Goal: Feedback & Contribution: Submit feedback/report problem

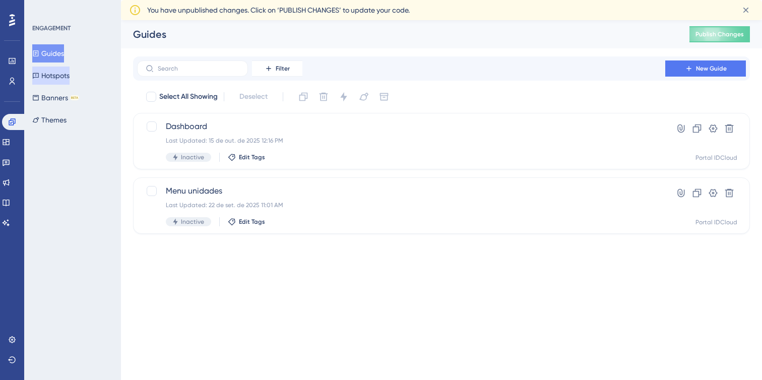
click at [60, 81] on button "Hotspots" at bounding box center [50, 76] width 37 height 18
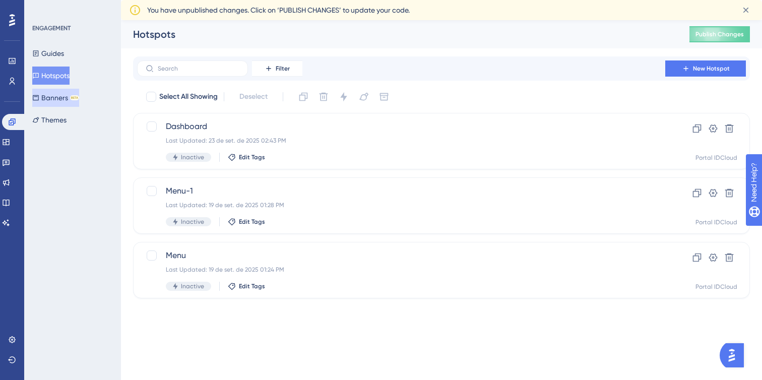
click at [66, 103] on button "Banners BETA" at bounding box center [55, 98] width 47 height 18
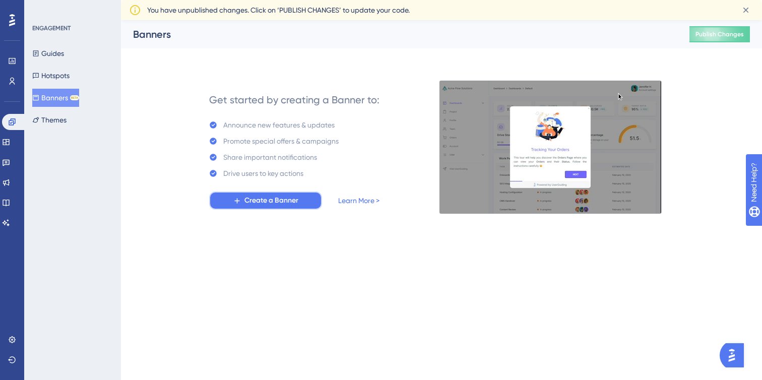
click at [293, 200] on span "Create a Banner" at bounding box center [271, 201] width 54 height 12
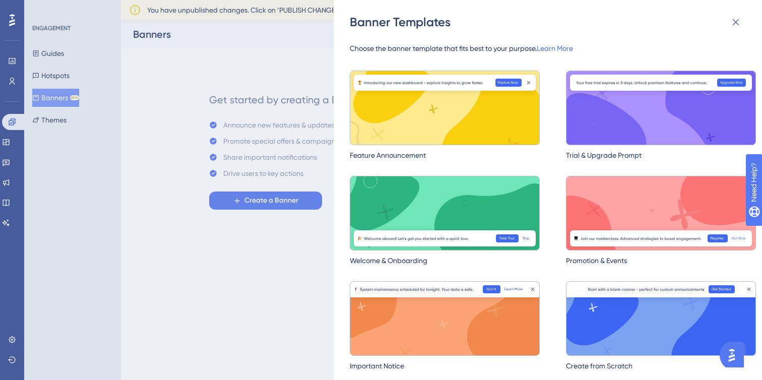
scroll to position [7, 0]
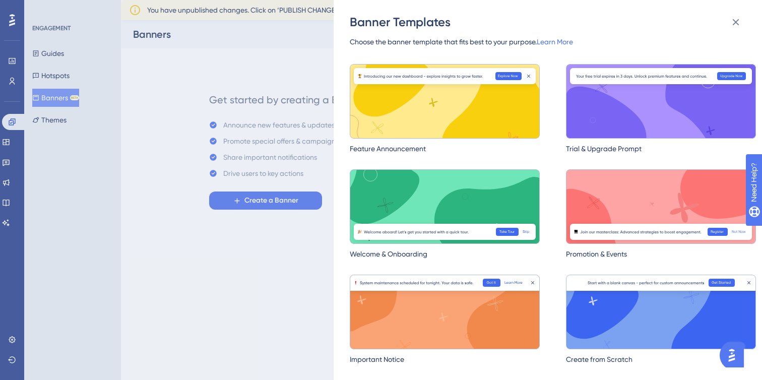
click at [505, 101] on img at bounding box center [445, 101] width 190 height 75
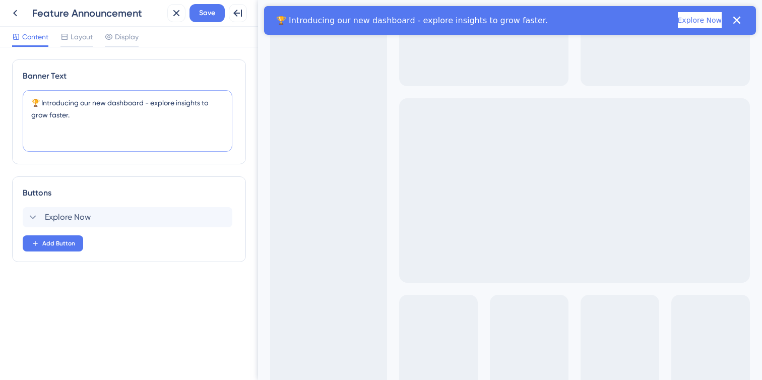
drag, startPoint x: 122, startPoint y: 114, endPoint x: 42, endPoint y: 104, distance: 81.3
click at [42, 104] on textarea "🏆 Introducing our new dashboard - explore insights to grow faster." at bounding box center [128, 120] width 210 height 61
paste textarea "Apresentamos nosso novo Dashboard - explore o desempenho dos usuários através d…"
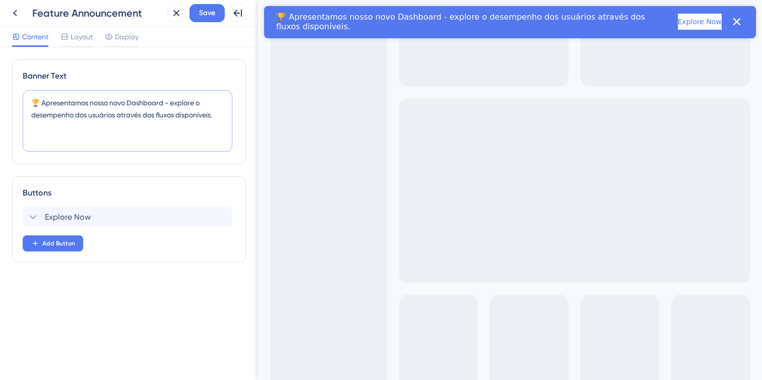
click at [40, 104] on textarea "🏆 Apresentamos nosso novo Dashboard - explore o desempenho dos usuários através…" at bounding box center [128, 120] width 210 height 61
click at [38, 99] on textarea "🏆 Apresentamos nosso novo Dashboard - explore o desempenho dos usuários através…" at bounding box center [128, 120] width 210 height 61
paste textarea
type textarea "📊 Apresentamos nosso novo Dashboard - explore o desempenho dos usuários através…"
click at [78, 211] on span "Explore Now" at bounding box center [68, 217] width 46 height 12
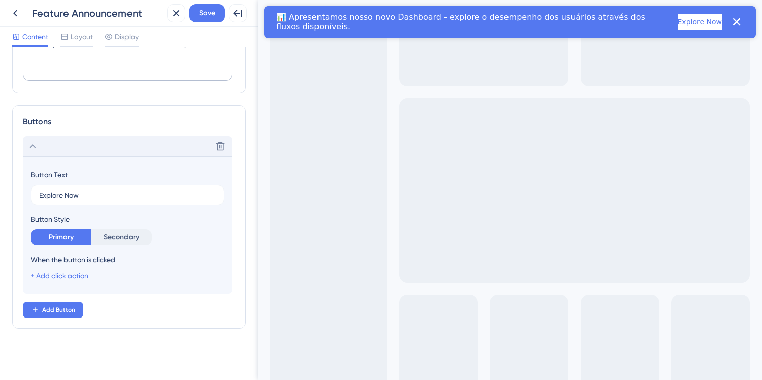
scroll to position [72, 0]
click at [79, 193] on input "Explore Now" at bounding box center [127, 193] width 176 height 11
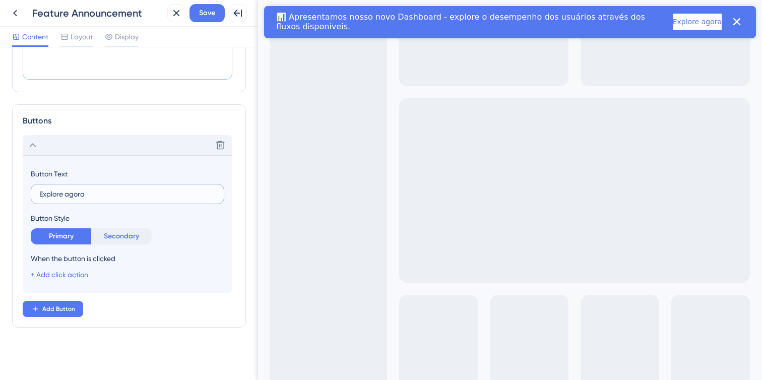
type input "Explore agora"
click at [113, 238] on button "Secondary" at bounding box center [121, 236] width 60 height 16
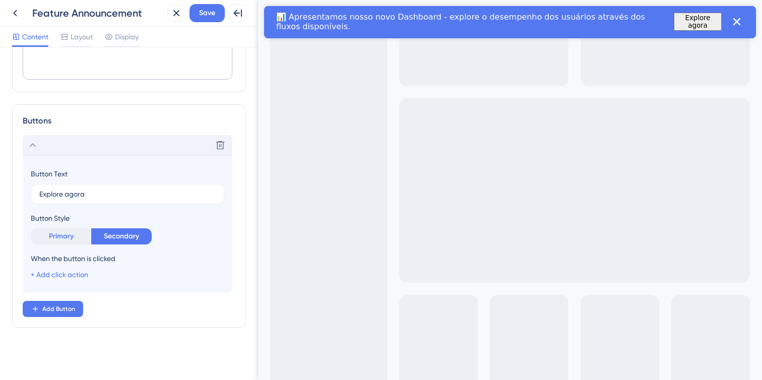
click at [66, 238] on button "Primary" at bounding box center [61, 236] width 60 height 16
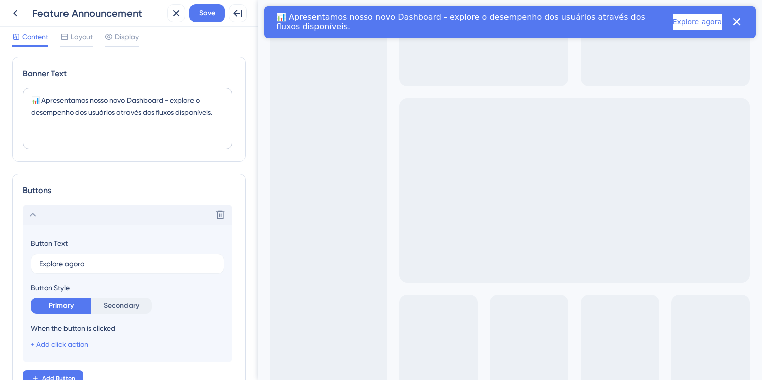
scroll to position [0, 0]
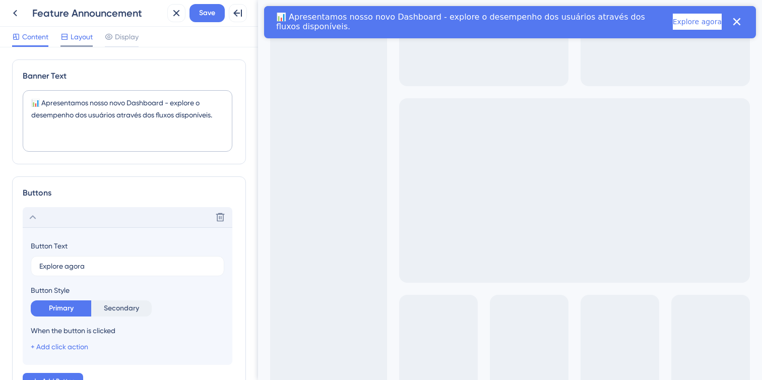
click at [89, 45] on div at bounding box center [76, 46] width 32 height 2
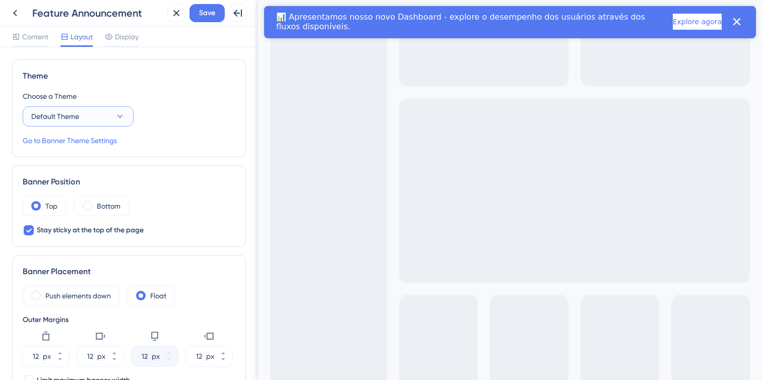
click at [107, 109] on button "Default Theme" at bounding box center [78, 116] width 111 height 20
click at [146, 85] on div "Theme Choose a Theme Default Theme Default Theme Default Theme Go to Banner The…" at bounding box center [129, 108] width 234 height 98
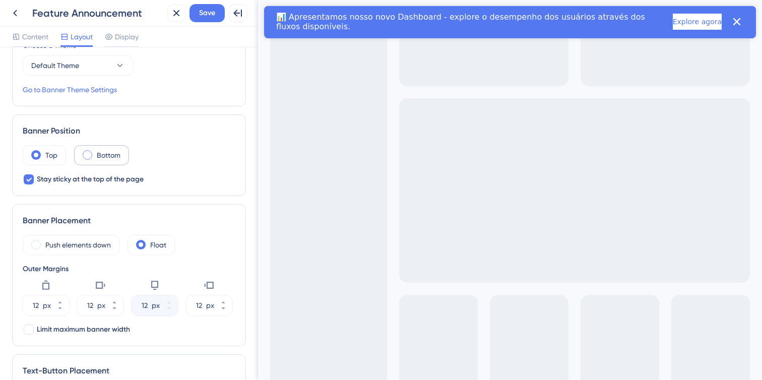
scroll to position [76, 0]
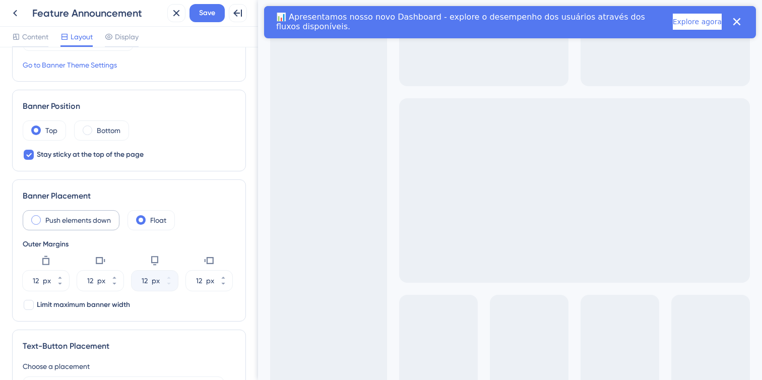
click at [84, 218] on label "Push elements down" at bounding box center [78, 220] width 66 height 12
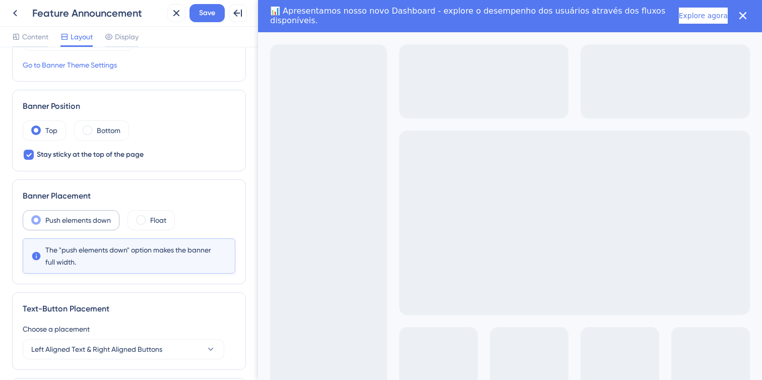
scroll to position [0, 0]
click at [147, 221] on div "Float" at bounding box center [150, 220] width 47 height 20
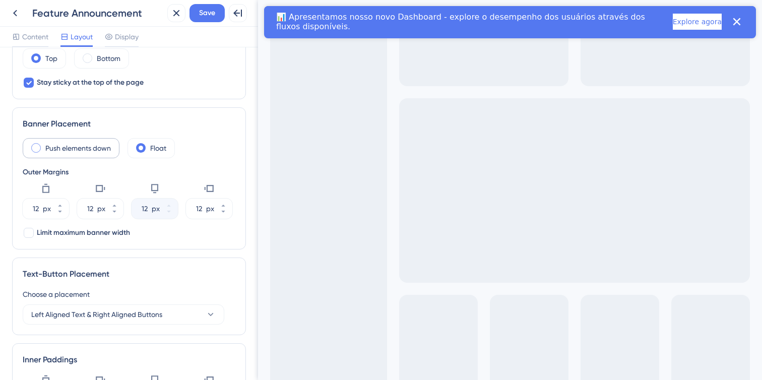
scroll to position [150, 0]
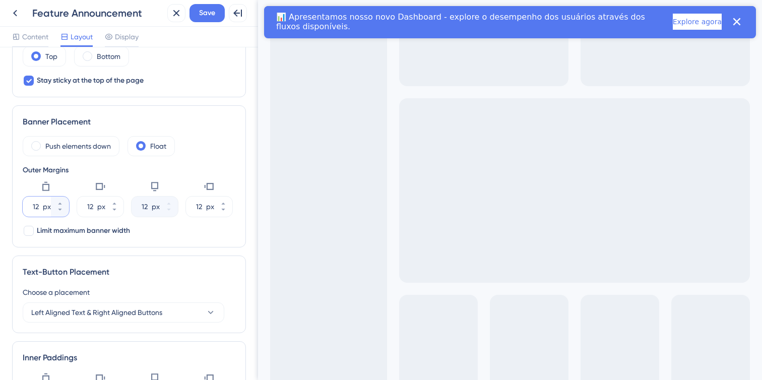
click at [41, 207] on div "12 px" at bounding box center [37, 207] width 28 height 20
click at [41, 207] on input "12" at bounding box center [37, 207] width 8 height 12
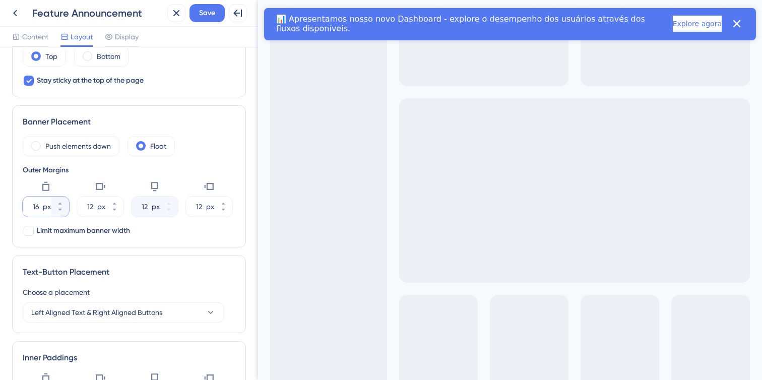
type input "16"
click at [93, 212] on input "12" at bounding box center [91, 207] width 8 height 12
type input "16"
click at [206, 206] on div "px" at bounding box center [210, 207] width 8 height 12
click at [204, 206] on input "12" at bounding box center [200, 207] width 8 height 12
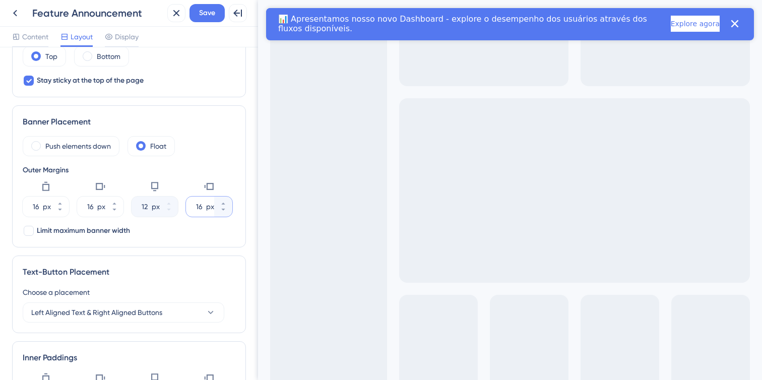
type input "16"
click at [168, 172] on div "Outer Margins" at bounding box center [129, 170] width 213 height 12
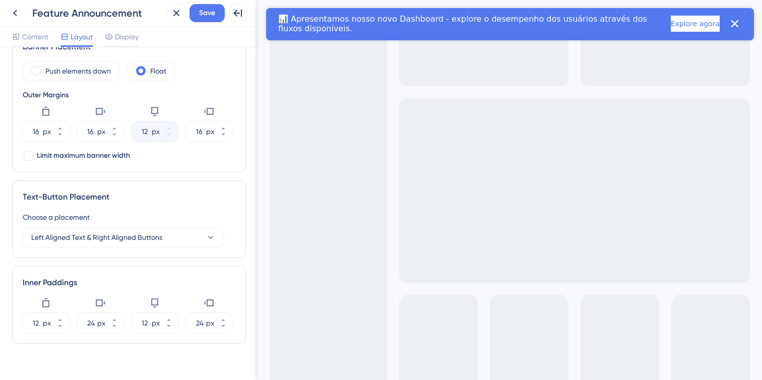
scroll to position [225, 0]
click at [38, 325] on input "12" at bounding box center [37, 322] width 8 height 12
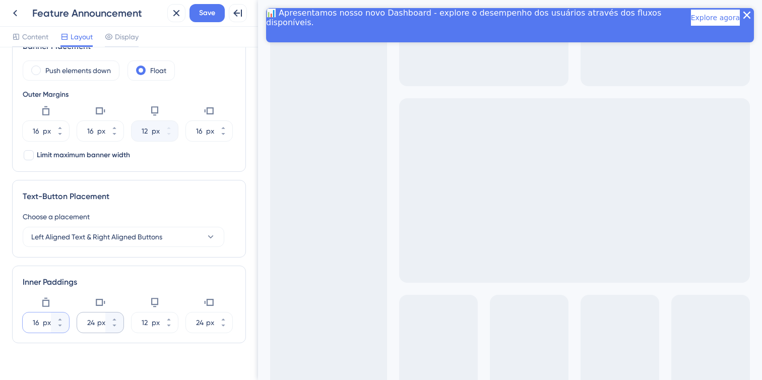
type input "16"
click at [92, 327] on input "24" at bounding box center [91, 322] width 8 height 12
type input "16"
click at [146, 325] on input "12" at bounding box center [146, 322] width 8 height 12
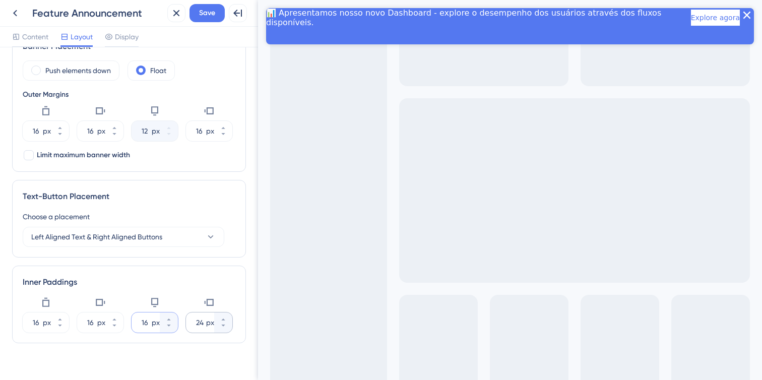
type input "16"
click at [198, 320] on input "24" at bounding box center [200, 322] width 8 height 12
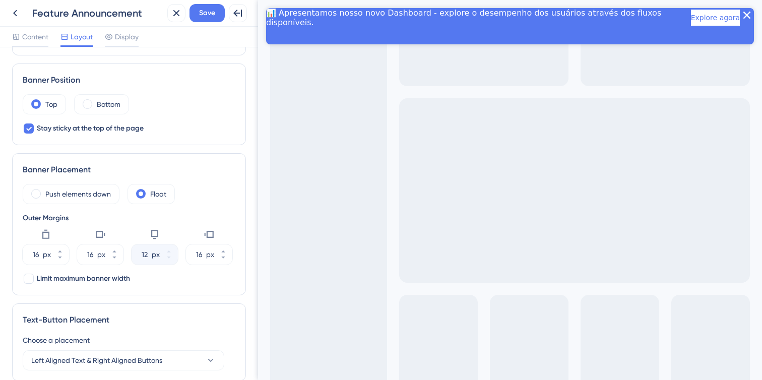
scroll to position [0, 0]
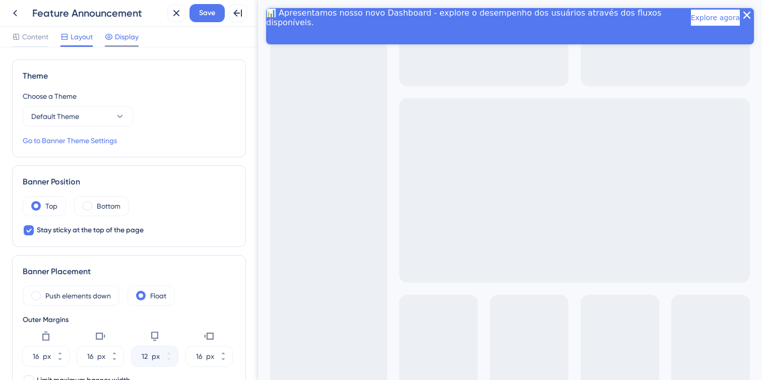
type input "16"
click at [128, 38] on span "Display" at bounding box center [127, 37] width 24 height 12
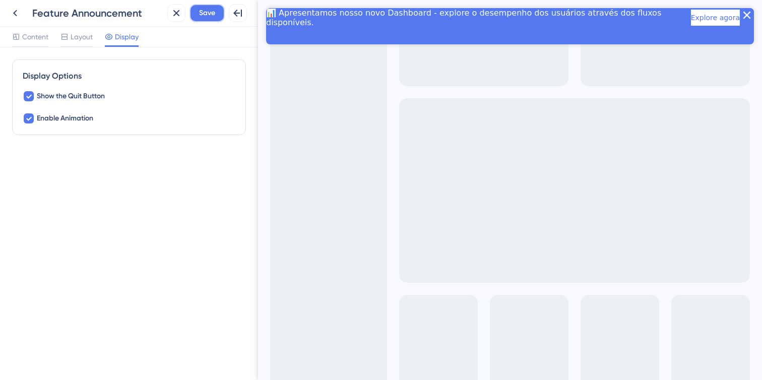
click at [209, 14] on span "Save" at bounding box center [207, 13] width 16 height 12
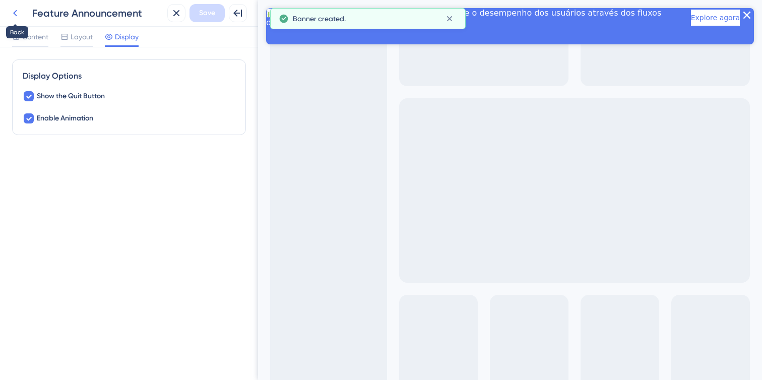
click at [16, 13] on icon at bounding box center [15, 13] width 12 height 12
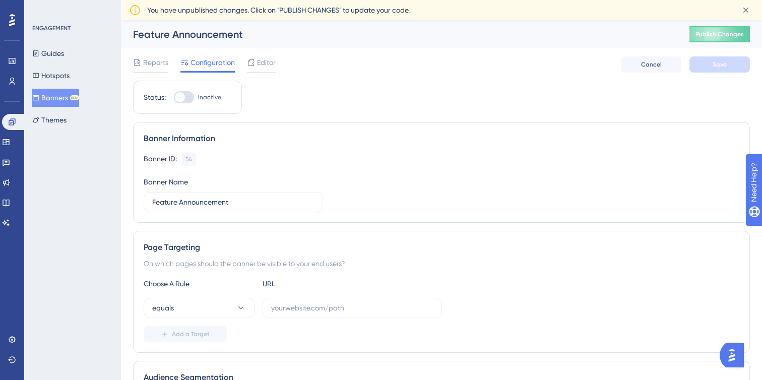
click at [156, 56] on div "Reports Configuration Editor Cancel Save" at bounding box center [441, 64] width 617 height 32
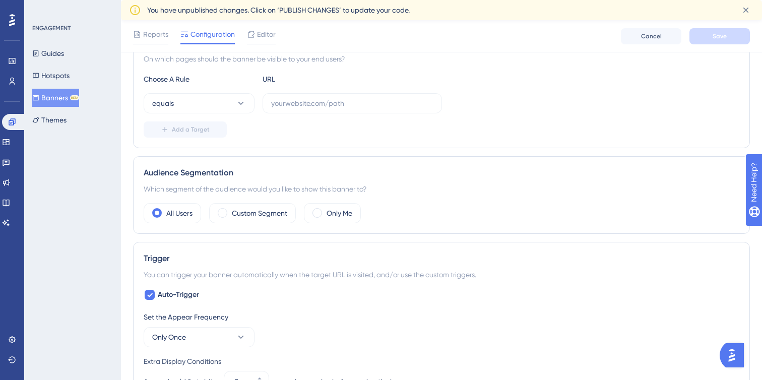
scroll to position [70, 0]
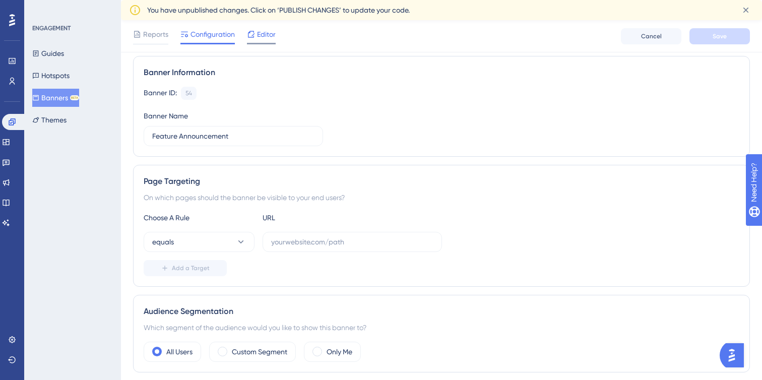
click at [264, 34] on span "Editor" at bounding box center [266, 34] width 19 height 12
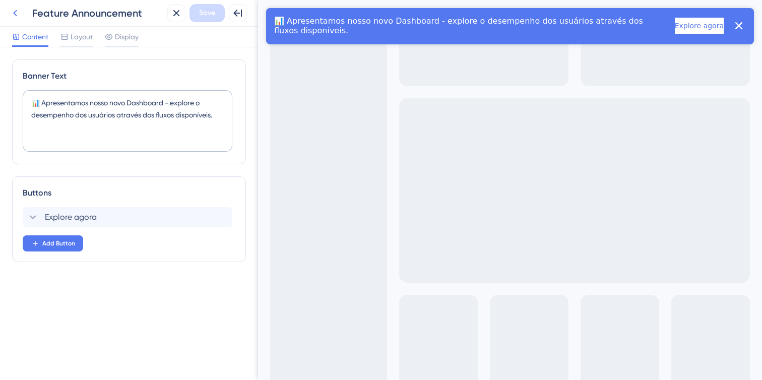
click at [21, 12] on button at bounding box center [15, 13] width 18 height 18
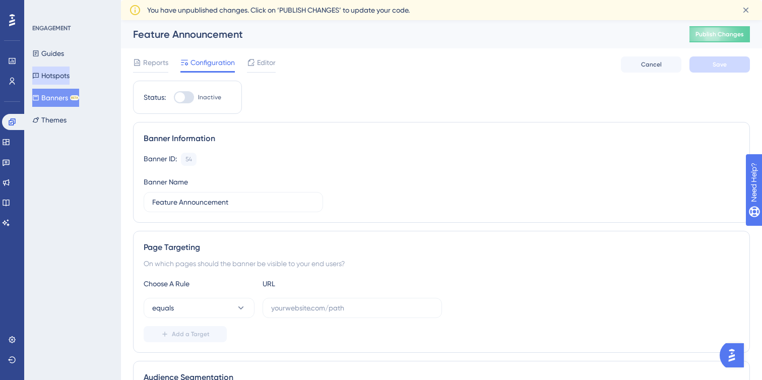
click at [57, 78] on button "Hotspots" at bounding box center [50, 76] width 37 height 18
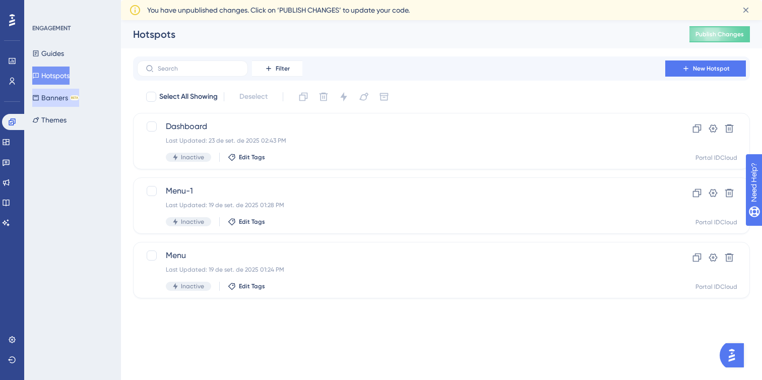
click at [57, 95] on button "Banners BETA" at bounding box center [55, 98] width 47 height 18
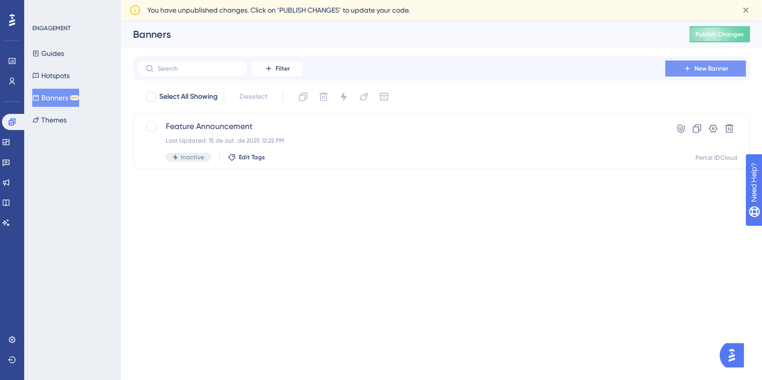
click at [699, 70] on span "New Banner" at bounding box center [711, 68] width 34 height 8
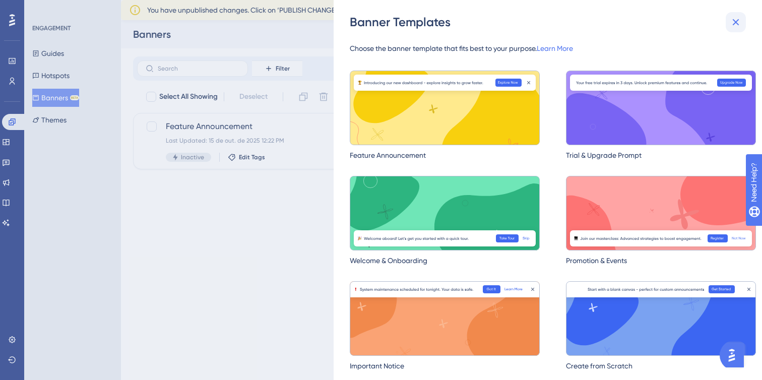
click at [736, 23] on icon at bounding box center [736, 22] width 7 height 7
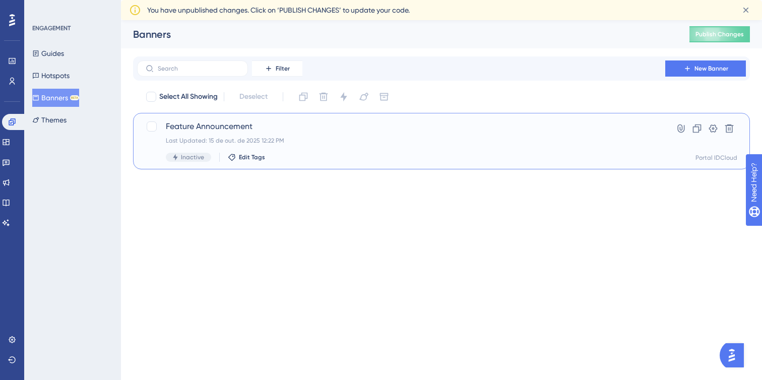
click at [290, 149] on div "Feature Announcement Last Updated: 15 de out. de 2025 12:22 PM Inactive Edit Ta…" at bounding box center [401, 140] width 471 height 41
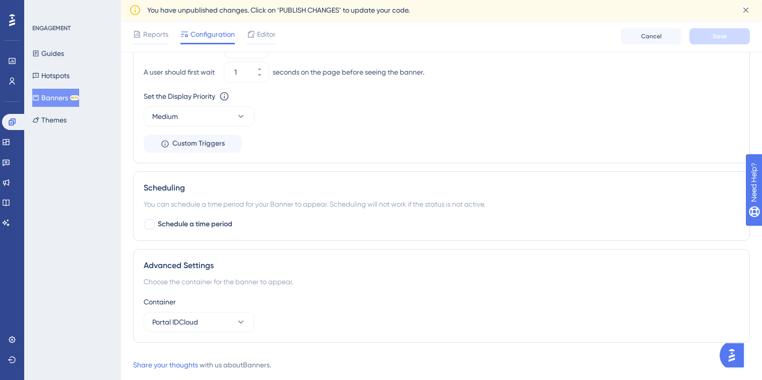
scroll to position [565, 0]
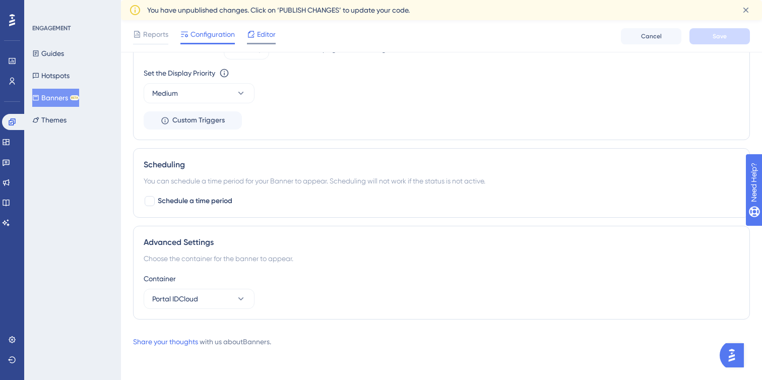
click at [272, 37] on span "Editor" at bounding box center [266, 34] width 19 height 12
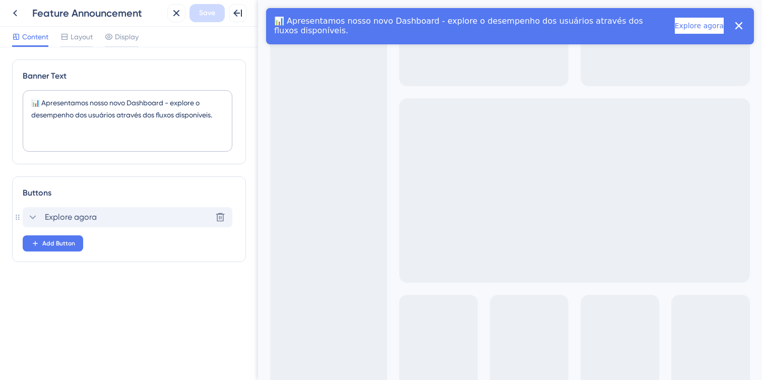
click at [80, 222] on span "Explore agora" at bounding box center [71, 217] width 52 height 12
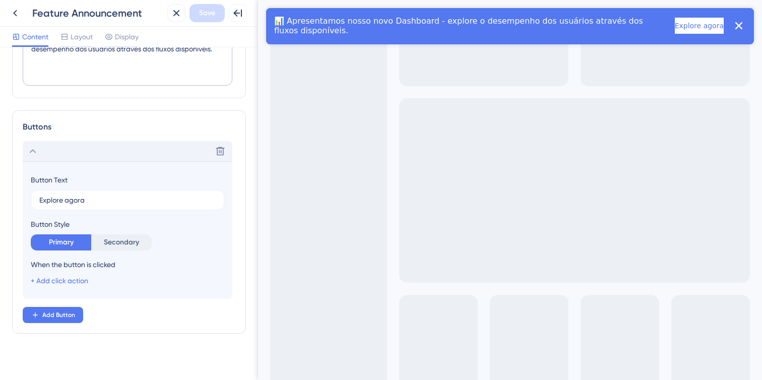
scroll to position [72, 0]
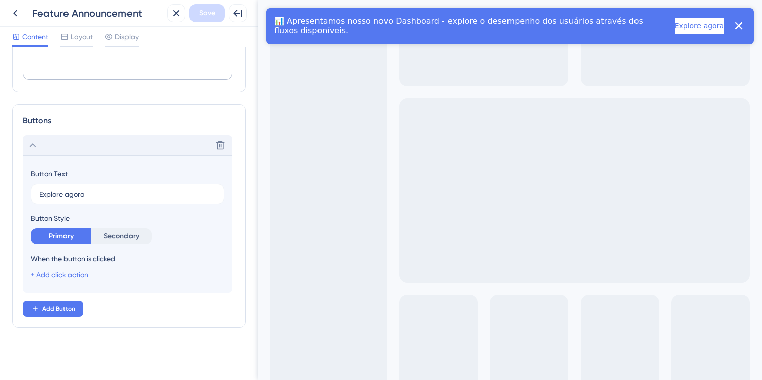
click at [88, 160] on section "Button Text Explore agora Button Style Primary Secondary When the button is cli…" at bounding box center [128, 224] width 210 height 138
click at [76, 150] on div "Delete" at bounding box center [128, 145] width 210 height 20
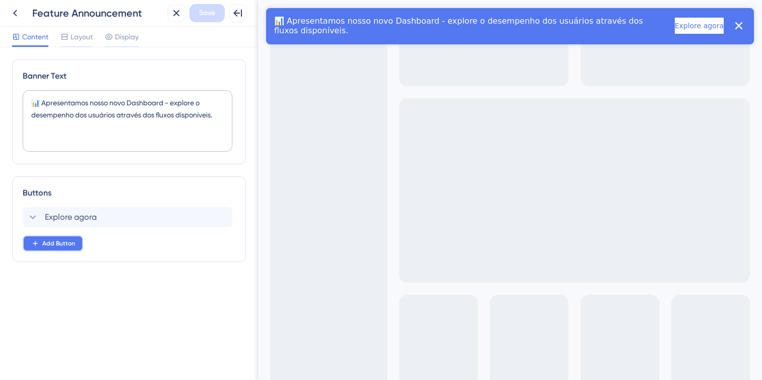
click at [56, 249] on button "Add Button" at bounding box center [53, 243] width 60 height 16
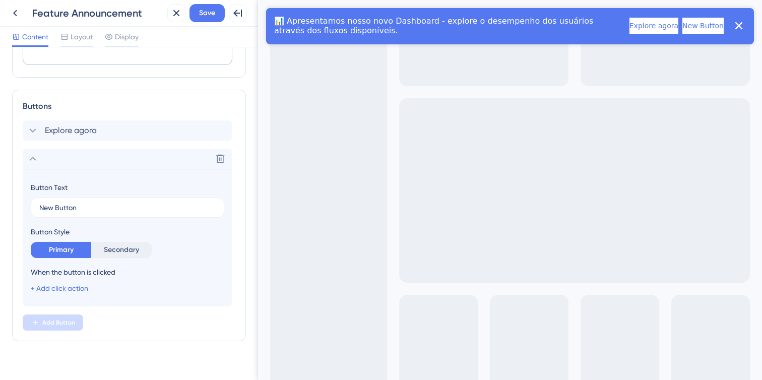
scroll to position [100, 0]
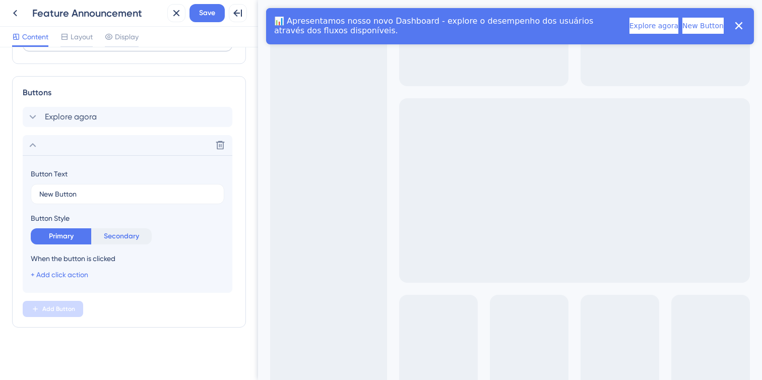
click at [109, 238] on button "Secondary" at bounding box center [121, 236] width 60 height 16
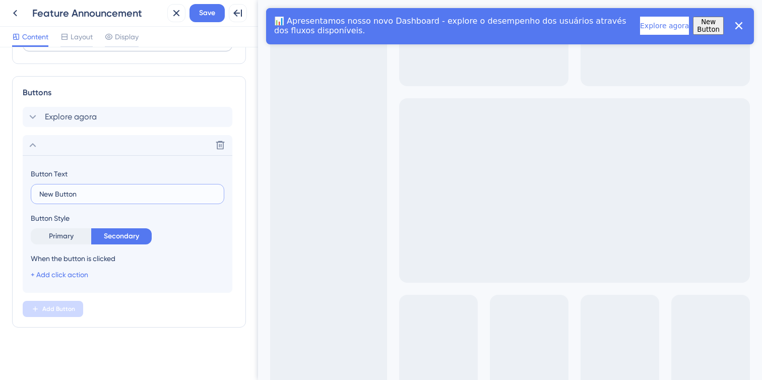
click at [96, 196] on input "New Button" at bounding box center [127, 193] width 176 height 11
click at [129, 196] on input "New Button" at bounding box center [127, 193] width 176 height 11
type input "Ver depois"
click at [75, 275] on link "+ Add click action" at bounding box center [59, 275] width 57 height 8
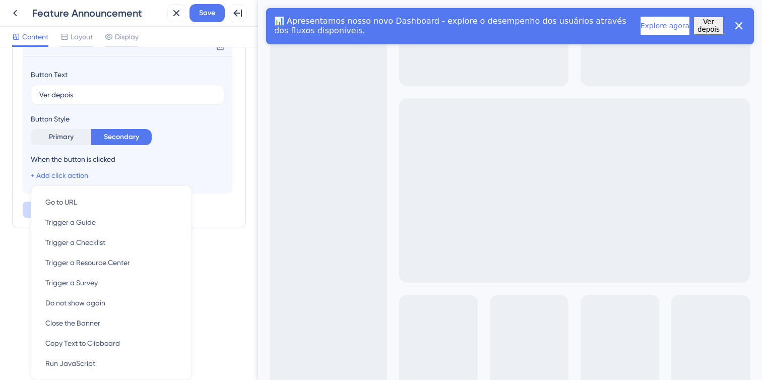
click at [212, 207] on div "Explore agora Delete Button Text Ver depois Button Style Primary Secondary When…" at bounding box center [129, 113] width 213 height 210
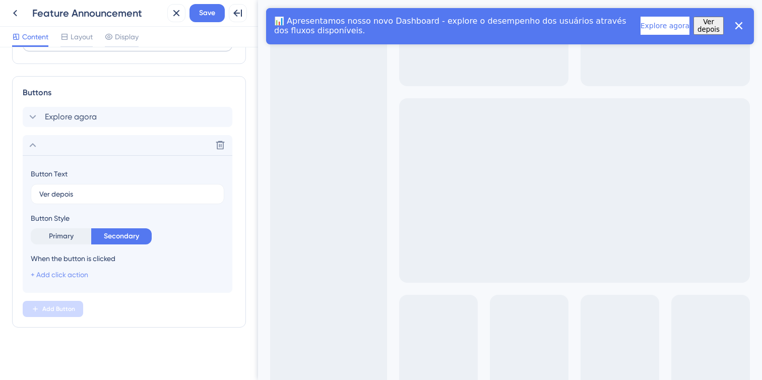
click at [80, 271] on link "+ Add click action" at bounding box center [59, 275] width 57 height 8
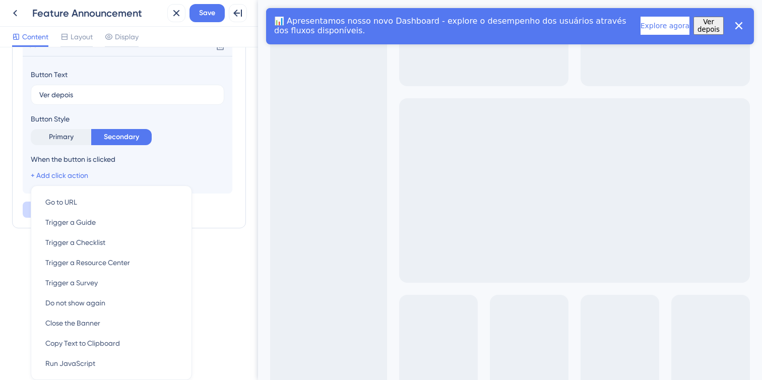
click at [220, 239] on div "Banner Text 📊 Apresentamos nosso novo Dashboard - explore o desempenho dos usuá…" at bounding box center [129, 64] width 234 height 409
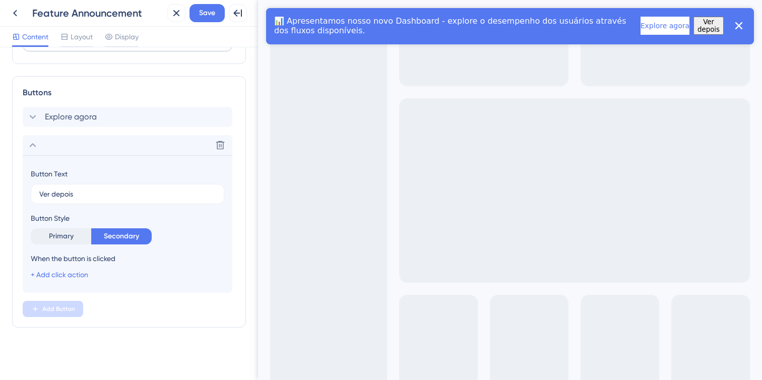
scroll to position [100, 0]
click at [47, 115] on span "Explore agora" at bounding box center [71, 117] width 52 height 12
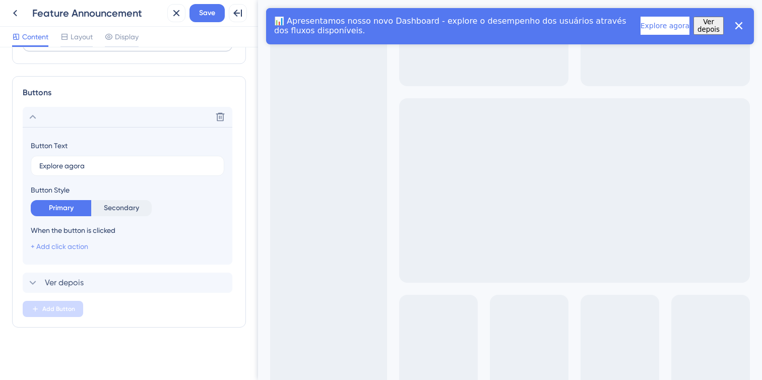
click at [84, 247] on link "+ Add click action" at bounding box center [59, 246] width 57 height 8
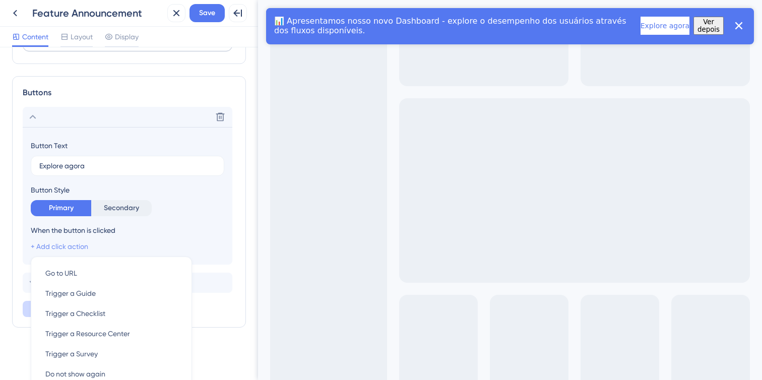
scroll to position [171, 0]
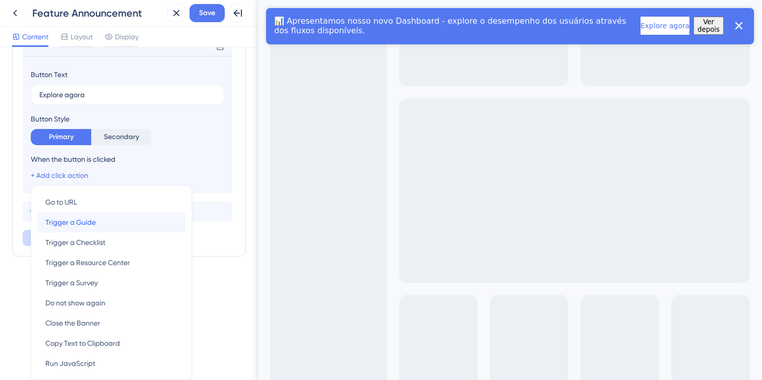
click at [106, 218] on div "Trigger a Guide Trigger a Guide" at bounding box center [111, 222] width 132 height 20
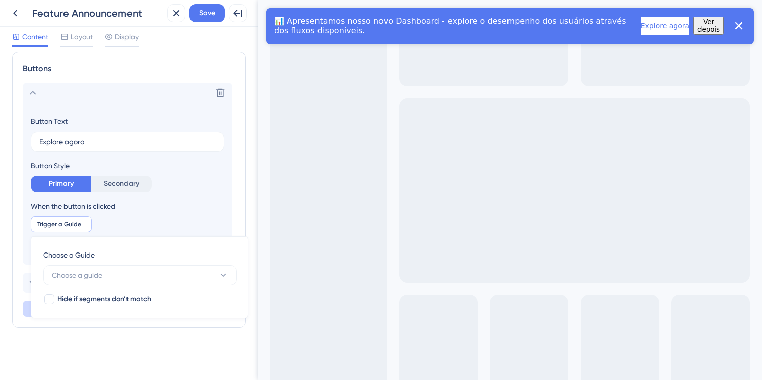
scroll to position [124, 0]
click at [113, 275] on button "Choose a guide" at bounding box center [139, 275] width 193 height 20
click at [128, 233] on div "Trigger a Guide Remove Choose a Guide Choose a guide No Result Found No Result …" at bounding box center [127, 234] width 193 height 36
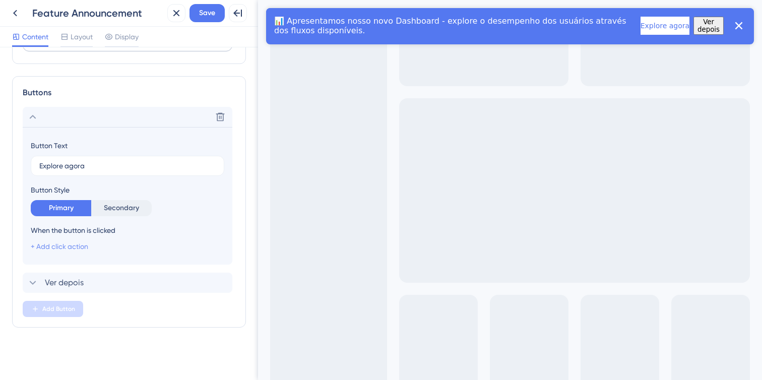
click at [71, 245] on link "+ Add click action" at bounding box center [59, 246] width 57 height 8
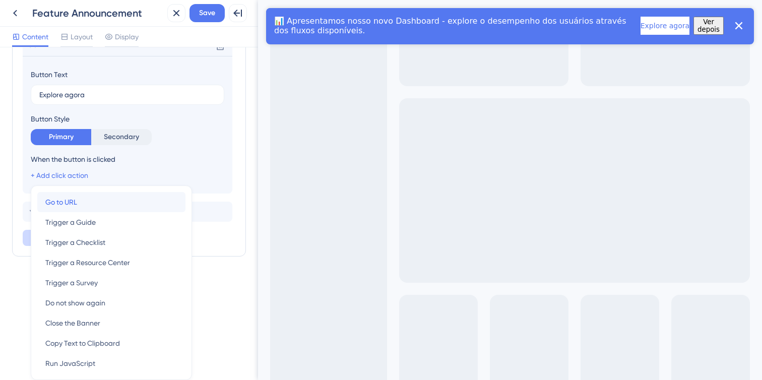
click at [117, 203] on div "Go to URL Go to URL" at bounding box center [111, 202] width 132 height 20
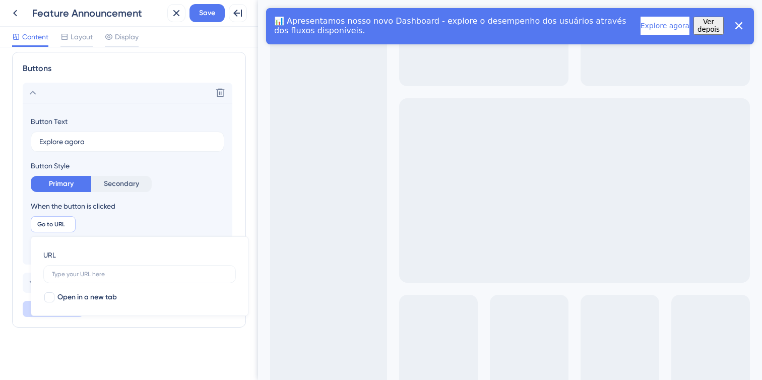
scroll to position [124, 0]
click at [87, 280] on label at bounding box center [139, 274] width 192 height 18
click at [87, 278] on input "text" at bounding box center [139, 274] width 175 height 7
type input "p"
click at [84, 280] on label "p" at bounding box center [139, 274] width 192 height 18
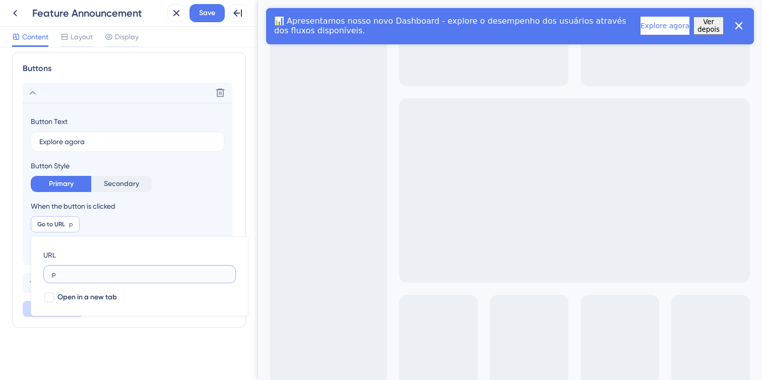
click at [84, 278] on input "p" at bounding box center [139, 274] width 175 height 7
paste input "[URL][DOMAIN_NAME]"
type input "[URL][DOMAIN_NAME]"
click at [200, 202] on div "When the button is clicked" at bounding box center [127, 206] width 193 height 12
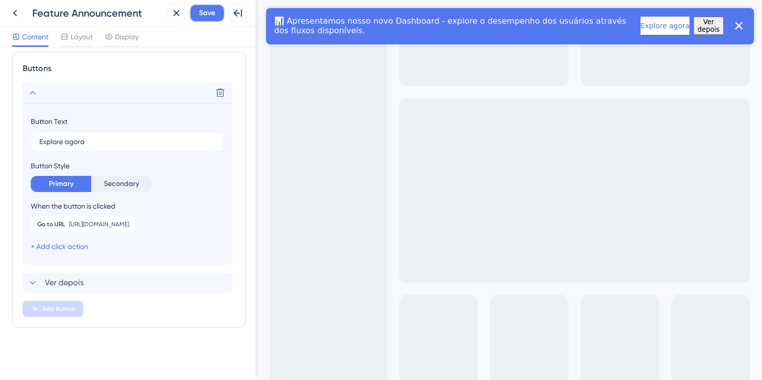
click at [208, 19] on span "Save" at bounding box center [207, 13] width 16 height 12
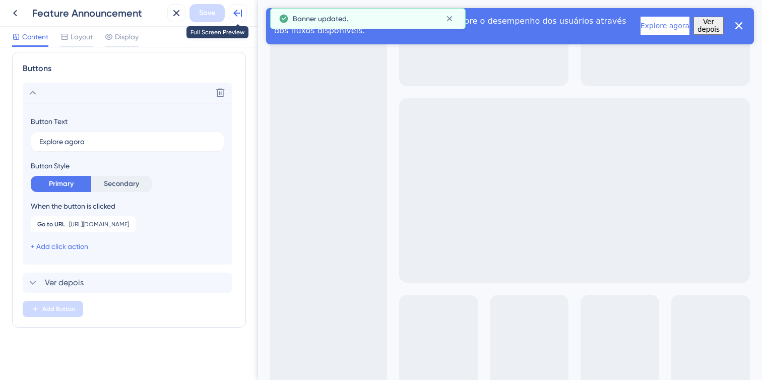
click at [238, 16] on icon at bounding box center [238, 13] width 12 height 12
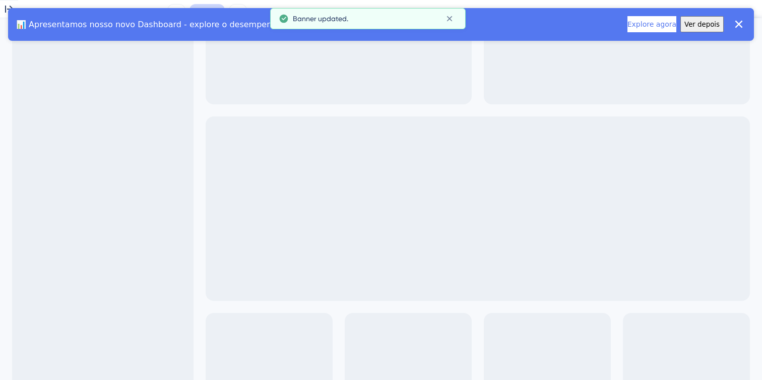
click at [634, 32] on div "📊 Apresentamos nosso novo Dashboard - explore o desempenho dos usuários através…" at bounding box center [381, 24] width 746 height 32
click at [634, 28] on button "Explore agora" at bounding box center [651, 24] width 49 height 16
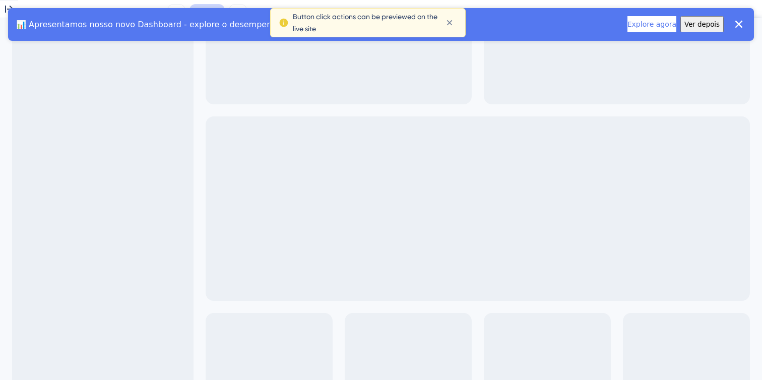
click at [706, 24] on button "Ver depois" at bounding box center [701, 24] width 43 height 16
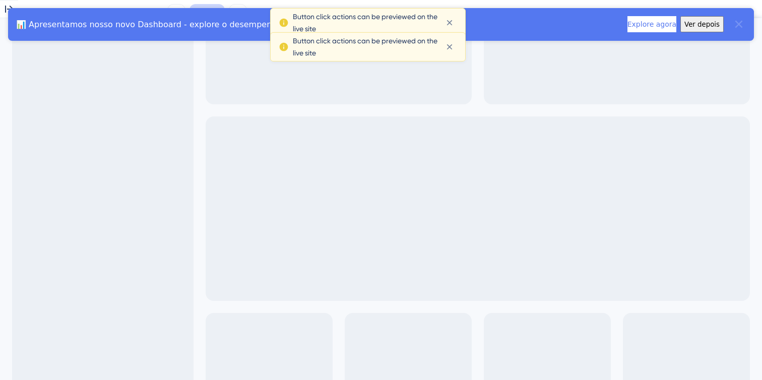
click at [741, 25] on icon "Close banner" at bounding box center [739, 24] width 14 height 14
click at [12, 15] on icon at bounding box center [9, 9] width 12 height 12
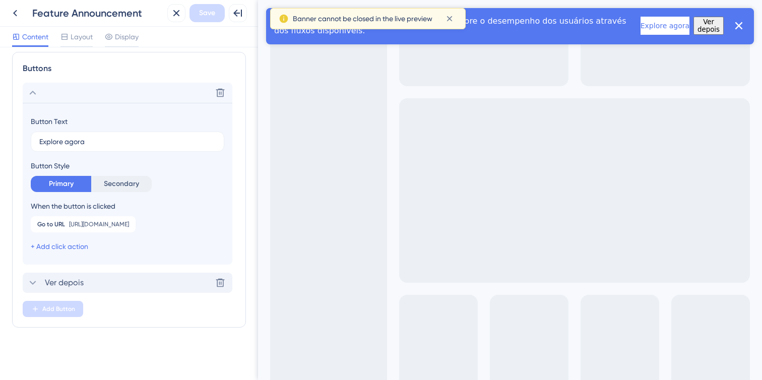
click at [59, 281] on span "Ver depois" at bounding box center [64, 283] width 39 height 12
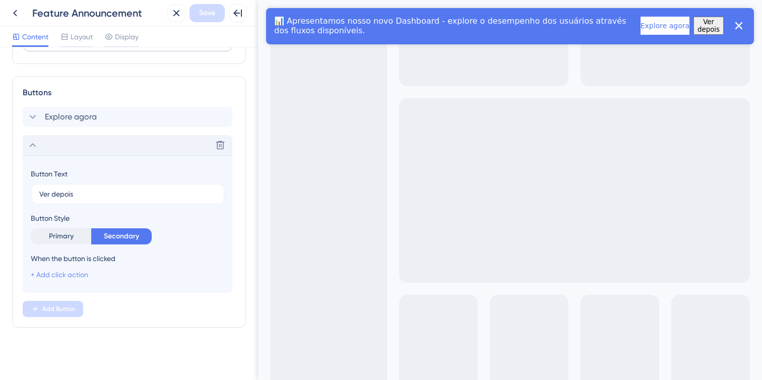
click at [73, 275] on link "+ Add click action" at bounding box center [59, 275] width 57 height 8
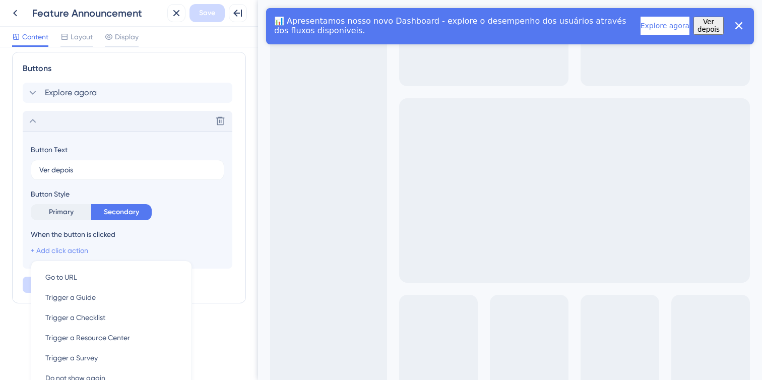
scroll to position [200, 0]
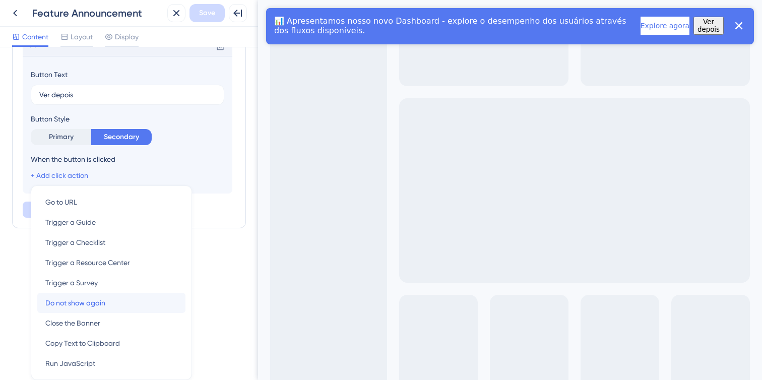
click at [123, 300] on div "Do not show again Do not show again" at bounding box center [111, 303] width 132 height 20
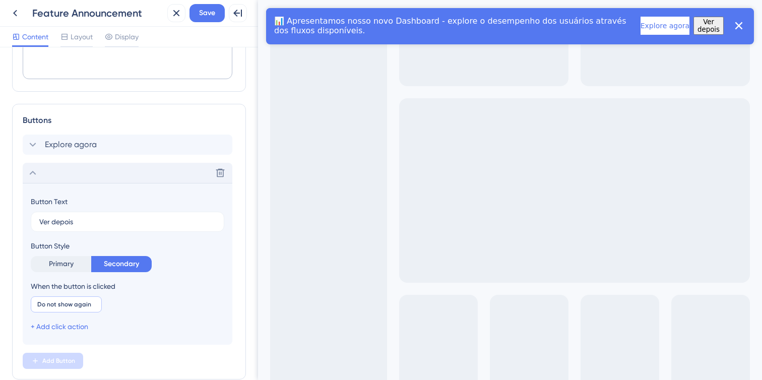
scroll to position [72, 0]
click at [38, 174] on icon at bounding box center [33, 174] width 12 height 12
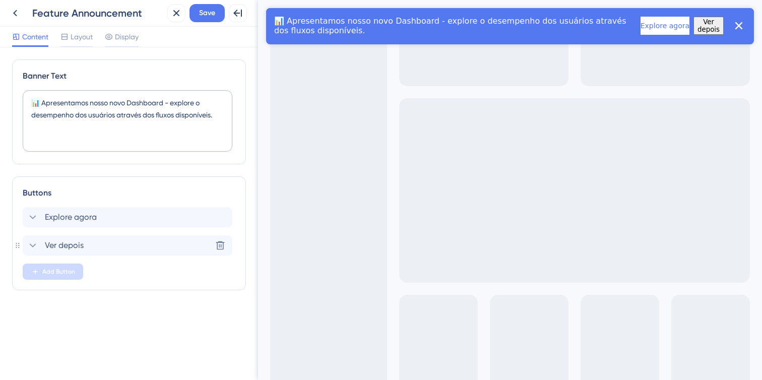
scroll to position [0, 0]
click at [86, 38] on span "Layout" at bounding box center [82, 37] width 22 height 12
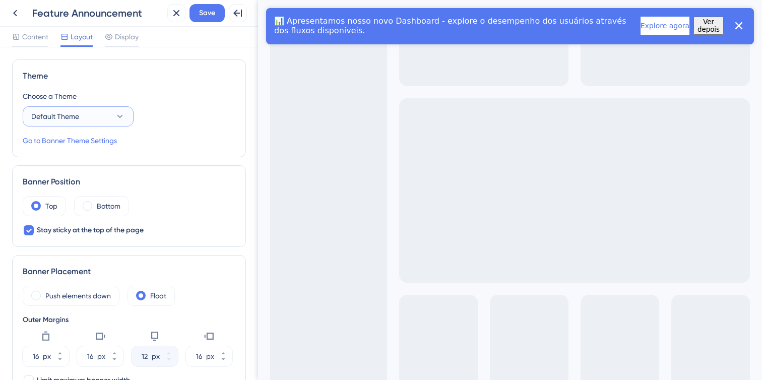
click at [92, 117] on button "Default Theme" at bounding box center [78, 116] width 111 height 20
click at [159, 87] on div "Theme Choose a Theme Default Theme Default Theme Default Theme Go to Banner The…" at bounding box center [129, 108] width 234 height 98
click at [108, 142] on link "Go to Banner Theme Settings" at bounding box center [70, 141] width 94 height 12
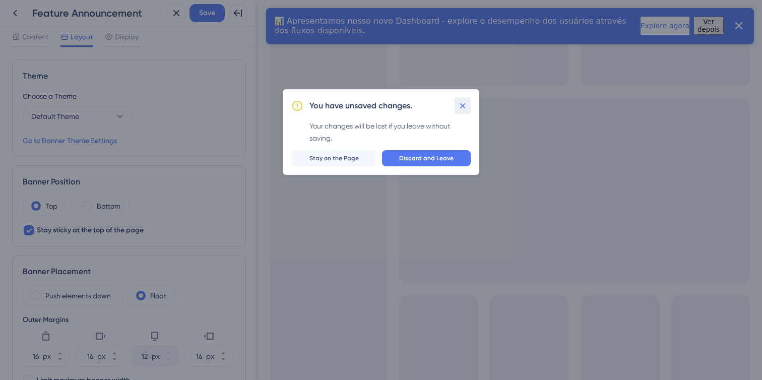
click at [459, 108] on icon at bounding box center [463, 106] width 10 height 10
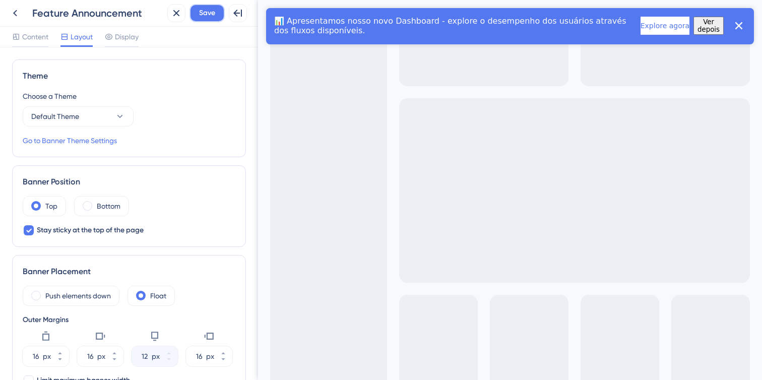
click at [214, 14] on span "Save" at bounding box center [207, 13] width 16 height 12
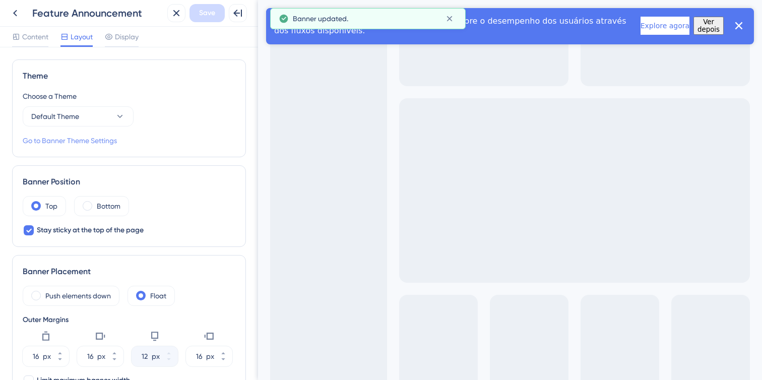
click at [96, 140] on link "Go to Banner Theme Settings" at bounding box center [70, 141] width 94 height 12
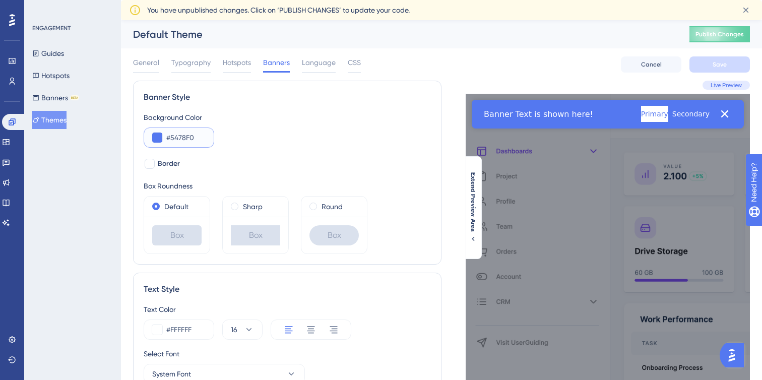
click at [159, 138] on button at bounding box center [157, 138] width 10 height 10
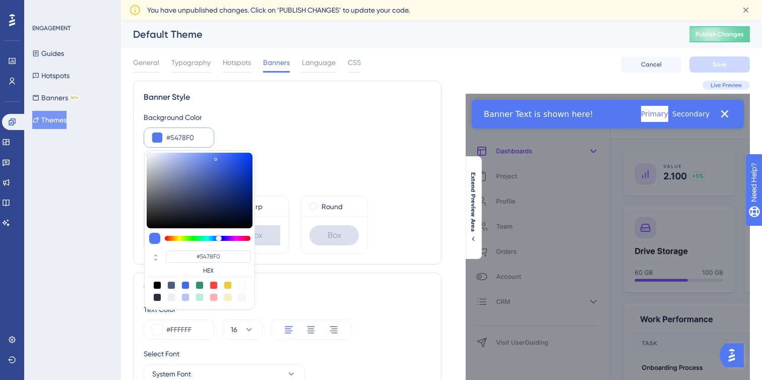
type input "#bbbfcc"
type input "#BBBFCC"
type input "#bfc3cf"
type input "#BFC3CF"
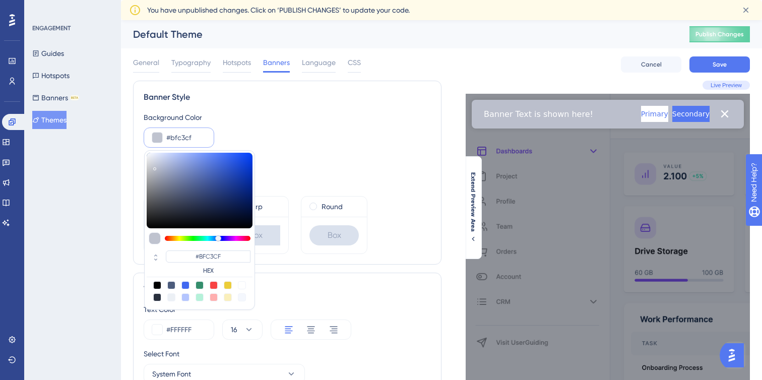
type input "#bcc0ce"
type input "#BCC0CE"
click at [156, 167] on div at bounding box center [200, 191] width 106 height 76
click at [300, 128] on div "Background Color #bcc0ce #BCC0CE HEX" at bounding box center [287, 129] width 287 height 36
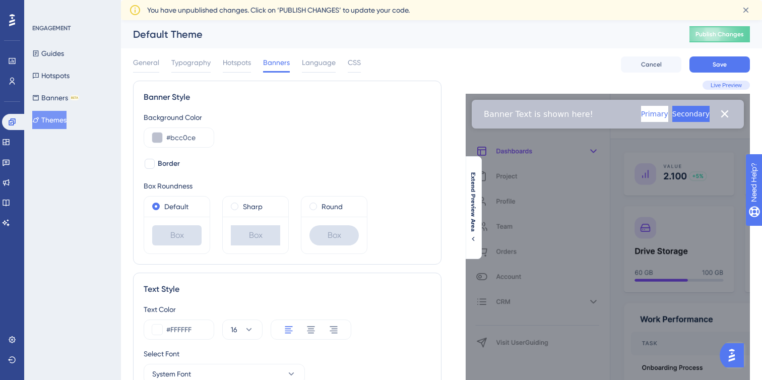
click at [256, 137] on div "Background Color #bcc0ce" at bounding box center [287, 129] width 287 height 36
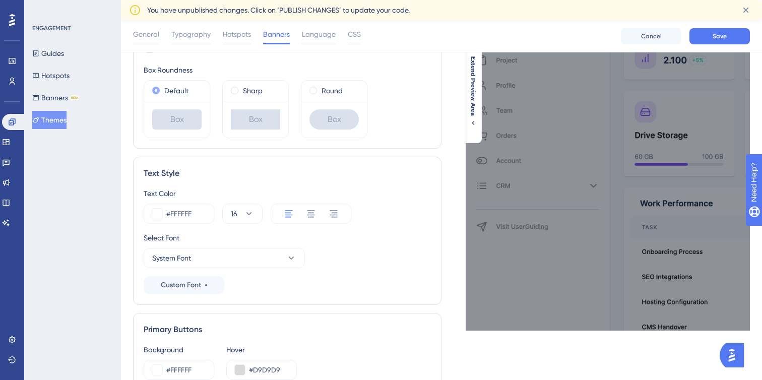
scroll to position [232, 0]
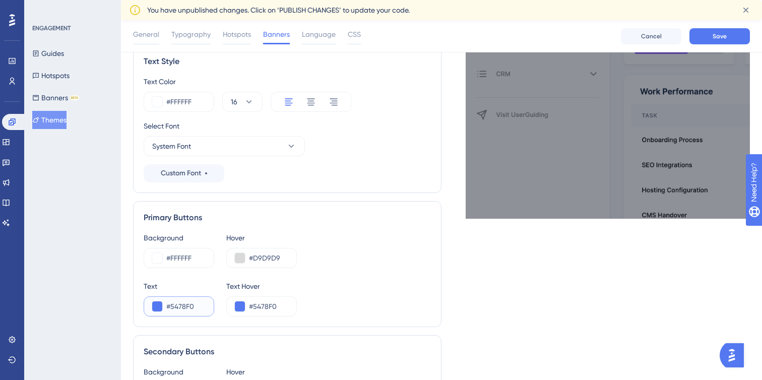
click at [184, 311] on input "#5478F0" at bounding box center [185, 306] width 39 height 12
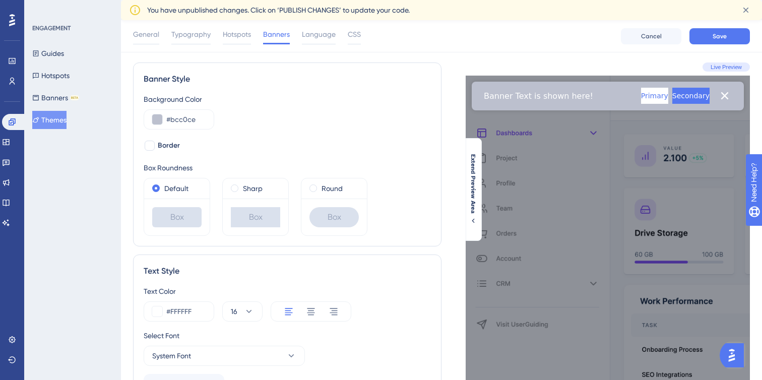
scroll to position [0, 0]
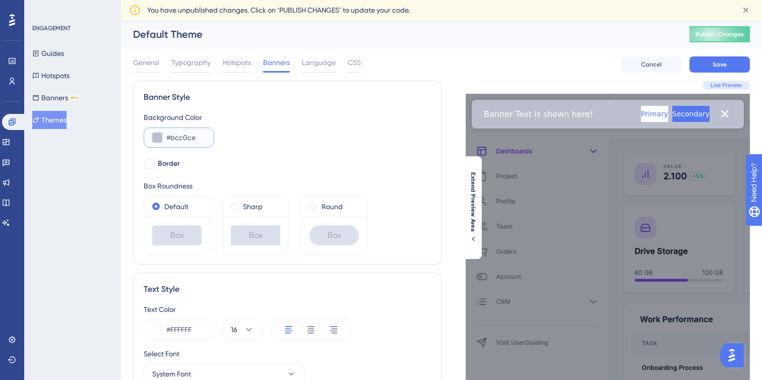
click at [159, 140] on button at bounding box center [157, 138] width 10 height 10
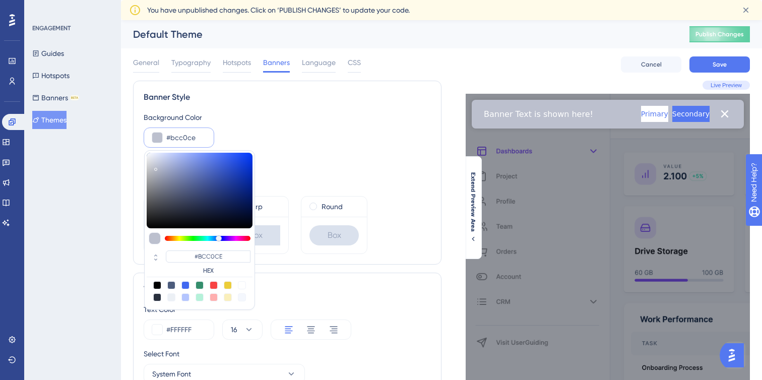
type input "#7686be"
type input "#7686BE"
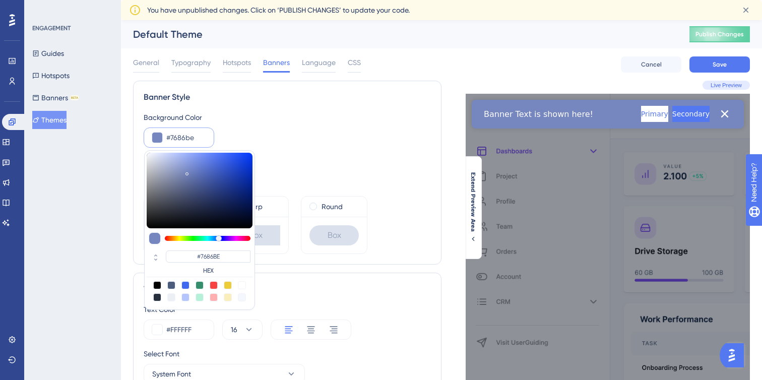
type input "#c7cce0"
type input "#C7CCE0"
type input "#ffffff"
type input "#FFFFFF"
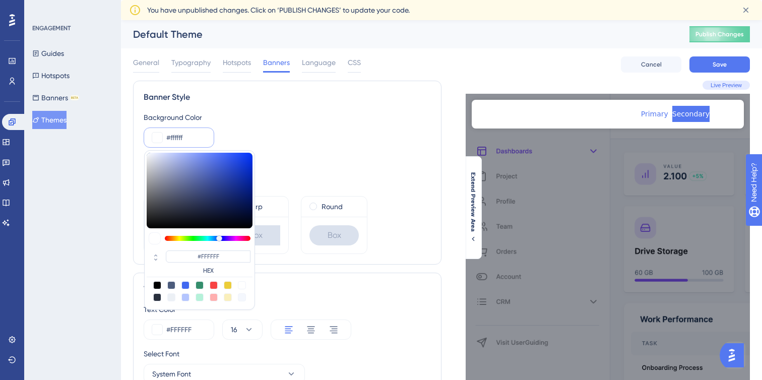
drag, startPoint x: 187, startPoint y: 172, endPoint x: 106, endPoint y: 123, distance: 94.5
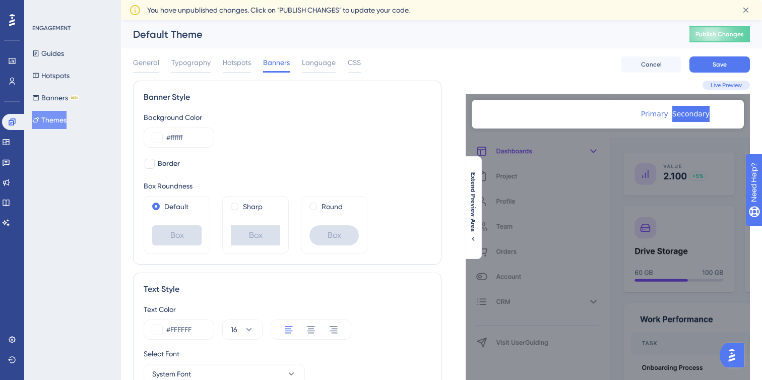
click at [368, 162] on div "Border" at bounding box center [287, 164] width 287 height 12
click at [504, 116] on span "Banner Text is shown here!" at bounding box center [538, 114] width 109 height 10
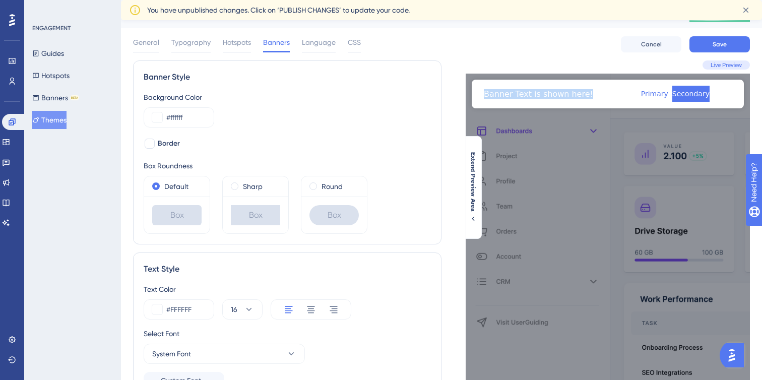
scroll to position [33, 0]
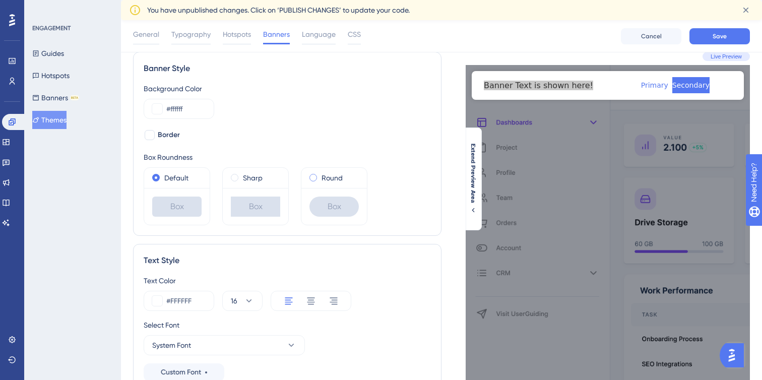
click at [315, 176] on span at bounding box center [313, 178] width 8 height 8
click at [320, 175] on input "radio" at bounding box center [320, 175] width 0 height 0
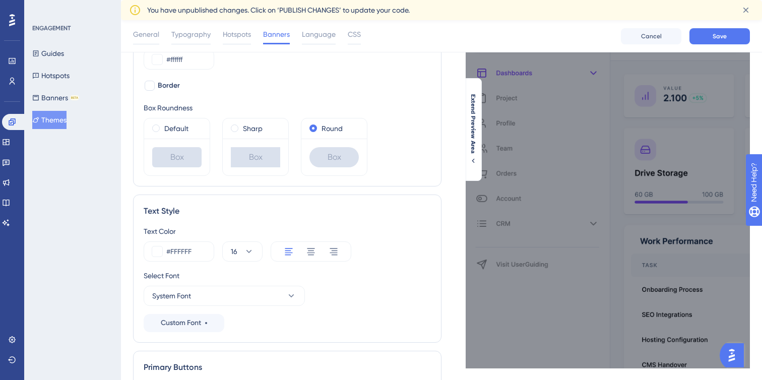
scroll to position [112, 0]
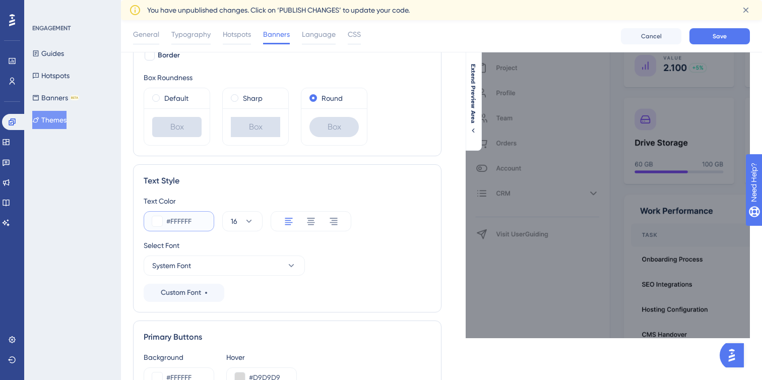
click at [181, 218] on input "#FFFFFF" at bounding box center [185, 221] width 39 height 12
type input "#666666"
click at [329, 293] on div "Select Font System Font Custom Font" at bounding box center [287, 270] width 287 height 62
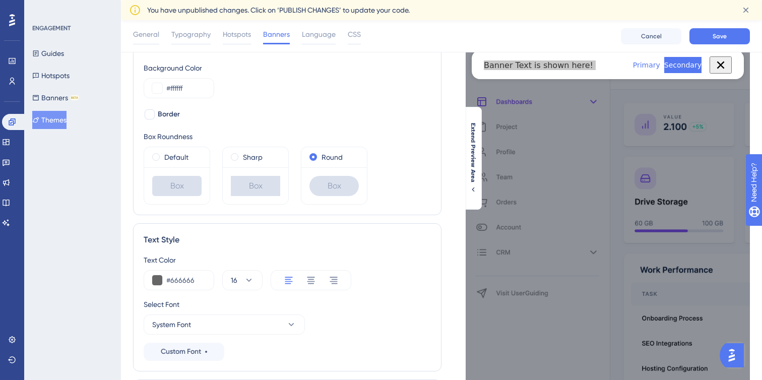
scroll to position [0, 0]
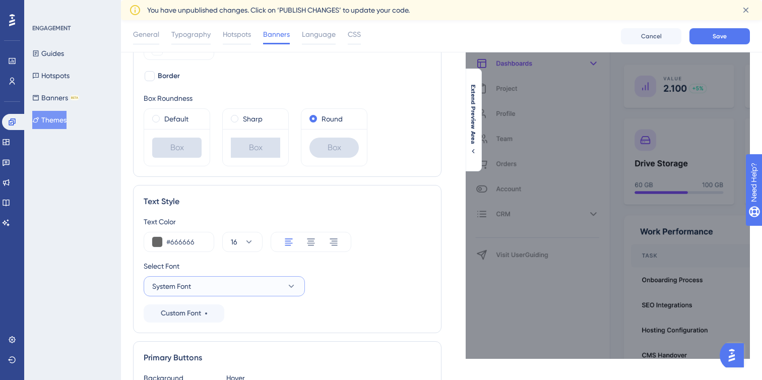
click at [300, 288] on button "System Font" at bounding box center [224, 286] width 161 height 20
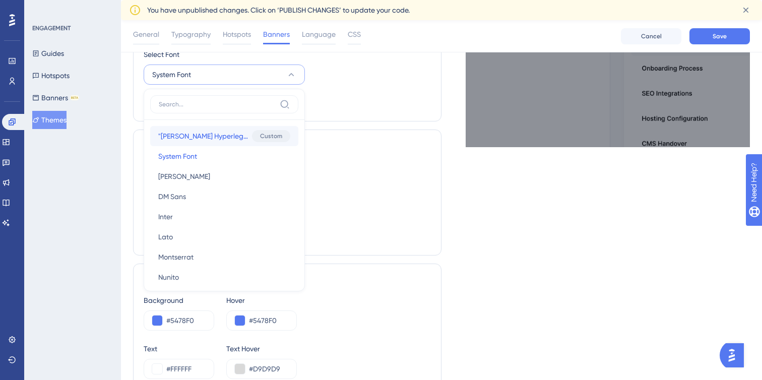
click at [207, 136] on span ""[PERSON_NAME] Hyperlegible"" at bounding box center [203, 136] width 90 height 12
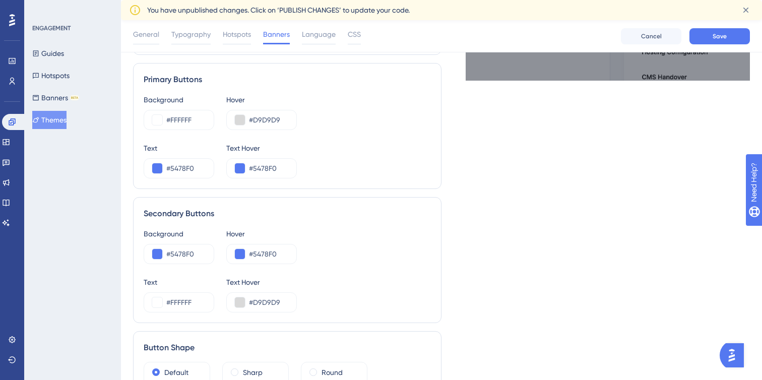
scroll to position [369, 0]
click at [193, 169] on input "#5478F0" at bounding box center [185, 169] width 39 height 12
click at [191, 122] on input "#FFFFFF" at bounding box center [185, 121] width 39 height 12
paste input "5478"
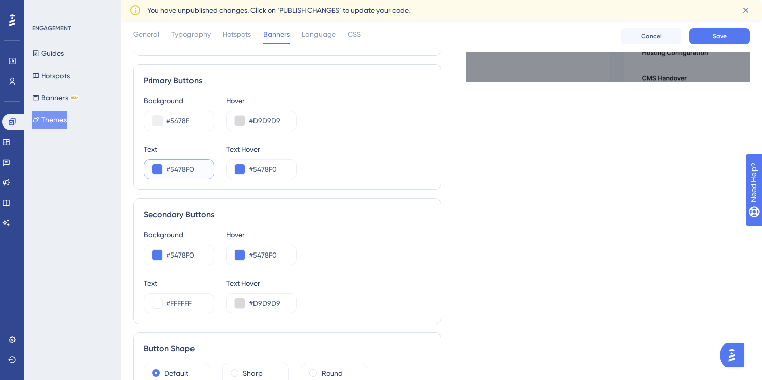
click at [183, 168] on input "#5478F0" at bounding box center [185, 169] width 39 height 12
click at [196, 119] on input "#5478F" at bounding box center [185, 121] width 39 height 12
type input "#5478F0"
click at [173, 169] on input "#5478F0" at bounding box center [185, 169] width 39 height 12
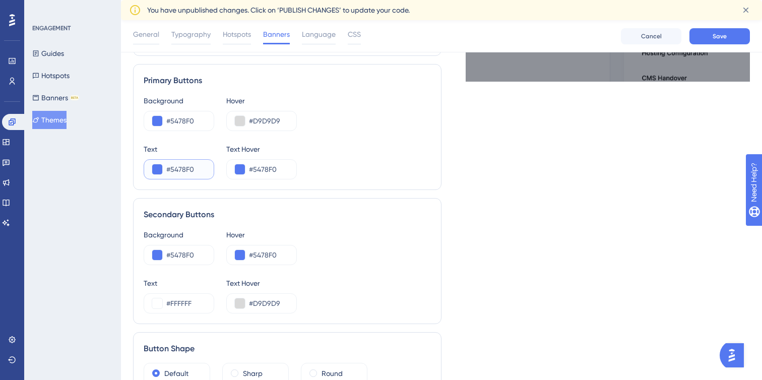
click at [173, 169] on input "#5478F0" at bounding box center [185, 169] width 39 height 12
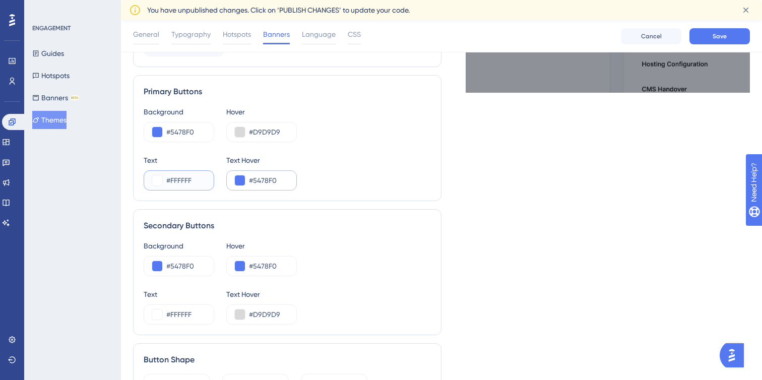
scroll to position [366, 0]
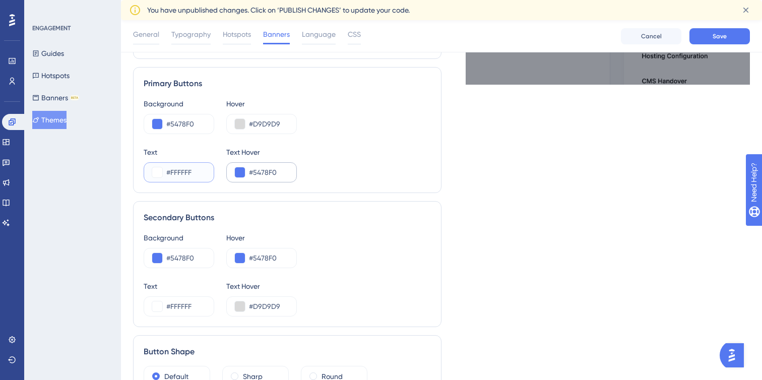
type input "#FFFFFF"
click at [270, 169] on input "#5478F0" at bounding box center [268, 172] width 39 height 12
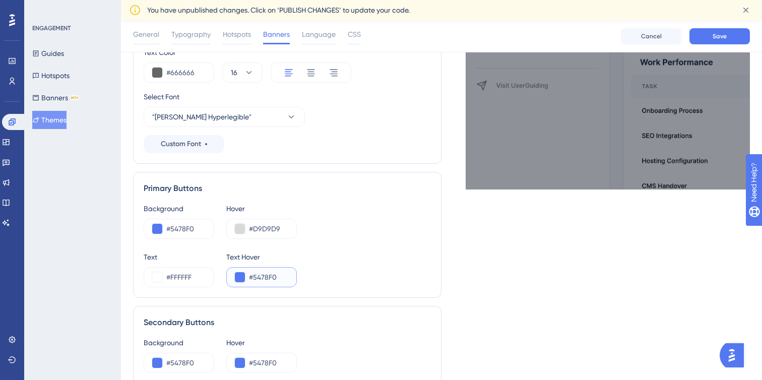
scroll to position [260, 0]
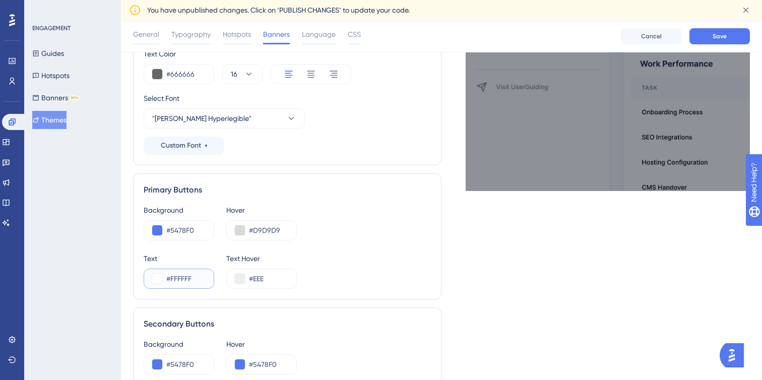
click at [193, 281] on input "#FFFFFF" at bounding box center [185, 279] width 39 height 12
click at [257, 279] on input "#EEE" at bounding box center [268, 279] width 39 height 12
click at [283, 285] on div "#EEE" at bounding box center [261, 279] width 71 height 20
click at [281, 281] on input "#EEE" at bounding box center [268, 279] width 39 height 12
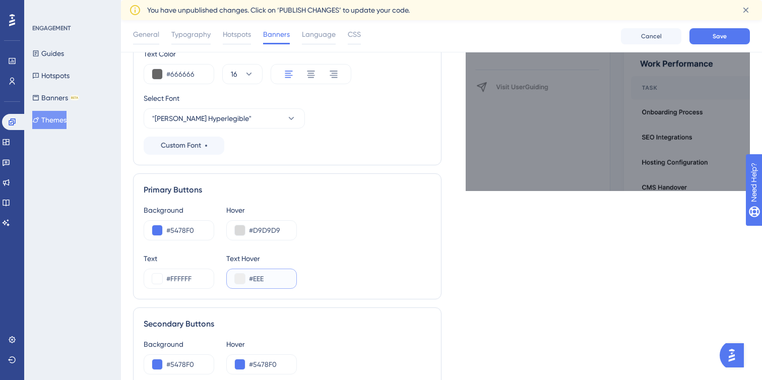
paste input "EEE"
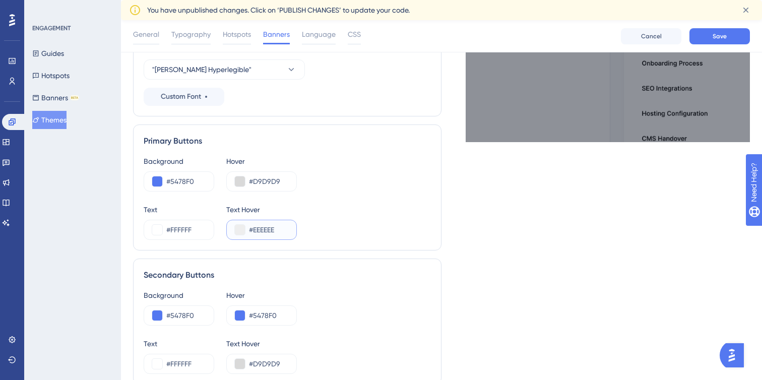
scroll to position [342, 0]
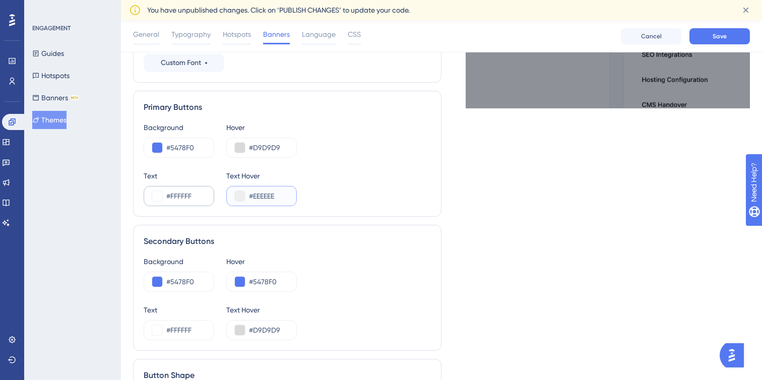
type input "#EEEEEE"
click at [182, 190] on input "#FFFFFF" at bounding box center [185, 196] width 39 height 12
click at [174, 280] on input "#5478F0" at bounding box center [185, 282] width 39 height 12
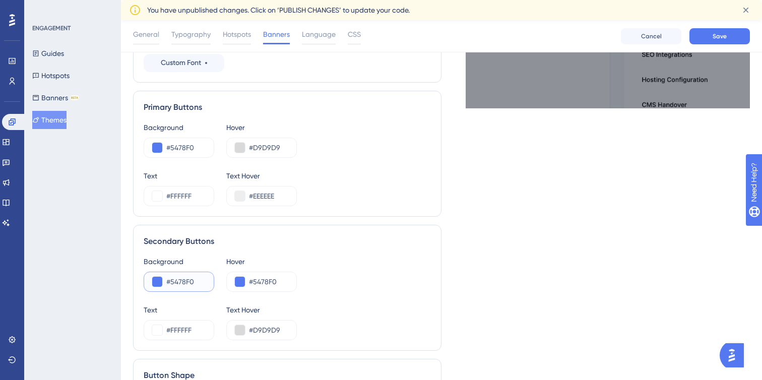
click at [174, 280] on input "#5478F0" at bounding box center [185, 282] width 39 height 12
paste input "FFFFF"
type input "#FFFFF"
click at [188, 149] on input "#5478F0" at bounding box center [185, 148] width 39 height 12
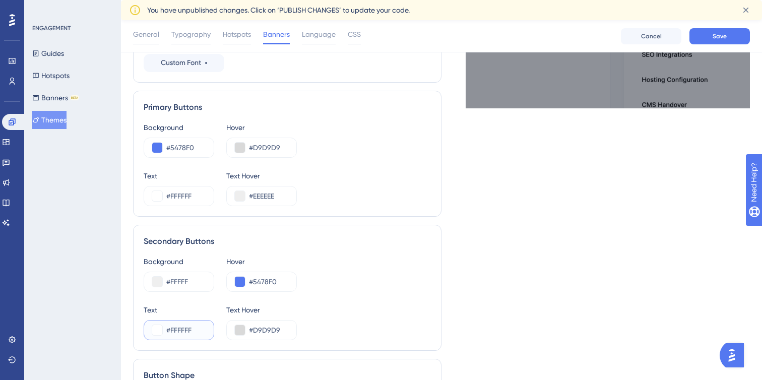
click at [187, 328] on input "#FFFFFF" at bounding box center [185, 330] width 39 height 12
paste input "5478F0"
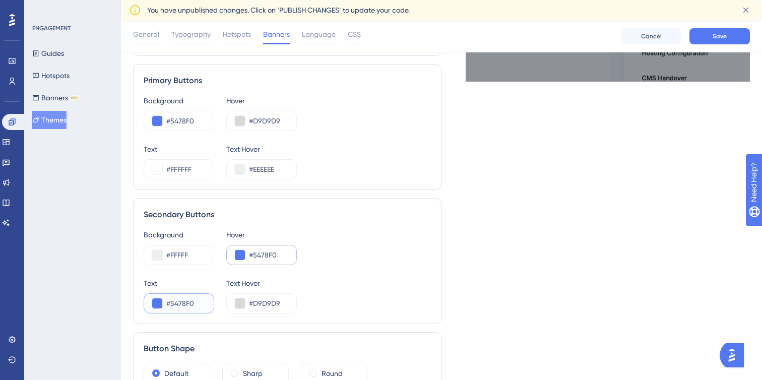
scroll to position [375, 0]
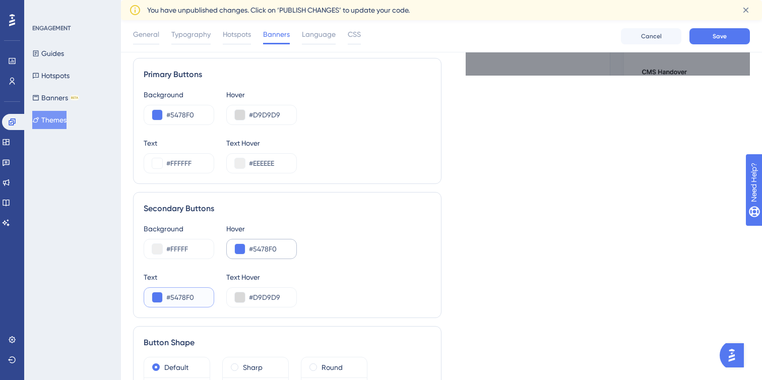
type input "#5478F0"
click at [266, 250] on input "#5478F0" at bounding box center [268, 249] width 39 height 12
click at [174, 248] on input "#FFFFF" at bounding box center [185, 249] width 39 height 12
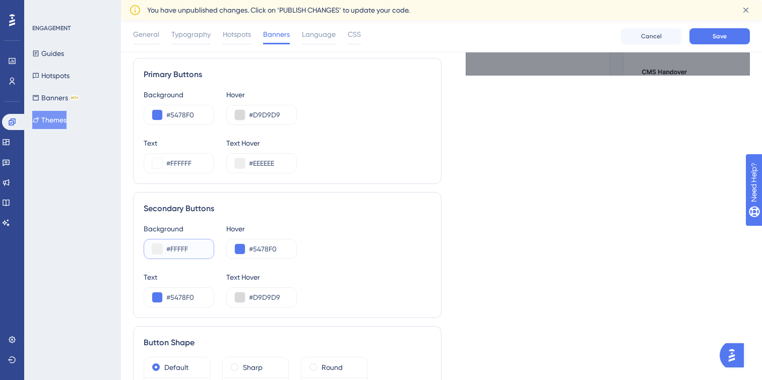
click at [198, 249] on input "#FFFFF" at bounding box center [185, 249] width 39 height 12
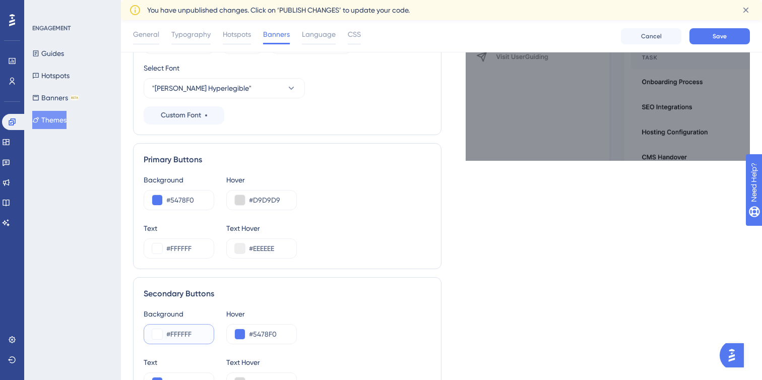
scroll to position [293, 0]
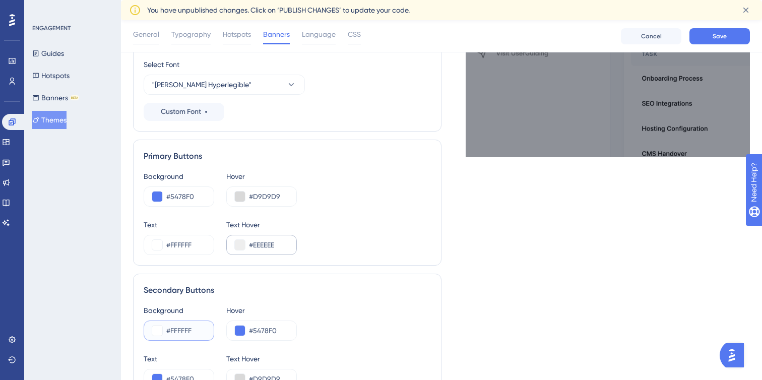
type input "#FFFFFF"
click at [260, 245] on input "#EEEEEE" at bounding box center [268, 245] width 39 height 12
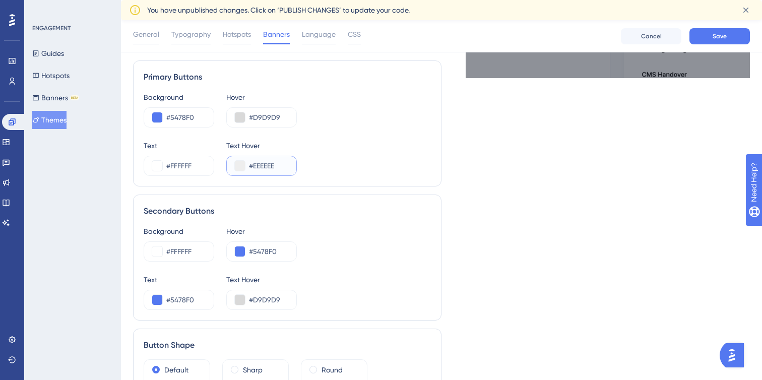
scroll to position [378, 0]
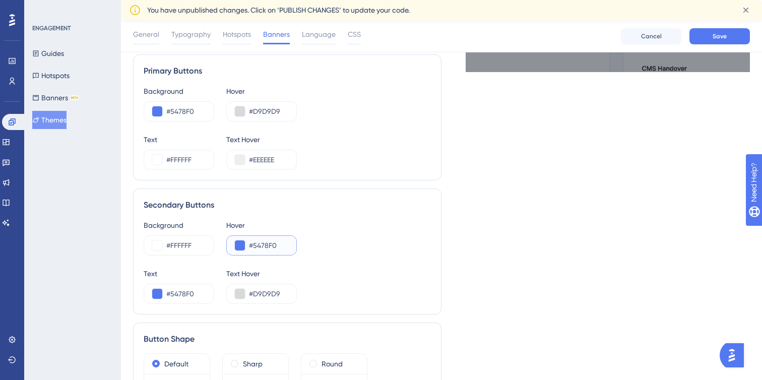
click at [264, 243] on input "#5478F0" at bounding box center [268, 245] width 39 height 12
click at [277, 112] on input "#D9D9D9" at bounding box center [268, 111] width 39 height 12
click at [268, 241] on input "#5478F0" at bounding box center [268, 245] width 39 height 12
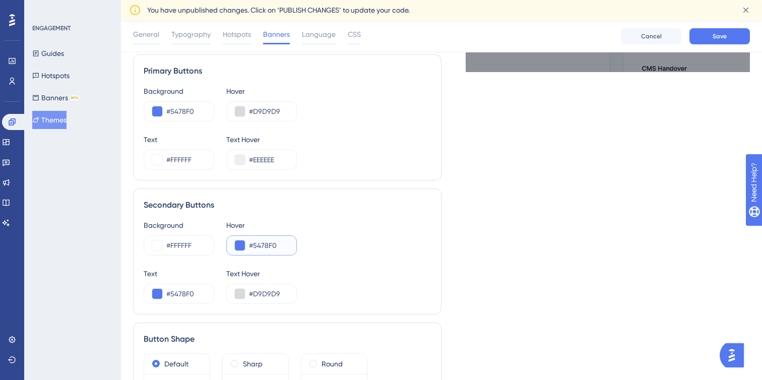
click at [268, 241] on input "#5478F0" at bounding box center [268, 245] width 39 height 12
paste input "D9D9D9"
type input "#D9D9D9"
click at [192, 295] on input "#5478F0" at bounding box center [185, 294] width 39 height 12
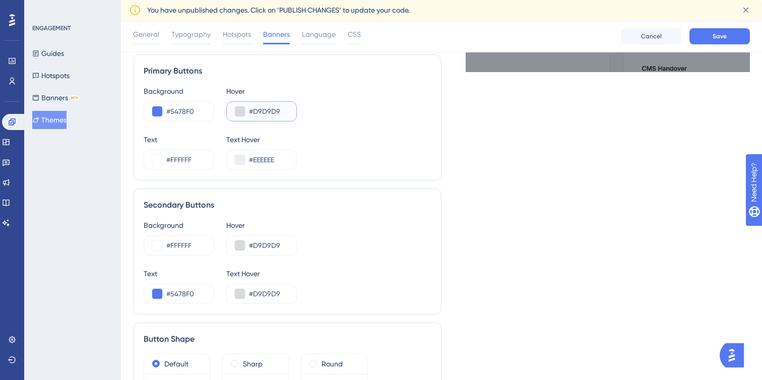
click at [270, 114] on input "#D9D9D9" at bounding box center [268, 111] width 39 height 12
paste input "1C40B"
type input "#1C40B9"
click at [253, 298] on input "#D9D9D9" at bounding box center [268, 294] width 39 height 12
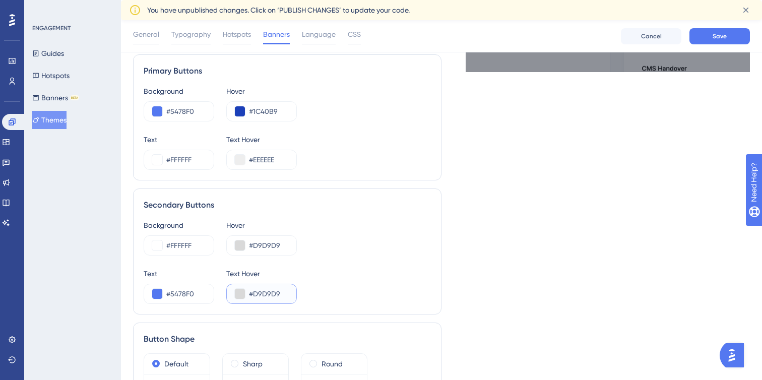
click at [253, 298] on input "#D9D9D9" at bounding box center [268, 294] width 39 height 12
paste input "1C40B"
type input "#1C40B9"
click at [272, 247] on input "#D9D9D9" at bounding box center [268, 245] width 39 height 12
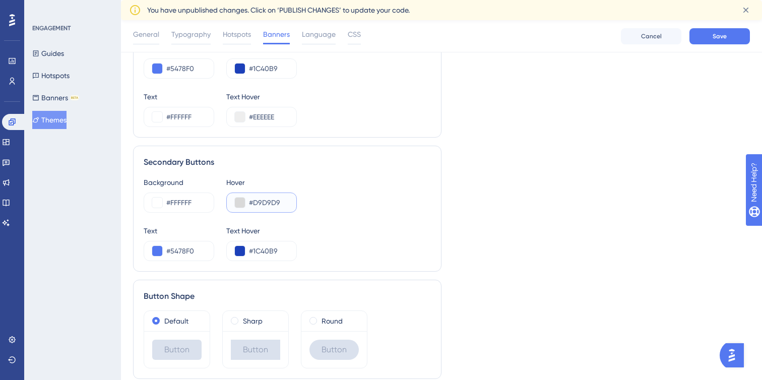
scroll to position [461, 0]
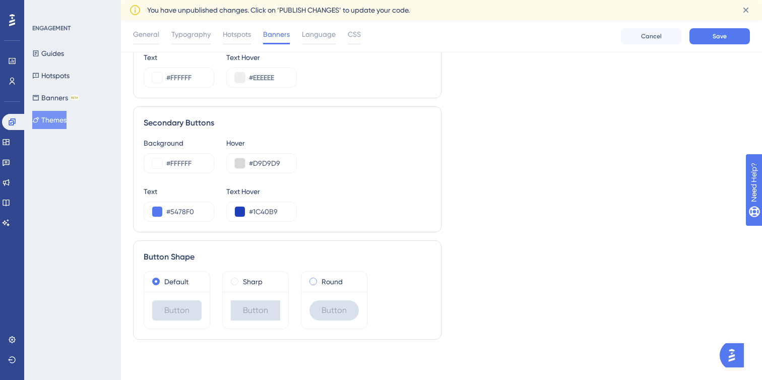
click at [327, 278] on label "Round" at bounding box center [331, 282] width 21 height 12
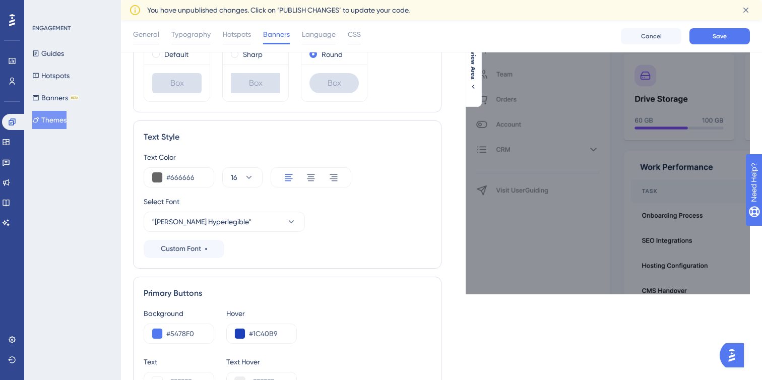
scroll to position [0, 0]
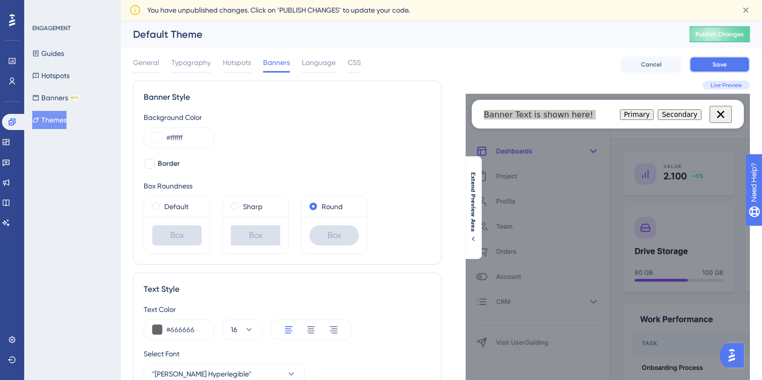
click at [719, 68] on span "Save" at bounding box center [720, 64] width 14 height 8
click at [62, 99] on button "Banners BETA" at bounding box center [55, 98] width 47 height 18
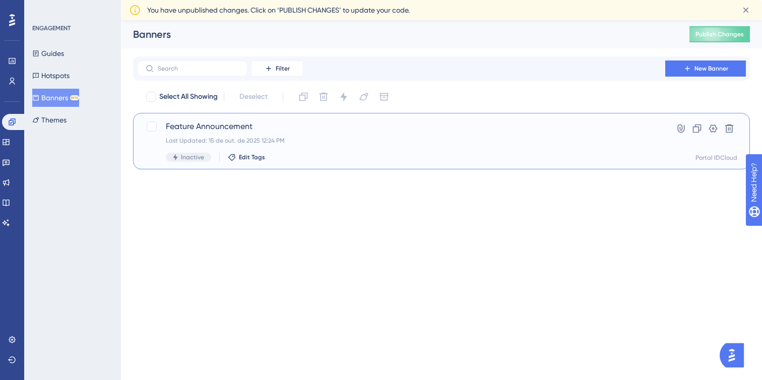
click at [621, 144] on div "Last Updated: 15 de out. de 2025 12:24 PM" at bounding box center [401, 141] width 471 height 8
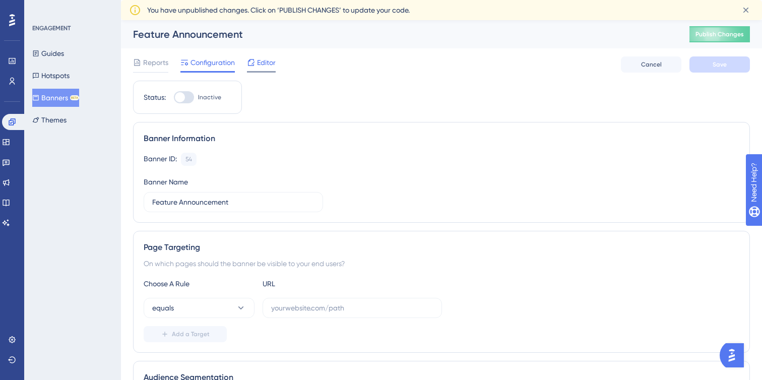
click at [260, 61] on span "Editor" at bounding box center [266, 62] width 19 height 12
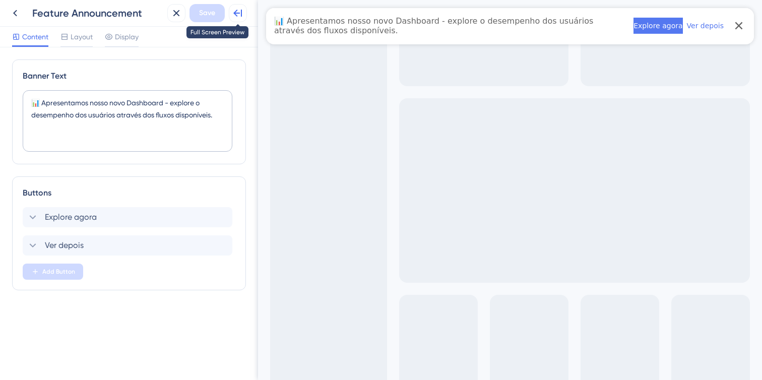
click at [239, 18] on icon at bounding box center [238, 13] width 12 height 12
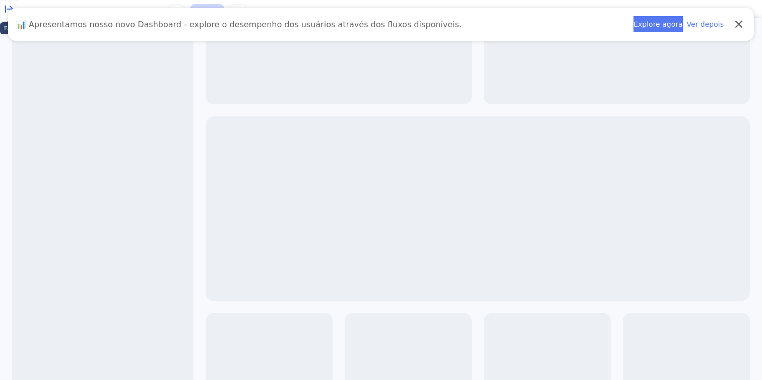
click at [11, 18] on button at bounding box center [9, 9] width 18 height 18
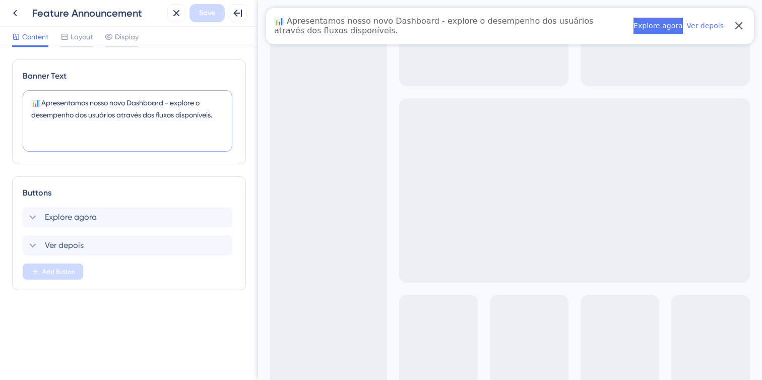
click at [118, 102] on textarea "📊 Apresentamos nosso novo Dashboard - explore o desempenho dos usuários através…" at bounding box center [128, 120] width 210 height 61
click at [133, 101] on textarea "📊 Apresentamos nosso novo Dashboard - explore o desempenho dos usuários através…" at bounding box center [128, 120] width 210 height 61
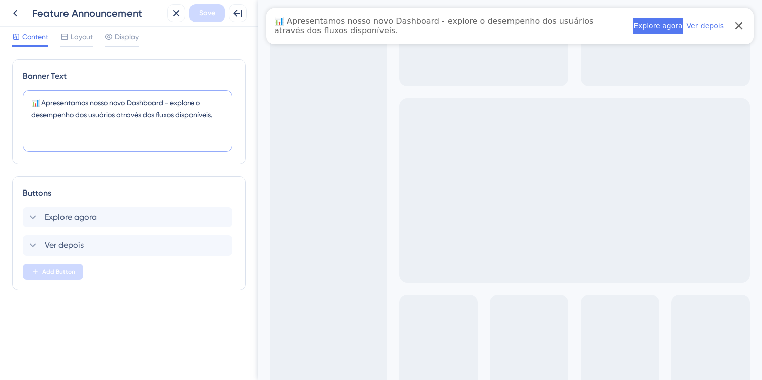
click at [145, 101] on textarea "📊 Apresentamos nosso novo Dashboard - explore o desempenho dos usuários através…" at bounding box center [128, 120] width 210 height 61
click at [156, 114] on textarea "📊 Apresentamos nosso novo Dashboard - explore o desempenho dos usuários através…" at bounding box center [128, 120] width 210 height 61
click at [114, 37] on div "Display" at bounding box center [122, 37] width 34 height 12
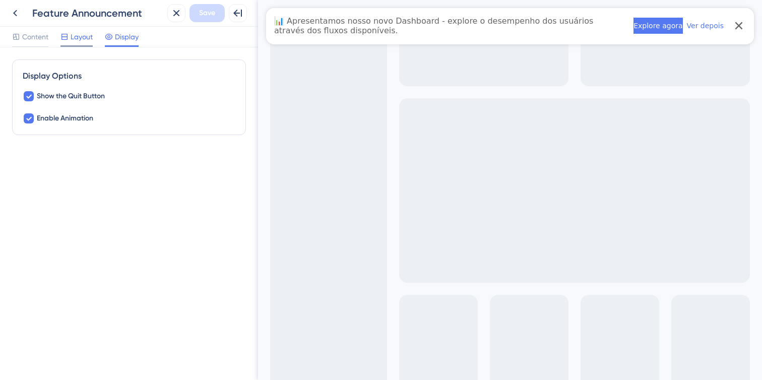
click at [84, 38] on span "Layout" at bounding box center [82, 37] width 22 height 12
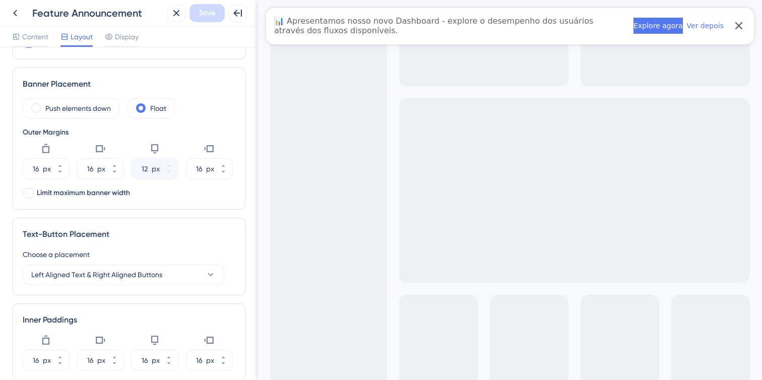
scroll to position [185, 0]
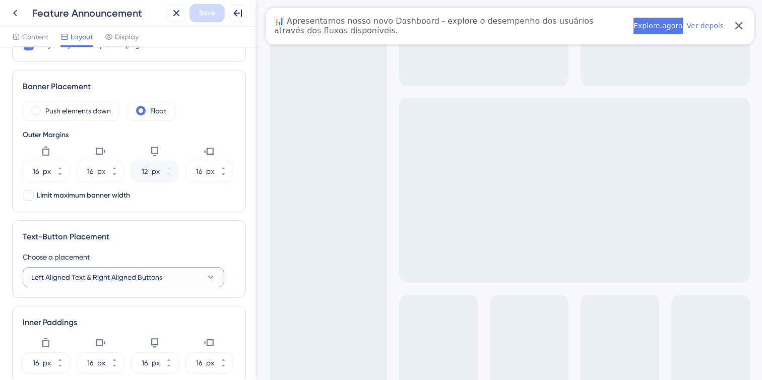
click at [148, 273] on span "Left Aligned Text & Right Aligned Buttons" at bounding box center [96, 277] width 131 height 12
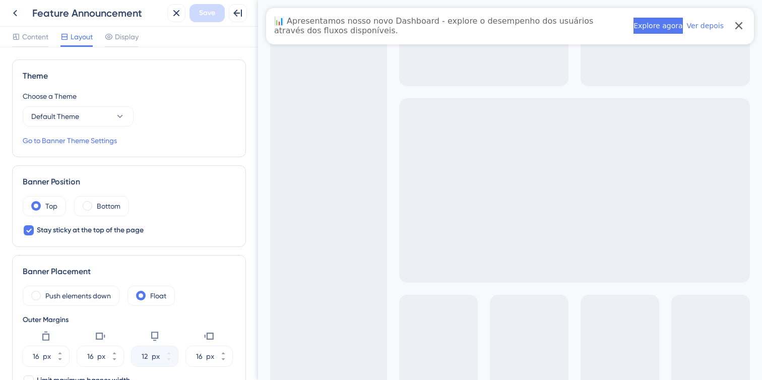
scroll to position [1, 0]
click at [57, 297] on label "Push elements down" at bounding box center [78, 295] width 66 height 12
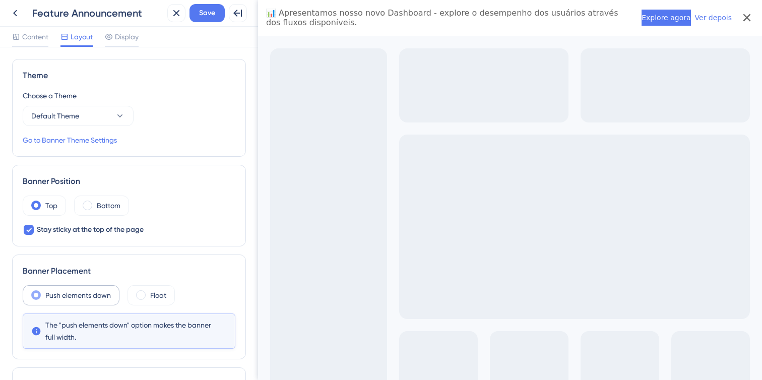
scroll to position [0, 0]
click at [57, 297] on label "Push elements down" at bounding box center [78, 295] width 66 height 12
click at [146, 297] on span at bounding box center [141, 295] width 10 height 10
click at [149, 292] on input "radio" at bounding box center [149, 292] width 0 height 0
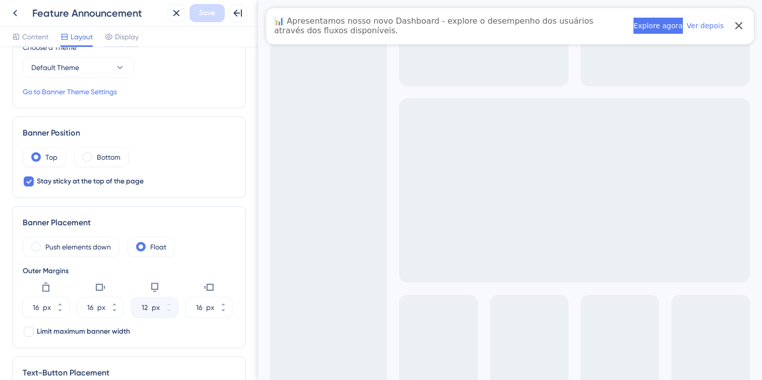
scroll to position [7, 0]
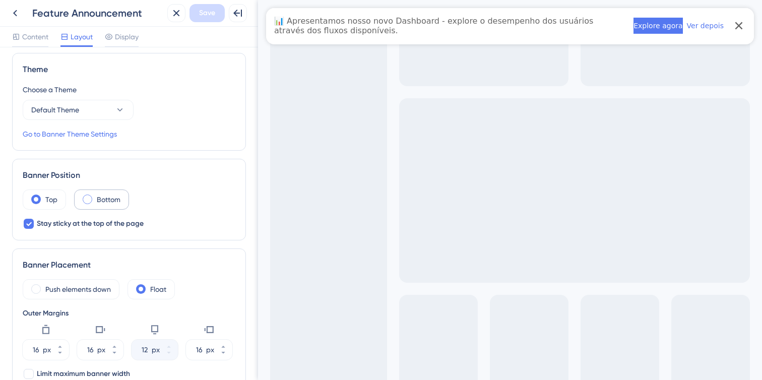
click at [118, 196] on label "Bottom" at bounding box center [109, 199] width 24 height 12
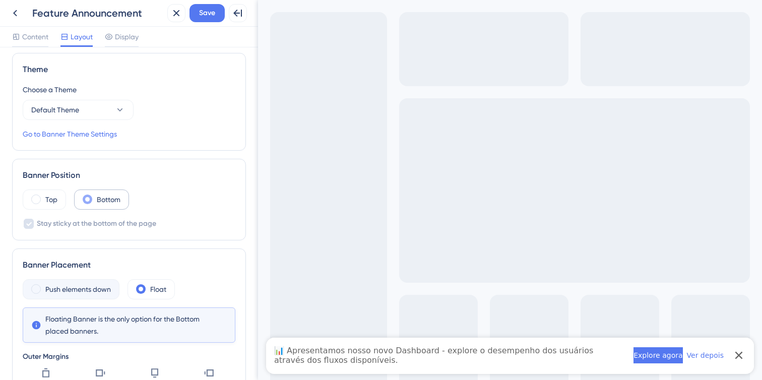
scroll to position [0, 0]
click at [204, 14] on span "Save" at bounding box center [207, 13] width 16 height 12
click at [17, 12] on icon at bounding box center [15, 13] width 12 height 12
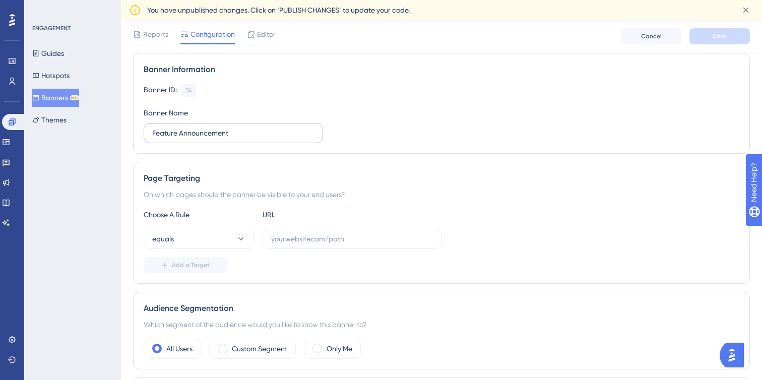
scroll to position [74, 0]
click at [258, 137] on input "Feature Announcement" at bounding box center [233, 131] width 162 height 11
click at [174, 134] on input "Feature Announcement" at bounding box center [233, 131] width 162 height 11
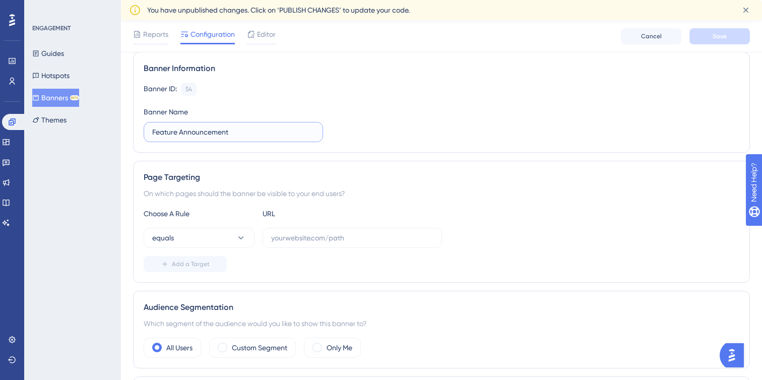
click at [174, 134] on input "Feature Announcement" at bounding box center [233, 131] width 162 height 11
paste input "Anúncio de recurso - Dashboard"
type input "Anúncio de recurso - Dashboard"
click at [713, 39] on span "Save" at bounding box center [720, 36] width 14 height 8
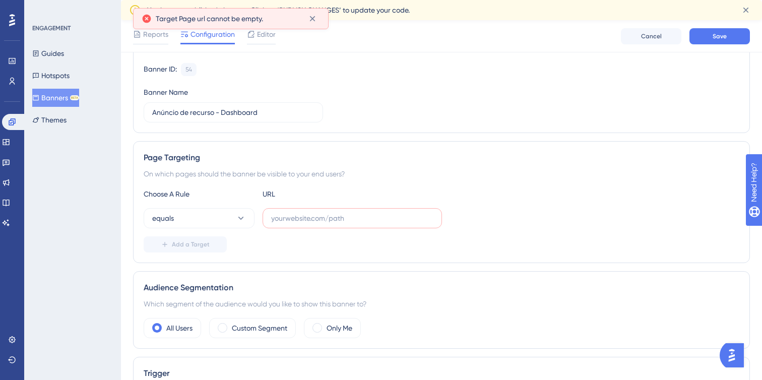
scroll to position [92, 0]
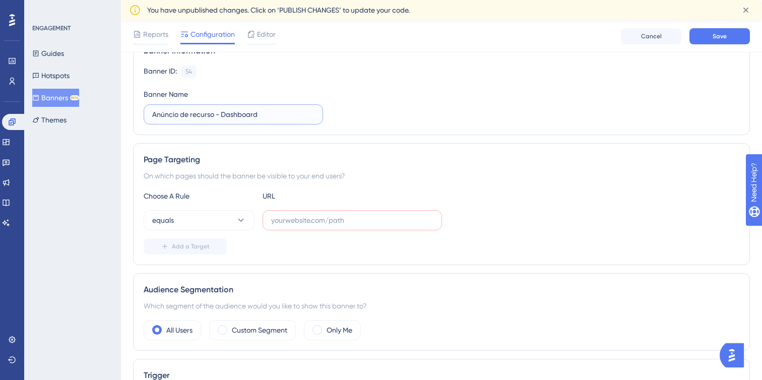
click at [275, 111] on input "Anúncio de recurso - Dashboard" at bounding box center [233, 114] width 162 height 11
click at [311, 217] on input "text" at bounding box center [352, 220] width 162 height 11
paste input "[URL][DOMAIN_NAME]"
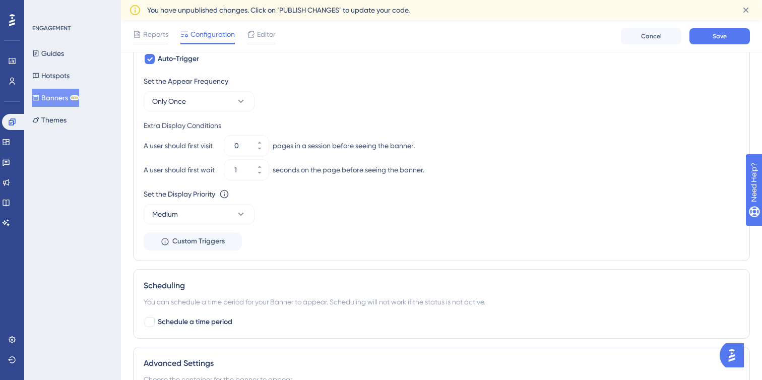
scroll to position [565, 0]
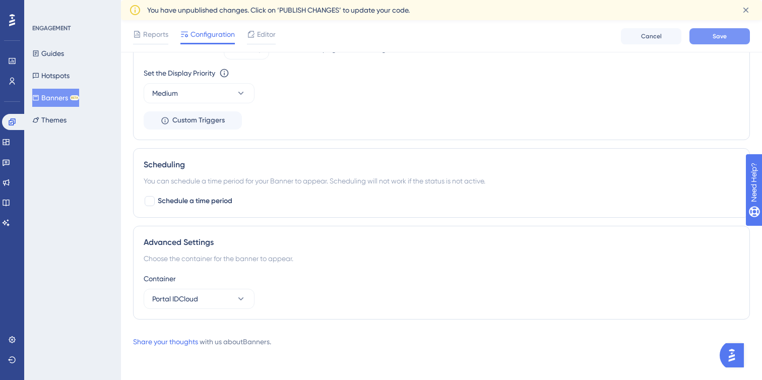
type input "[URL][DOMAIN_NAME]"
click at [723, 38] on span "Save" at bounding box center [720, 36] width 14 height 8
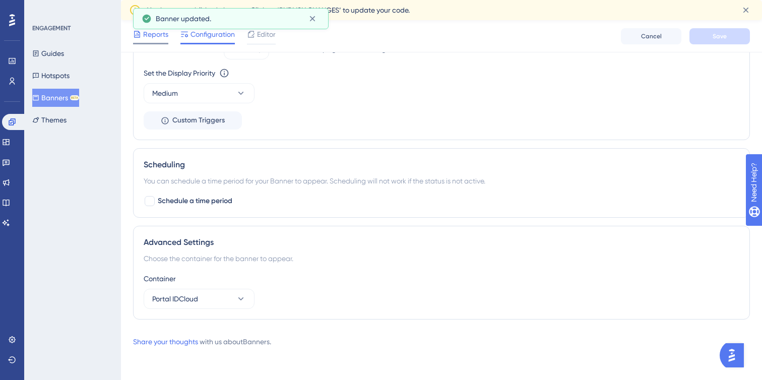
click at [145, 38] on span "Reports" at bounding box center [155, 34] width 25 height 12
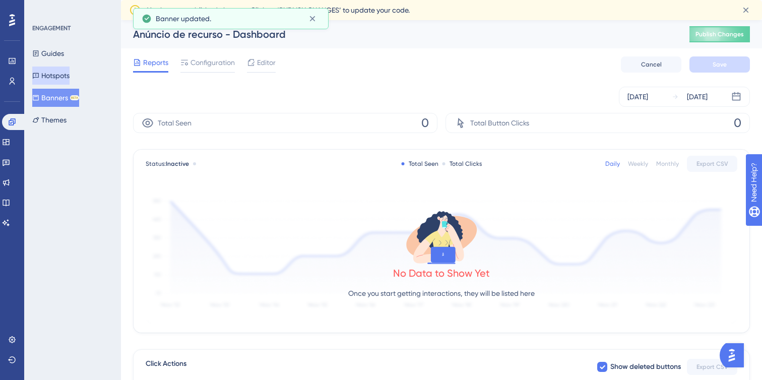
click at [70, 78] on button "Hotspots" at bounding box center [50, 76] width 37 height 18
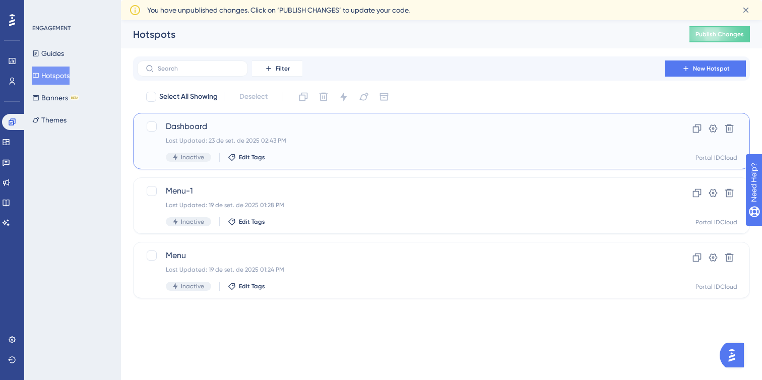
click at [628, 145] on div "Dashboard Last Updated: 23 de set. de 2025 02:43 PM Inactive Edit Tags" at bounding box center [401, 140] width 471 height 41
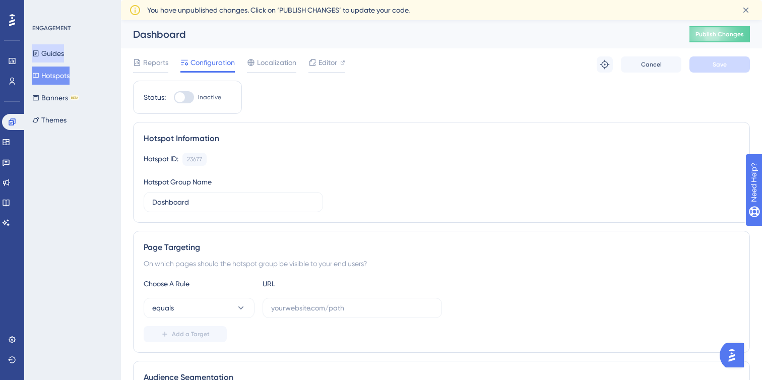
click at [64, 54] on button "Guides" at bounding box center [48, 53] width 32 height 18
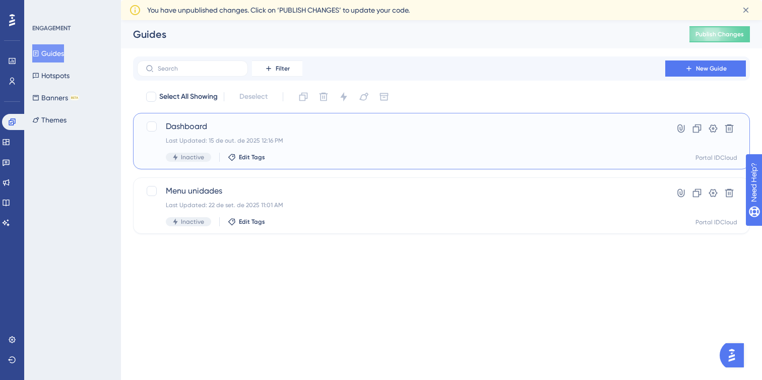
click at [649, 133] on div "Dashboard Last Updated: 15 de out. de 2025 12:16 PM Inactive Edit Tags Hyperlin…" at bounding box center [442, 140] width 592 height 41
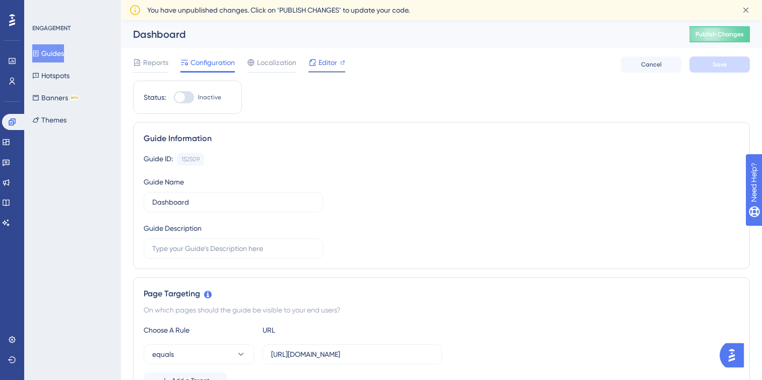
click at [335, 59] on span "Editor" at bounding box center [327, 62] width 19 height 12
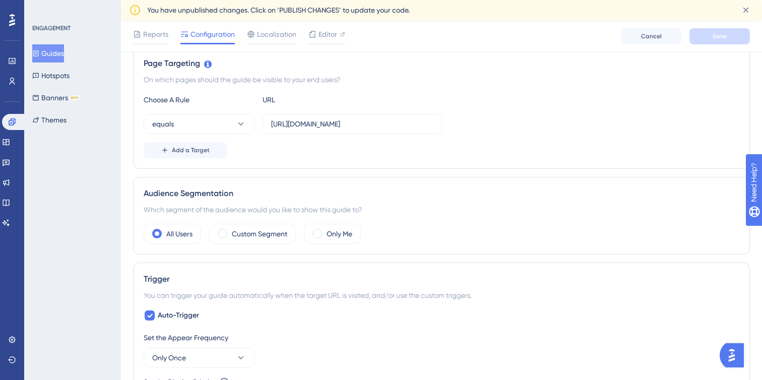
scroll to position [236, 0]
click at [10, 143] on icon at bounding box center [6, 142] width 8 height 8
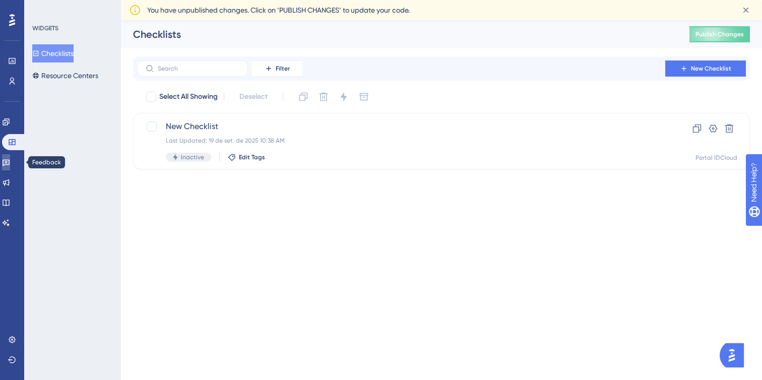
click at [10, 168] on link at bounding box center [6, 162] width 8 height 16
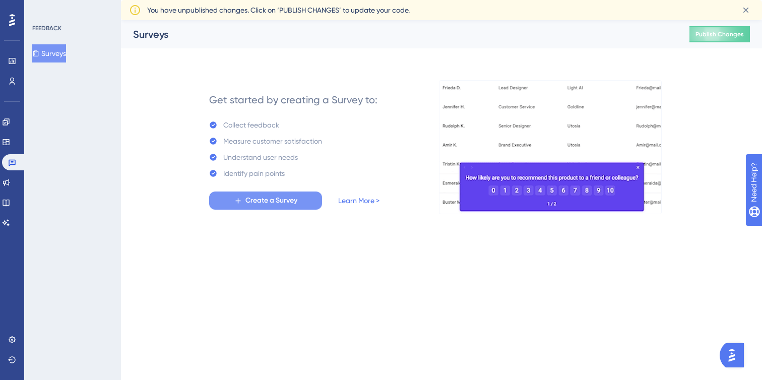
click at [257, 201] on span "Create a Survey" at bounding box center [271, 201] width 52 height 12
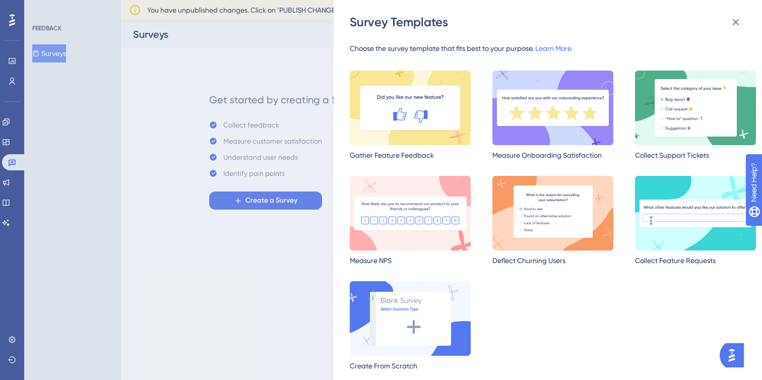
click at [530, 225] on img at bounding box center [552, 213] width 121 height 75
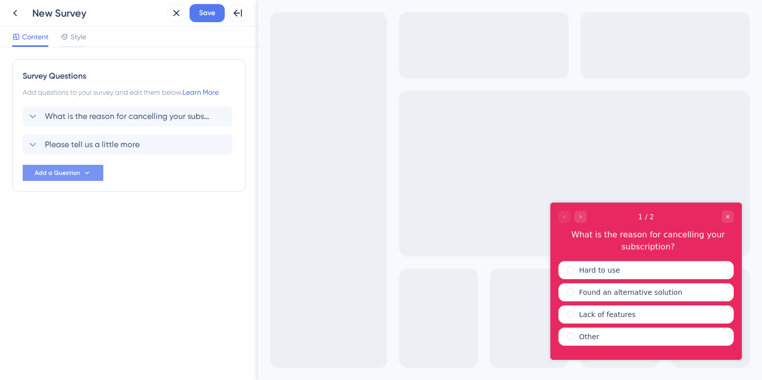
click at [100, 173] on button "Add a Question" at bounding box center [63, 173] width 81 height 16
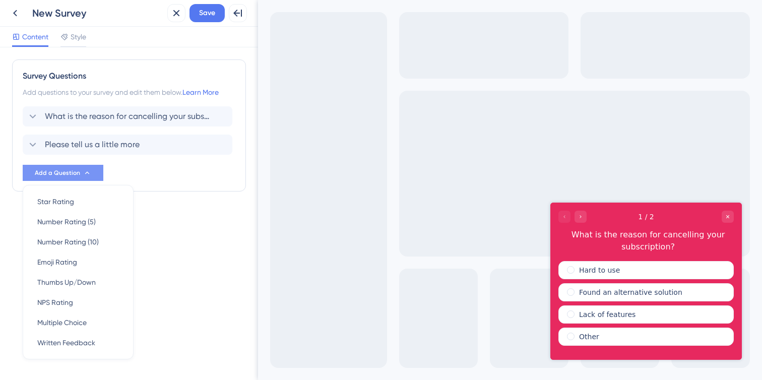
scroll to position [20, 0]
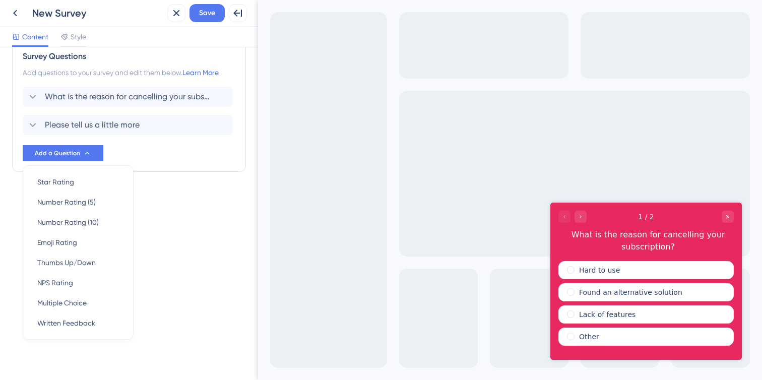
click at [161, 212] on div "Survey Questions Add questions to your survey and edit them below. Learn More W…" at bounding box center [129, 126] width 234 height 172
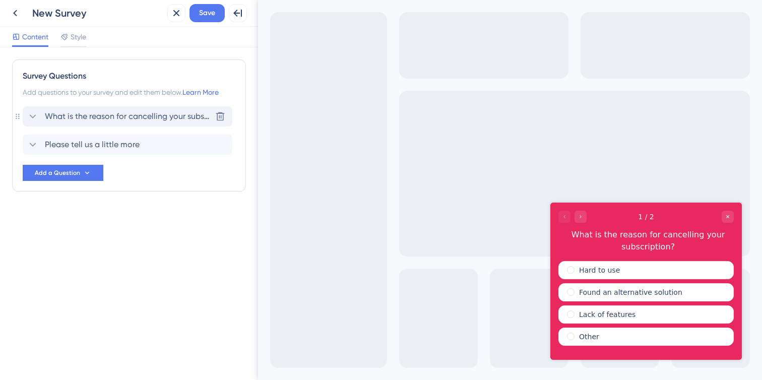
click at [165, 112] on span "What is the reason for cancelling your subscription?" at bounding box center [128, 116] width 166 height 12
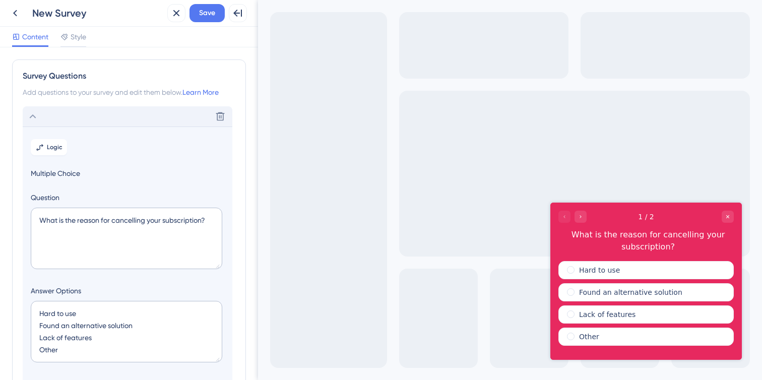
click at [165, 112] on div "Delete" at bounding box center [128, 116] width 210 height 20
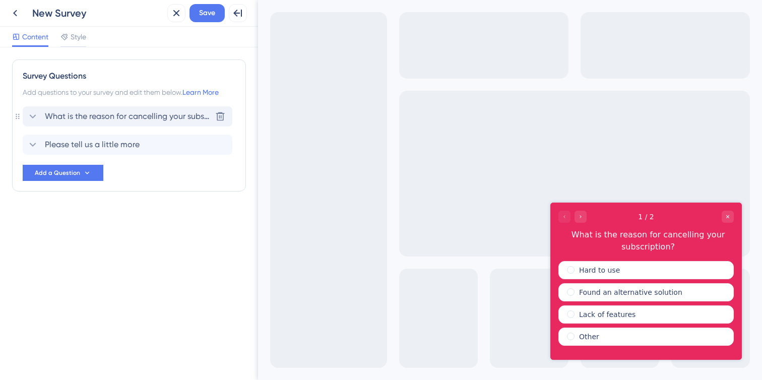
click at [165, 112] on span "What is the reason for cancelling your subscription?" at bounding box center [128, 116] width 166 height 12
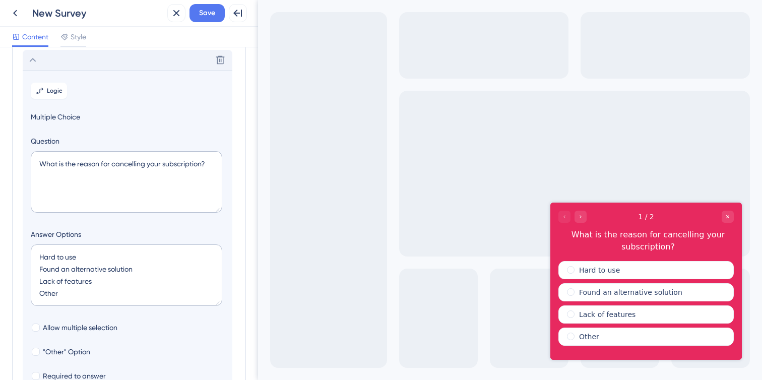
scroll to position [59, 0]
click at [576, 216] on div "Go to Question 2" at bounding box center [580, 217] width 12 height 12
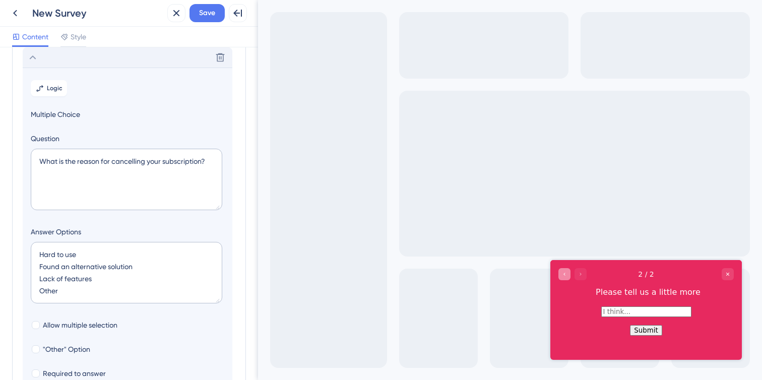
click at [564, 277] on icon "Go to Question 1" at bounding box center [564, 274] width 6 height 6
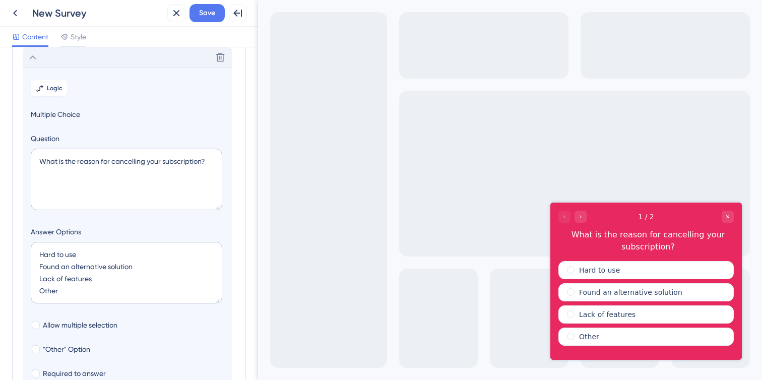
click at [574, 223] on div "1 / 2 What is the reason for cancelling your subscription?" at bounding box center [645, 232] width 191 height 58
click at [577, 218] on icon "Go to Question 2" at bounding box center [580, 217] width 6 height 6
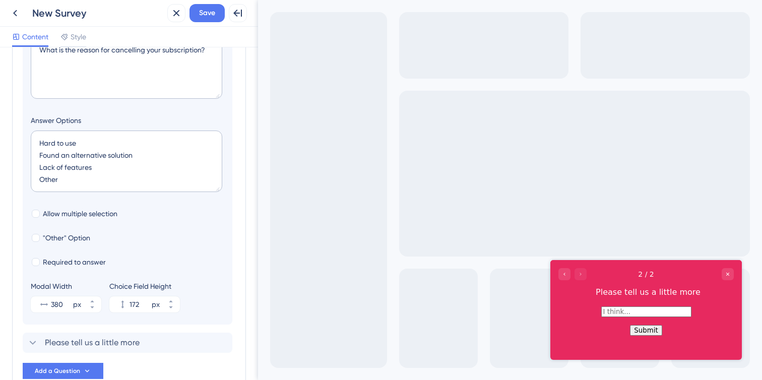
scroll to position [233, 0]
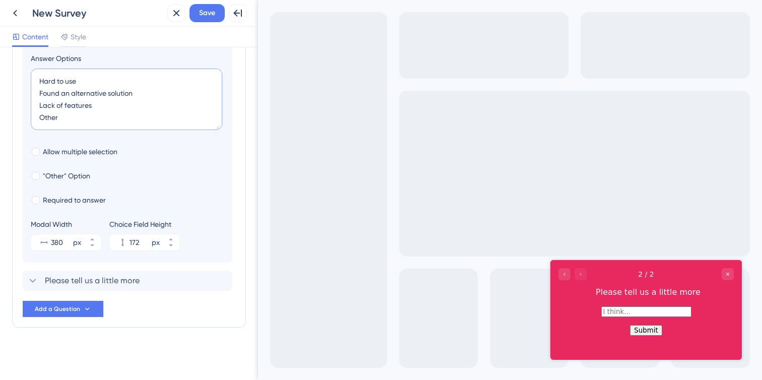
click at [124, 110] on textarea "Hard to use Found an alternative solution Lack of features Other" at bounding box center [126, 99] width 191 height 61
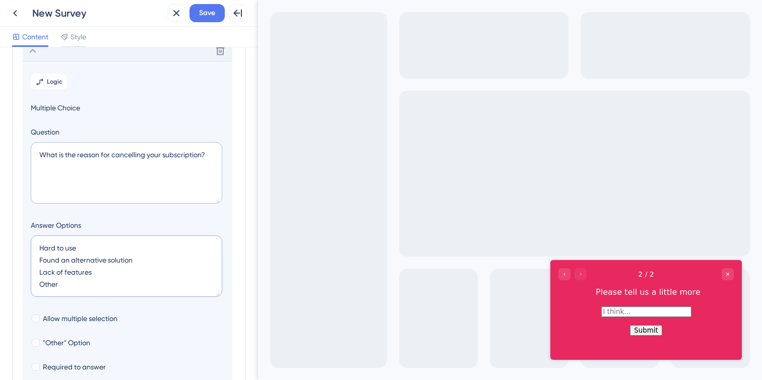
scroll to position [75, 0]
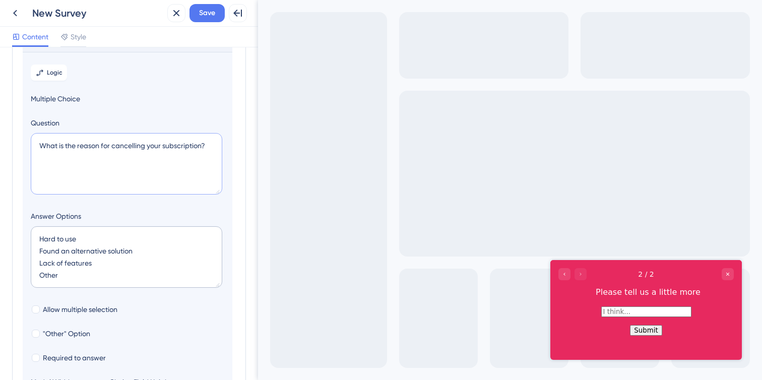
click at [130, 152] on textarea "What is the reason for cancelling your subscription?" at bounding box center [126, 163] width 191 height 61
click at [563, 272] on icon "Go to Question 1" at bounding box center [564, 274] width 6 height 6
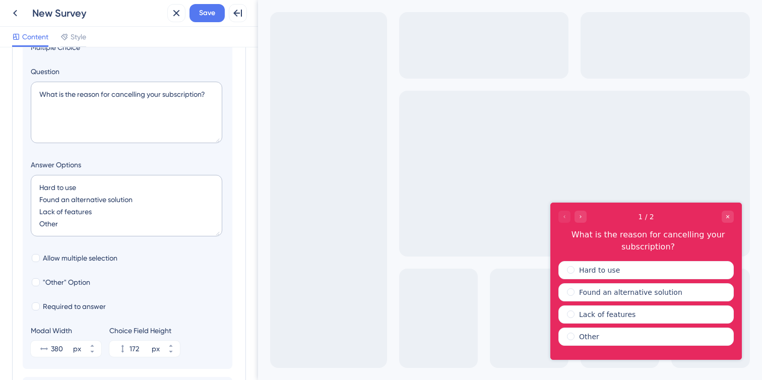
scroll to position [132, 0]
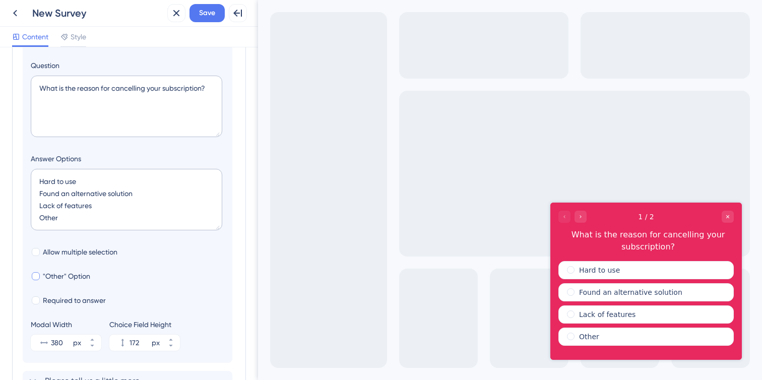
click at [76, 276] on span ""Other" Option" at bounding box center [66, 276] width 47 height 12
checkbox input "true"
type input "224"
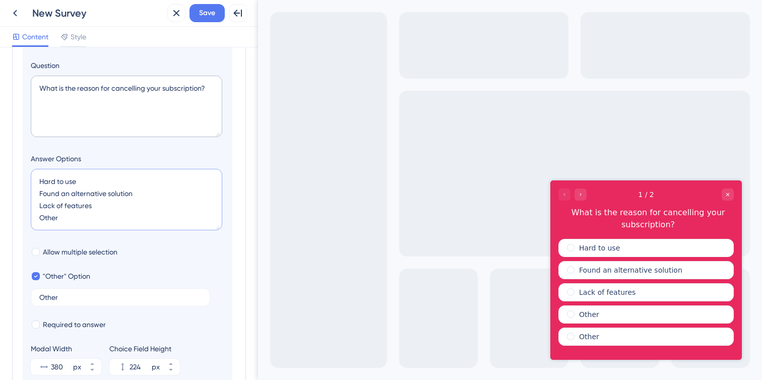
drag, startPoint x: 91, startPoint y: 225, endPoint x: 30, endPoint y: 225, distance: 61.0
click at [29, 225] on section "Logic Multiple Choice Question What is the reason for cancelling your subscript…" at bounding box center [128, 190] width 210 height 393
type textarea "Hard to use Found an alternative solution Lack of features"
type input "180"
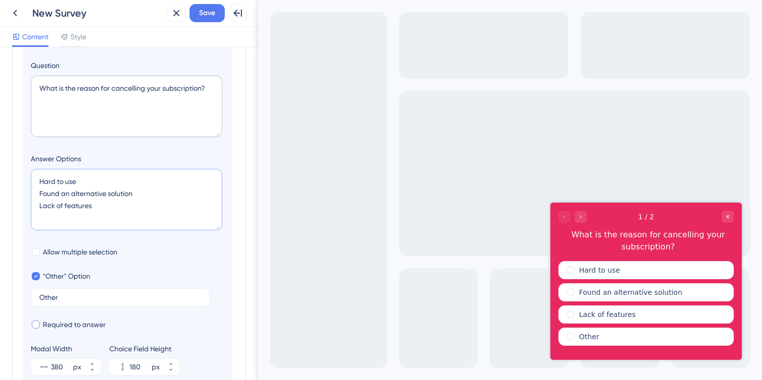
type textarea "Hard to use Found an alternative solution Lack of features"
click at [40, 324] on div at bounding box center [36, 324] width 10 height 10
checkbox input "true"
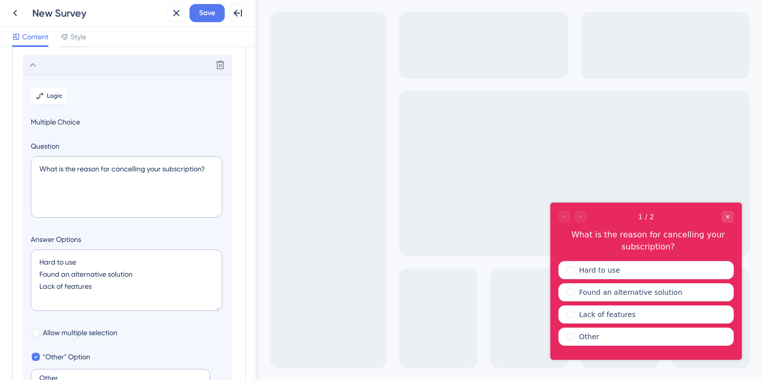
scroll to position [43, 0]
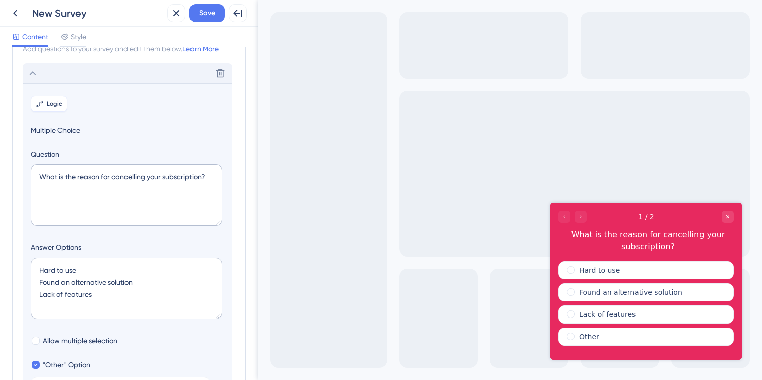
click at [60, 108] on button "Logic" at bounding box center [49, 104] width 36 height 16
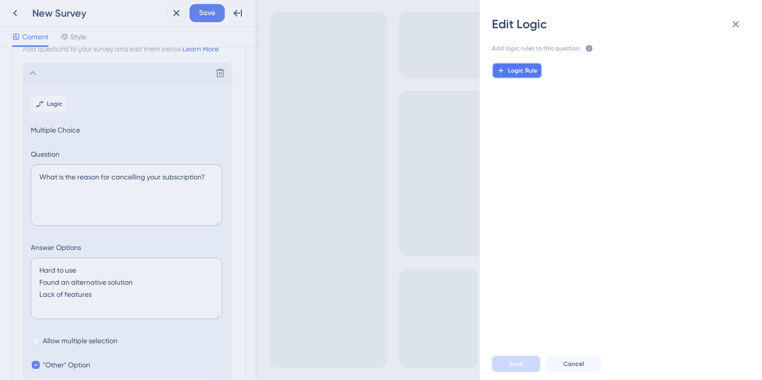
click at [510, 71] on span "Logic Rule" at bounding box center [522, 71] width 29 height 8
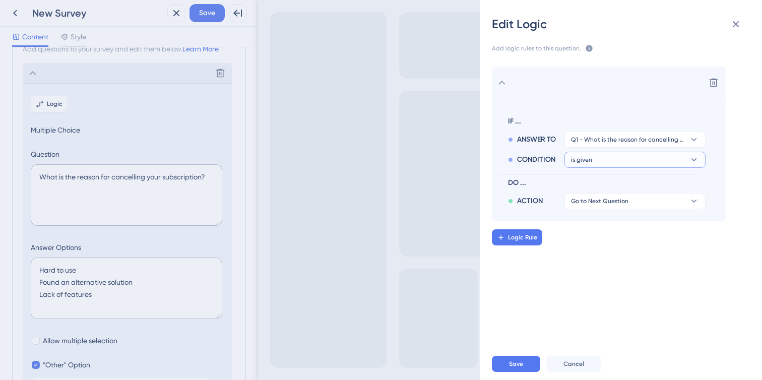
click at [619, 155] on button "is given" at bounding box center [634, 160] width 141 height 16
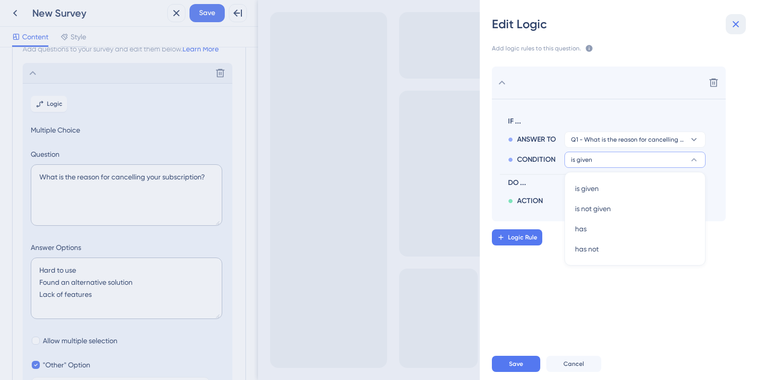
click at [735, 23] on icon at bounding box center [736, 24] width 7 height 7
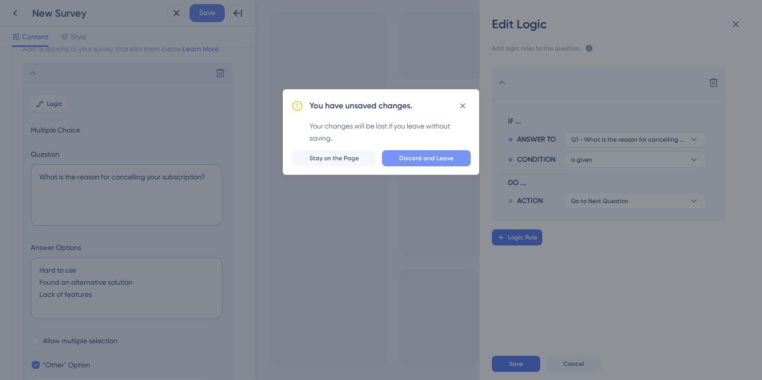
click at [446, 159] on span "Discard and Leave" at bounding box center [426, 158] width 54 height 8
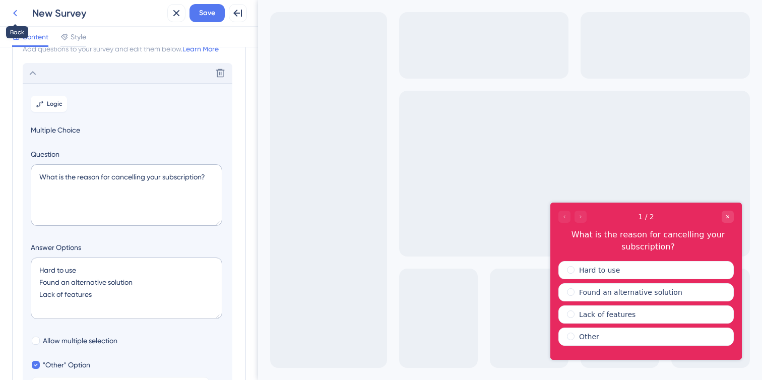
click at [15, 13] on icon at bounding box center [15, 13] width 12 height 12
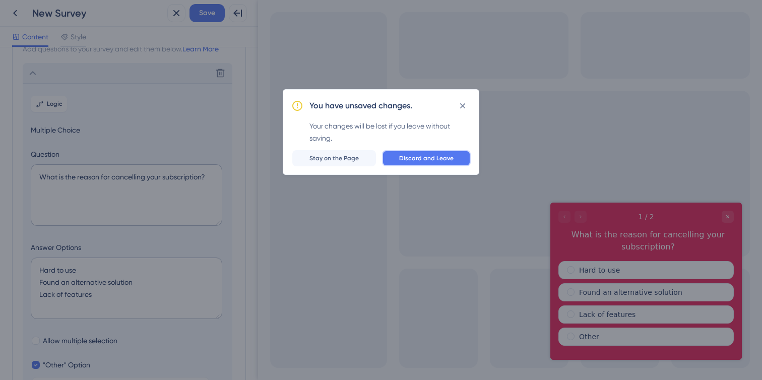
click at [412, 162] on span "Discard and Leave" at bounding box center [426, 158] width 54 height 8
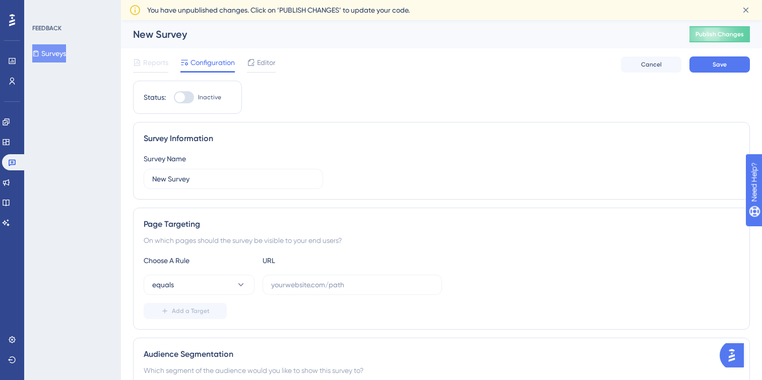
click at [66, 57] on button "Surveys" at bounding box center [49, 53] width 34 height 18
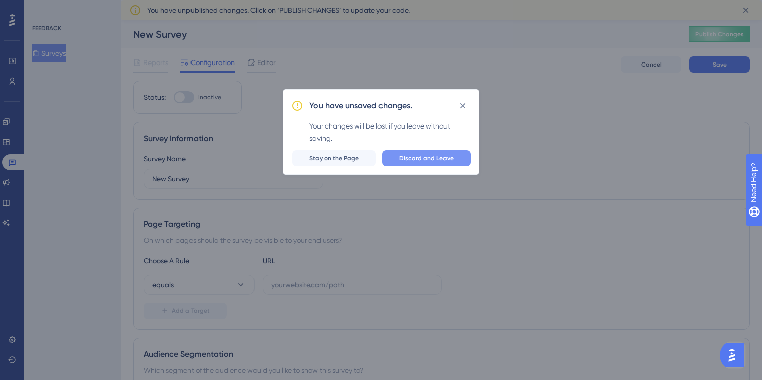
click at [450, 160] on span "Discard and Leave" at bounding box center [426, 158] width 54 height 8
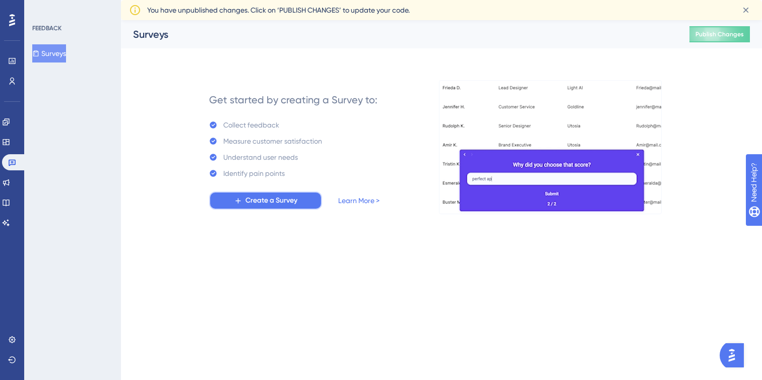
click at [272, 200] on span "Create a Survey" at bounding box center [271, 201] width 52 height 12
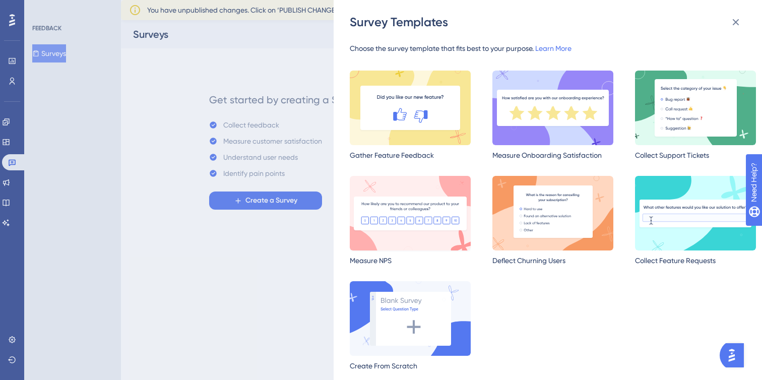
click at [428, 210] on img at bounding box center [410, 213] width 121 height 75
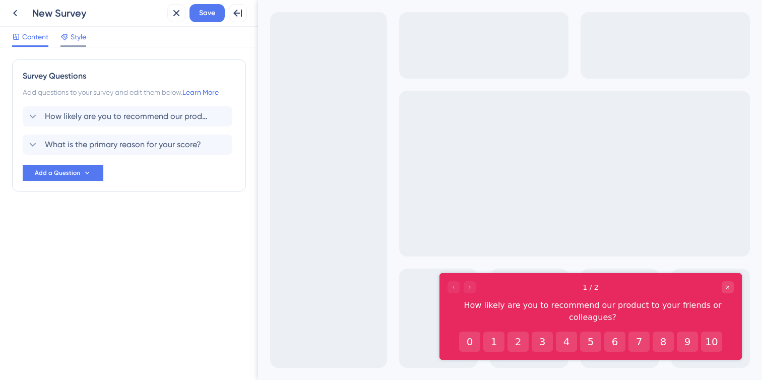
click at [76, 37] on span "Style" at bounding box center [79, 37] width 16 height 12
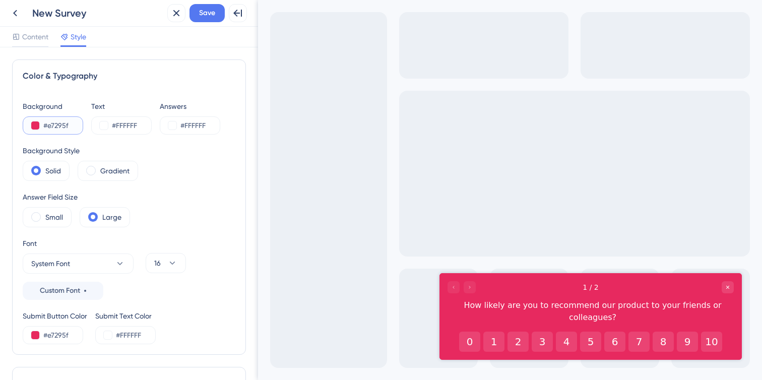
click at [57, 128] on input "#e7295f" at bounding box center [63, 125] width 41 height 12
click at [128, 128] on input "#FFFFFF" at bounding box center [132, 125] width 41 height 12
click at [76, 130] on input "#FFFF" at bounding box center [63, 125] width 41 height 12
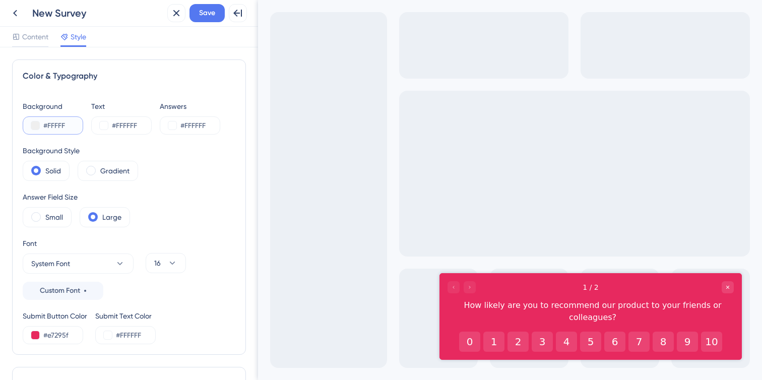
type input "#FFFFFF"
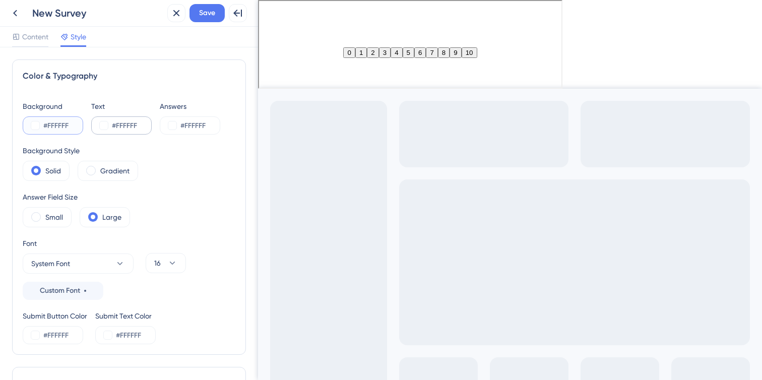
type input "#FFFFFF"
click at [122, 126] on input "#FFFFFF" at bounding box center [132, 125] width 41 height 12
type input "#666666"
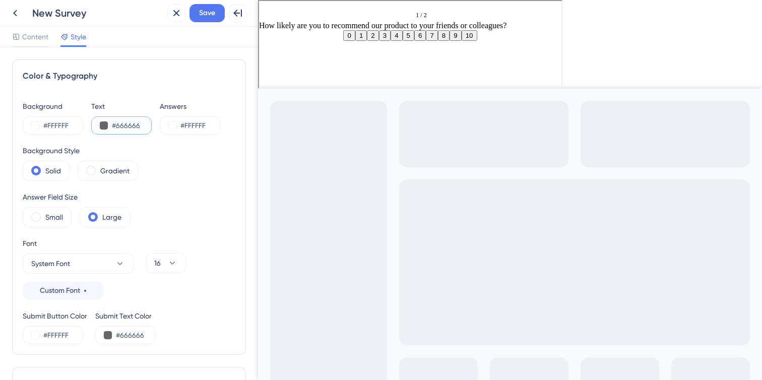
paste input "212121"
type input "#212121"
click at [202, 124] on input "#FFFFFF" at bounding box center [200, 125] width 41 height 12
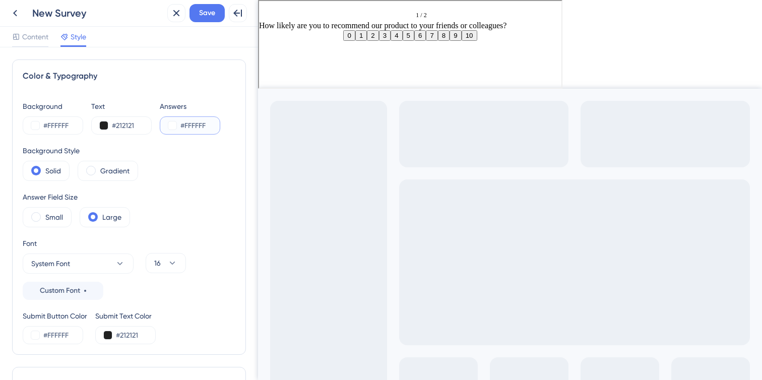
click at [202, 124] on input "#FFFFFF" at bounding box center [200, 125] width 41 height 12
paste input "212121"
click at [195, 121] on input "#212121" at bounding box center [200, 125] width 41 height 12
paste input "text"
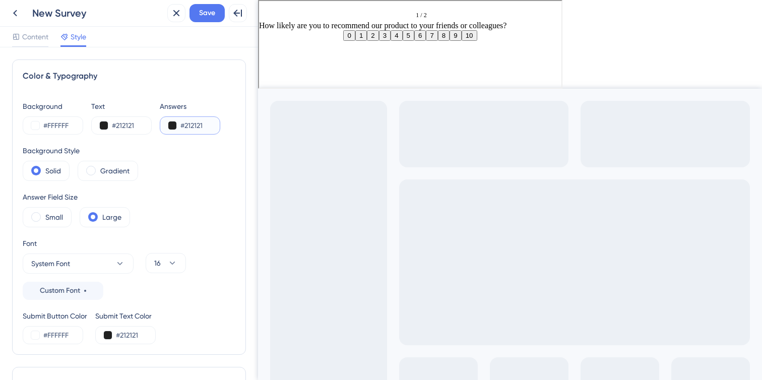
paste input "1172EB"
type input "#1172EB"
click at [125, 171] on label "Gradient" at bounding box center [114, 171] width 29 height 12
click at [52, 167] on label "Solid" at bounding box center [53, 171] width 16 height 12
click at [50, 215] on label "Small" at bounding box center [54, 217] width 18 height 12
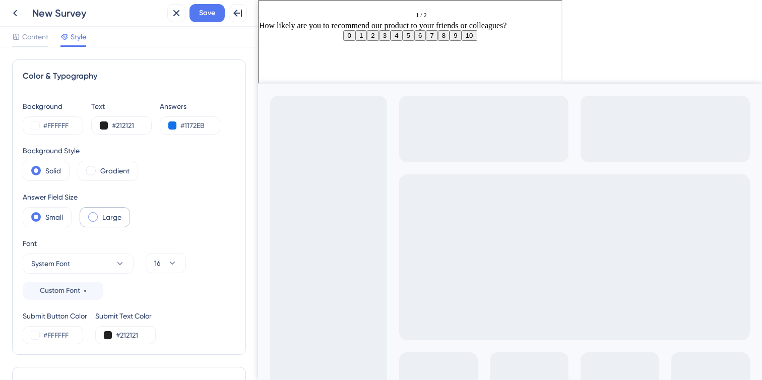
click at [100, 220] on div "Large" at bounding box center [105, 217] width 50 height 20
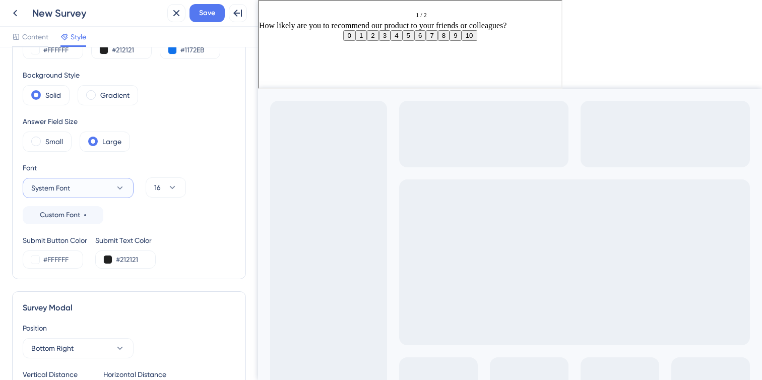
click at [116, 198] on button "System Font" at bounding box center [78, 188] width 111 height 20
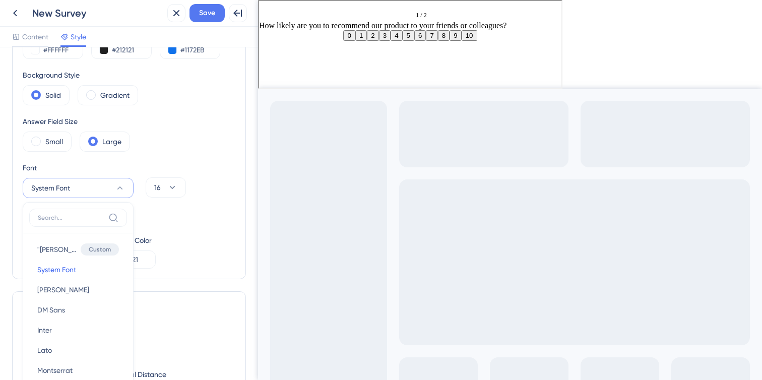
scroll to position [164, 0]
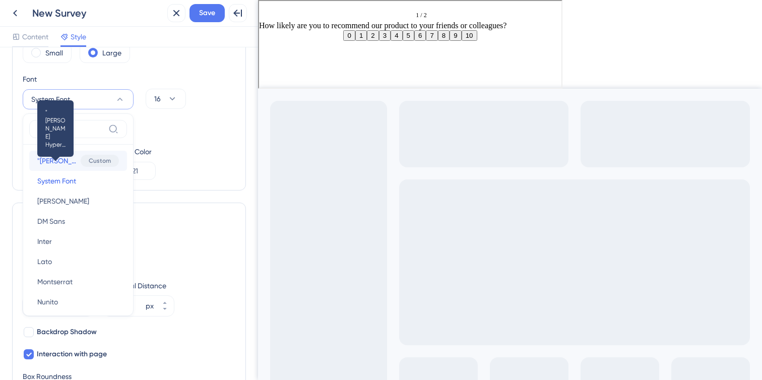
click at [58, 161] on span ""[PERSON_NAME] Hyperlegible"" at bounding box center [56, 161] width 39 height 12
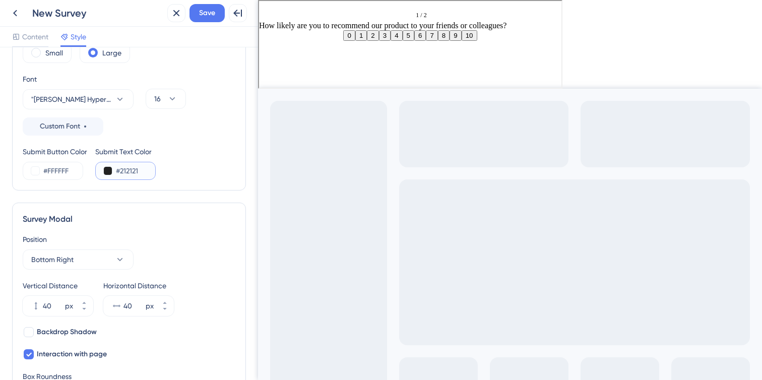
click at [137, 169] on input "#212121" at bounding box center [136, 171] width 41 height 12
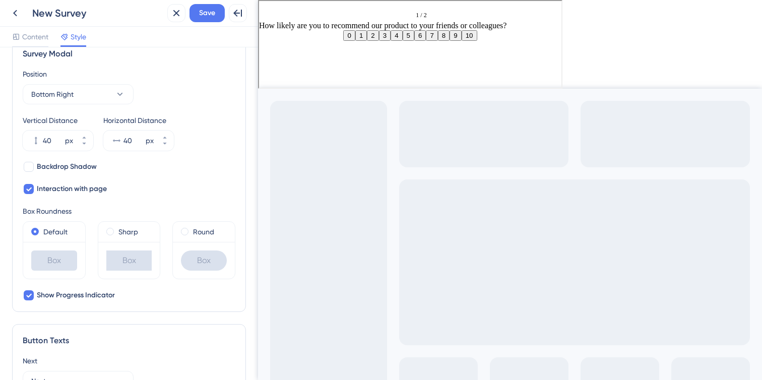
scroll to position [339, 0]
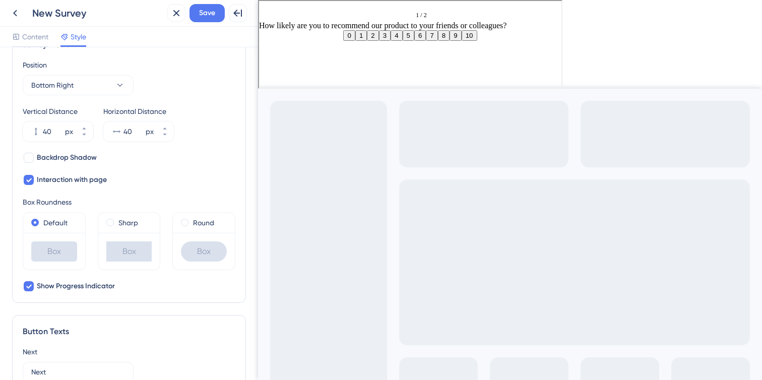
click at [208, 231] on div "Round" at bounding box center [204, 223] width 62 height 20
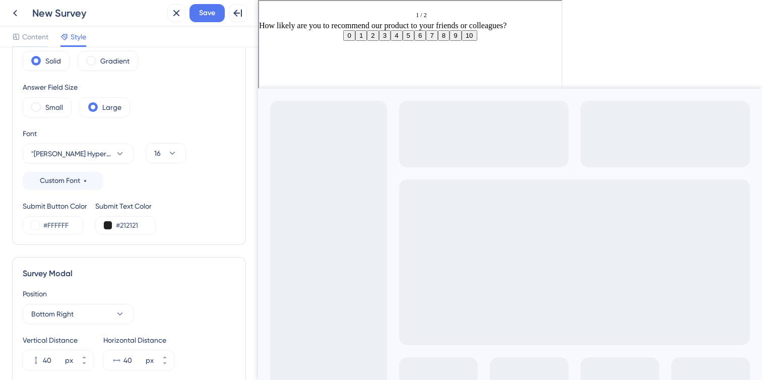
scroll to position [0, 0]
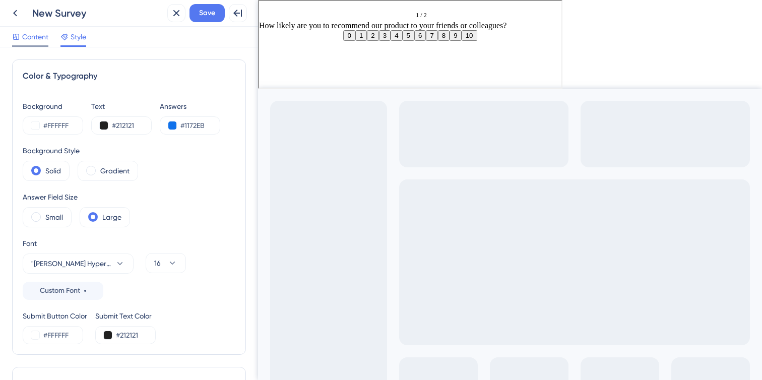
click at [43, 40] on span "Content" at bounding box center [35, 37] width 26 height 12
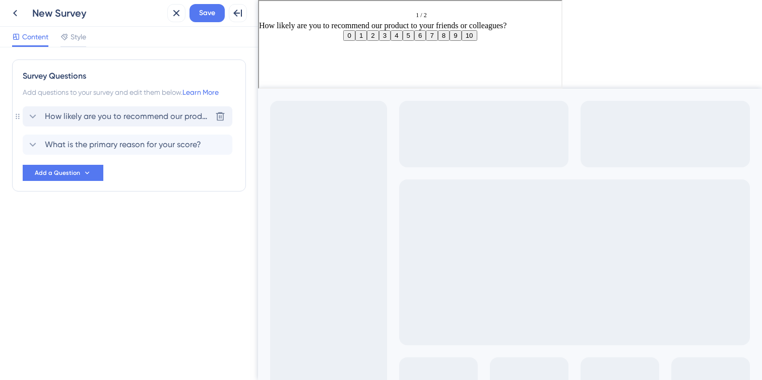
click at [113, 113] on span "How likely are you to recommend our product to your friends or colleagues?" at bounding box center [128, 116] width 166 height 12
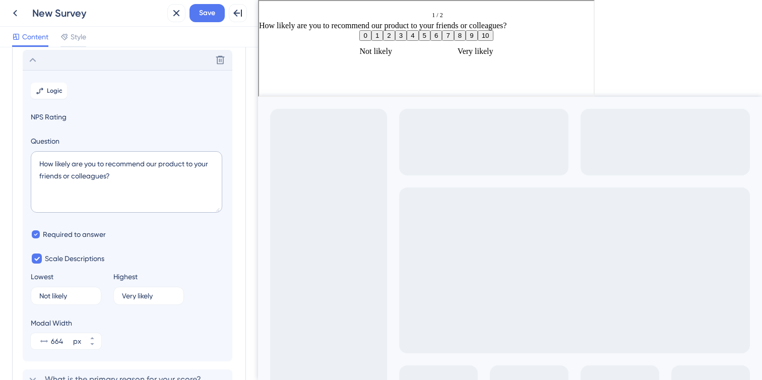
scroll to position [59, 0]
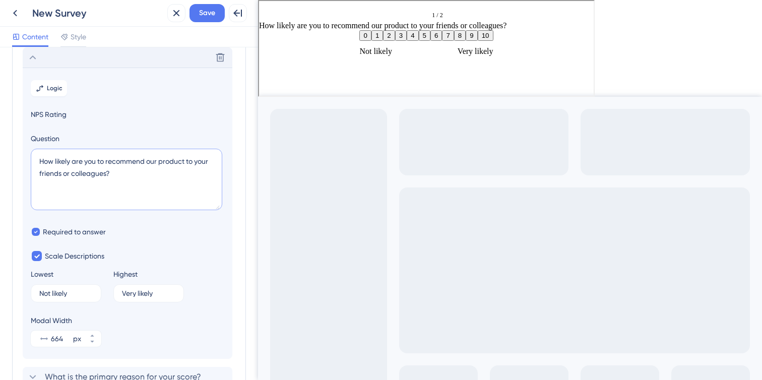
click at [107, 173] on textarea "How likely are you to recommend our product to your friends or colleagues?" at bounding box center [126, 179] width 191 height 61
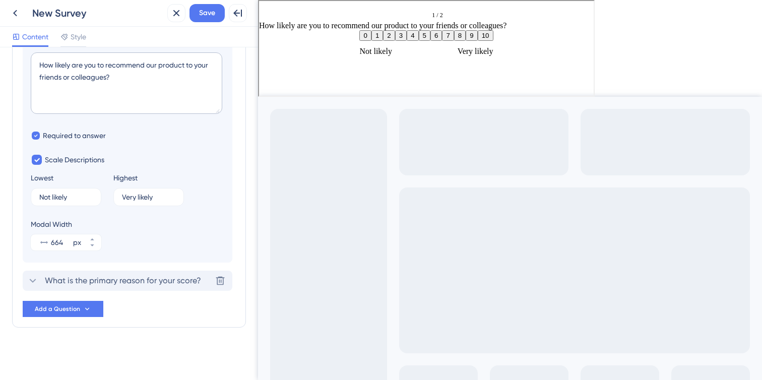
click at [97, 280] on span "What is the primary reason for your score?" at bounding box center [123, 281] width 156 height 12
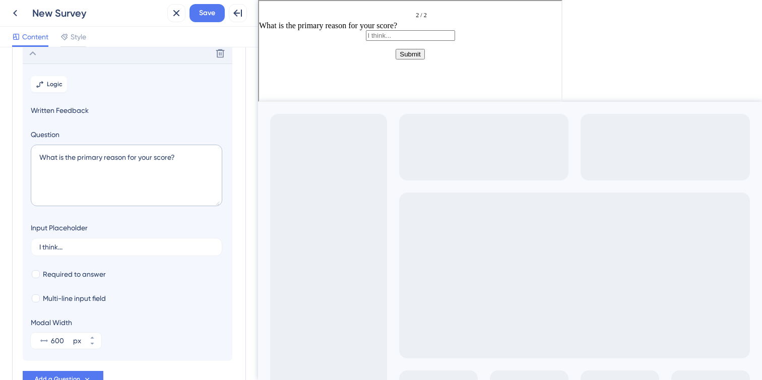
scroll to position [87, 0]
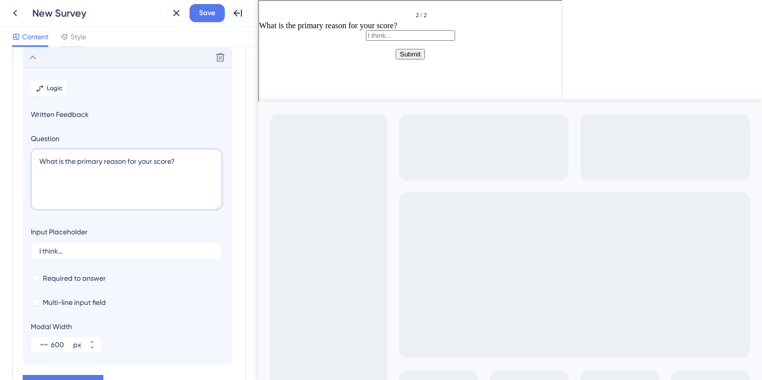
click at [162, 162] on textarea "What is the primary reason for your score?" at bounding box center [126, 179] width 191 height 61
paste textarea "Qual é o principal motivo da sua pontuação"
type textarea "Qual é o principal motivo da sua pontuação?"
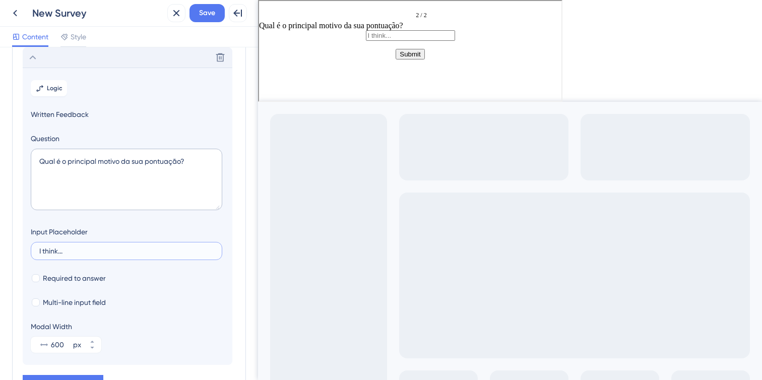
click at [89, 254] on input "I think..." at bounding box center [126, 250] width 174 height 7
paste input "Eu acho que…"
type input "Eu acho que…"
click at [154, 162] on textarea "Qual é o principal motivo da sua pontuação?" at bounding box center [126, 179] width 191 height 61
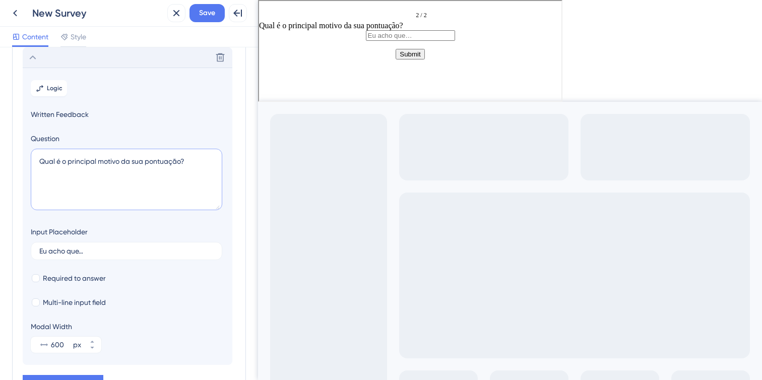
click at [154, 162] on textarea "Qual é o principal motivo da sua pontuação?" at bounding box center [126, 179] width 191 height 61
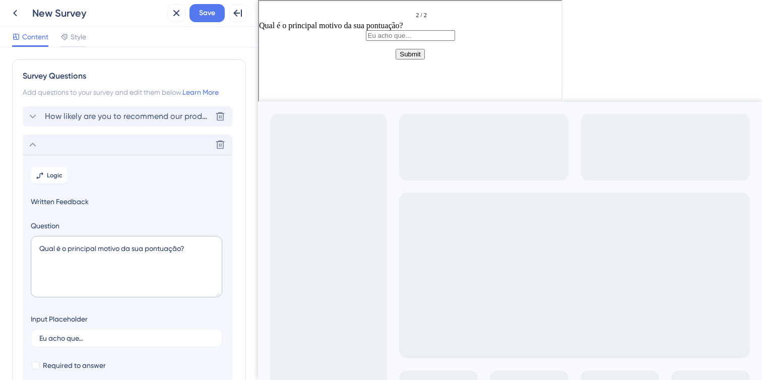
click at [63, 115] on span "How likely are you to recommend our product to your friends or colleagues?" at bounding box center [128, 116] width 166 height 12
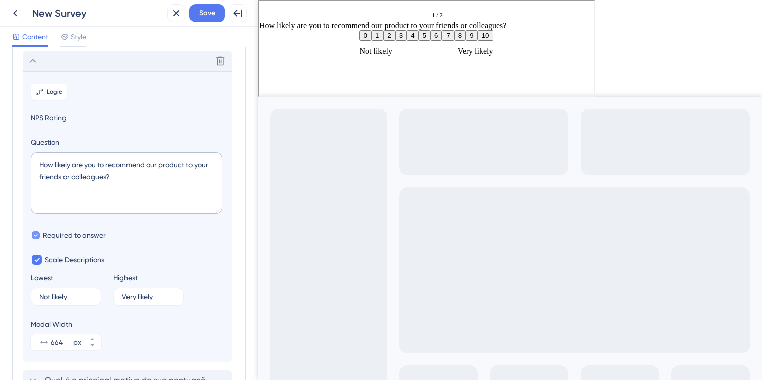
scroll to position [59, 0]
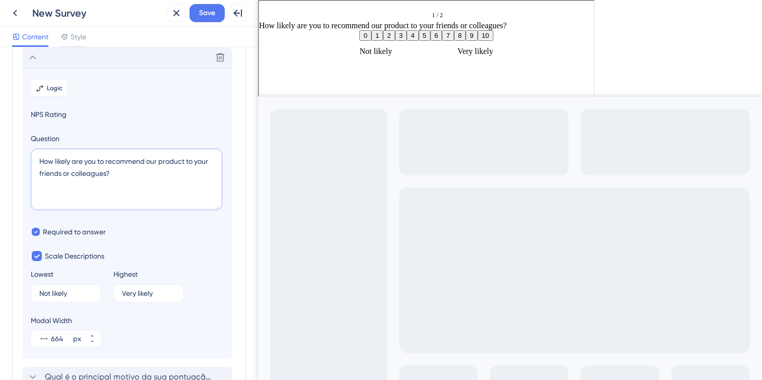
click at [85, 177] on textarea "How likely are you to recommend our product to your friends or colleagues?" at bounding box center [126, 179] width 191 height 61
paste textarea "Em [PERSON_NAME] de 0 a 10, qual sua nota para a facilidade de encontrar e aces…"
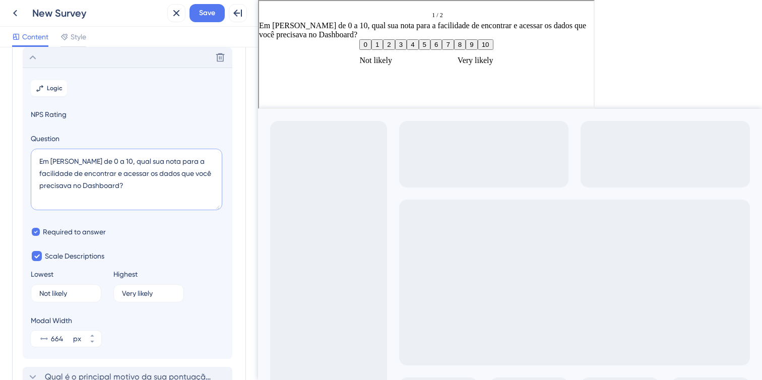
click at [131, 187] on textarea "Em [PERSON_NAME] de 0 a 10, qual sua nota para a facilidade de encontrar e aces…" at bounding box center [126, 179] width 191 height 61
drag, startPoint x: 127, startPoint y: 164, endPoint x: 21, endPoint y: 157, distance: 106.1
click at [21, 157] on div "Survey Questions Add questions to your survey and edit them below. Learn More D…" at bounding box center [129, 212] width 234 height 423
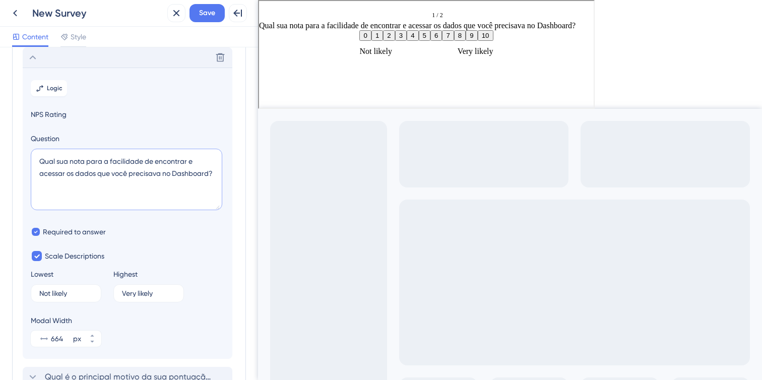
click at [127, 163] on textarea "Qual sua nota para a facilidade de encontrar e acessar os dados que você precis…" at bounding box center [126, 179] width 191 height 61
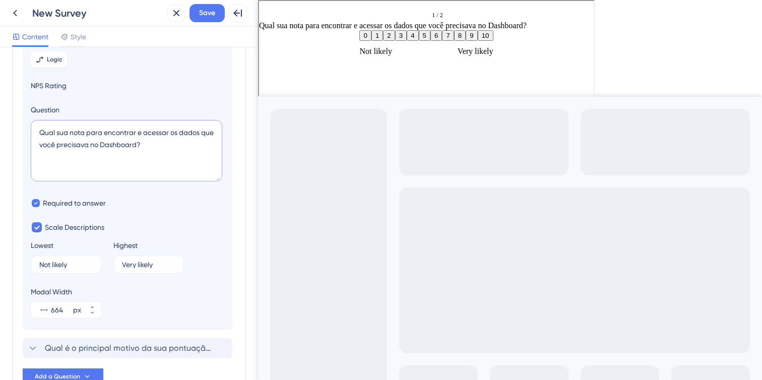
scroll to position [89, 0]
type textarea "Qual sua nota para encontrar e acessar os dados que você precisava no Dashboard?"
click at [89, 264] on div "10" at bounding box center [89, 263] width 7 height 12
click at [82, 264] on input "Not likely" at bounding box center [60, 263] width 42 height 7
click at [89, 264] on div "10" at bounding box center [89, 263] width 7 height 12
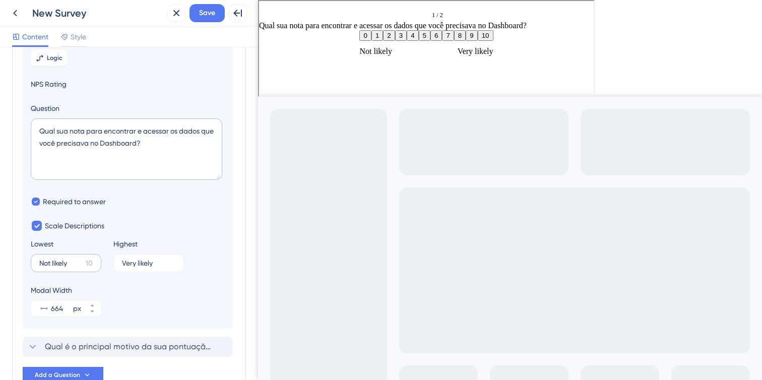
click at [82, 264] on input "Not likely" at bounding box center [60, 263] width 42 height 7
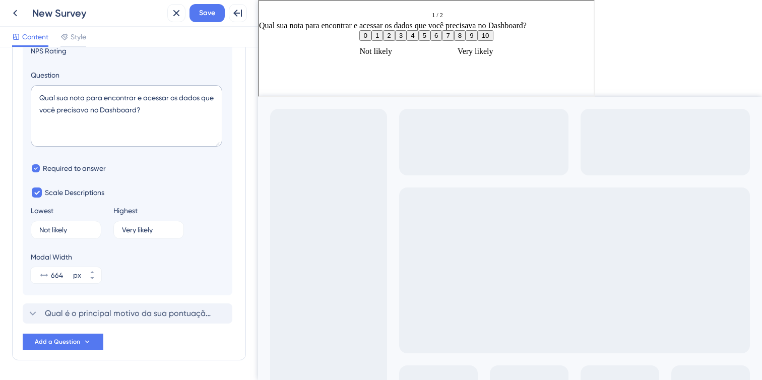
scroll to position [128, 0]
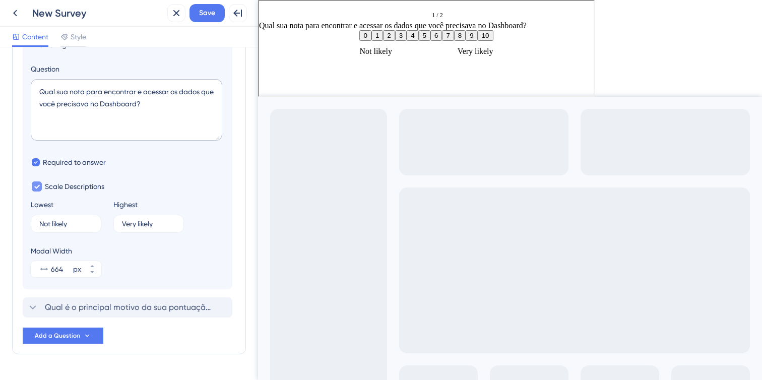
click at [34, 189] on icon at bounding box center [37, 186] width 6 height 7
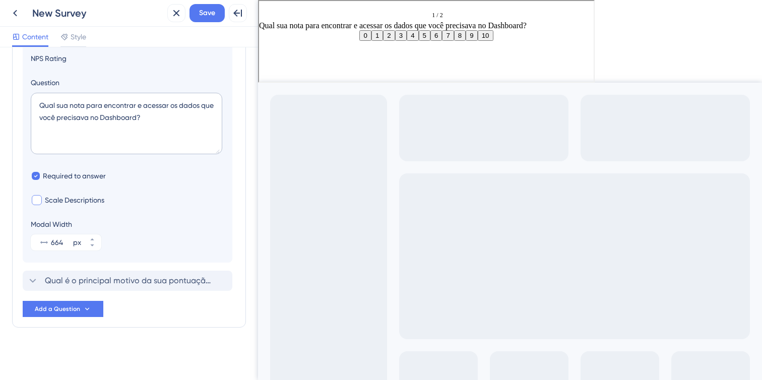
click at [40, 200] on div at bounding box center [37, 200] width 10 height 10
checkbox input "true"
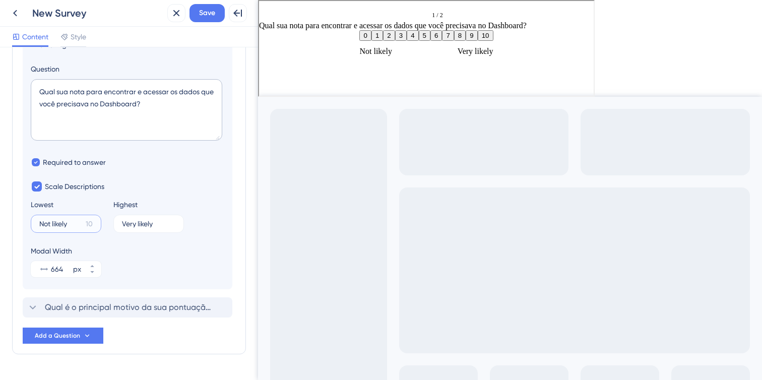
click at [66, 221] on input "Not likely" at bounding box center [60, 223] width 42 height 7
paste input "Muito Dif ı ˊ cil"
click at [79, 225] on input "Muito Dif ı ˊ cil" at bounding box center [62, 223] width 47 height 7
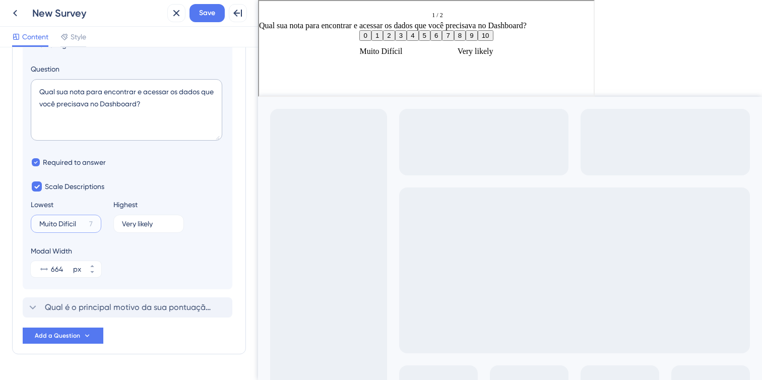
click at [64, 224] on input "Muito Difícil" at bounding box center [62, 223] width 46 height 7
type input "Muito difícil"
click at [146, 222] on input "Very likely" at bounding box center [144, 223] width 45 height 7
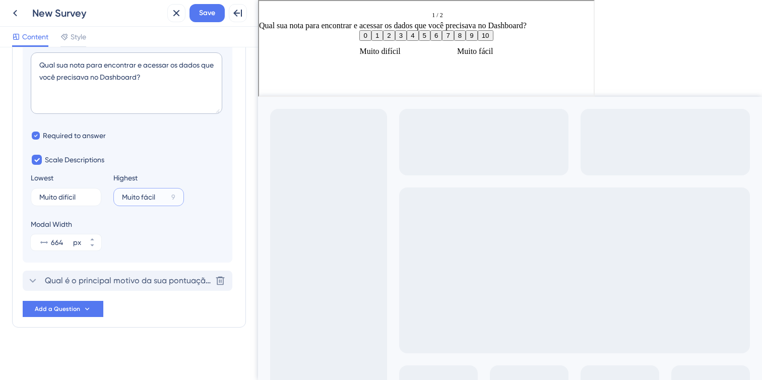
type input "Muito fácil"
click at [111, 282] on span "Qual é o principal motivo da sua pontuação?" at bounding box center [128, 281] width 166 height 12
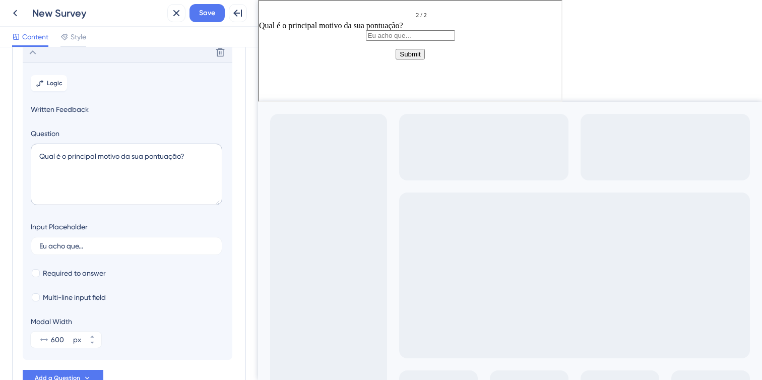
scroll to position [87, 0]
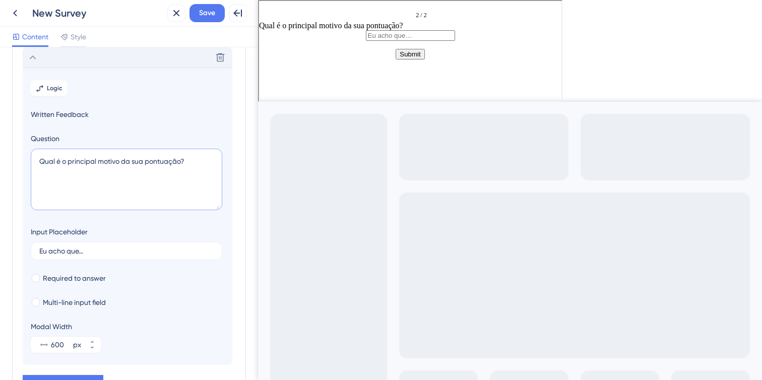
click at [145, 171] on textarea "Qual é o principal motivo da sua pontuação?" at bounding box center [126, 179] width 191 height 61
paste textarea
type textarea "Qual é o principal motivo da sua pontuação?"
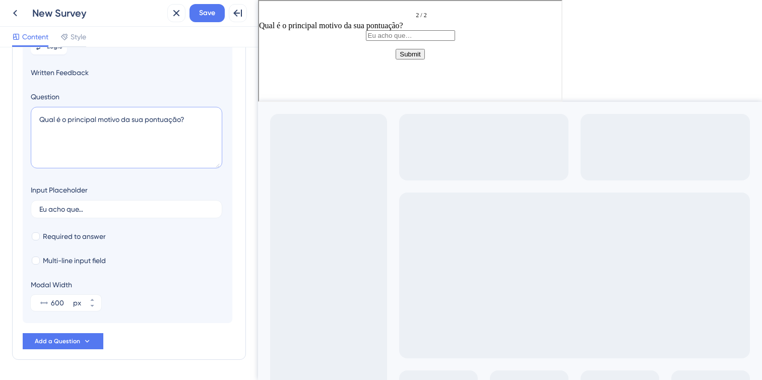
scroll to position [131, 0]
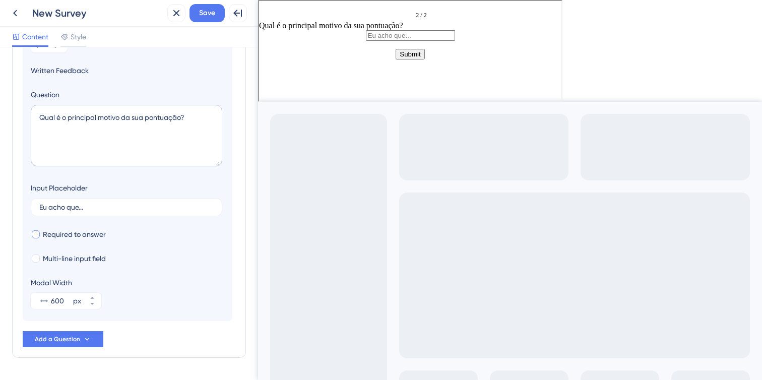
click at [68, 234] on span "Required to answer" at bounding box center [74, 234] width 63 height 12
checkbox input "true"
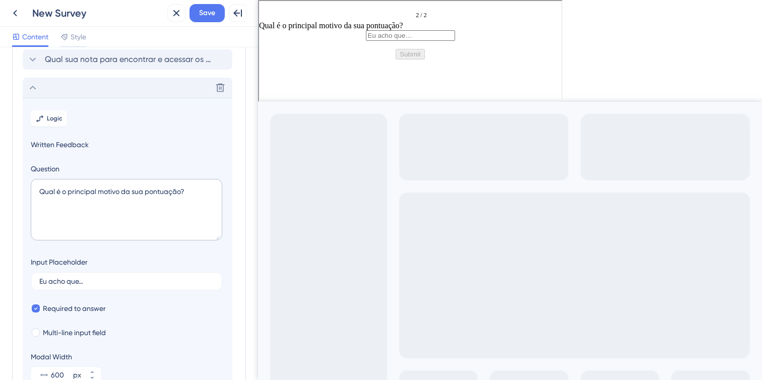
scroll to position [161, 0]
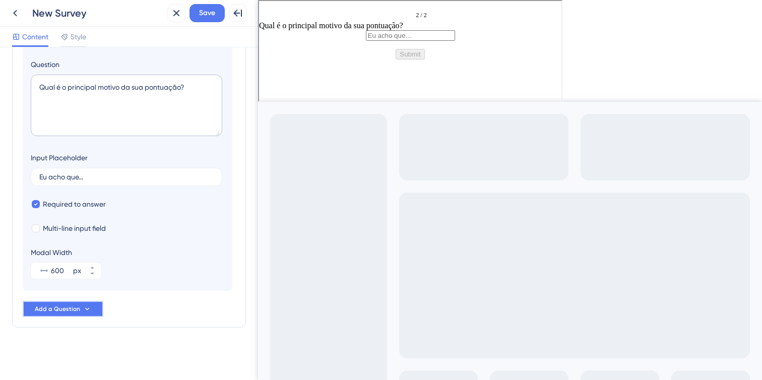
click at [80, 308] on button "Add a Question" at bounding box center [63, 309] width 81 height 16
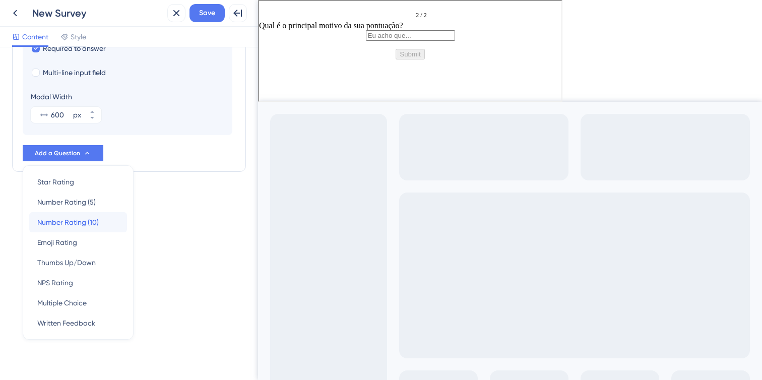
click at [108, 221] on div "Number Rating (10) Number Rating (10)" at bounding box center [78, 222] width 82 height 20
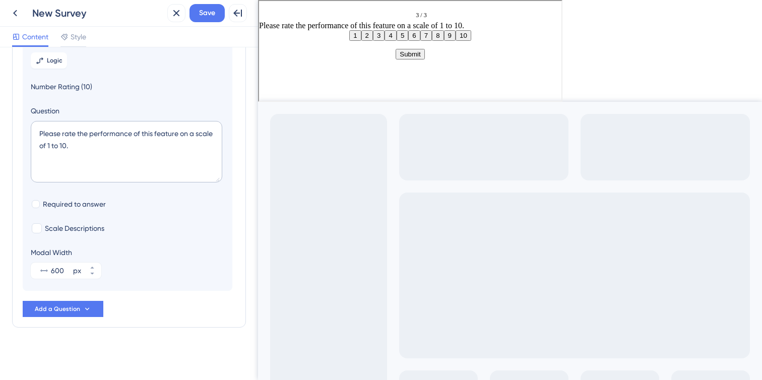
scroll to position [115, 0]
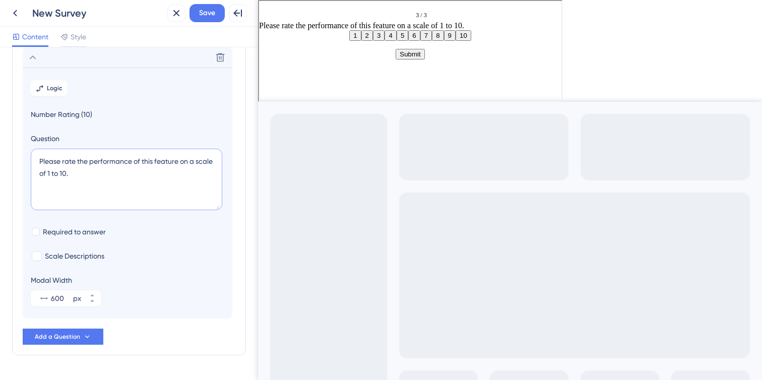
click at [100, 173] on textarea "Please rate the performance of this feature on a scale of 1 to 10." at bounding box center [126, 179] width 191 height 61
paste textarea "Quão relevantes e úteis são os dados apresentados neste Dashboard para suas ati…"
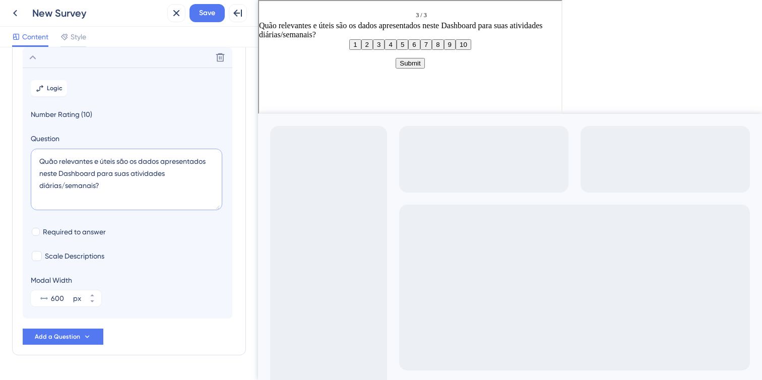
drag, startPoint x: 100, startPoint y: 158, endPoint x: 59, endPoint y: 158, distance: 40.3
click at [59, 158] on textarea "Quão relevantes e úteis são os dados apresentados neste Dashboard para suas ati…" at bounding box center [126, 179] width 191 height 61
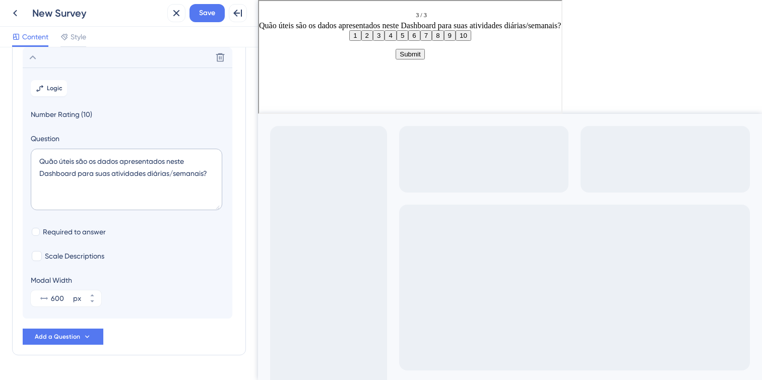
click at [186, 228] on div "Required to answer" at bounding box center [127, 232] width 193 height 12
drag, startPoint x: 146, startPoint y: 174, endPoint x: 205, endPoint y: 174, distance: 59.0
click at [205, 174] on textarea "Quão úteis são os dados apresentados neste Dashboard para suas atividades diári…" at bounding box center [126, 179] width 191 height 61
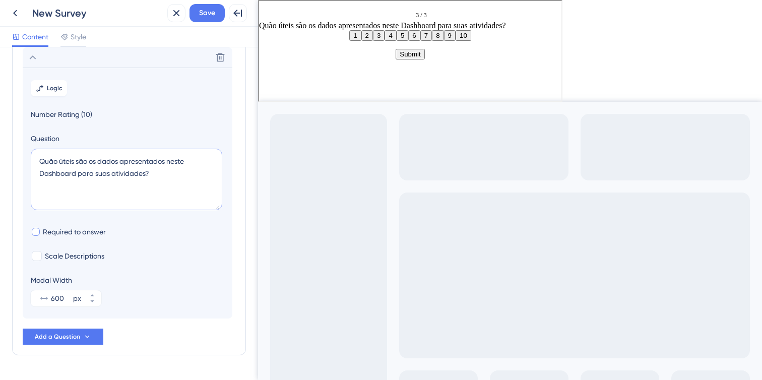
type textarea "Quão úteis são os dados apresentados neste Dashboard para suas atividades?"
click at [77, 227] on span "Required to answer" at bounding box center [74, 232] width 63 height 12
checkbox input "true"
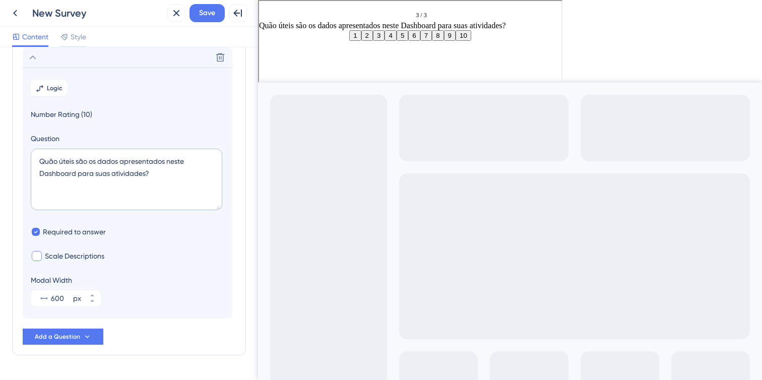
click at [76, 253] on span "Scale Descriptions" at bounding box center [74, 256] width 59 height 12
checkbox input "true"
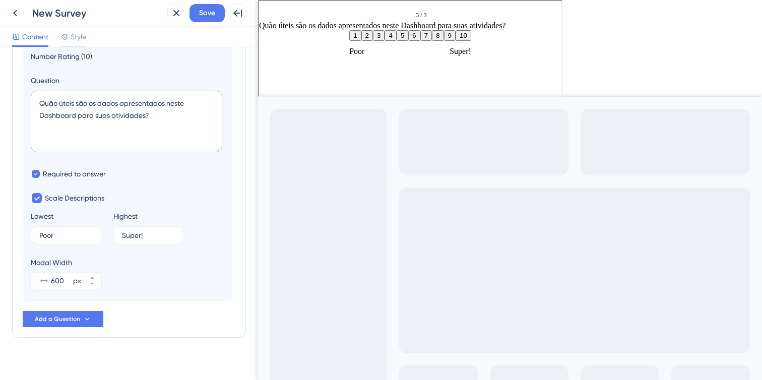
scroll to position [183, 0]
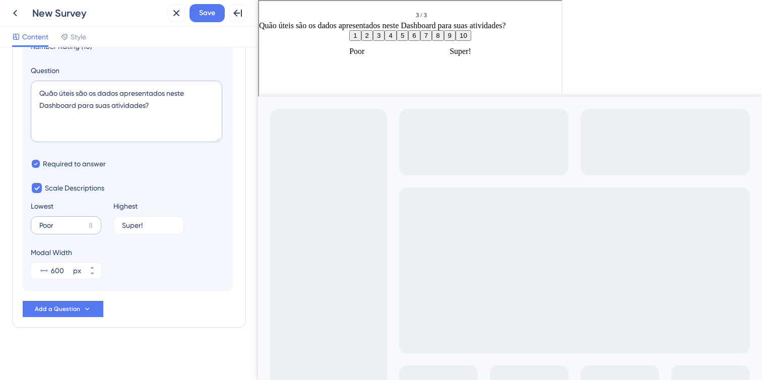
click at [76, 219] on label "Poor 8" at bounding box center [66, 225] width 71 height 18
click at [76, 222] on input "Poor" at bounding box center [61, 225] width 45 height 7
click at [76, 219] on label "Poor 8" at bounding box center [66, 225] width 71 height 18
click at [76, 222] on input "Poor" at bounding box center [61, 225] width 45 height 7
paste input "Nada Relevan"
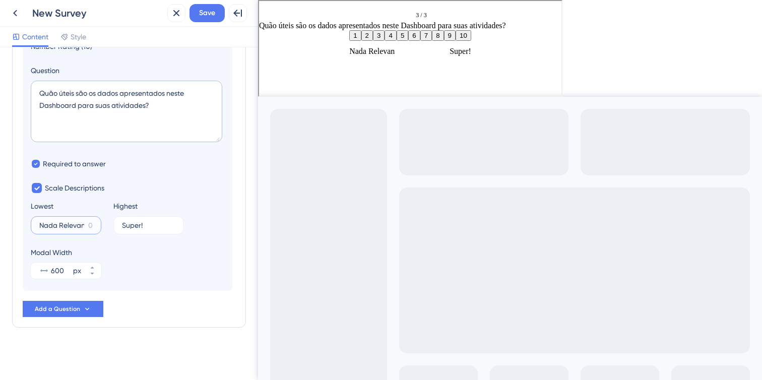
scroll to position [0, 1]
click at [60, 224] on input "Nada Relevan" at bounding box center [61, 225] width 45 height 7
click at [139, 222] on input "Super!" at bounding box center [144, 225] width 45 height 7
click at [75, 224] on input "Irrelevante" at bounding box center [62, 225] width 47 height 7
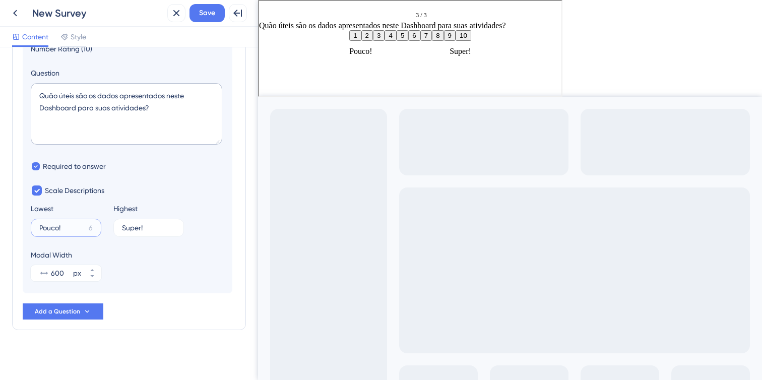
scroll to position [183, 0]
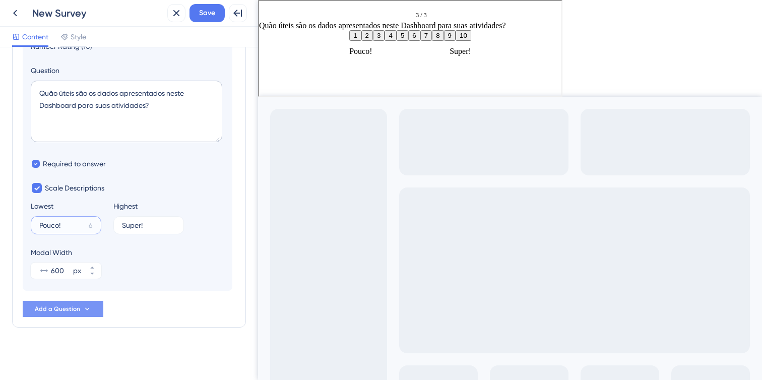
type input "Pouco!"
click at [91, 309] on button "Add a Question" at bounding box center [63, 309] width 81 height 16
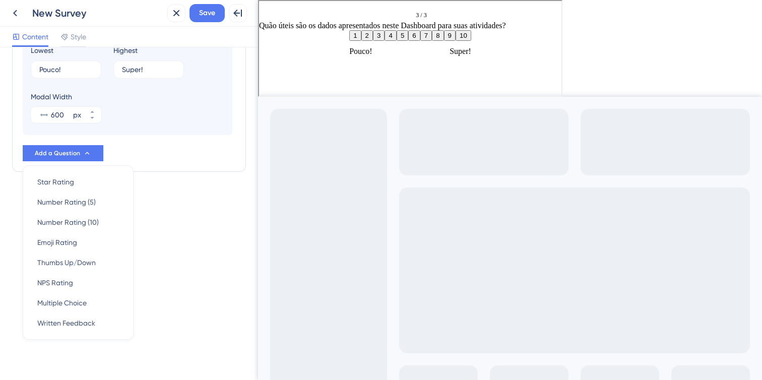
click at [185, 260] on div "Survey Questions Add questions to your survey and edit them below. Learn More Q…" at bounding box center [129, 213] width 258 height 333
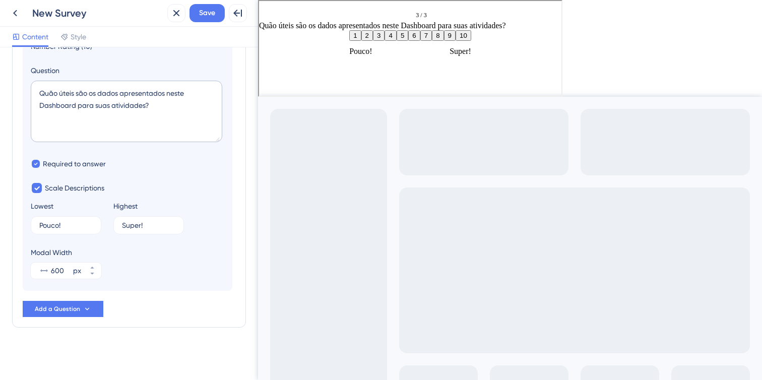
scroll to position [0, 0]
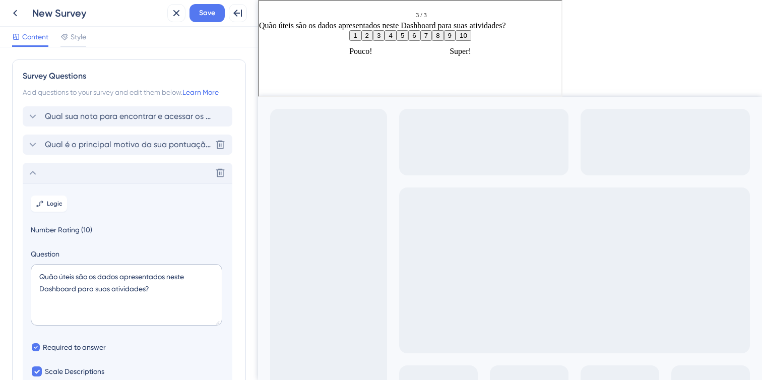
click at [33, 173] on icon at bounding box center [33, 173] width 12 height 12
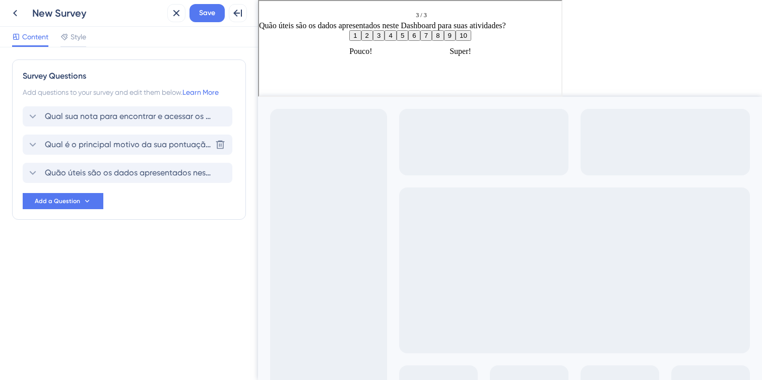
click at [272, 16] on icon "Go to Question 2" at bounding box center [269, 13] width 6 height 6
click at [73, 37] on span "Style" at bounding box center [79, 37] width 16 height 12
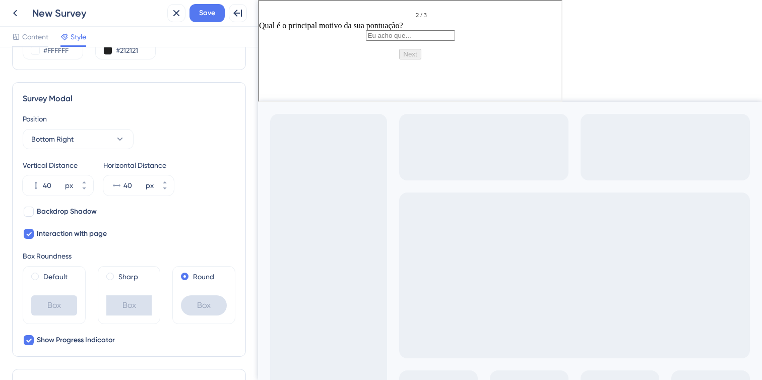
scroll to position [287, 0]
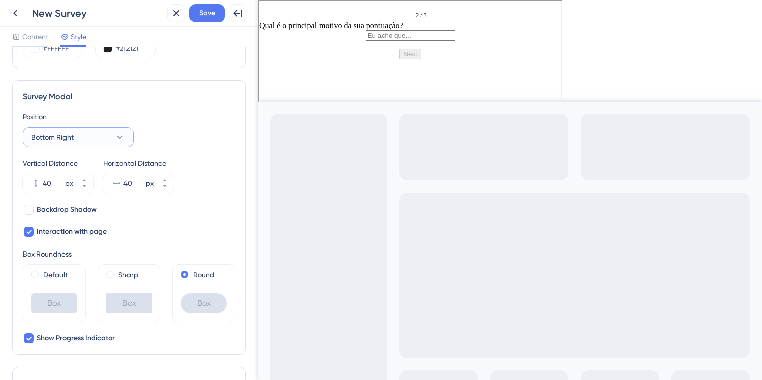
click at [97, 138] on button "Bottom Right" at bounding box center [78, 137] width 111 height 20
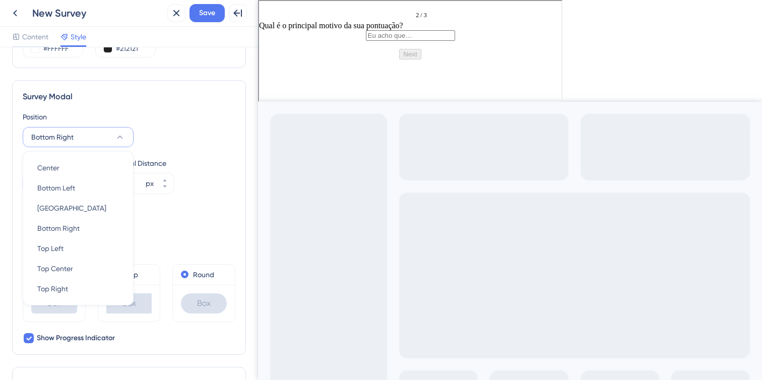
scroll to position [301, 0]
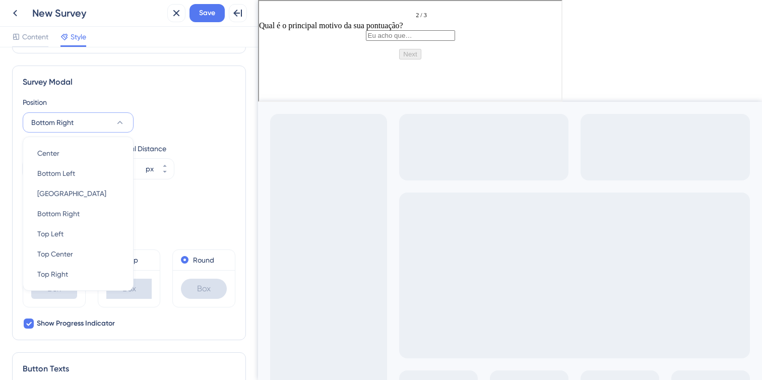
click at [166, 125] on div "Position Bottom Right Center Center Bottom Left Bottom Left Bottom Center Botto…" at bounding box center [129, 114] width 213 height 36
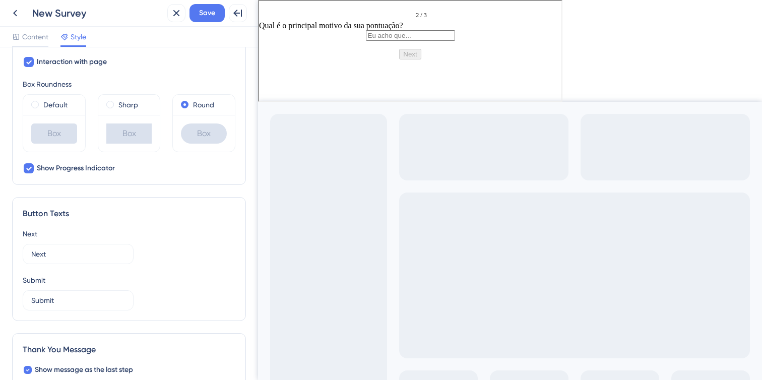
scroll to position [458, 0]
click at [67, 250] on input "Next" at bounding box center [78, 252] width 94 height 11
type input "Continuar"
click at [47, 298] on input "Submit" at bounding box center [78, 298] width 94 height 11
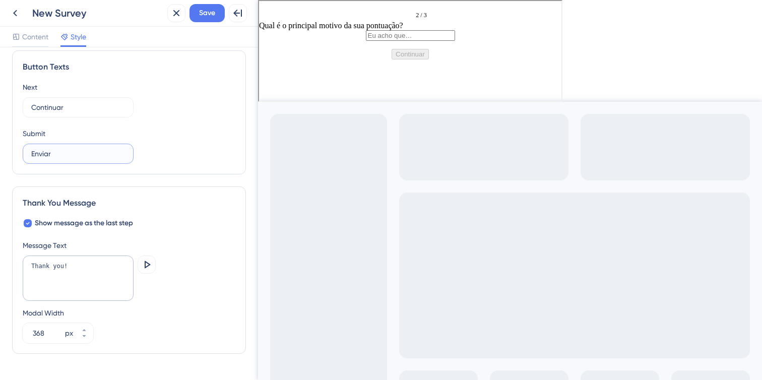
scroll to position [629, 0]
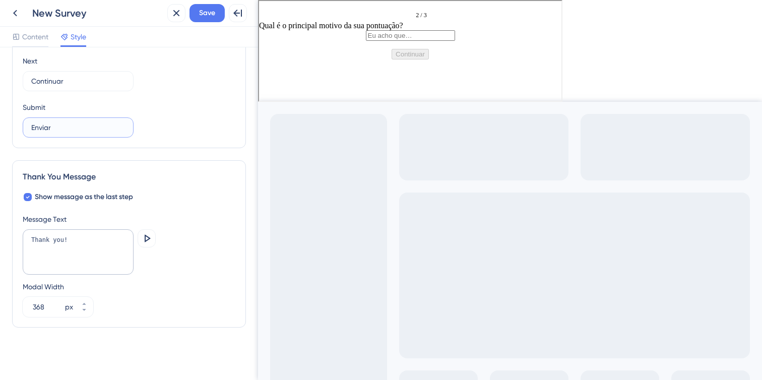
type input "Enviar"
click at [88, 236] on textarea "Thank you!" at bounding box center [78, 251] width 111 height 45
click at [148, 237] on icon at bounding box center [148, 238] width 6 height 8
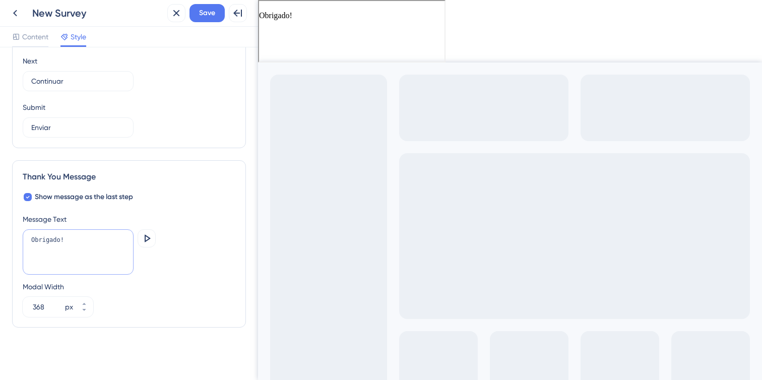
click at [86, 248] on textarea "Obrigado!" at bounding box center [78, 251] width 111 height 45
click at [35, 244] on textarea "Obrigado!" at bounding box center [78, 251] width 111 height 45
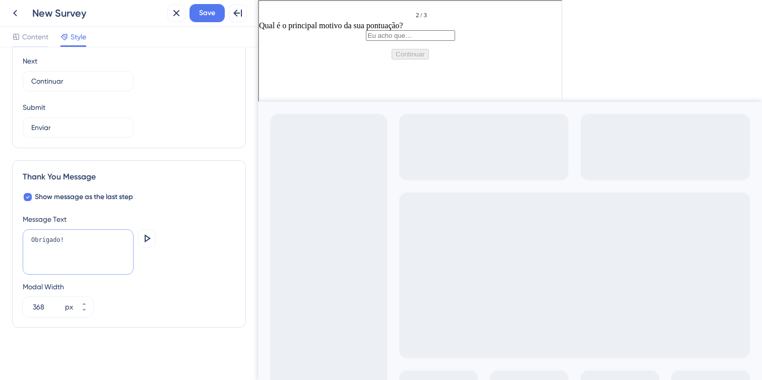
drag, startPoint x: 67, startPoint y: 245, endPoint x: 1, endPoint y: 255, distance: 66.7
click at [1, 255] on div "Color & Typography Background #FFFFFF Text #212121 Answers #1172EB Background S…" at bounding box center [129, 213] width 258 height 333
paste textarea "Feedback enviado."
click at [134, 253] on div "Obrigado!Feedback enviado. [GEOGRAPHIC_DATA]" at bounding box center [129, 252] width 213 height 47
click at [71, 254] on textarea "Obrigado!Feedback enviado." at bounding box center [78, 251] width 111 height 45
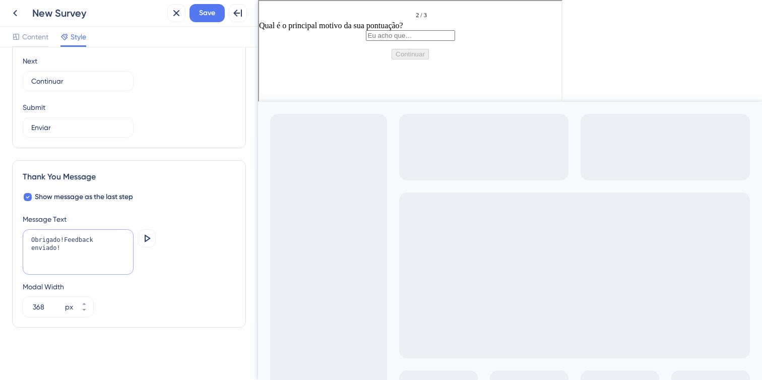
drag, startPoint x: 64, startPoint y: 249, endPoint x: 13, endPoint y: 249, distance: 51.4
click at [13, 249] on div "Thank You Message Show message as the last step Message Text Obrigado!Feedback …" at bounding box center [129, 243] width 234 height 167
click at [57, 233] on textarea "Feedback enviado!" at bounding box center [78, 251] width 111 height 45
paste textarea "✅"
click at [111, 251] on textarea "✅ Feedback enviado!" at bounding box center [78, 251] width 111 height 45
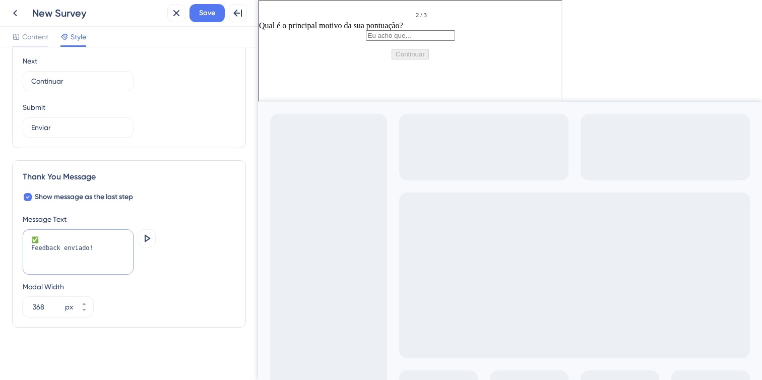
paste textarea "Suas respostas são a base para nossas próximas melhorias!"
drag, startPoint x: 100, startPoint y: 249, endPoint x: 20, endPoint y: 249, distance: 80.1
click at [19, 249] on div "Thank You Message Show message as the last step Message Text ✅ Feedback enviado…" at bounding box center [129, 243] width 234 height 167
click at [149, 238] on icon at bounding box center [148, 238] width 6 height 8
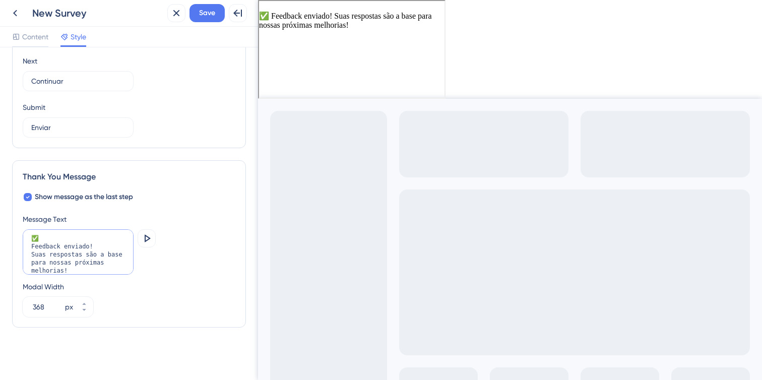
click at [103, 246] on textarea "✅ Feedback enviado! Suas respostas são a base para nossas próximas melhorias!" at bounding box center [78, 251] width 111 height 45
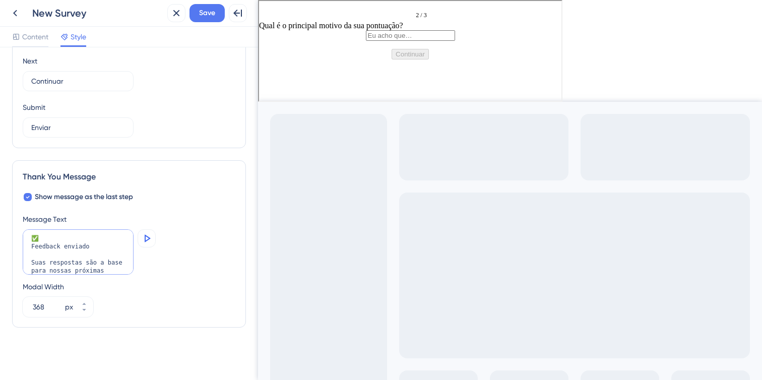
type textarea "✅ Feedback enviado Suas respostas são a base para nossas próximas melhorias!"
click at [144, 241] on icon at bounding box center [147, 238] width 12 height 12
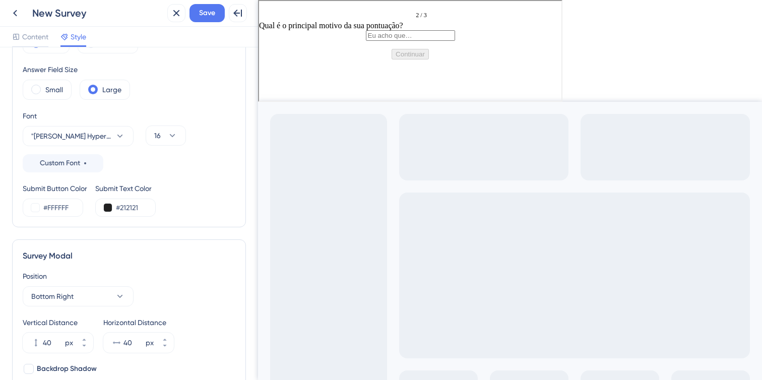
scroll to position [0, 0]
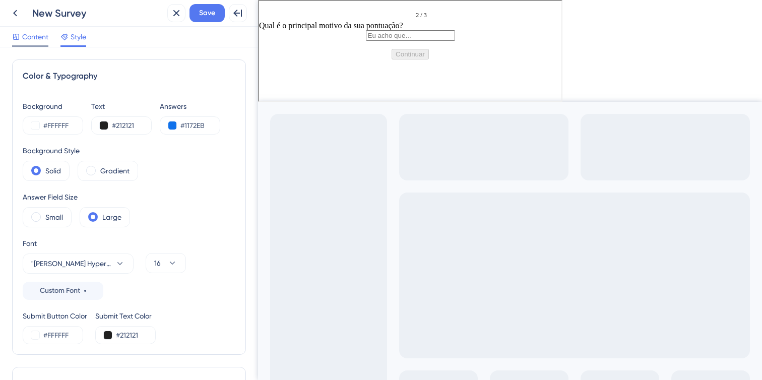
click at [40, 42] on span "Content" at bounding box center [35, 37] width 26 height 12
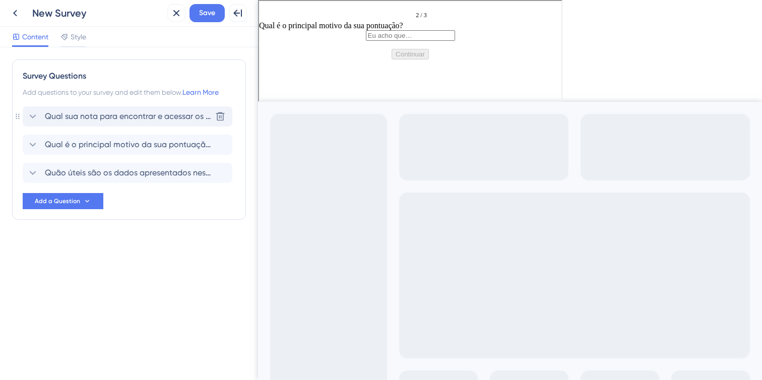
click at [115, 113] on span "Qual sua nota para encontrar e acessar os dados que você precisava no Dashboard?" at bounding box center [128, 116] width 166 height 12
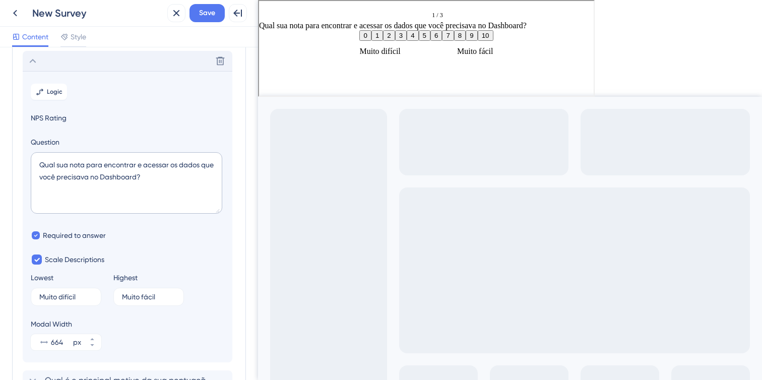
scroll to position [59, 0]
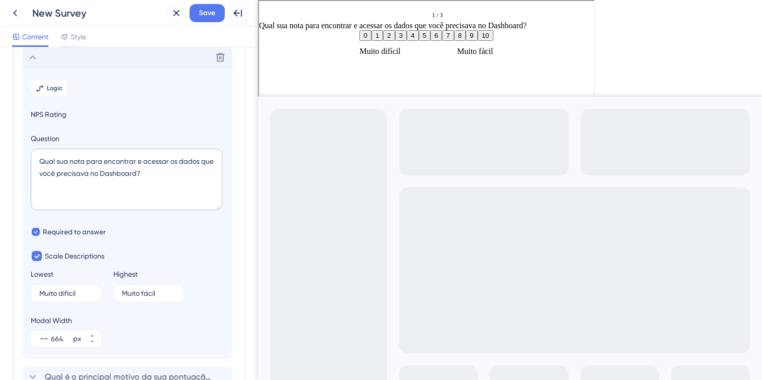
click at [452, 40] on button "7" at bounding box center [447, 34] width 12 height 11
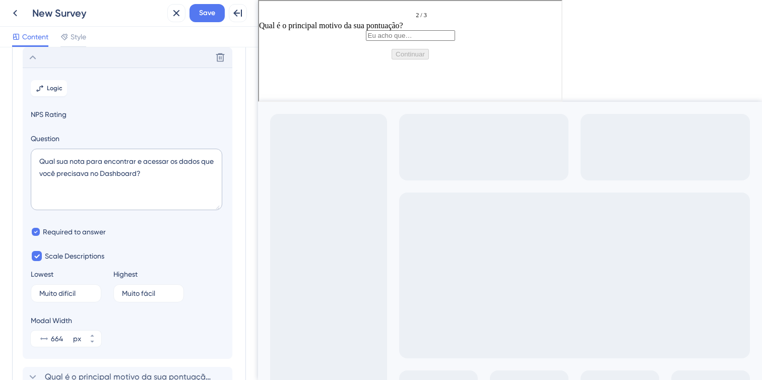
click at [446, 38] on label at bounding box center [409, 34] width 89 height 9
click at [446, 40] on input "text" at bounding box center [409, 34] width 89 height 11
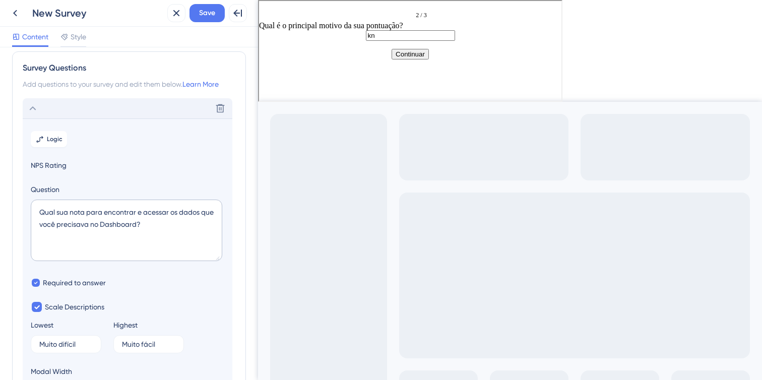
scroll to position [0, 0]
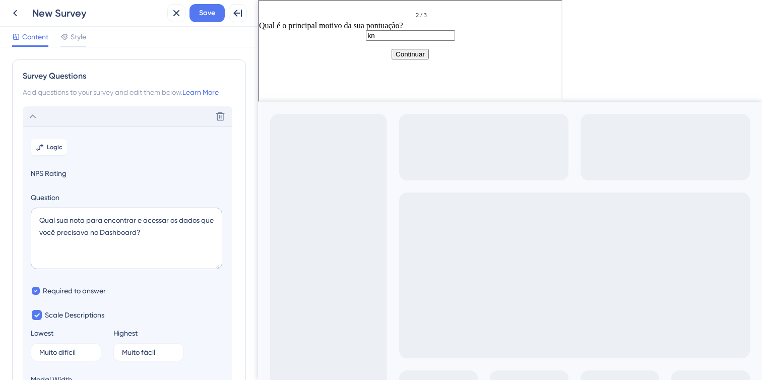
type input "kn"
click at [80, 29] on div "Content Style" at bounding box center [129, 37] width 258 height 21
click at [80, 36] on span "Style" at bounding box center [79, 37] width 16 height 12
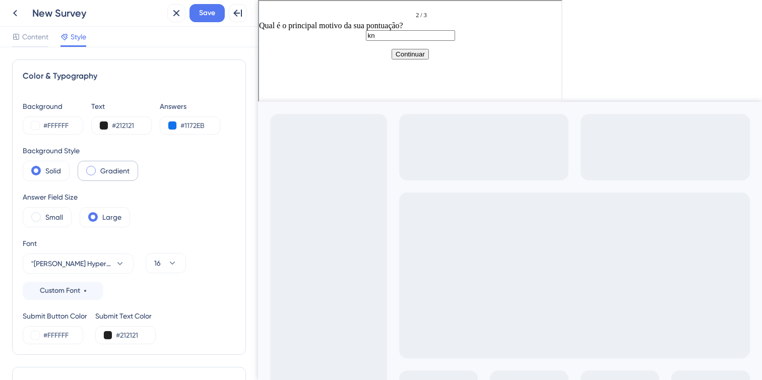
click at [92, 170] on span at bounding box center [91, 171] width 10 height 10
click at [99, 167] on input "radio" at bounding box center [99, 167] width 0 height 0
click at [53, 169] on label "Solid" at bounding box center [53, 171] width 16 height 12
click at [55, 213] on label "Small" at bounding box center [54, 217] width 18 height 12
click at [110, 218] on label "Large" at bounding box center [111, 217] width 19 height 12
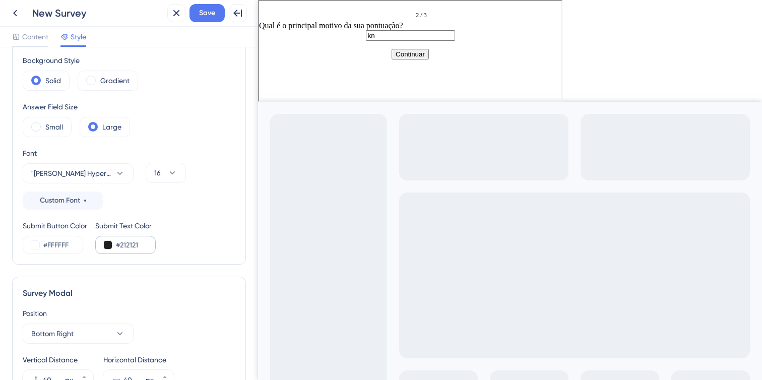
scroll to position [91, 0]
click at [52, 244] on input "#FFFFFF" at bounding box center [63, 244] width 41 height 12
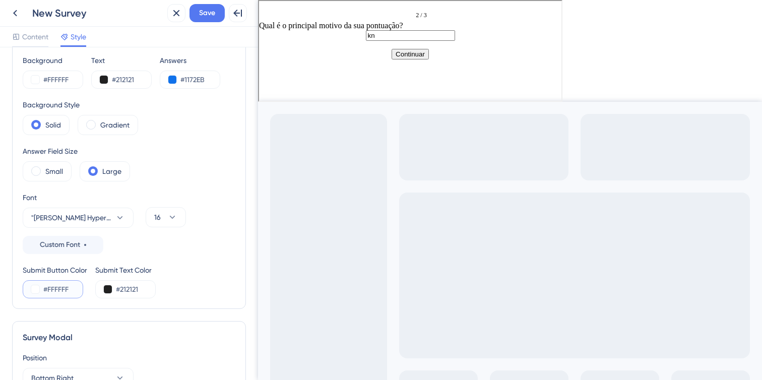
scroll to position [0, 0]
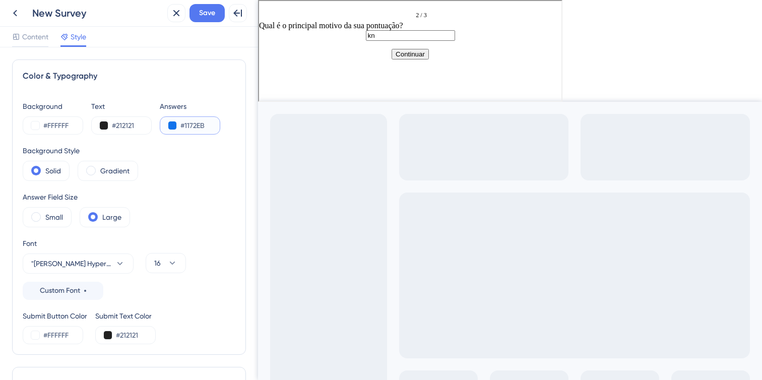
click at [182, 125] on input "#1172EB" at bounding box center [200, 125] width 41 height 12
click at [65, 334] on input "#FFFFFF" at bounding box center [63, 335] width 41 height 12
paste input "1172EB"
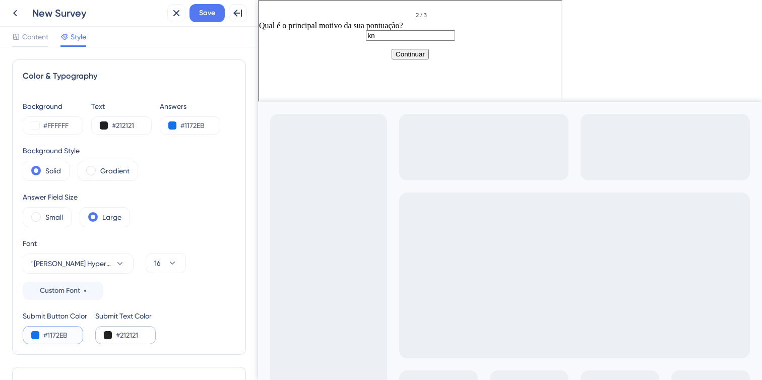
type input "#1172EB"
click at [131, 331] on input "#212121" at bounding box center [136, 335] width 41 height 12
type input "#FFFFFF"
click at [202, 18] on span "Save" at bounding box center [207, 13] width 16 height 12
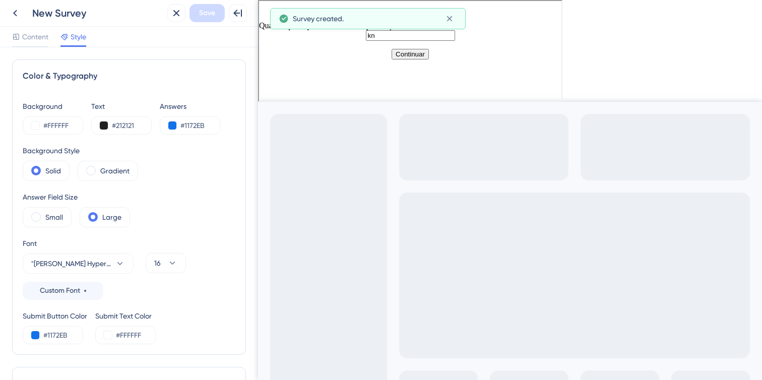
click at [272, 20] on div "Go to Question 1" at bounding box center [269, 14] width 6 height 12
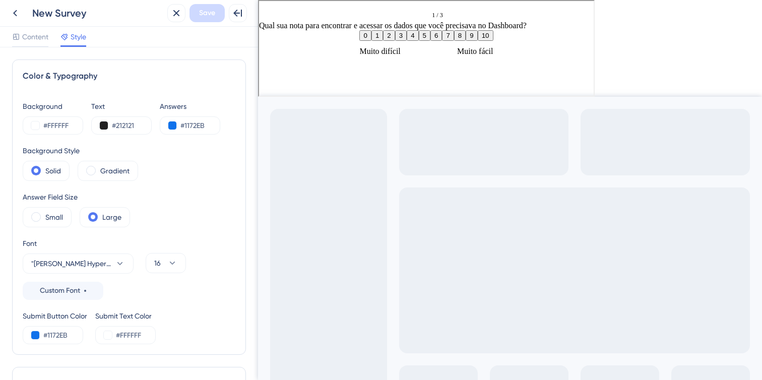
click at [370, 40] on button "1" at bounding box center [376, 34] width 12 height 11
click at [290, 18] on div "Go to Question 2" at bounding box center [291, 14] width 6 height 12
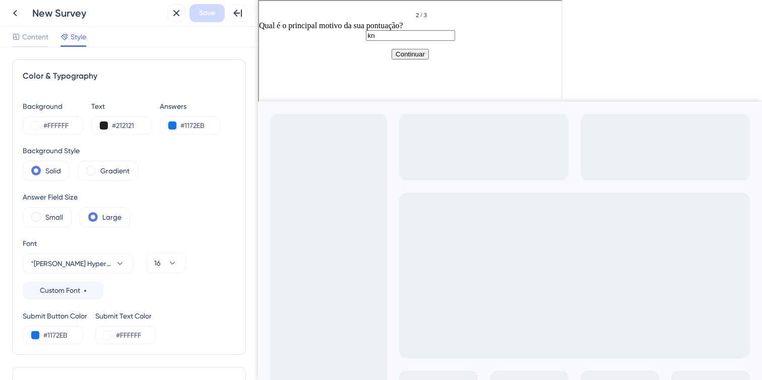
click at [408, 40] on input "kn" at bounding box center [409, 34] width 89 height 11
click at [419, 58] on button "Continuar" at bounding box center [409, 53] width 37 height 11
click at [442, 40] on button "8" at bounding box center [437, 34] width 12 height 11
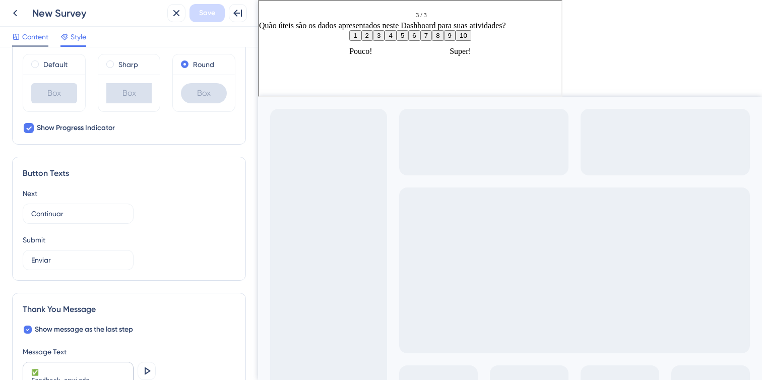
click at [40, 42] on span "Content" at bounding box center [35, 37] width 26 height 12
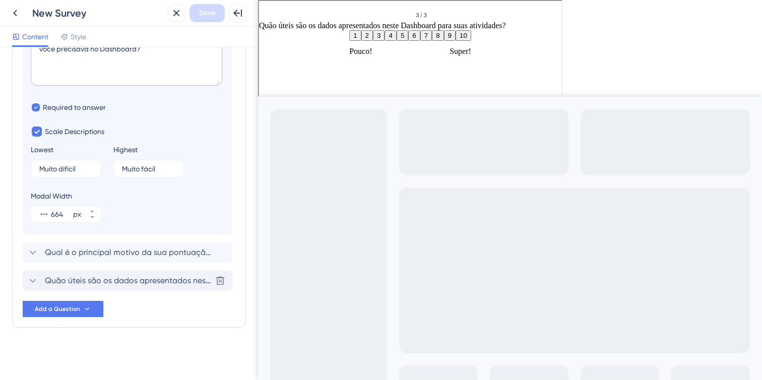
click at [104, 280] on span "Quão úteis são os dados apresentados neste Dashboard para suas atividades?" at bounding box center [128, 281] width 166 height 12
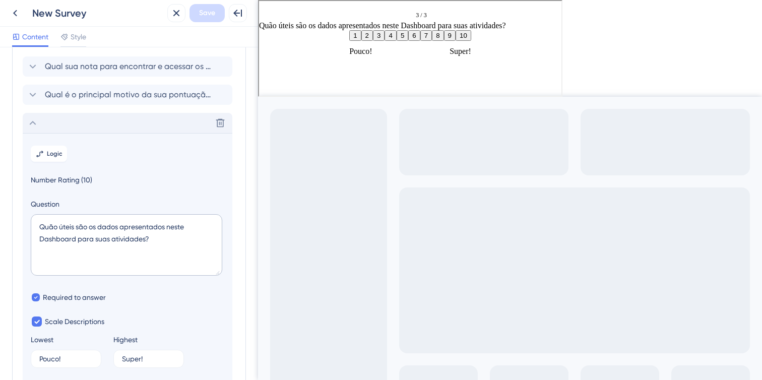
scroll to position [52, 0]
click at [48, 156] on button "Logic" at bounding box center [49, 152] width 36 height 16
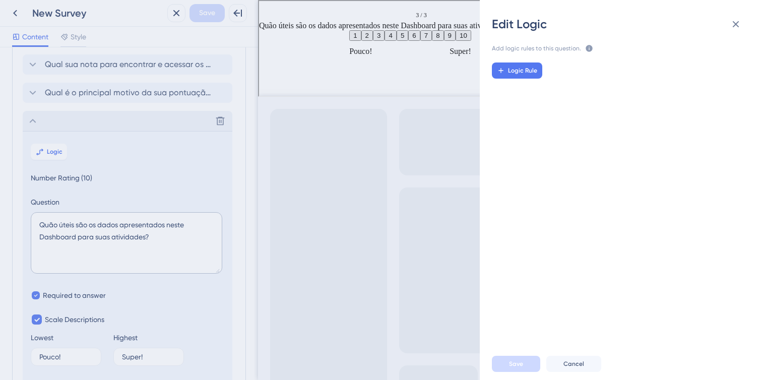
click at [57, 184] on div "Edit Logic Add logic rules to this question. The rules will apply after this qu…" at bounding box center [381, 190] width 762 height 380
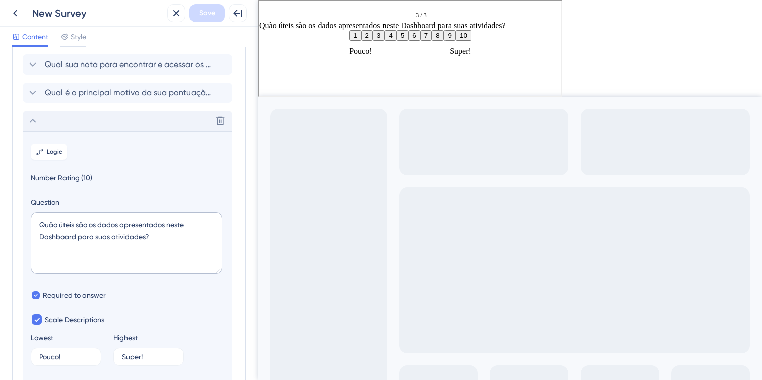
scroll to position [73, 0]
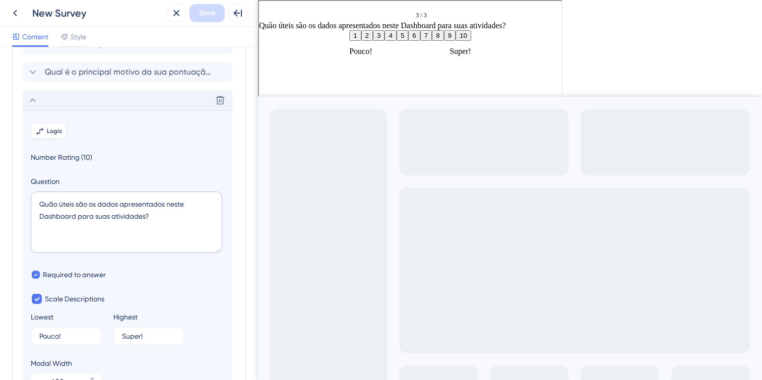
click at [53, 136] on button "Logic" at bounding box center [49, 131] width 36 height 16
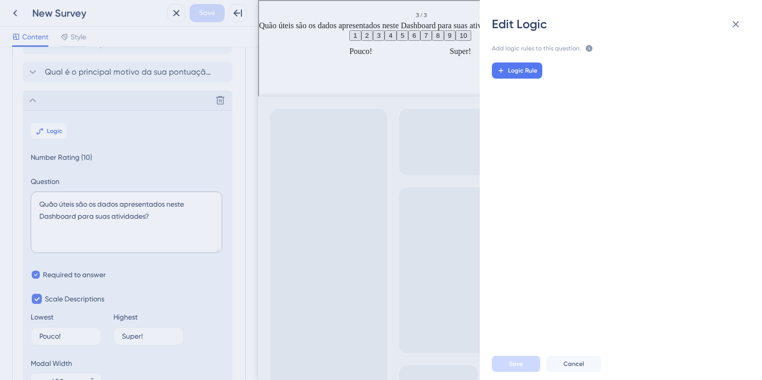
click at [119, 110] on div "Edit Logic Add logic rules to this question. The rules will apply after this qu…" at bounding box center [381, 190] width 762 height 380
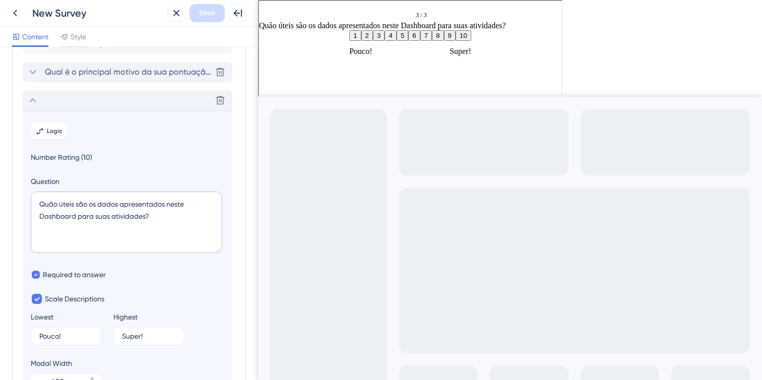
click at [106, 75] on span "Qual é o principal motivo da sua pontuação?" at bounding box center [128, 72] width 166 height 12
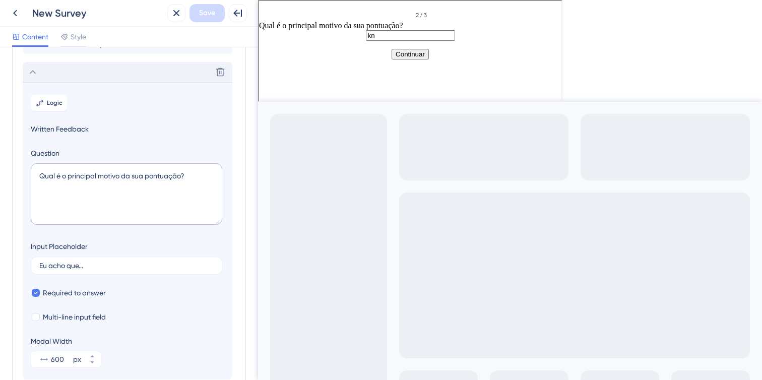
scroll to position [87, 0]
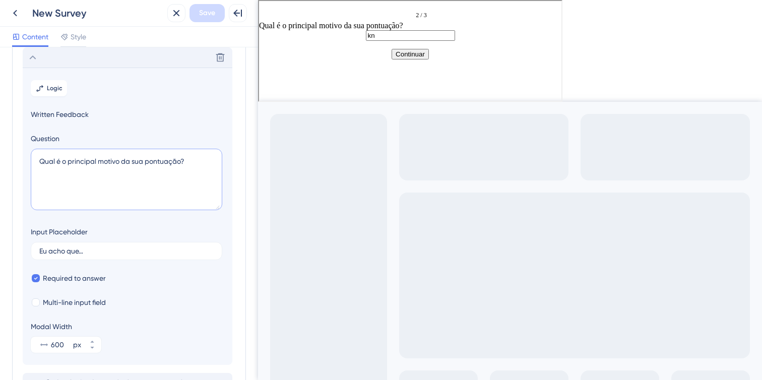
click at [127, 166] on textarea "Qual é o principal motivo da sua pontuação?" at bounding box center [126, 179] width 191 height 61
click at [148, 164] on textarea "Qual é o principal motivo da sua pontuação?" at bounding box center [126, 179] width 191 height 61
click at [164, 158] on textarea "Qual é o principal motivo da sua pontuação?" at bounding box center [126, 179] width 191 height 61
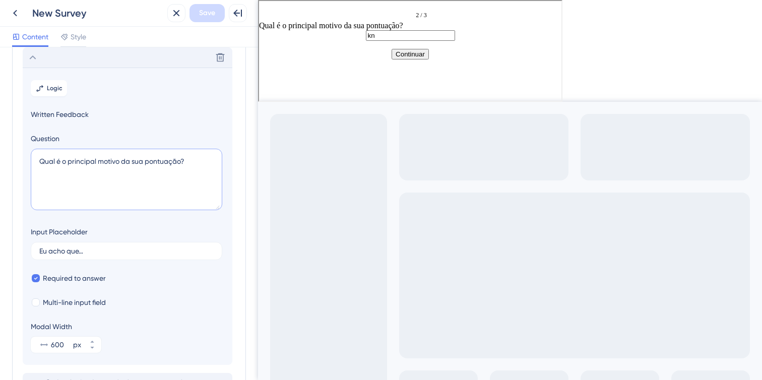
click at [164, 158] on textarea "Qual é o principal motivo da sua pontuação?" at bounding box center [126, 179] width 191 height 61
click at [169, 183] on textarea "Qual é o principal motivo da sua pontuação?" at bounding box center [126, 179] width 191 height 61
click at [166, 164] on textarea "Qual é o principal motivo da sua pontuação?" at bounding box center [126, 179] width 191 height 61
type textarea "Qual é o principal motivo da sua nota?"
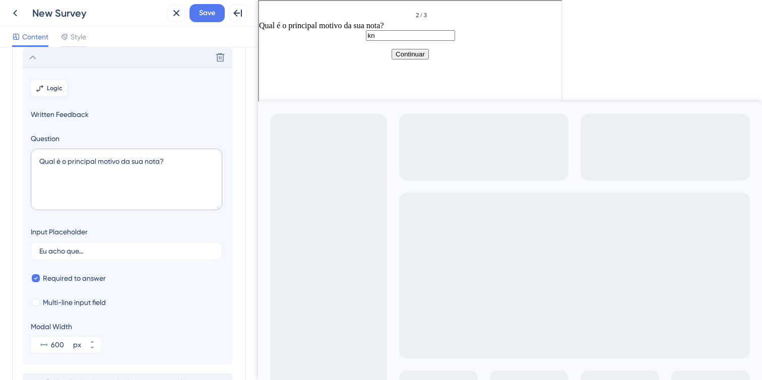
click at [49, 91] on span "Logic" at bounding box center [55, 88] width 16 height 8
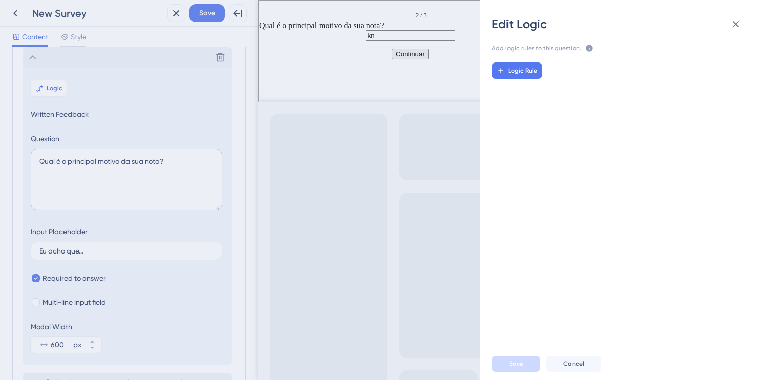
click at [119, 179] on div "Edit Logic Add logic rules to this question. The rules will apply after this qu…" at bounding box center [381, 190] width 762 height 380
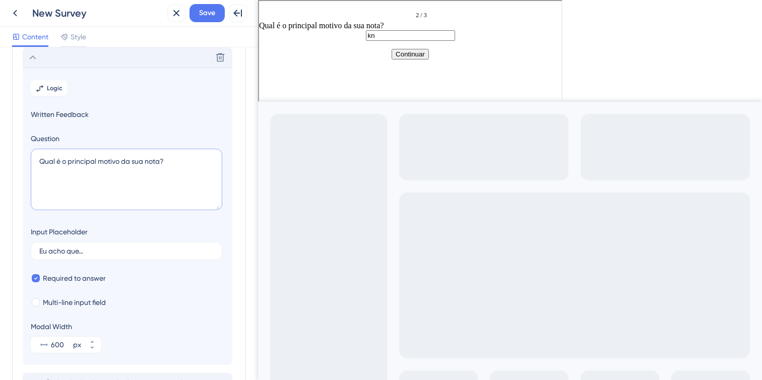
click at [119, 179] on textarea "Qual é o principal motivo da sua nota?" at bounding box center [126, 179] width 191 height 61
click at [38, 60] on icon at bounding box center [33, 57] width 12 height 12
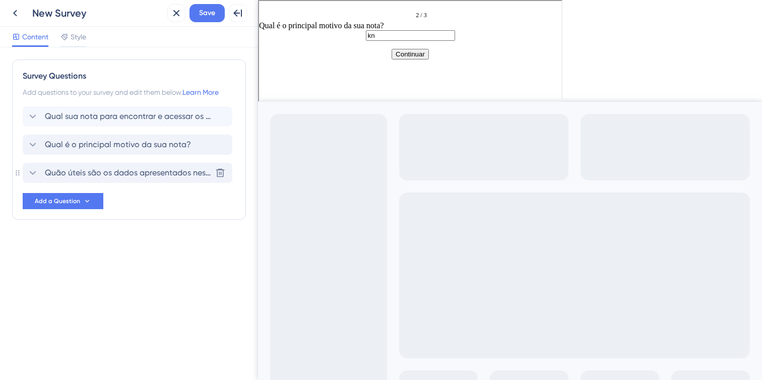
click at [74, 170] on span "Quão úteis são os dados apresentados neste Dashboard para suas atividades?" at bounding box center [128, 173] width 166 height 12
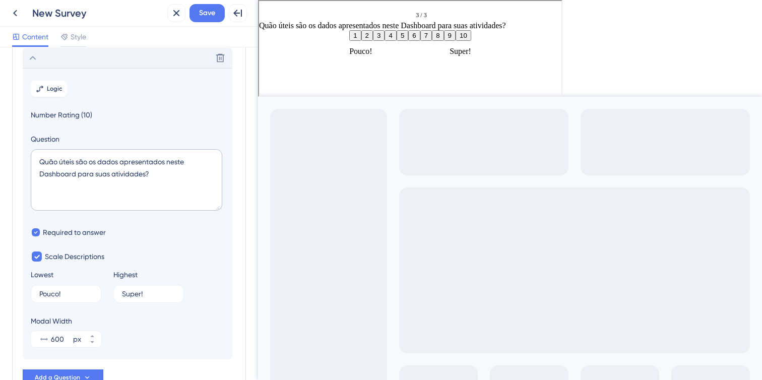
scroll to position [115, 0]
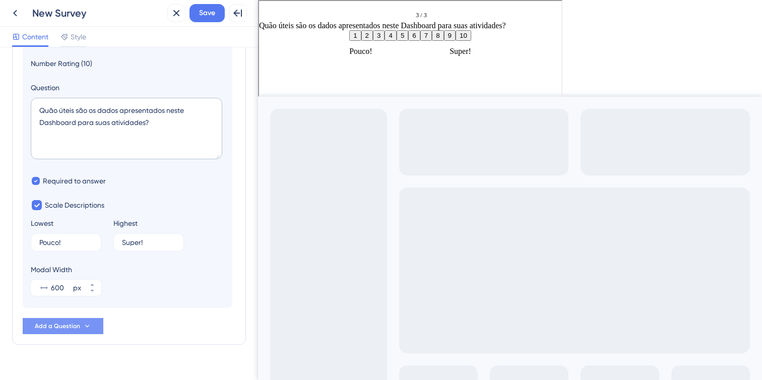
click at [79, 329] on span "Add a Question" at bounding box center [57, 326] width 45 height 8
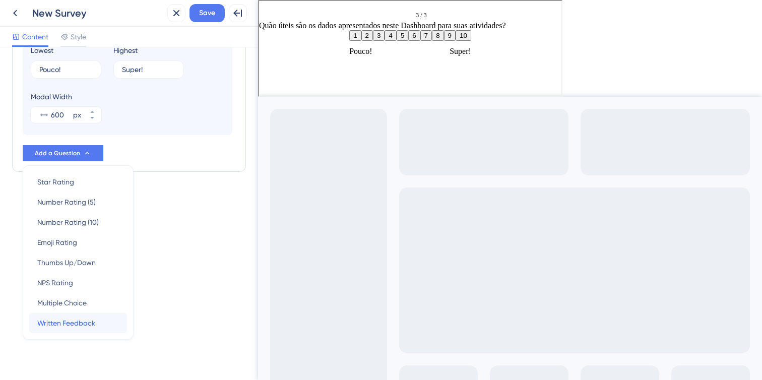
click at [103, 321] on div "Written Feedback Written Feedback" at bounding box center [78, 323] width 82 height 20
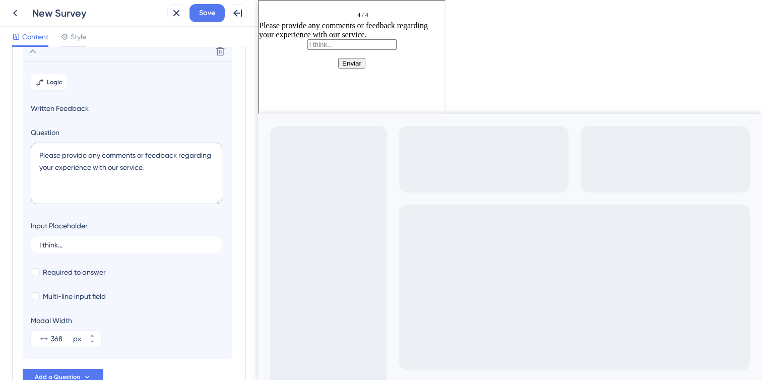
scroll to position [144, 0]
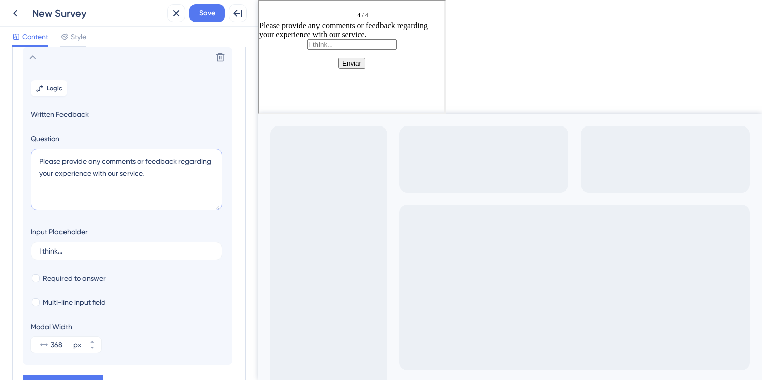
click at [120, 169] on textarea "Please provide any comments or feedback regarding your experience with our serv…" at bounding box center [126, 179] width 191 height 61
paste textarea "Qual é o principal motivo da sua nota?"
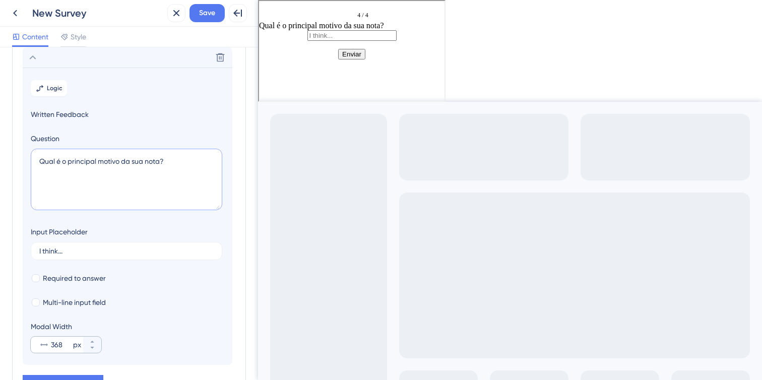
type textarea "Qual é o principal motivo da sua nota?"
click at [66, 345] on input "368" at bounding box center [61, 345] width 20 height 12
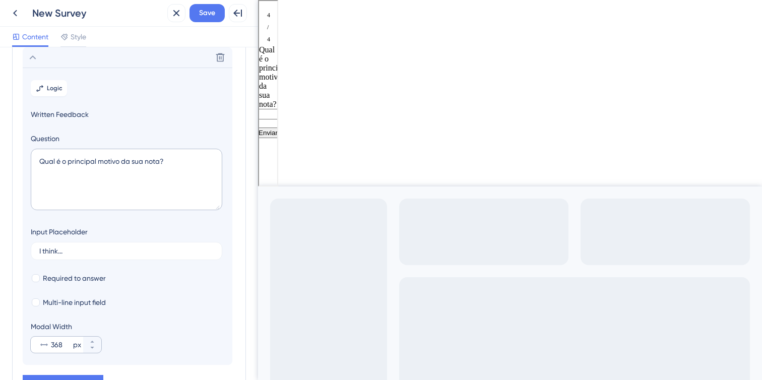
click at [56, 337] on div "368 px" at bounding box center [57, 345] width 52 height 16
click at [56, 339] on input "368" at bounding box center [61, 345] width 20 height 12
click at [56, 342] on input "368" at bounding box center [61, 345] width 20 height 12
click at [92, 341] on icon at bounding box center [92, 342] width 4 height 2
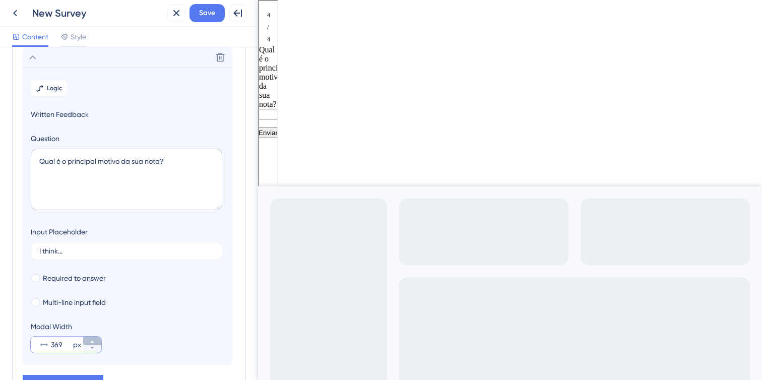
click at [92, 341] on icon at bounding box center [92, 342] width 4 height 2
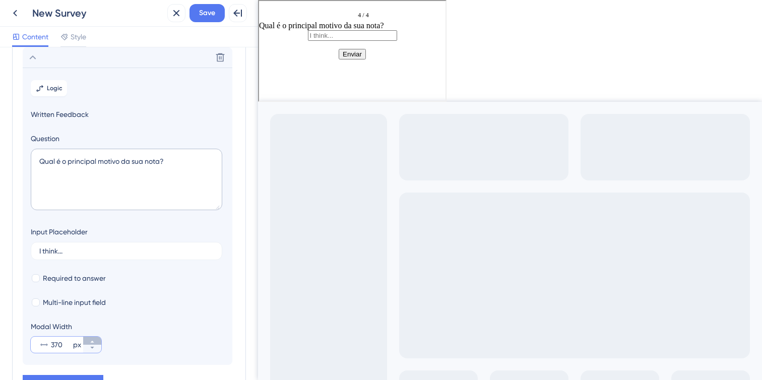
click at [92, 341] on icon at bounding box center [92, 342] width 4 height 2
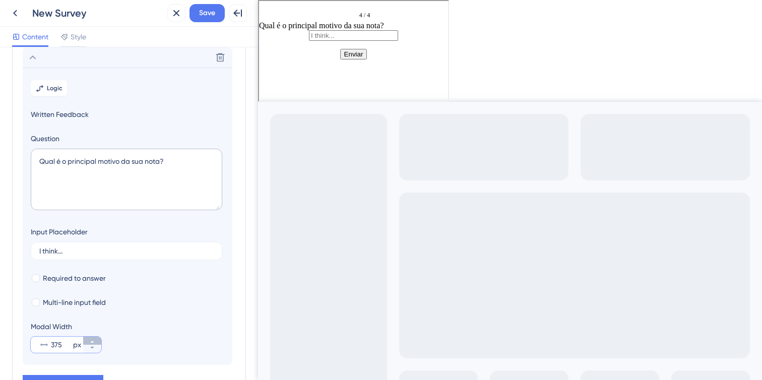
click at [92, 341] on icon at bounding box center [92, 342] width 4 height 2
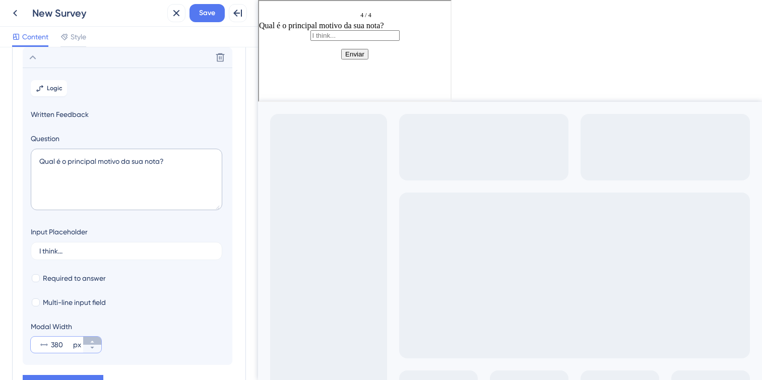
click at [92, 341] on icon at bounding box center [92, 342] width 4 height 2
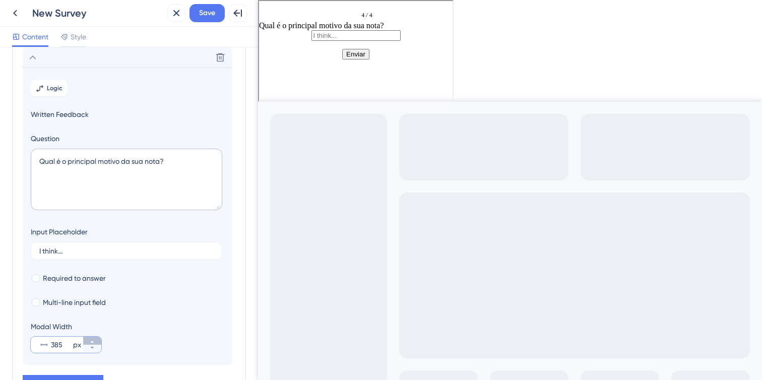
click at [92, 341] on icon at bounding box center [92, 342] width 4 height 2
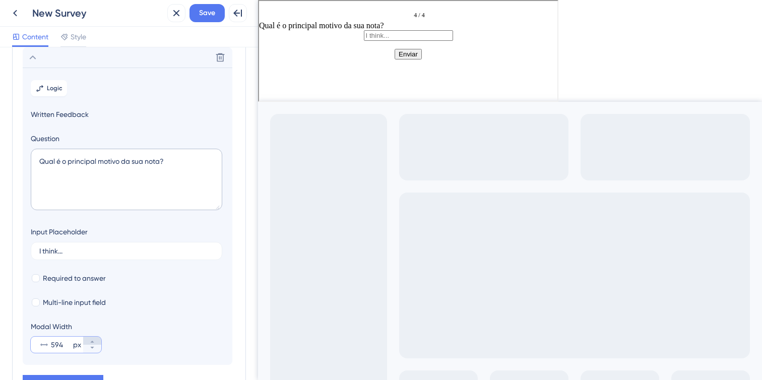
click at [92, 341] on icon at bounding box center [92, 342] width 4 height 2
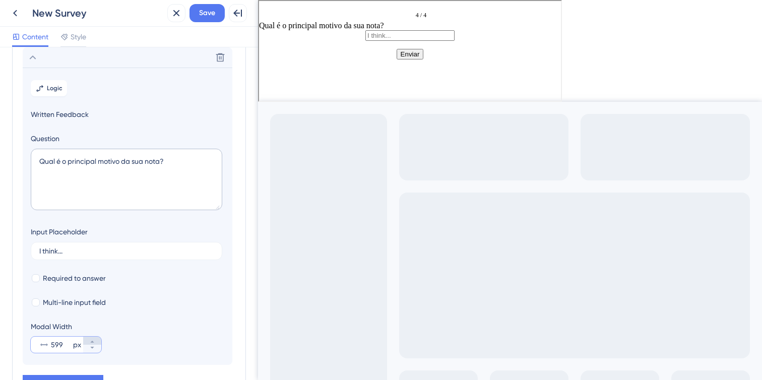
type input "600"
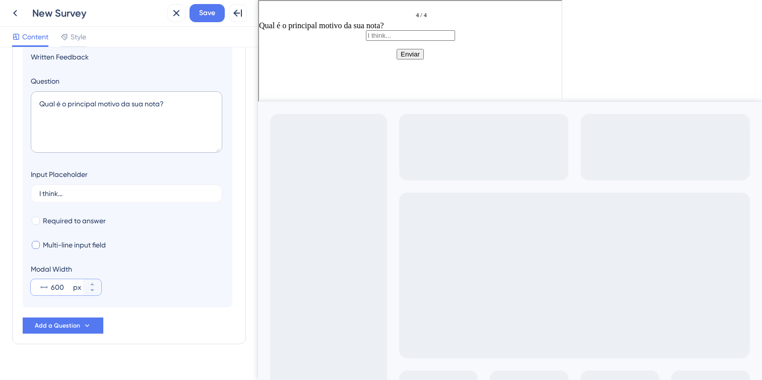
scroll to position [204, 0]
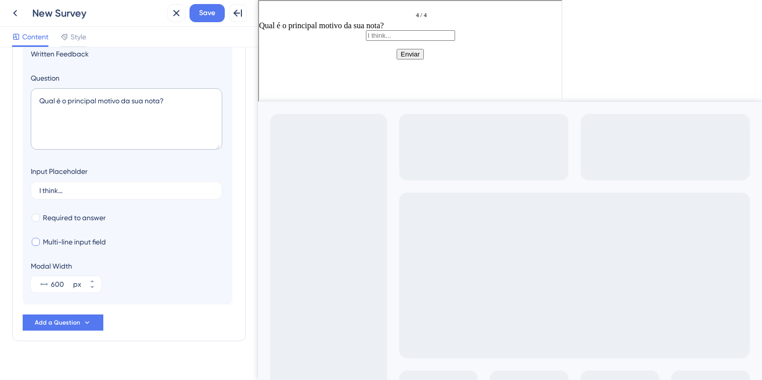
click at [92, 240] on span "Multi-line input field" at bounding box center [74, 242] width 63 height 12
checkbox input "true"
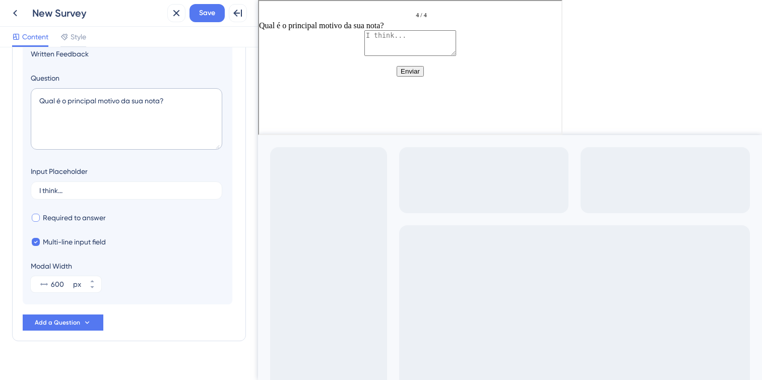
click at [93, 221] on span "Required to answer" at bounding box center [74, 218] width 63 height 12
checkbox input "true"
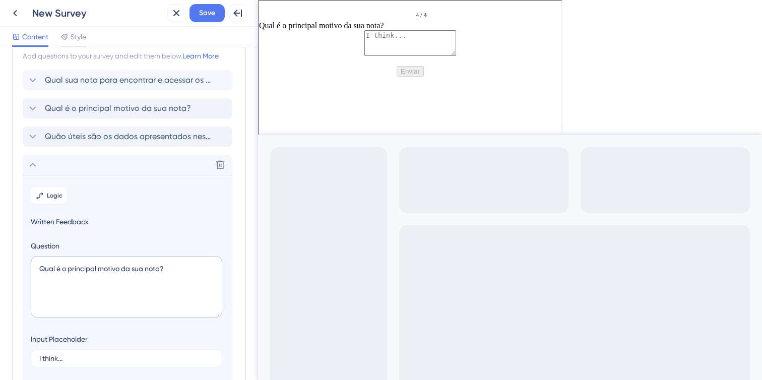
scroll to position [0, 0]
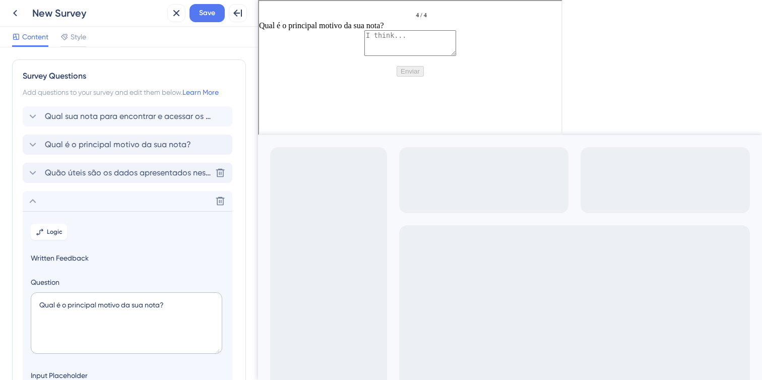
click at [89, 174] on span "Quão úteis são os dados apresentados neste Dashboard para suas atividades?" at bounding box center [128, 173] width 166 height 12
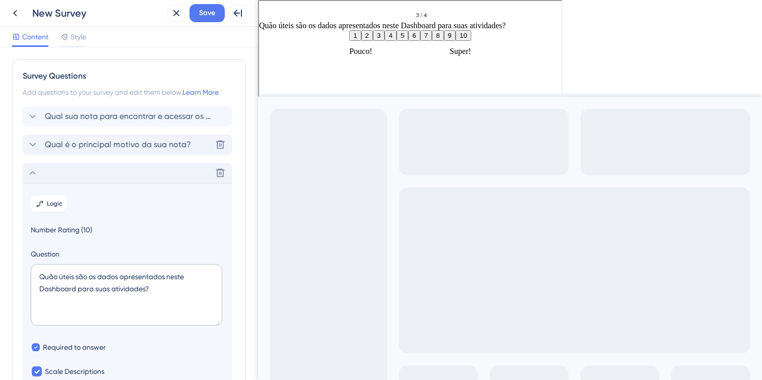
click at [90, 138] on div "Qual é o principal motivo da sua nota? [GEOGRAPHIC_DATA]" at bounding box center [128, 145] width 210 height 20
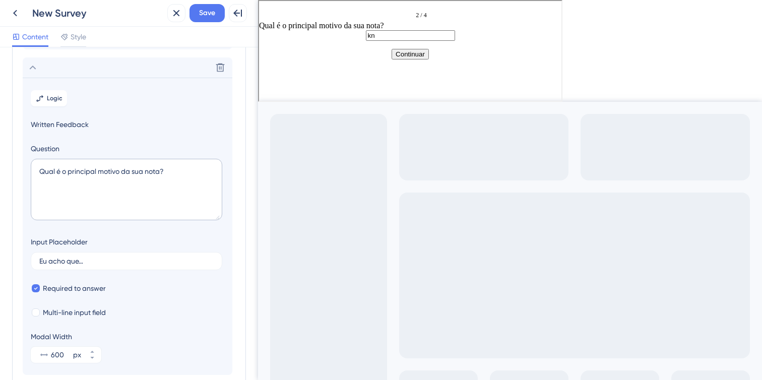
scroll to position [87, 0]
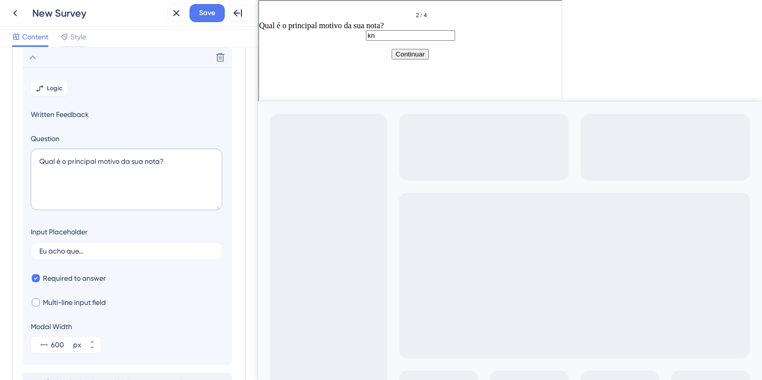
click at [68, 301] on span "Multi-line input field" at bounding box center [74, 302] width 63 height 12
checkbox input "true"
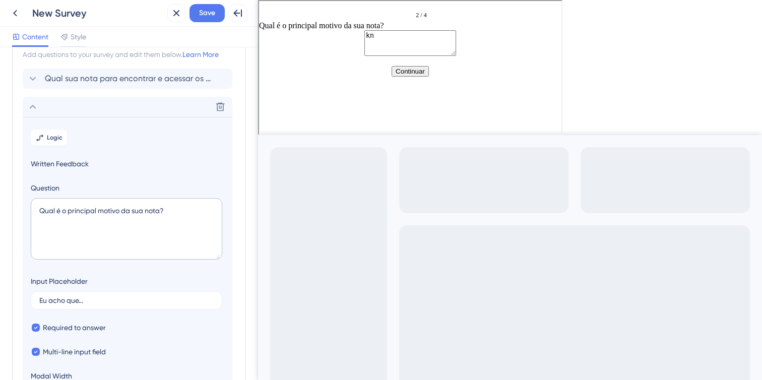
scroll to position [0, 0]
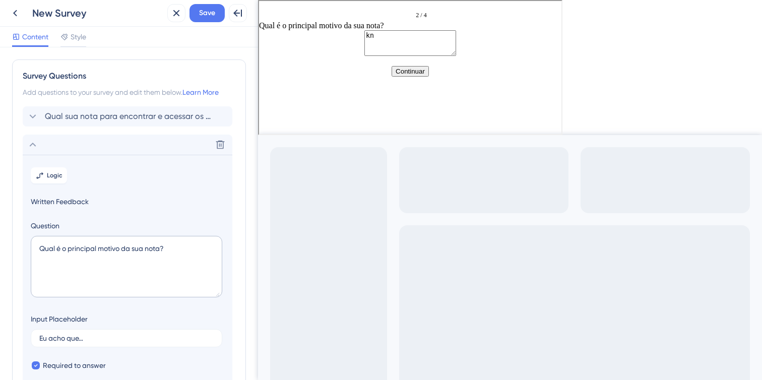
click at [32, 144] on icon at bounding box center [33, 145] width 7 height 4
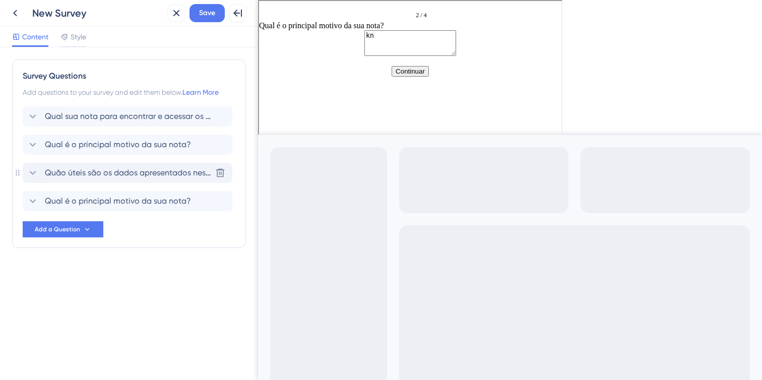
click at [179, 175] on span "Quão úteis são os dados apresentados neste Dashboard para suas atividades?" at bounding box center [128, 173] width 166 height 12
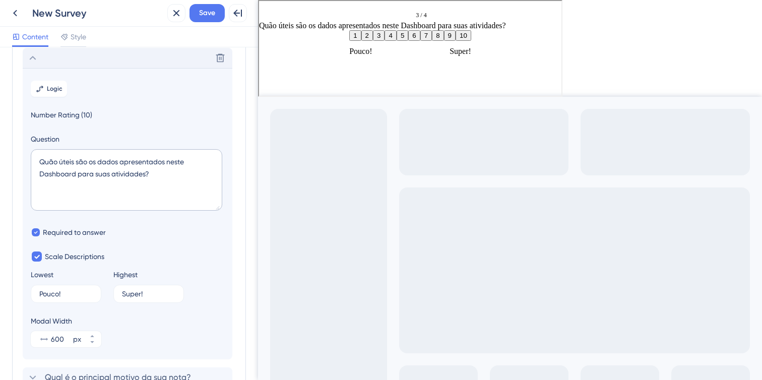
scroll to position [115, 0]
click at [48, 89] on span "Logic" at bounding box center [55, 88] width 16 height 8
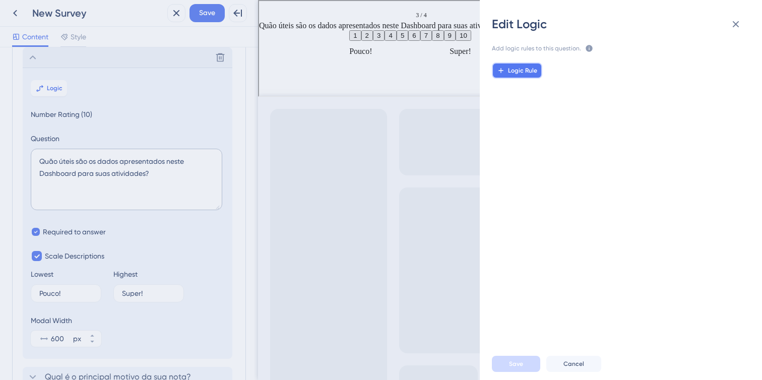
click at [515, 69] on span "Logic Rule" at bounding box center [522, 71] width 29 height 8
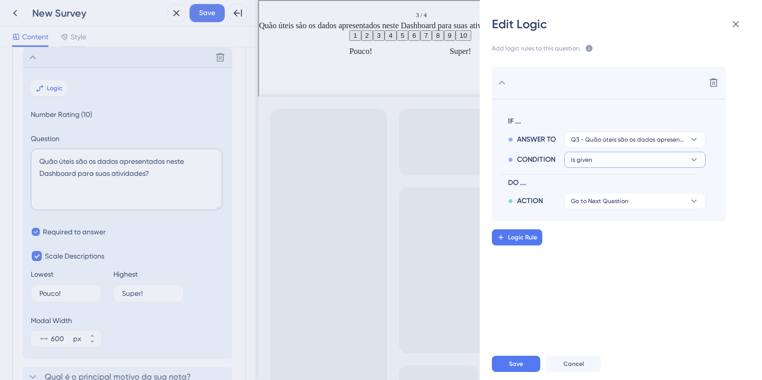
click at [583, 155] on button "is given" at bounding box center [634, 160] width 141 height 16
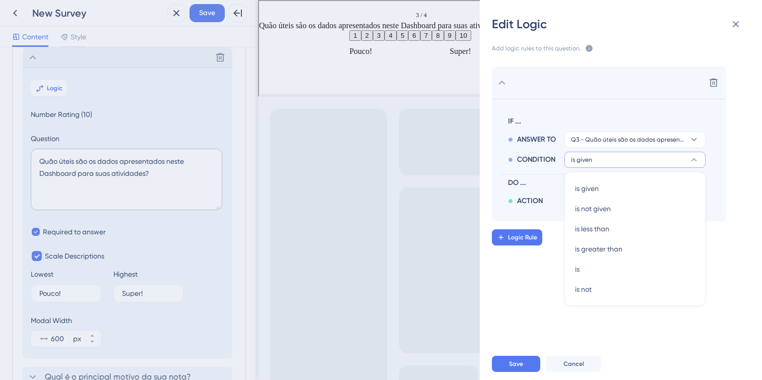
click at [553, 128] on div "ANSWER TO Q3 - Quão úteis são os dados apresentados neste Dashboard para suas a…" at bounding box center [607, 137] width 198 height 20
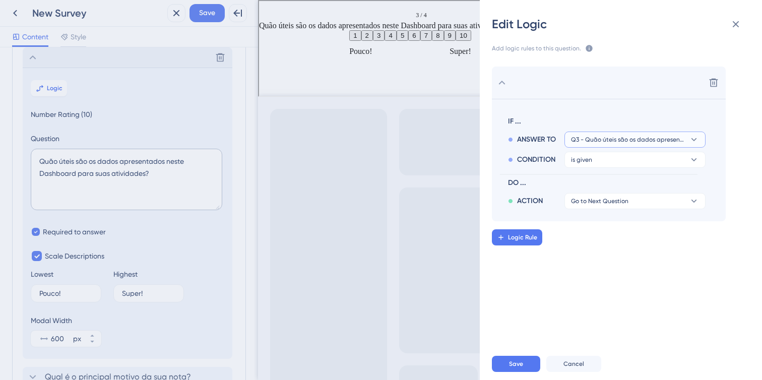
click at [572, 139] on span "Q3 - Quão úteis são os dados apresentados neste Dashboard para suas atividades?" at bounding box center [628, 140] width 114 height 8
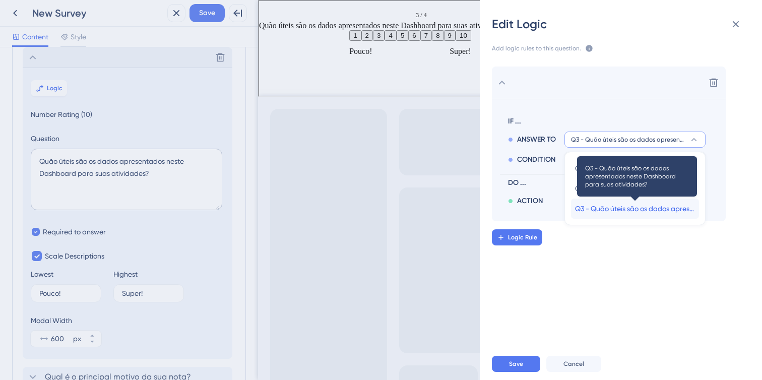
click at [618, 206] on span "Q3 - Quão úteis são os dados apresentados neste Dashboard para suas atividades?" at bounding box center [635, 209] width 120 height 12
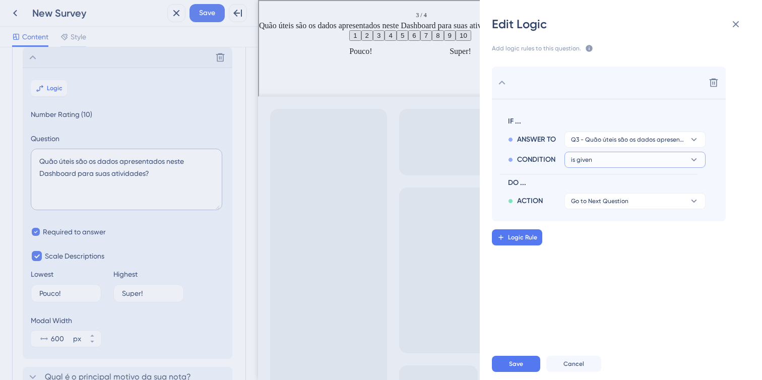
click at [615, 165] on button "is given" at bounding box center [634, 160] width 141 height 16
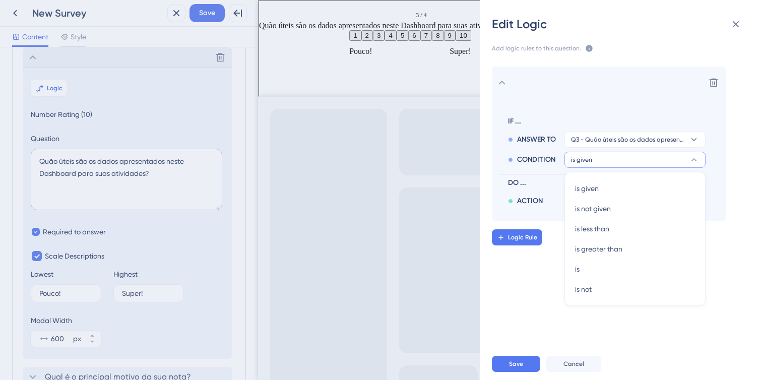
click at [541, 180] on span "DO ..." at bounding box center [604, 183] width 193 height 12
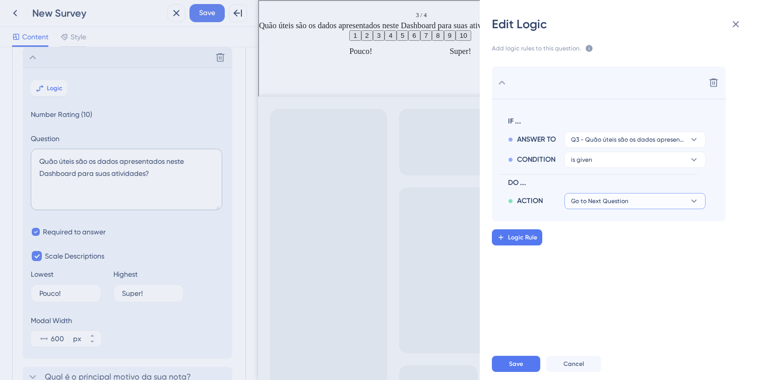
click at [583, 196] on button "Go to Next Question" at bounding box center [634, 201] width 141 height 16
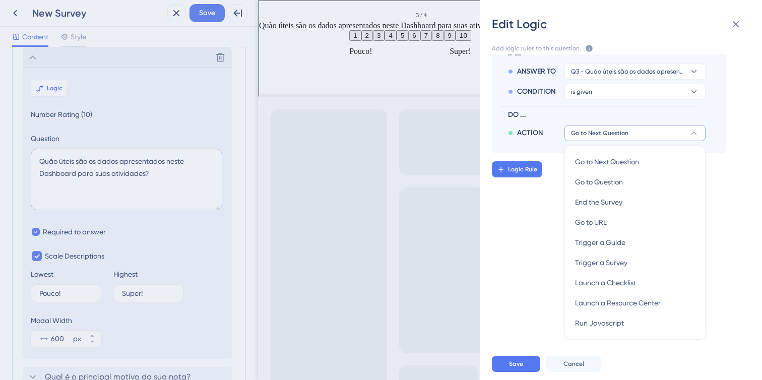
click at [555, 128] on div "ACTION Go to Next Question Go to Next Question Go to Next Question Go to Questi…" at bounding box center [607, 131] width 198 height 20
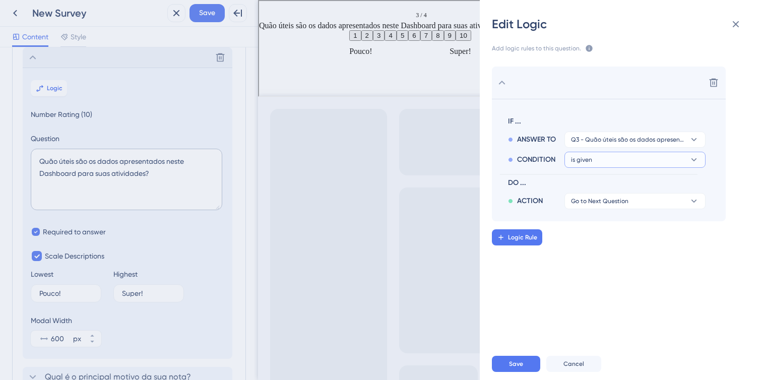
click at [584, 158] on span "is given" at bounding box center [581, 160] width 21 height 8
click at [595, 183] on span "is given" at bounding box center [587, 188] width 24 height 12
click at [594, 167] on button "is given" at bounding box center [634, 160] width 141 height 16
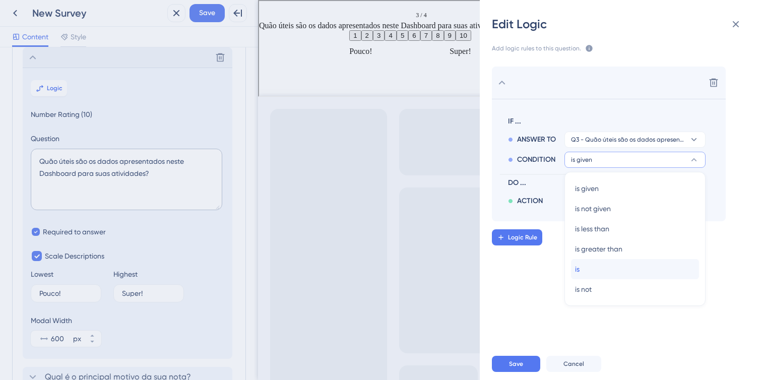
click at [627, 271] on div "is is" at bounding box center [635, 269] width 120 height 20
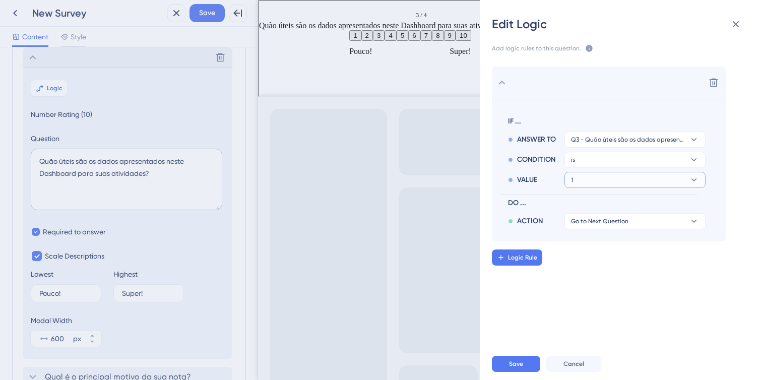
click at [612, 183] on button "1" at bounding box center [634, 180] width 141 height 16
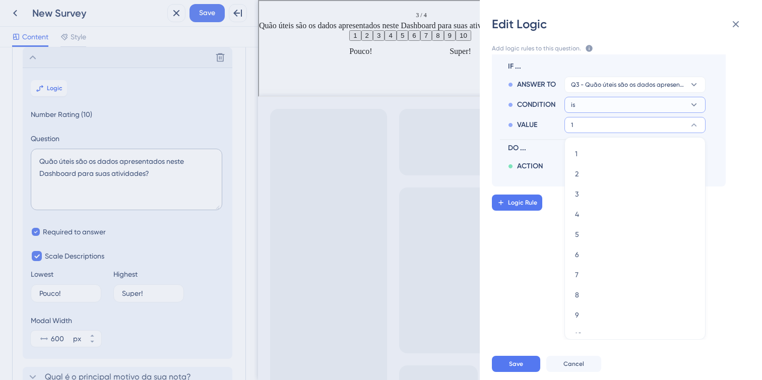
click at [589, 103] on button "is" at bounding box center [634, 105] width 141 height 16
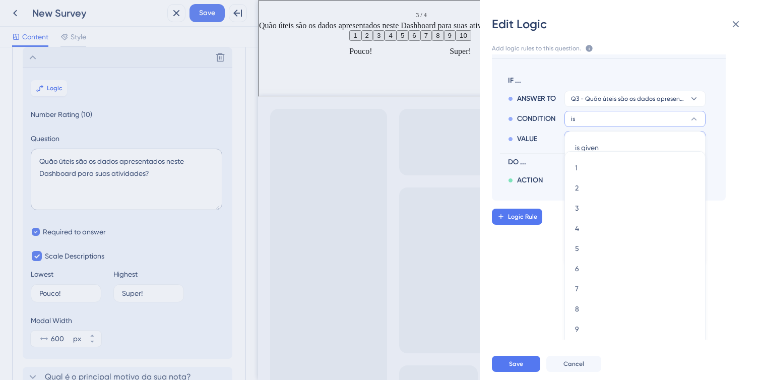
click at [556, 124] on div "CONDITION" at bounding box center [536, 119] width 56 height 12
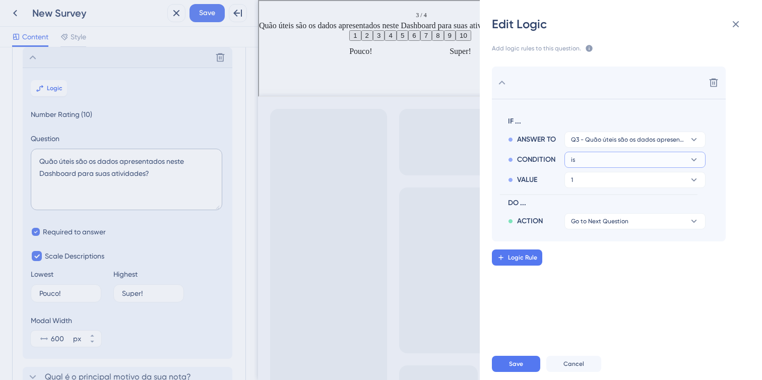
click at [594, 163] on button "is" at bounding box center [634, 160] width 141 height 16
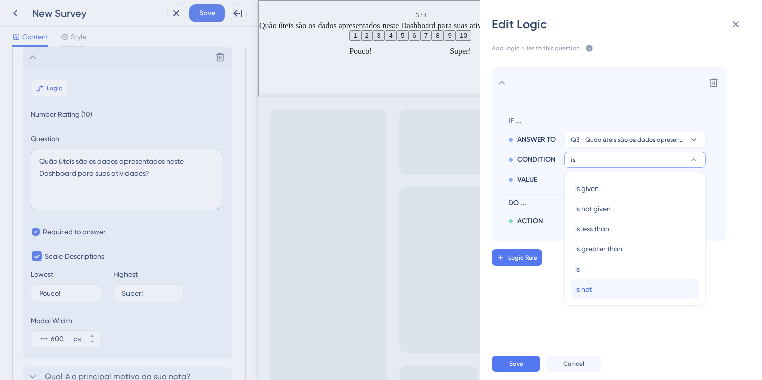
click at [619, 296] on div "is not is not" at bounding box center [635, 289] width 120 height 20
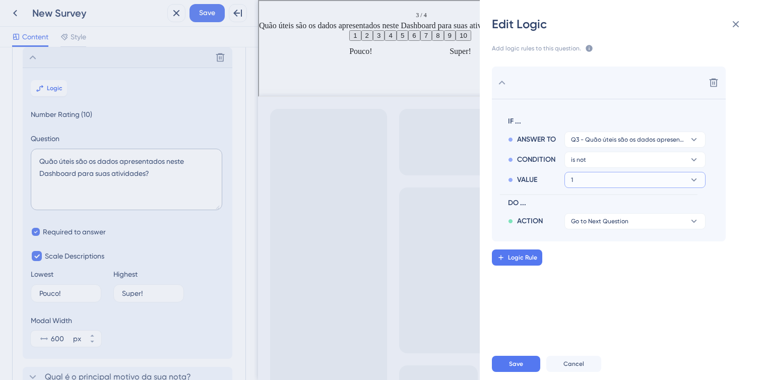
click at [601, 181] on button "1" at bounding box center [634, 180] width 141 height 16
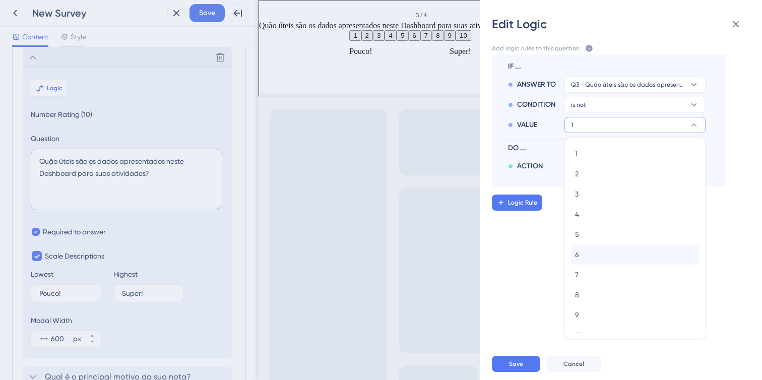
scroll to position [12, 0]
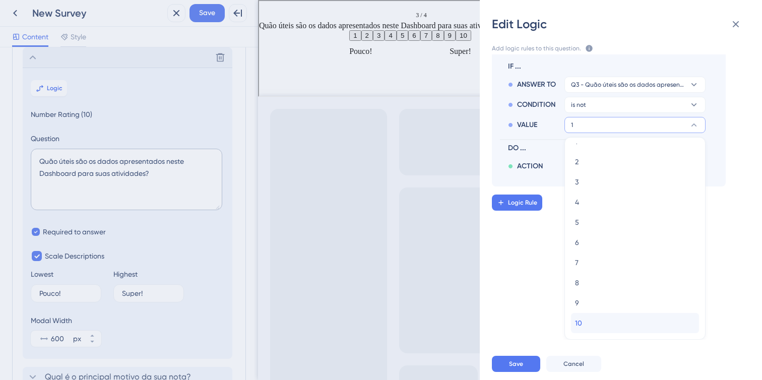
click at [603, 319] on div "10 10" at bounding box center [635, 323] width 120 height 20
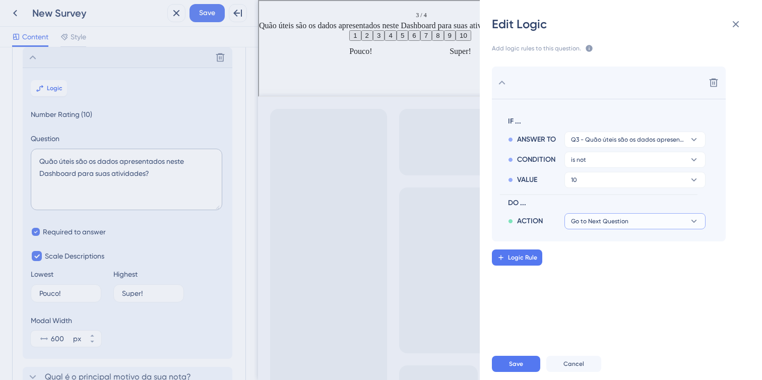
click at [582, 220] on span "Go to Next Question" at bounding box center [599, 221] width 57 height 8
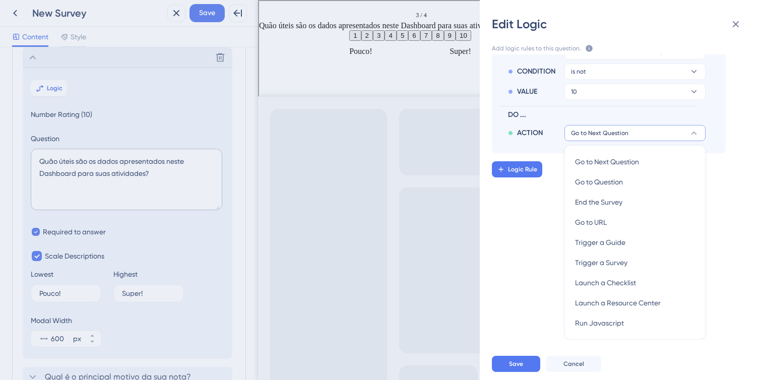
click at [554, 188] on div "Delete IF ... ANSWER TO Q3 - Quão úteis são os dados apresentados neste Dashboa…" at bounding box center [625, 196] width 298 height 285
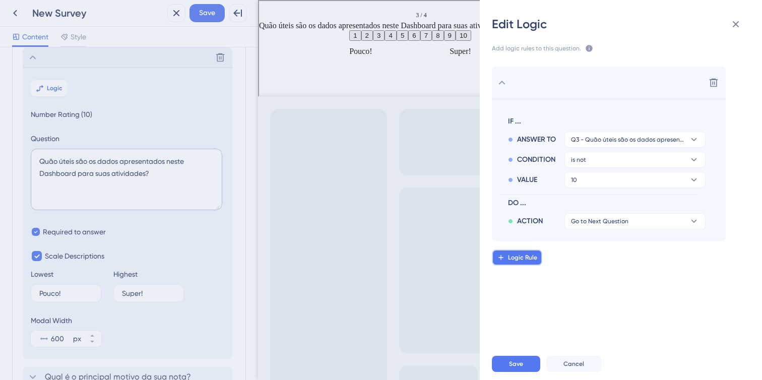
click at [532, 261] on span "Logic Rule" at bounding box center [522, 257] width 29 height 8
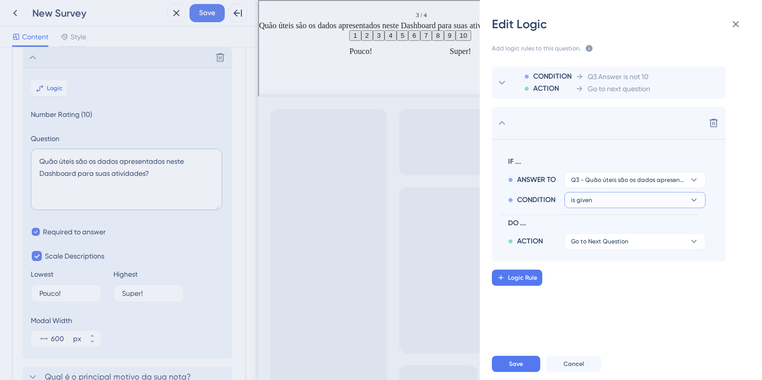
click at [603, 201] on button "is given" at bounding box center [634, 200] width 141 height 16
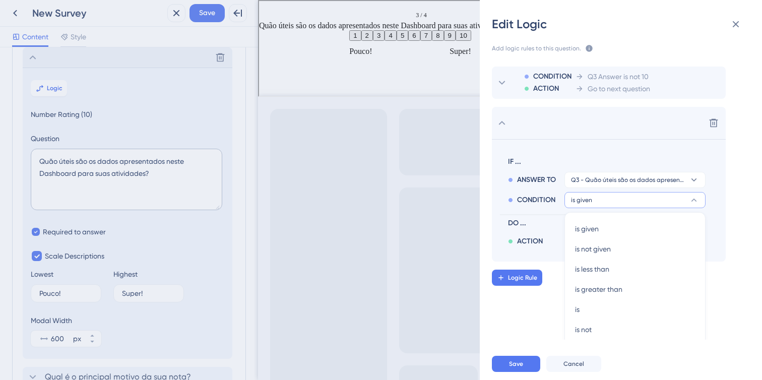
scroll to position [14, 0]
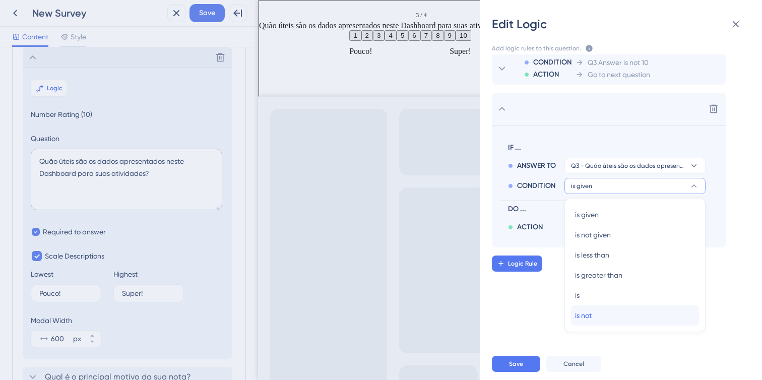
click at [593, 314] on div "is not is not" at bounding box center [635, 315] width 120 height 20
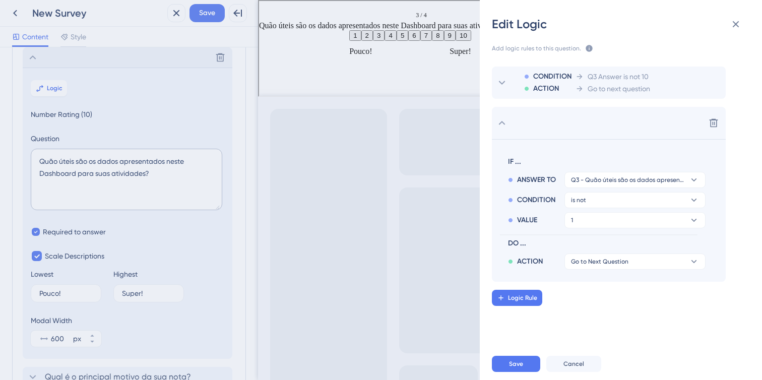
scroll to position [0, 0]
click at [606, 219] on button "1" at bounding box center [634, 220] width 141 height 16
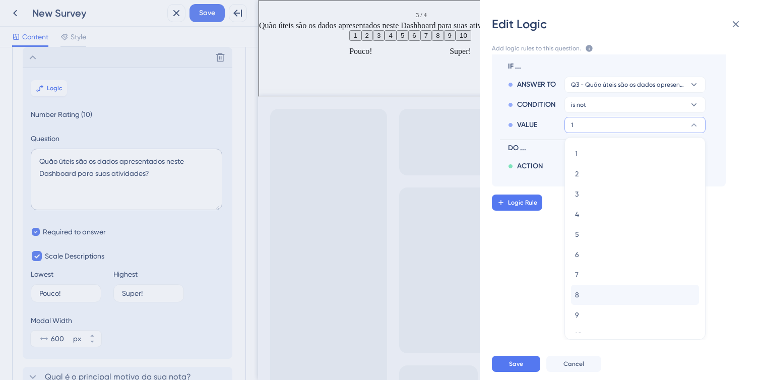
scroll to position [2, 0]
click at [600, 309] on div "9 9" at bounding box center [635, 313] width 120 height 20
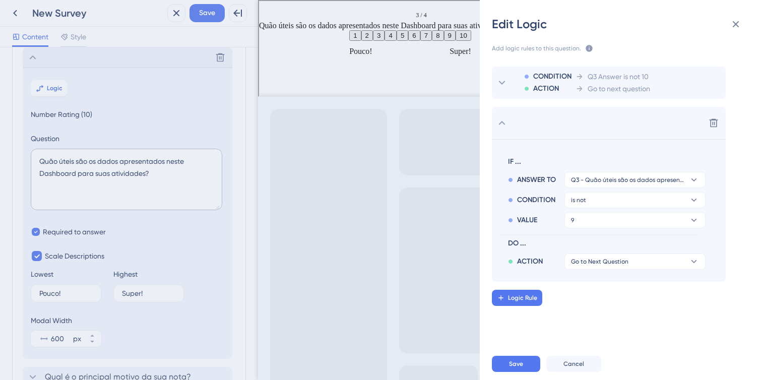
scroll to position [0, 0]
click at [529, 293] on button "Logic Rule" at bounding box center [517, 298] width 50 height 16
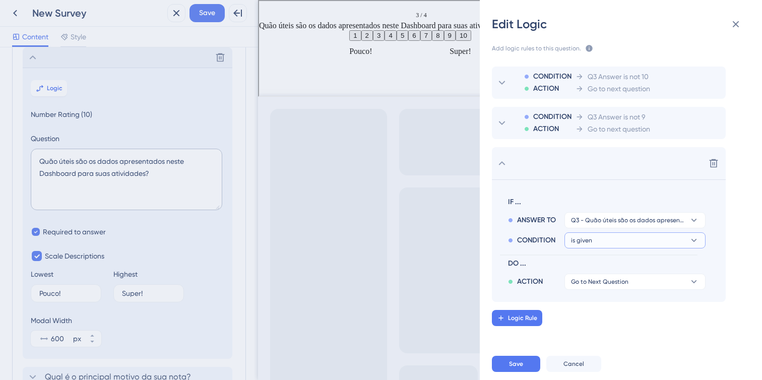
click at [591, 241] on span "is given" at bounding box center [581, 240] width 21 height 8
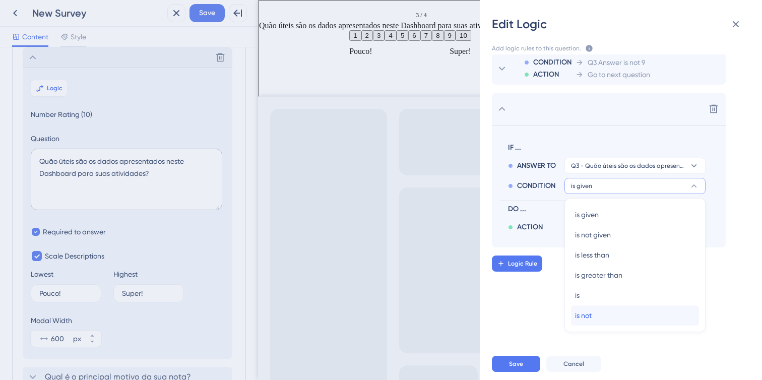
click at [594, 315] on div "is not is not" at bounding box center [635, 315] width 120 height 20
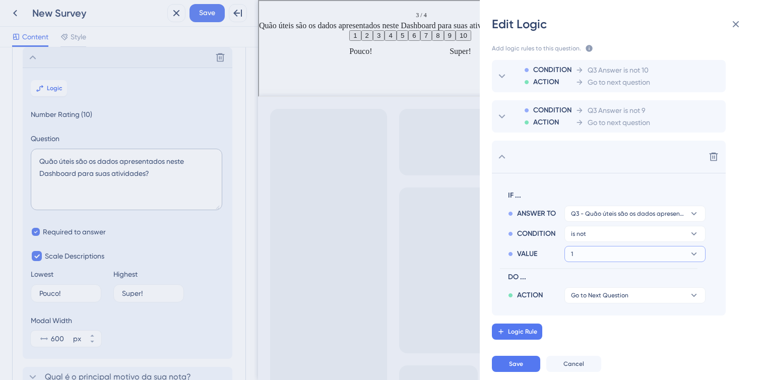
click at [605, 258] on button "1" at bounding box center [634, 254] width 141 height 16
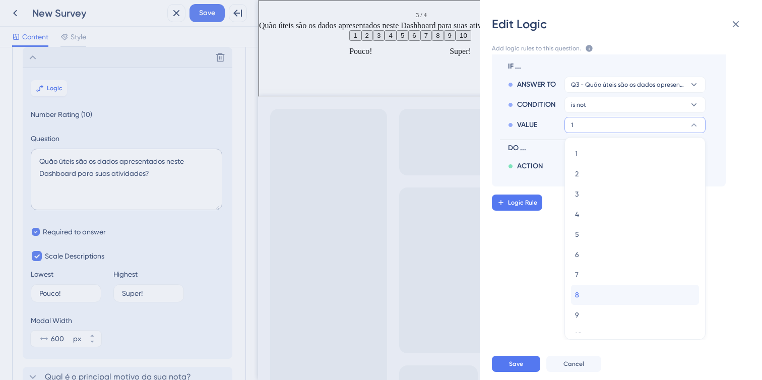
click at [596, 300] on div "8 8" at bounding box center [635, 295] width 120 height 20
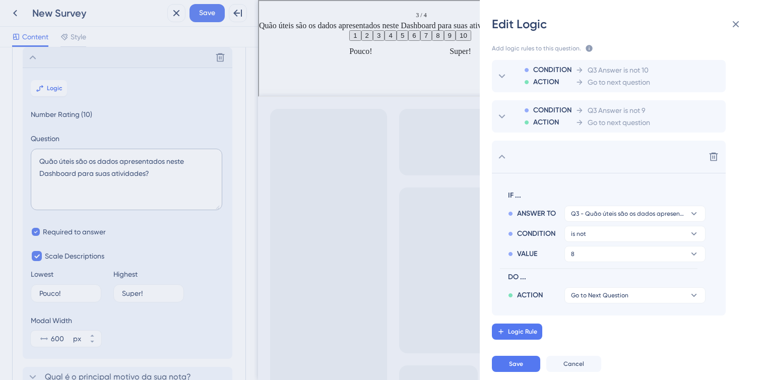
scroll to position [7, 0]
click at [507, 159] on icon at bounding box center [502, 157] width 12 height 12
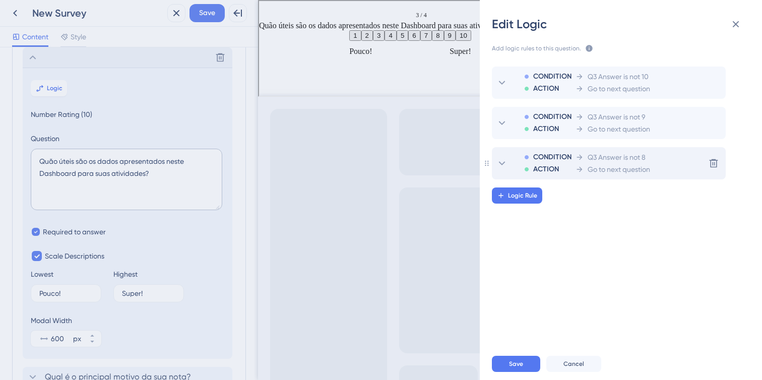
scroll to position [0, 0]
click at [511, 189] on button "Logic Rule" at bounding box center [517, 195] width 50 height 16
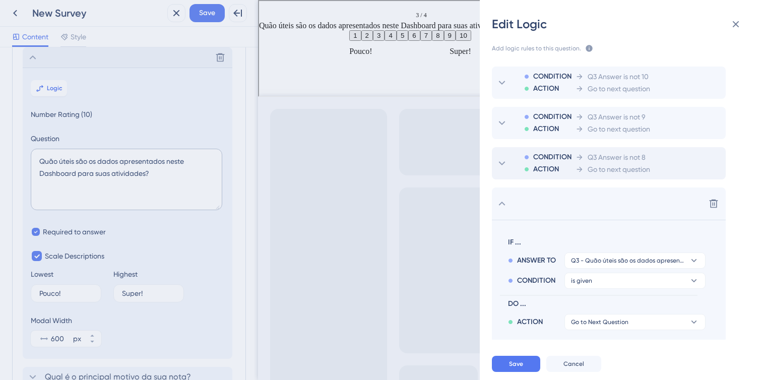
scroll to position [27, 0]
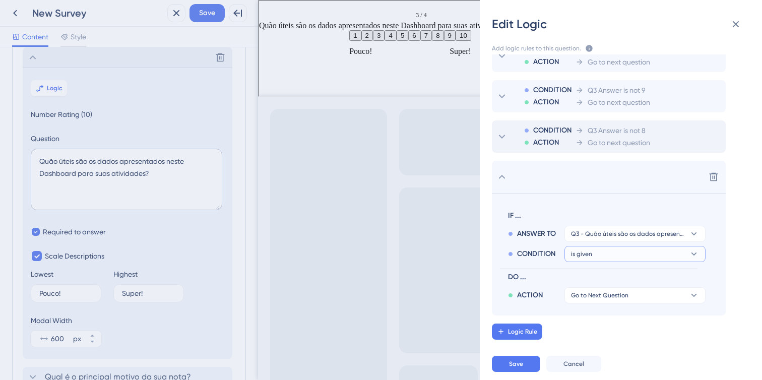
click at [578, 259] on button "is given" at bounding box center [634, 254] width 141 height 16
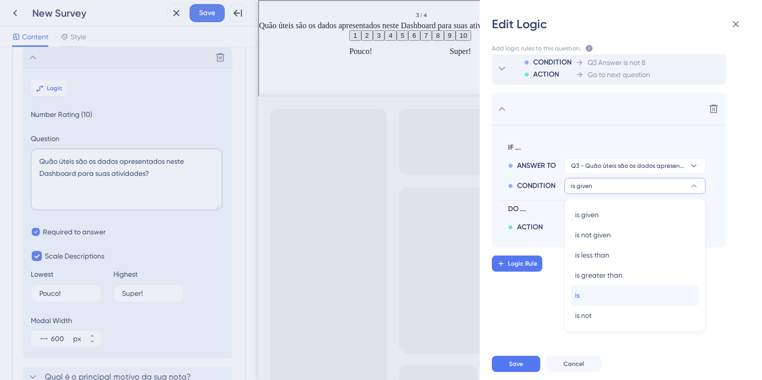
click at [600, 298] on div "is is" at bounding box center [635, 295] width 120 height 20
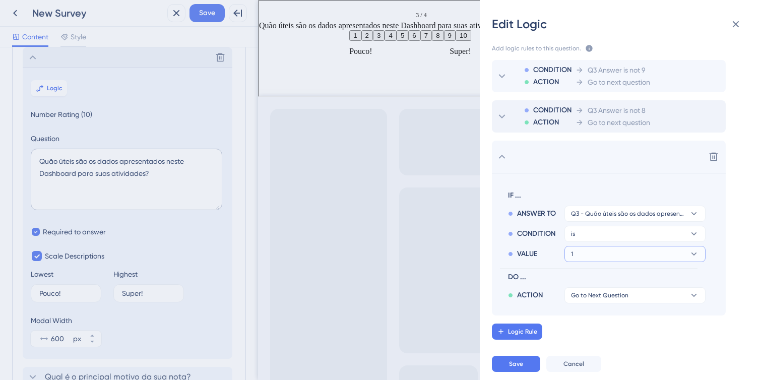
click at [596, 258] on button "1" at bounding box center [634, 254] width 141 height 16
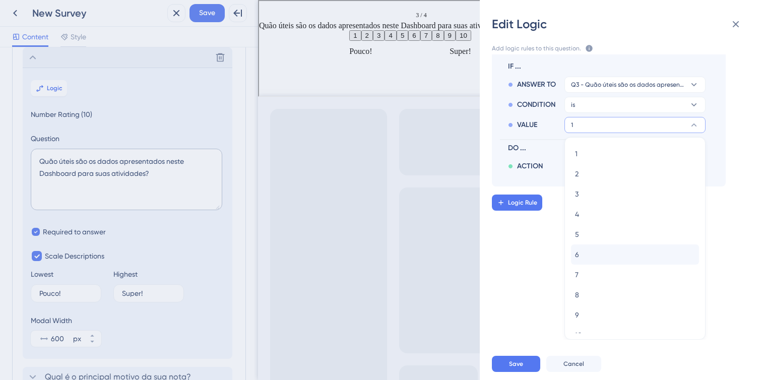
scroll to position [12, 0]
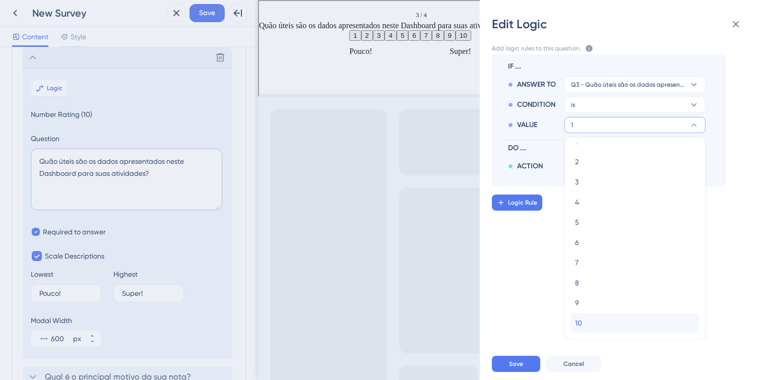
click at [596, 318] on div "10 10" at bounding box center [635, 323] width 120 height 20
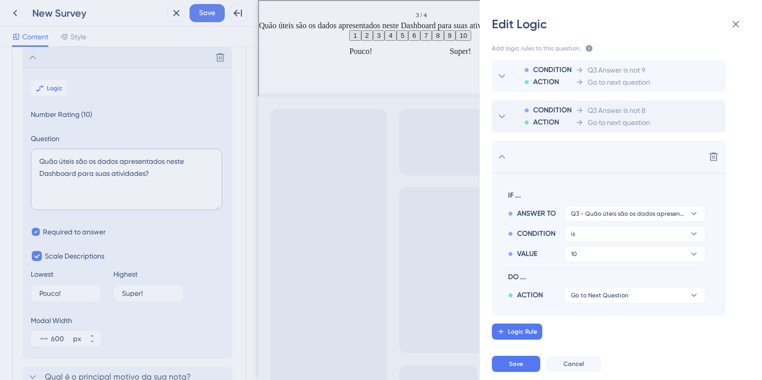
scroll to position [47, 0]
click at [607, 294] on span "Go to Next Question" at bounding box center [599, 295] width 57 height 8
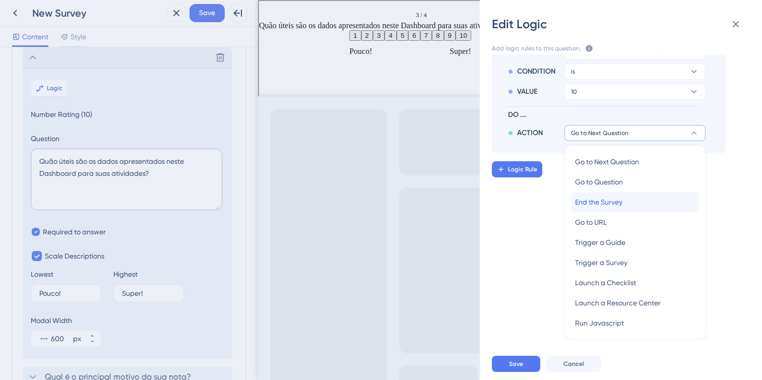
click at [599, 205] on span "End the Survey" at bounding box center [598, 202] width 47 height 12
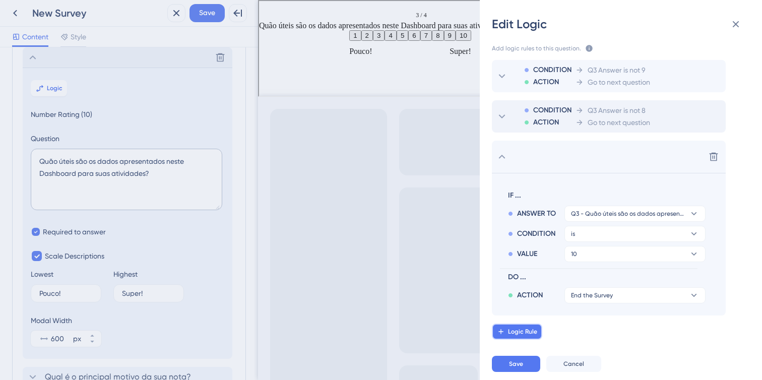
click at [528, 329] on span "Logic Rule" at bounding box center [522, 332] width 29 height 8
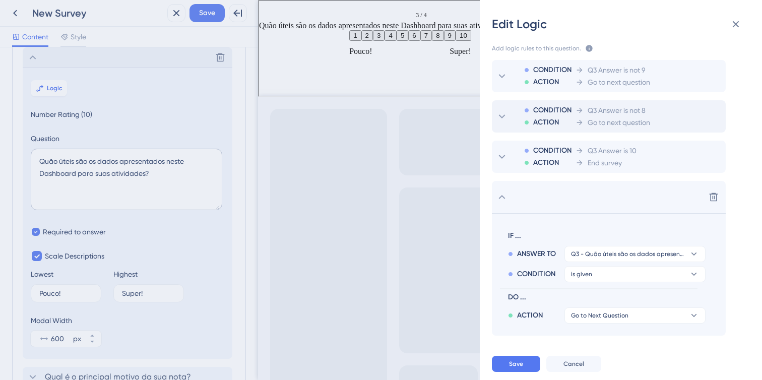
scroll to position [67, 0]
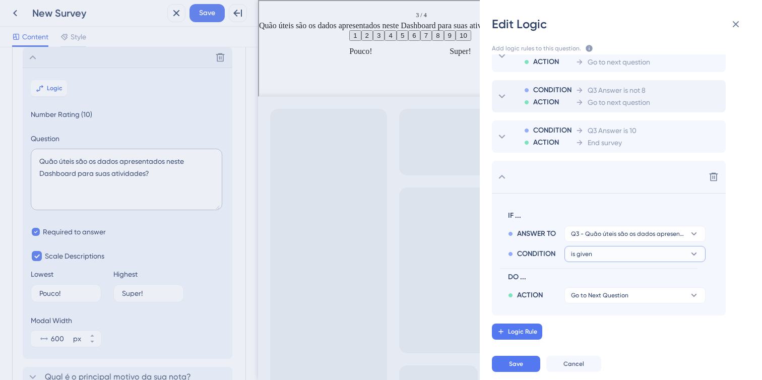
click at [650, 251] on button "is given" at bounding box center [634, 254] width 141 height 16
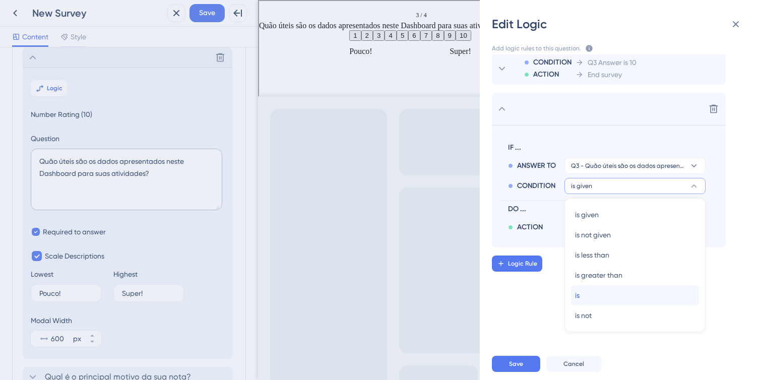
click at [615, 294] on div "is is" at bounding box center [635, 295] width 120 height 20
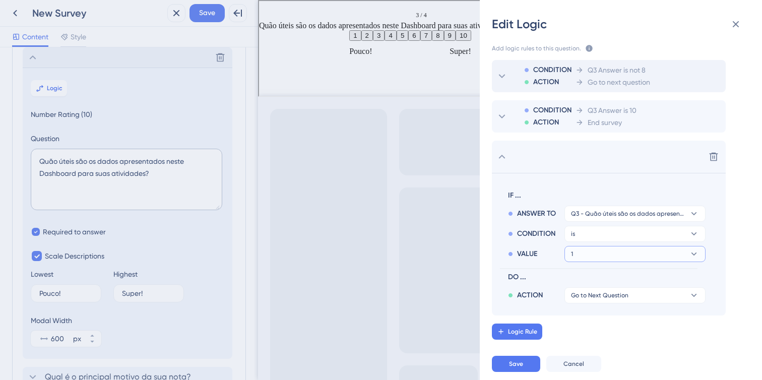
click at [609, 251] on button "1" at bounding box center [634, 254] width 141 height 16
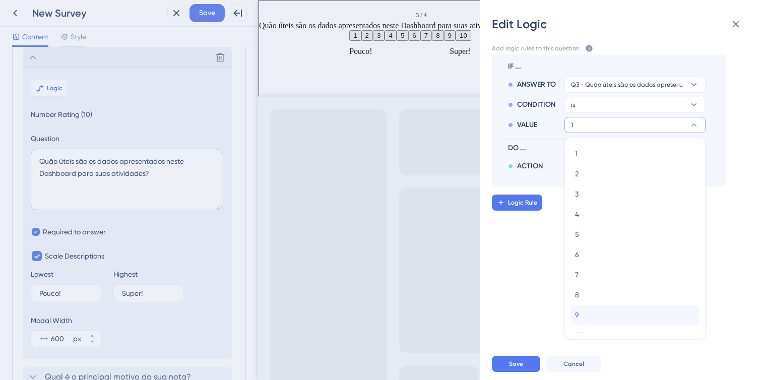
click at [607, 314] on div "9 9" at bounding box center [635, 315] width 120 height 20
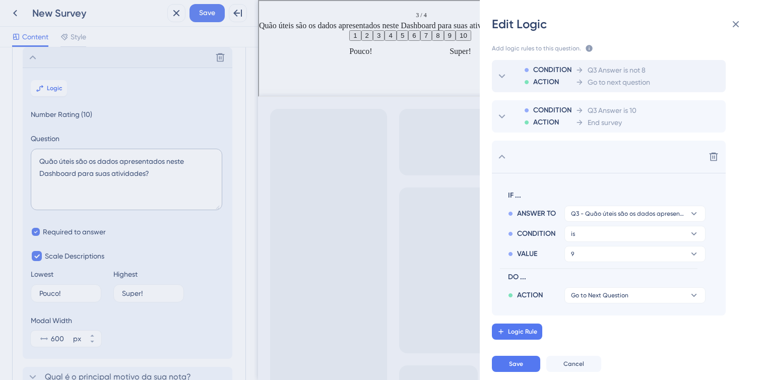
scroll to position [87, 0]
click at [609, 295] on span "Go to Next Question" at bounding box center [599, 295] width 57 height 8
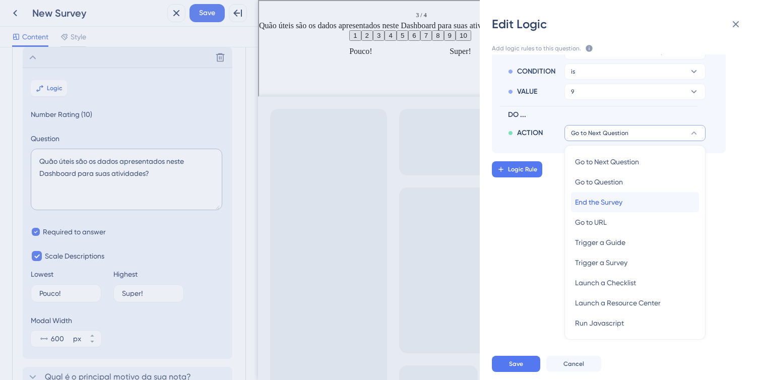
click at [613, 207] on span "End the Survey" at bounding box center [598, 202] width 47 height 12
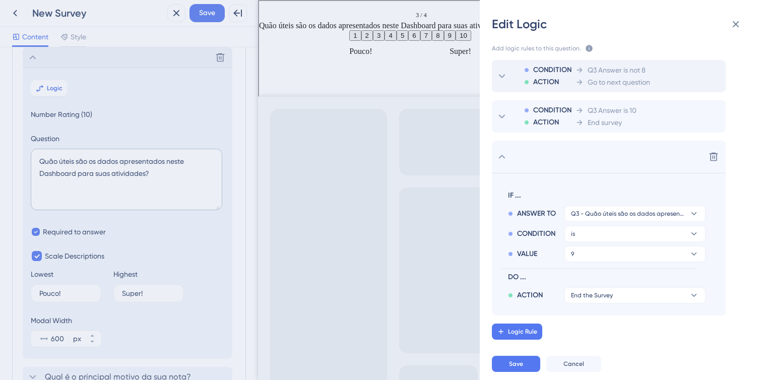
scroll to position [87, 0]
click at [533, 318] on div "CONDITION ACTION Q3 Answer is not 10 Go to next question CONDITION ACTION Q3 An…" at bounding box center [625, 196] width 298 height 285
click at [533, 328] on span "Logic Rule" at bounding box center [522, 332] width 29 height 8
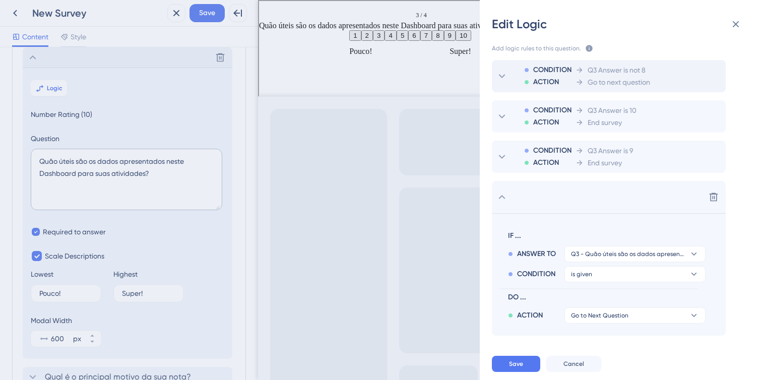
scroll to position [107, 0]
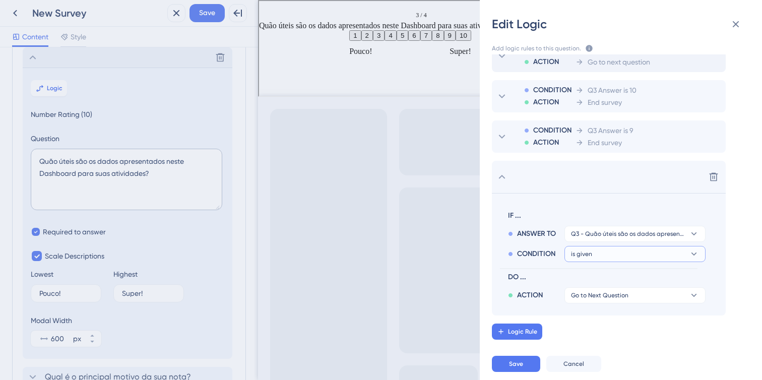
click at [595, 248] on button "is given" at bounding box center [634, 254] width 141 height 16
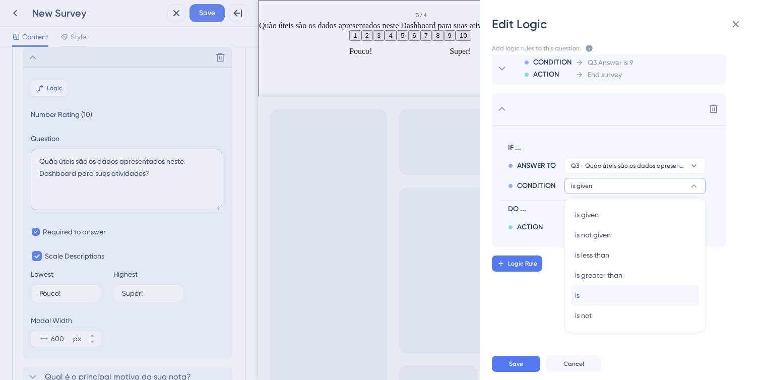
click at [597, 291] on div "is is" at bounding box center [635, 295] width 120 height 20
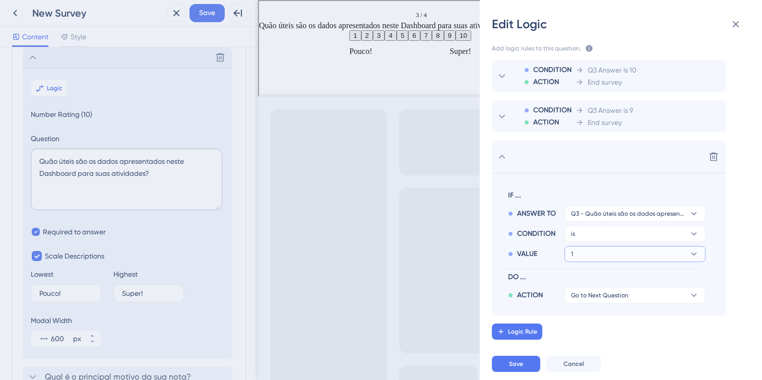
click at [595, 253] on button "1" at bounding box center [634, 254] width 141 height 16
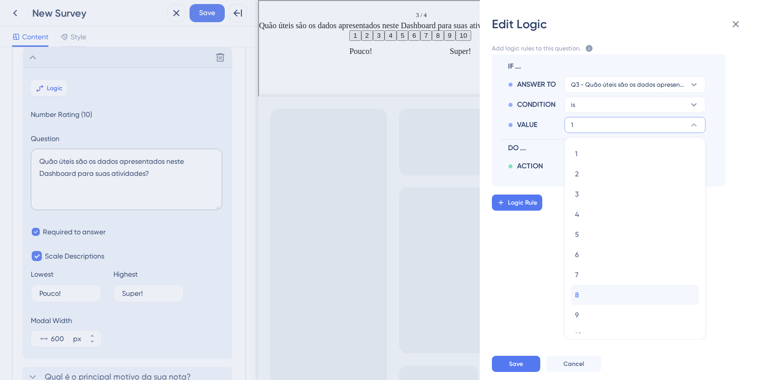
click at [596, 292] on div "8 8" at bounding box center [635, 295] width 120 height 20
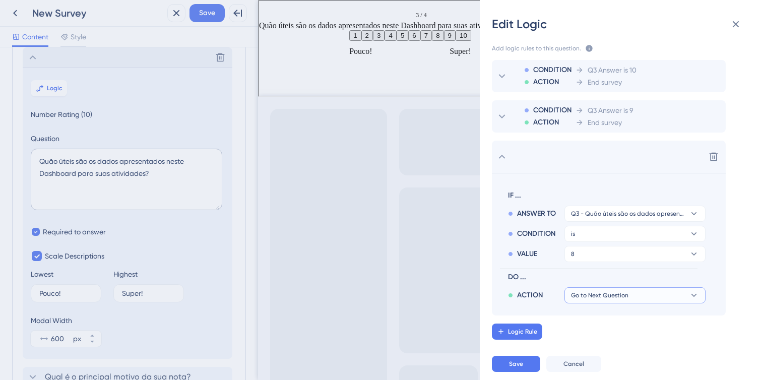
click at [585, 296] on span "Go to Next Question" at bounding box center [599, 295] width 57 height 8
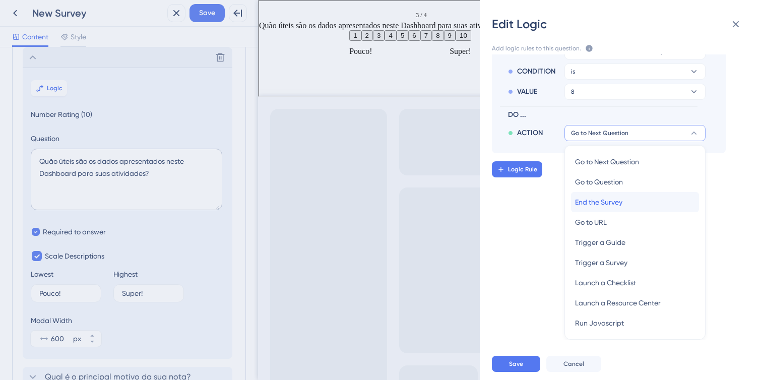
click at [610, 201] on span "End the Survey" at bounding box center [598, 202] width 47 height 12
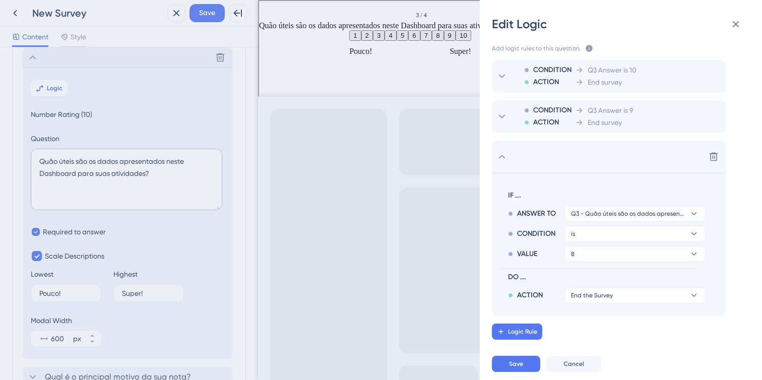
scroll to position [127, 0]
click at [526, 360] on button "Save" at bounding box center [516, 364] width 48 height 16
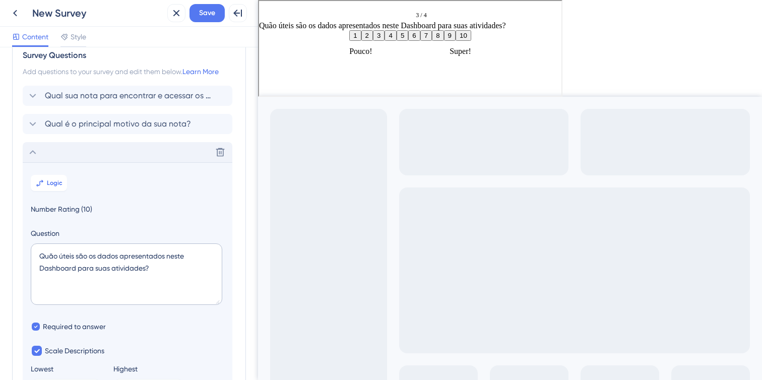
scroll to position [4, 0]
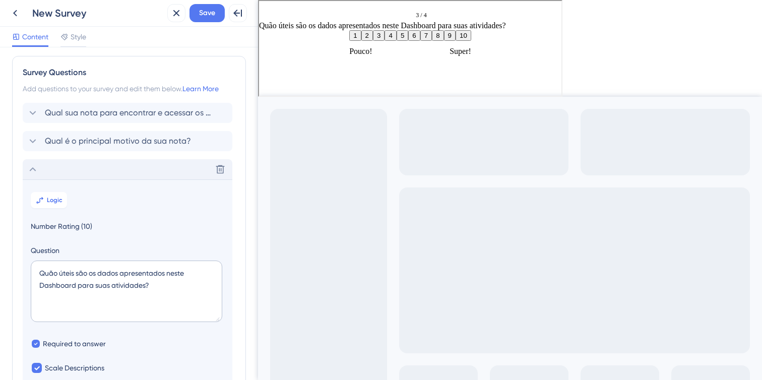
click at [36, 169] on icon at bounding box center [33, 169] width 12 height 12
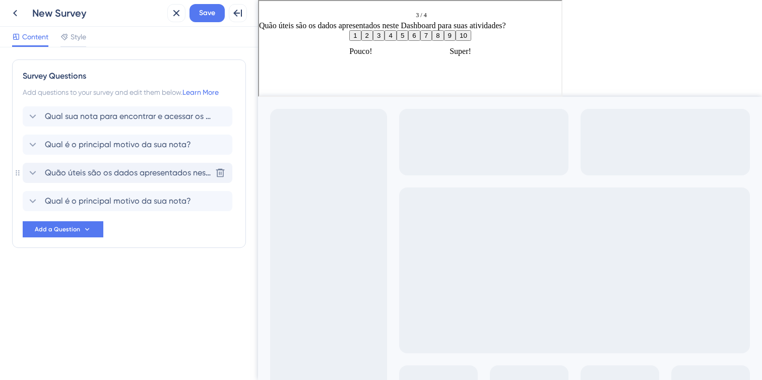
scroll to position [0, 0]
click at [111, 120] on span "Qual sua nota para encontrar e acessar os dados que você precisava no Dashboard?" at bounding box center [128, 116] width 166 height 12
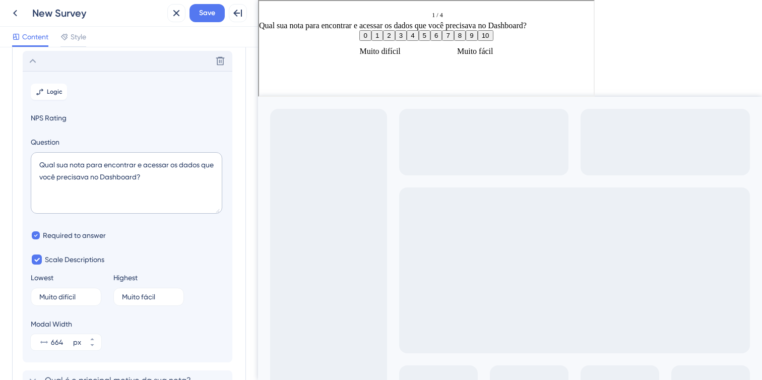
scroll to position [59, 0]
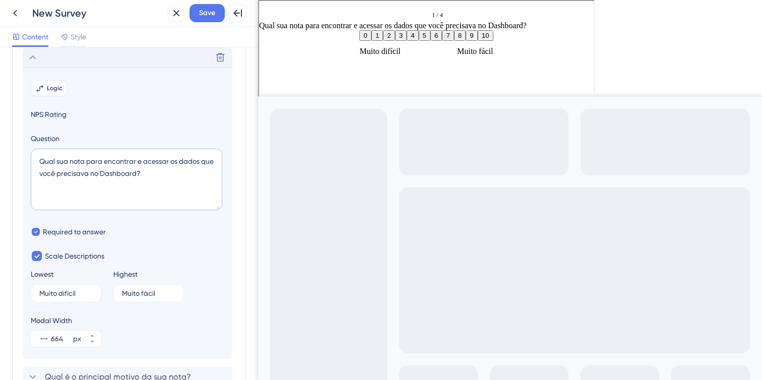
click at [45, 89] on button "Logic" at bounding box center [49, 88] width 36 height 16
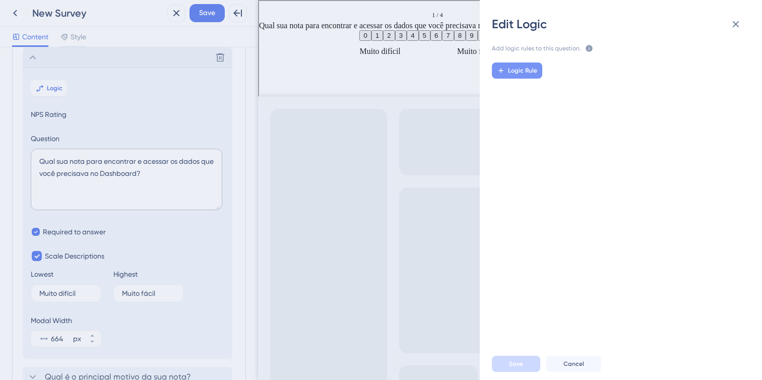
click at [508, 76] on button "Logic Rule" at bounding box center [517, 70] width 50 height 16
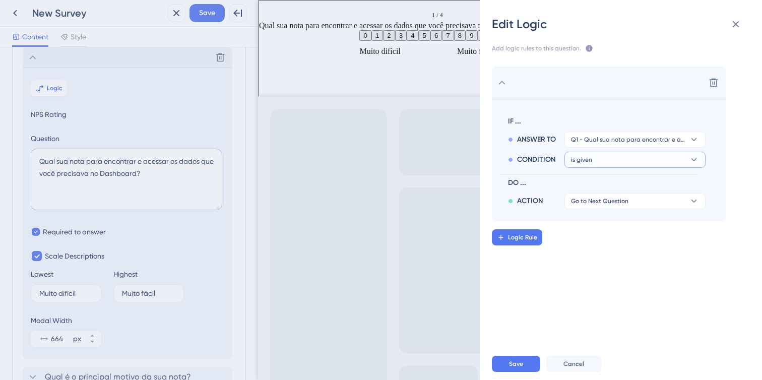
click at [648, 163] on button "is given" at bounding box center [634, 160] width 141 height 16
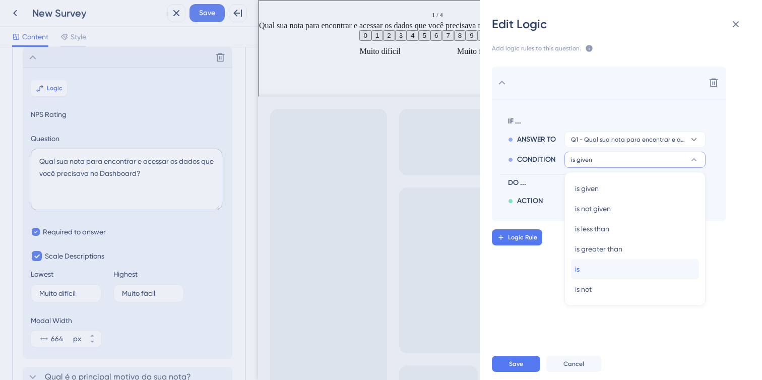
click at [613, 271] on div "is is" at bounding box center [635, 269] width 120 height 20
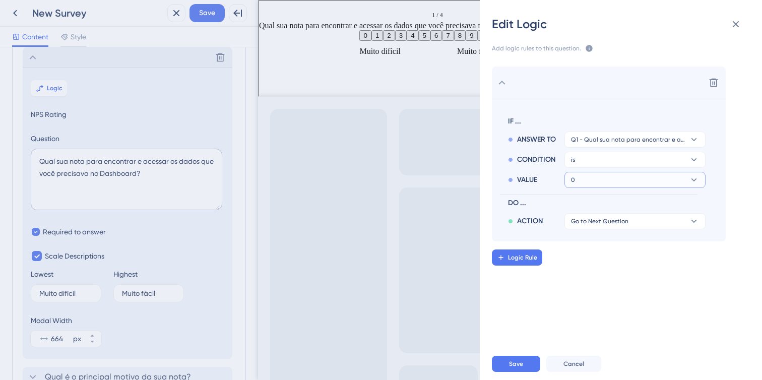
click at [697, 178] on icon at bounding box center [694, 180] width 10 height 10
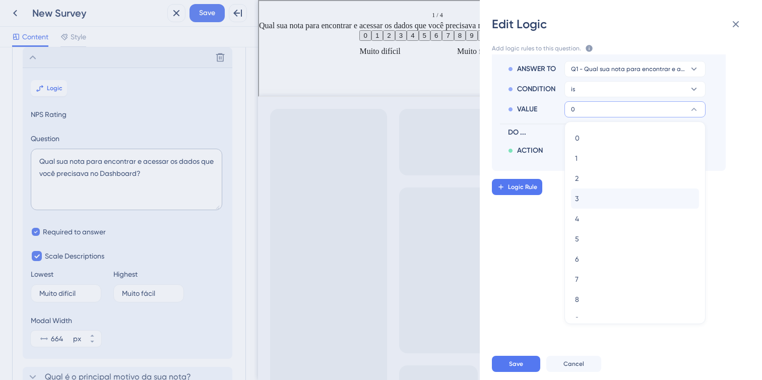
scroll to position [32, 0]
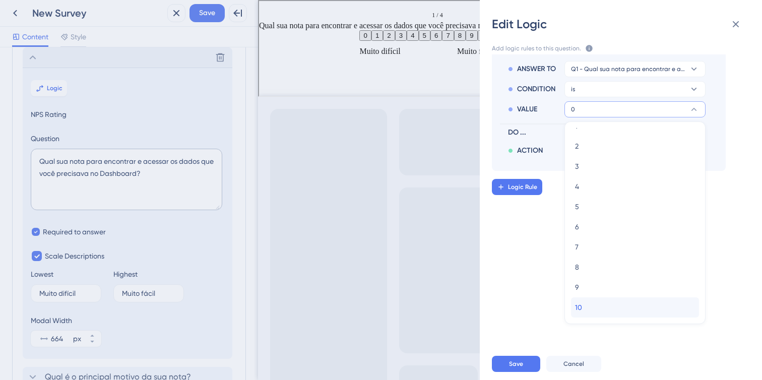
click at [647, 314] on div "10 10" at bounding box center [635, 307] width 120 height 20
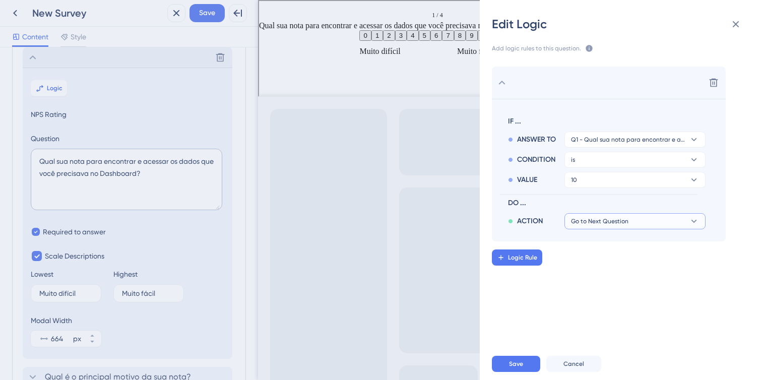
click at [634, 218] on button "Go to Next Question" at bounding box center [634, 221] width 141 height 16
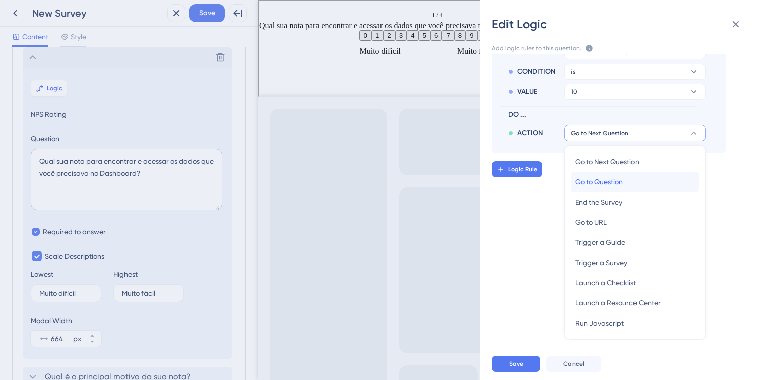
click at [638, 179] on div "Go to Question Go to Question" at bounding box center [635, 182] width 120 height 20
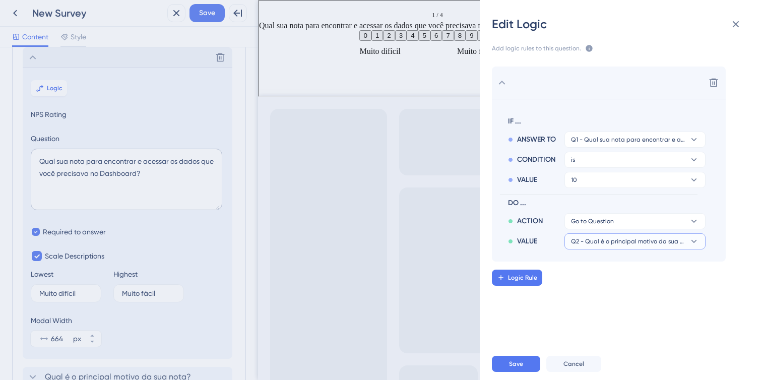
click at [645, 240] on span "Q2 - Qual é o principal motivo da sua nota?" at bounding box center [628, 241] width 114 height 8
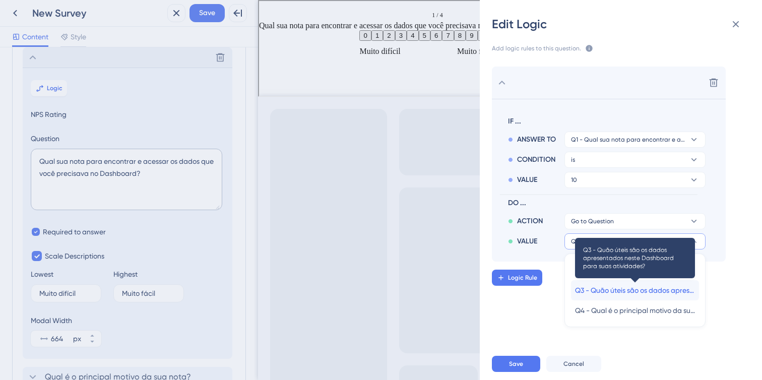
click at [656, 287] on span "Q3 - Quão úteis são os dados apresentados neste Dashboard para suas atividades?" at bounding box center [635, 290] width 120 height 12
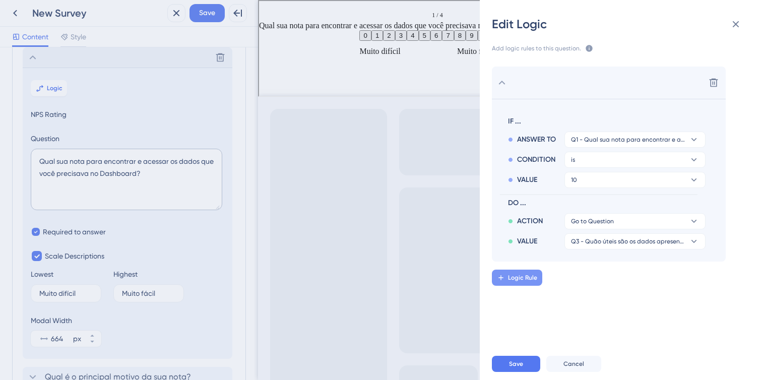
click at [533, 279] on span "Logic Rule" at bounding box center [522, 278] width 29 height 8
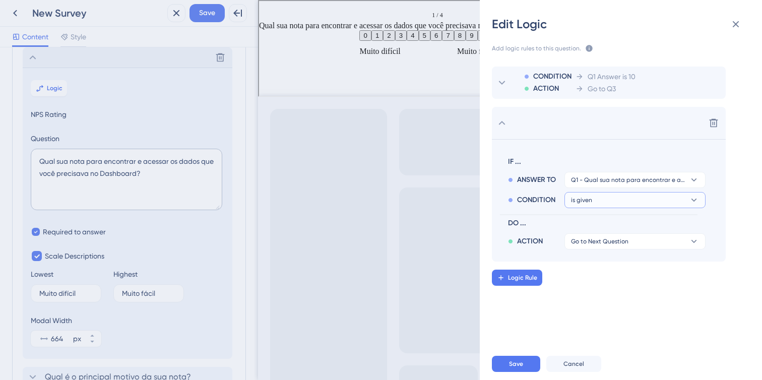
click at [593, 203] on button "is given" at bounding box center [634, 200] width 141 height 16
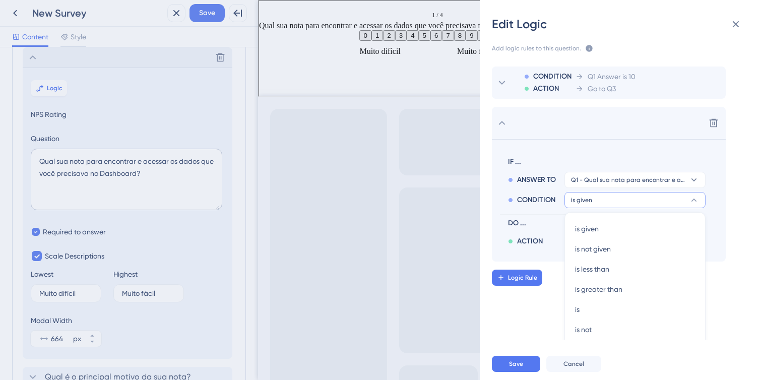
scroll to position [14, 0]
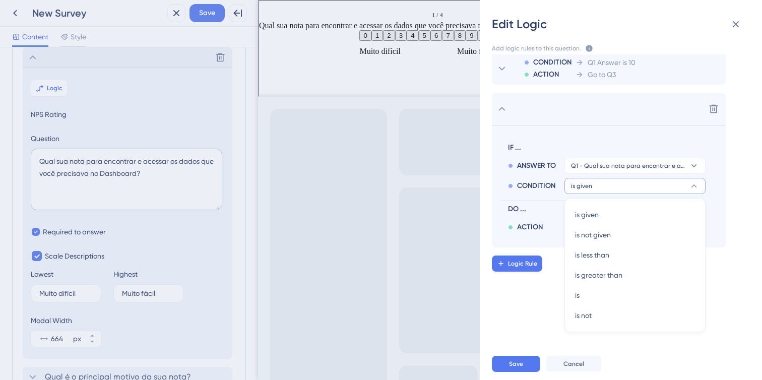
click at [519, 228] on span "ACTION" at bounding box center [530, 227] width 26 height 12
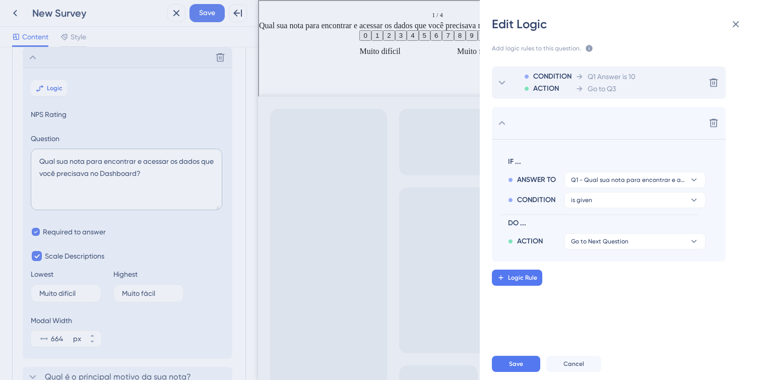
click at [547, 77] on span "CONDITION" at bounding box center [552, 77] width 38 height 12
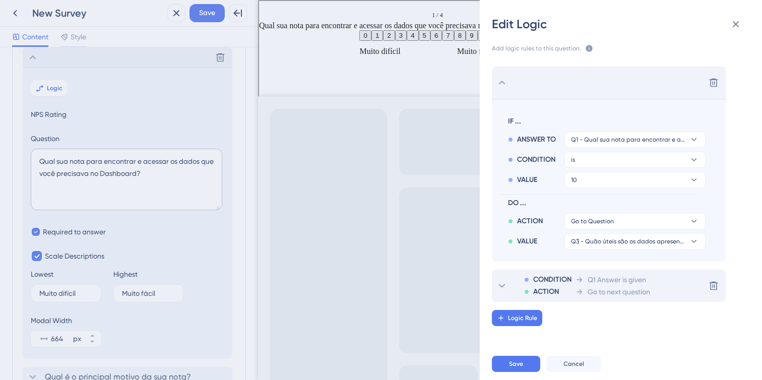
click at [606, 278] on span "Q1 Answer is given" at bounding box center [617, 280] width 58 height 12
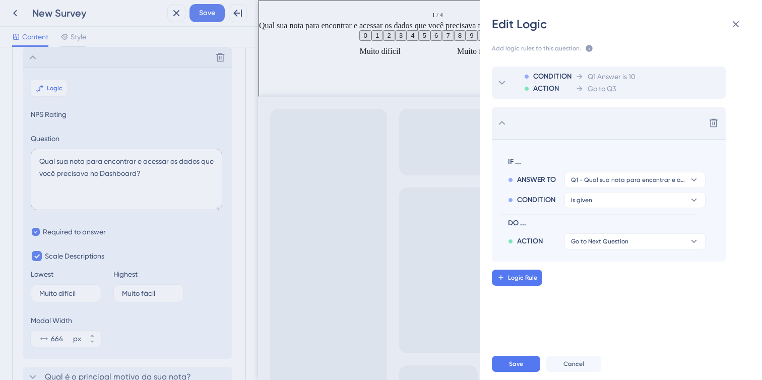
click at [590, 189] on div "CONDITION is given" at bounding box center [607, 198] width 198 height 20
click at [590, 196] on span "is given" at bounding box center [581, 200] width 21 height 8
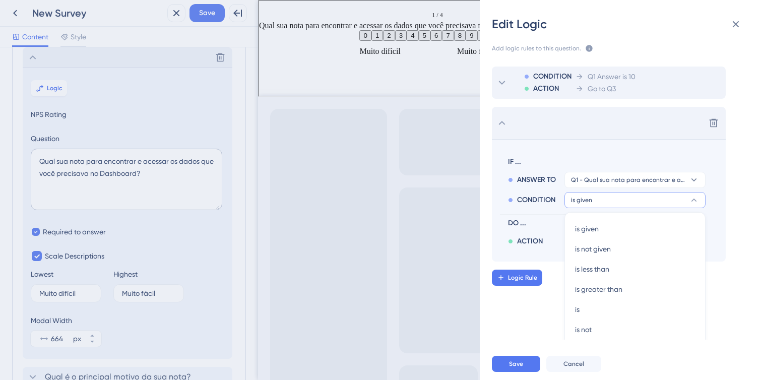
scroll to position [14, 0]
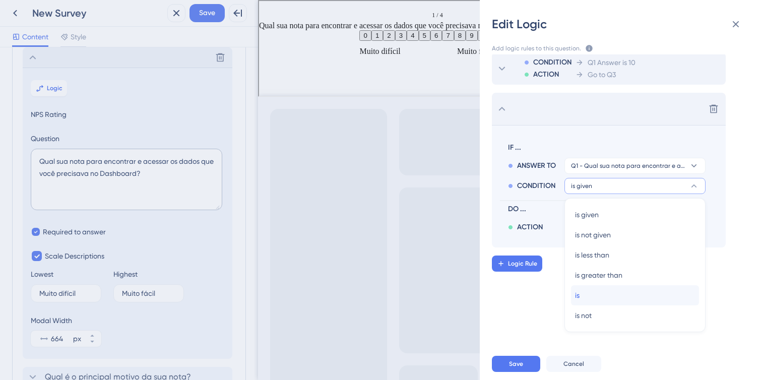
click at [599, 293] on div "is is" at bounding box center [635, 295] width 120 height 20
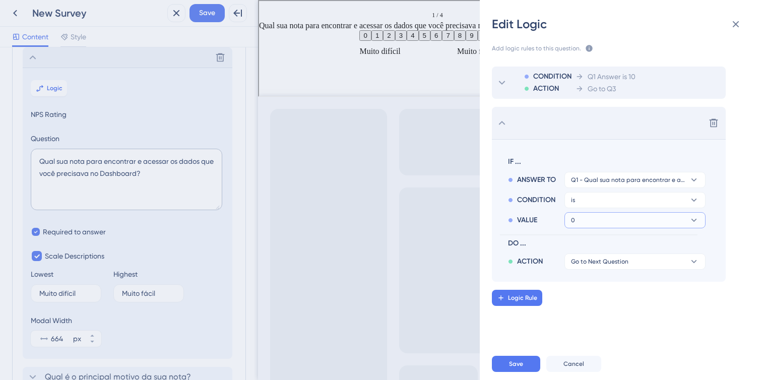
click at [604, 214] on button "0" at bounding box center [634, 220] width 141 height 16
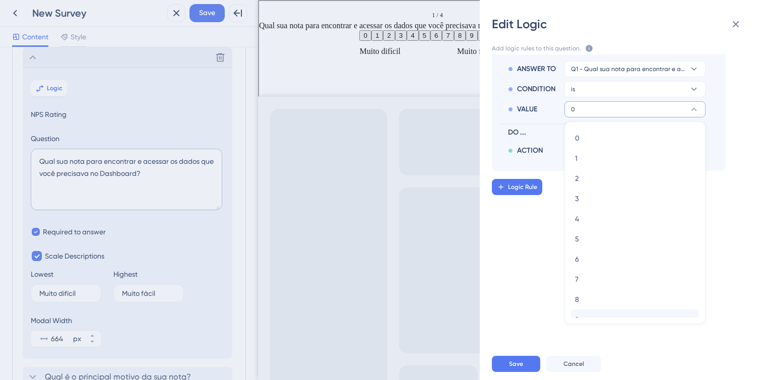
scroll to position [32, 0]
click at [601, 290] on div "9 9" at bounding box center [635, 287] width 120 height 20
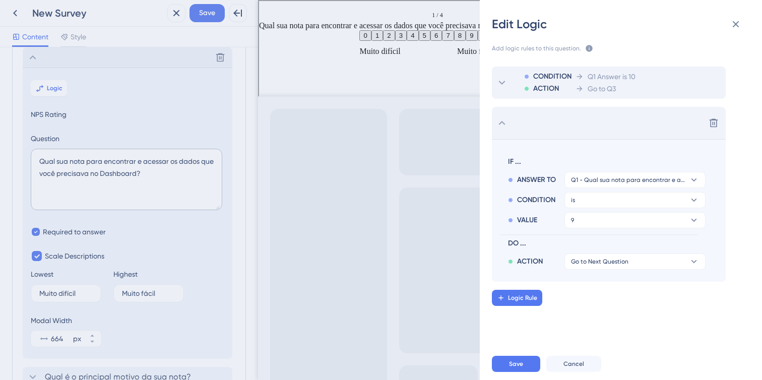
scroll to position [0, 0]
click at [599, 269] on button "Go to Next Question" at bounding box center [634, 261] width 141 height 16
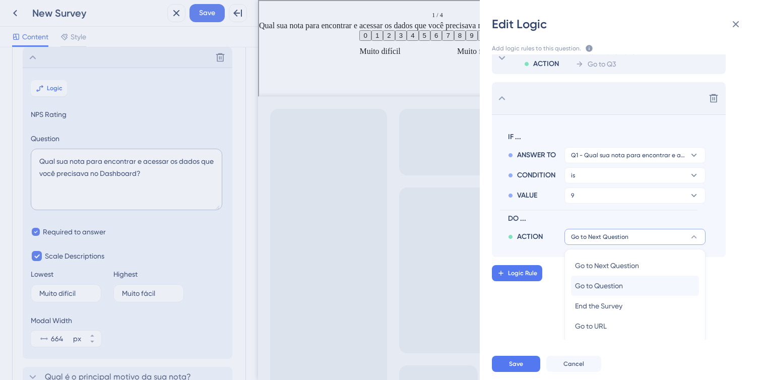
scroll to position [37, 0]
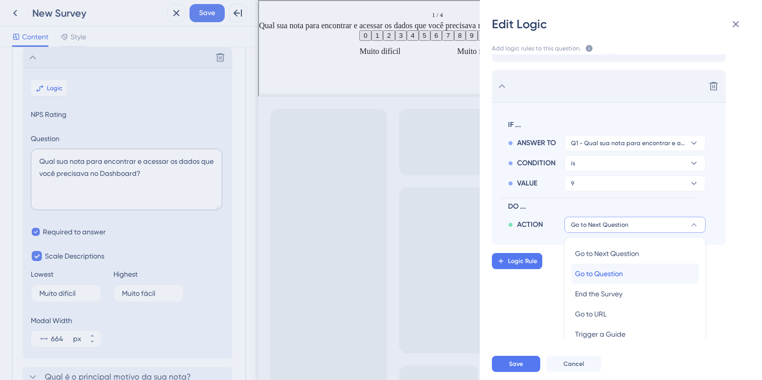
click at [619, 266] on div "Go to Question Go to Question" at bounding box center [635, 274] width 120 height 20
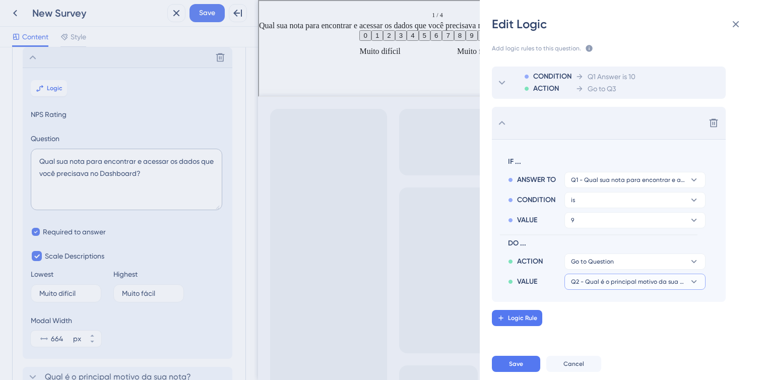
click at [620, 278] on span "Q2 - Qual é o principal motivo da sua nota?" at bounding box center [628, 282] width 114 height 8
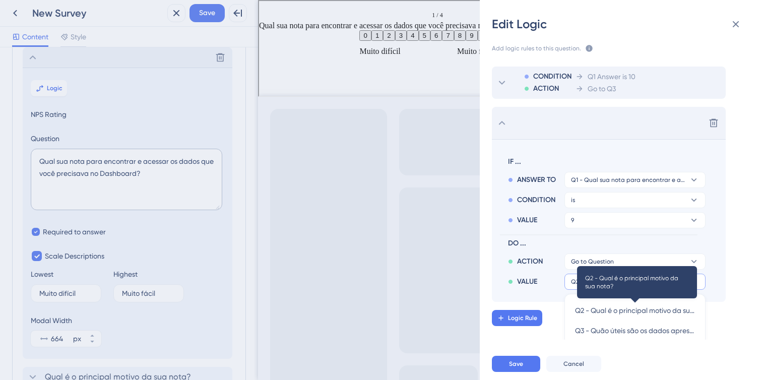
scroll to position [28, 0]
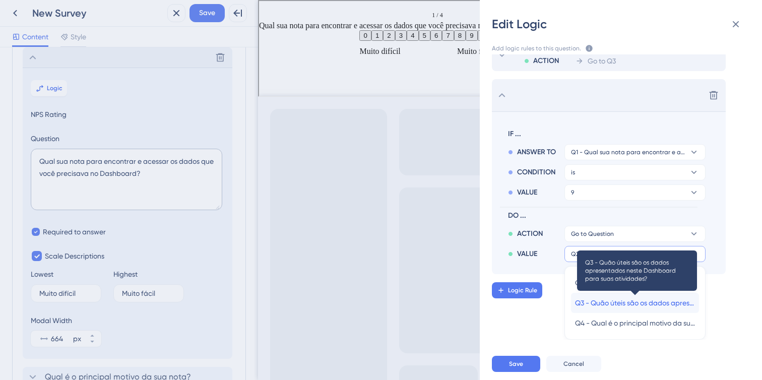
click at [623, 299] on span "Q3 - Quão úteis são os dados apresentados neste Dashboard para suas atividades?" at bounding box center [635, 303] width 120 height 12
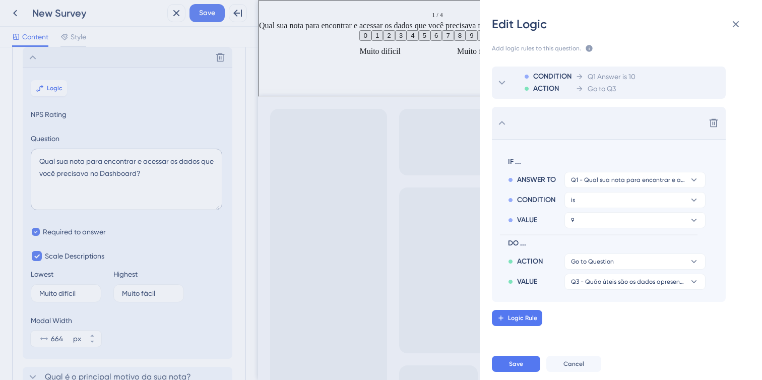
scroll to position [0, 0]
click at [522, 316] on span "Logic Rule" at bounding box center [522, 318] width 29 height 8
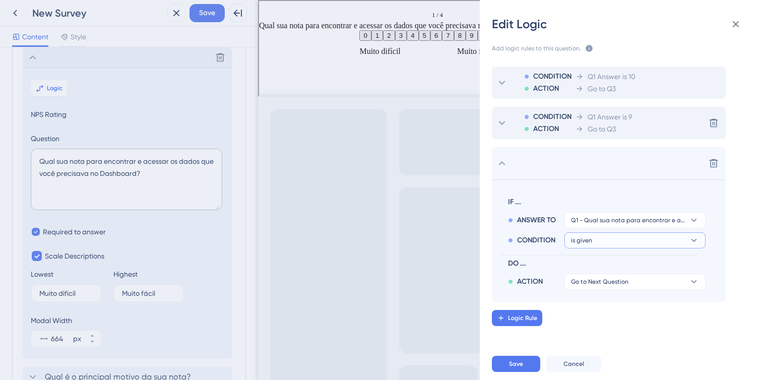
click at [619, 237] on button "is given" at bounding box center [634, 240] width 141 height 16
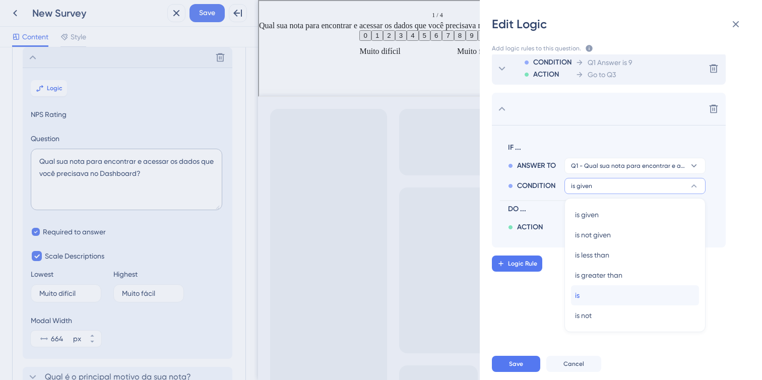
click at [621, 294] on div "is is" at bounding box center [635, 295] width 120 height 20
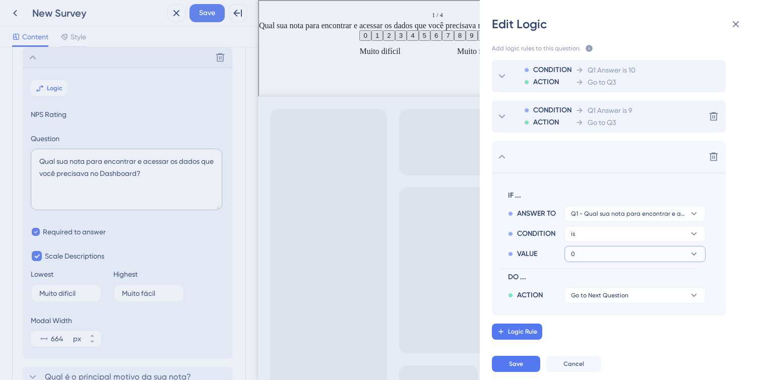
click at [620, 250] on button "0" at bounding box center [634, 254] width 141 height 16
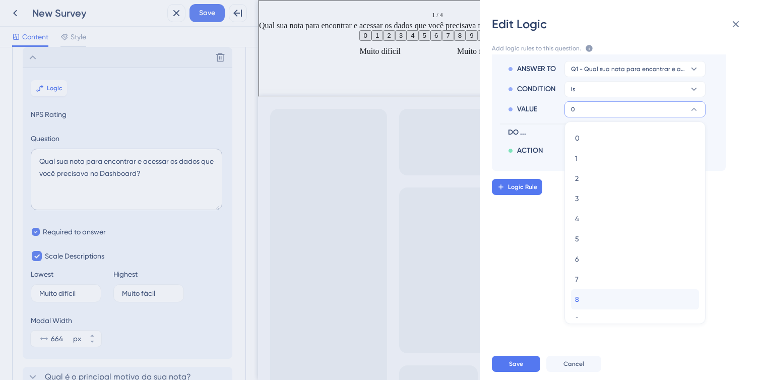
click at [617, 297] on div "8 8" at bounding box center [635, 299] width 120 height 20
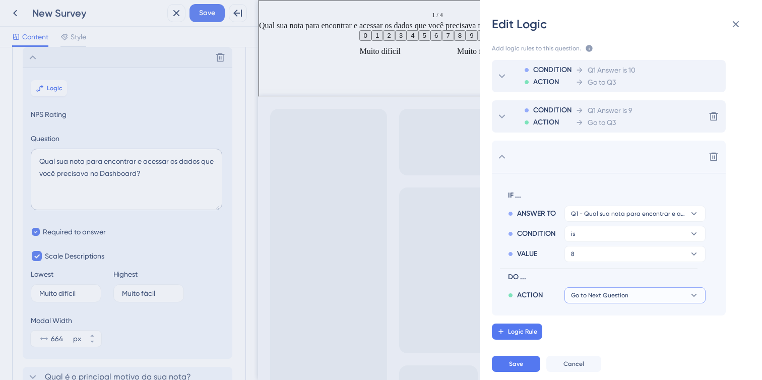
click at [640, 290] on button "Go to Next Question" at bounding box center [634, 295] width 141 height 16
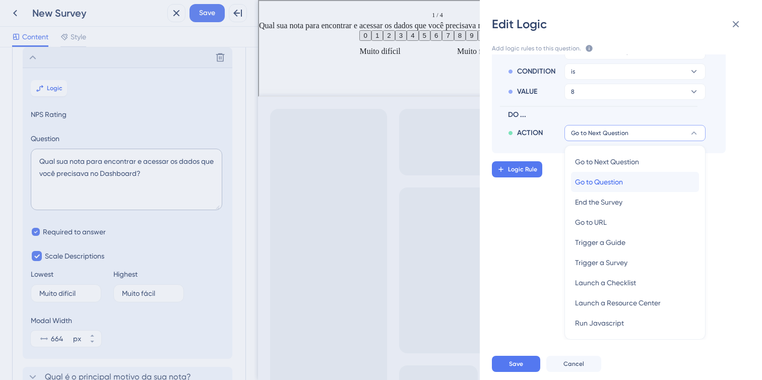
click at [623, 181] on span "Go to Question" at bounding box center [599, 182] width 48 height 12
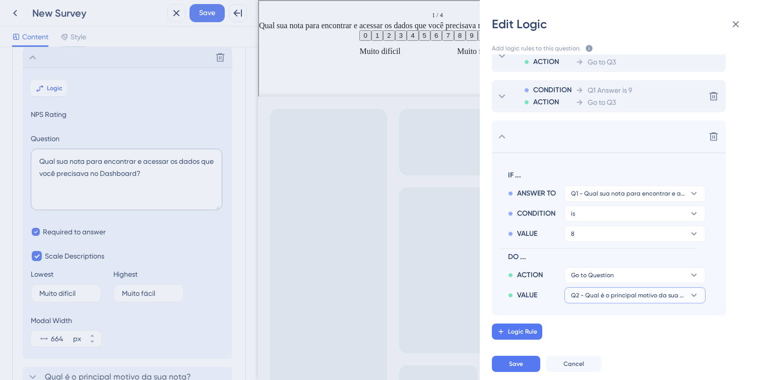
click at [627, 289] on button "Q2 - Qual é o principal motivo da sua nota?" at bounding box center [634, 295] width 141 height 16
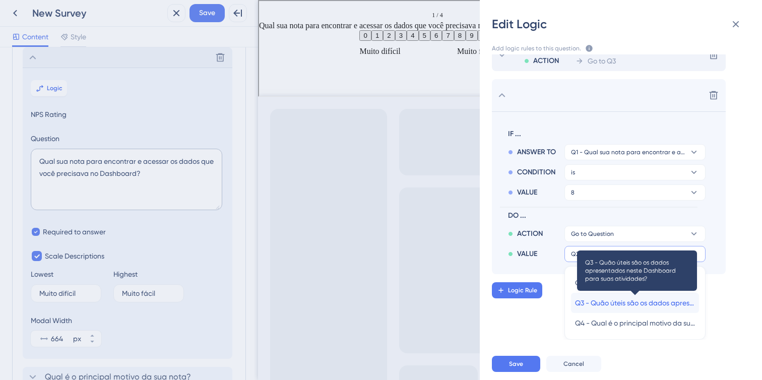
click at [633, 304] on span "Q3 - Quão úteis são os dados apresentados neste Dashboard para suas atividades?" at bounding box center [635, 303] width 120 height 12
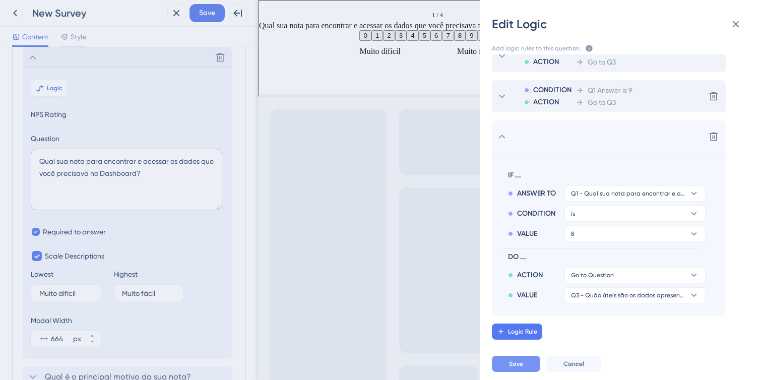
click at [527, 359] on button "Save" at bounding box center [516, 364] width 48 height 16
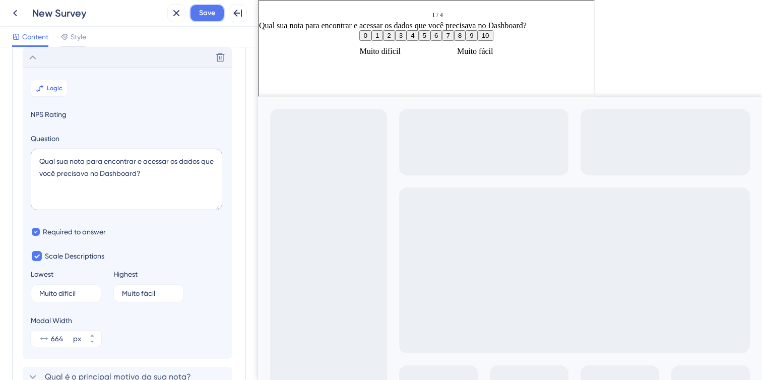
click at [207, 18] on span "Save" at bounding box center [207, 13] width 16 height 12
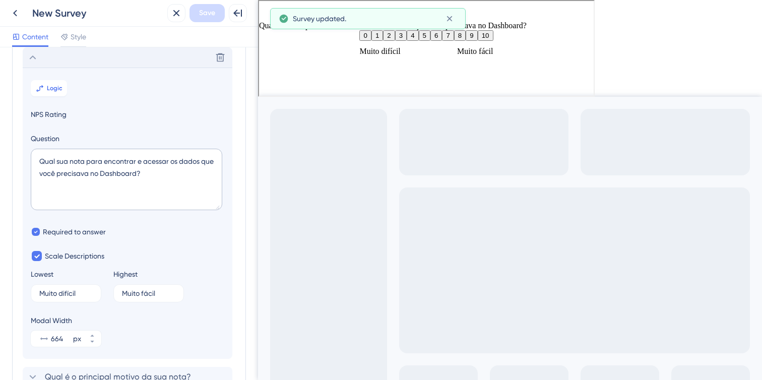
click at [382, 40] on button "2" at bounding box center [388, 34] width 12 height 11
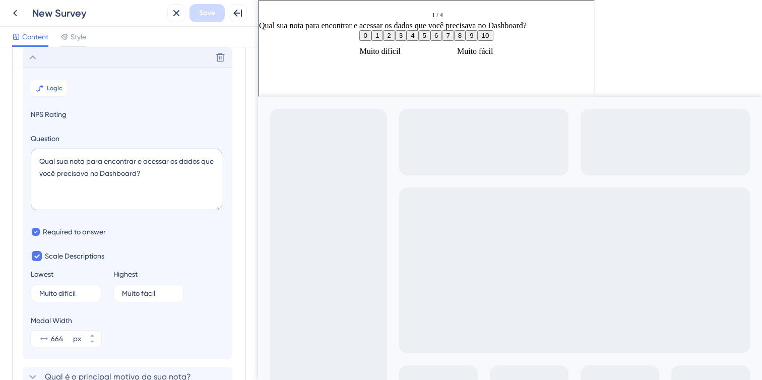
click at [578, 15] on icon "Close survey" at bounding box center [581, 13] width 6 height 6
click at [358, 40] on button "0" at bounding box center [364, 34] width 12 height 11
click at [394, 40] on button "3" at bounding box center [400, 34] width 12 height 11
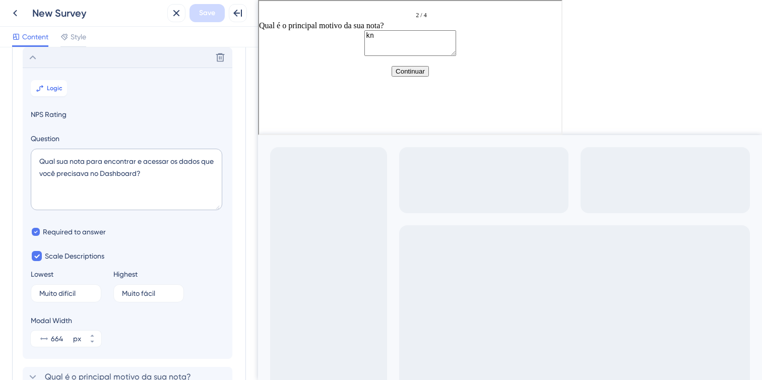
click at [270, 18] on div "Go to Question 1" at bounding box center [269, 14] width 6 height 12
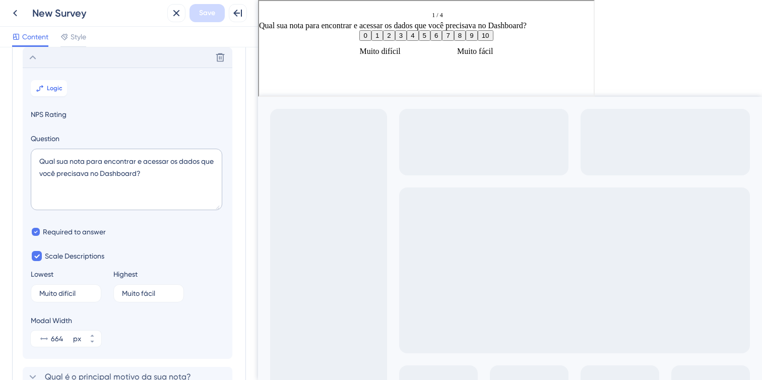
click at [408, 40] on button "4" at bounding box center [412, 34] width 12 height 11
click at [406, 40] on button "4" at bounding box center [412, 34] width 12 height 11
click at [402, 55] on div "Muito difícil Muito fácil" at bounding box center [425, 50] width 134 height 9
click at [585, 15] on div "1 / 4 Qual sua nota para encontrar e acessar os dados que você precisava no Das…" at bounding box center [425, 14] width 335 height 29
click at [580, 15] on icon "Close survey" at bounding box center [581, 13] width 3 height 3
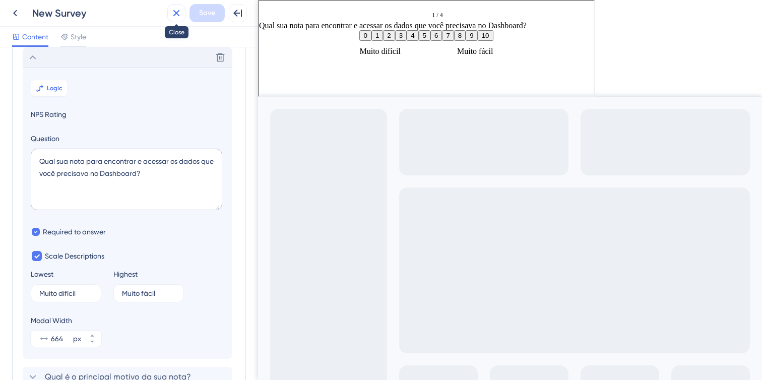
click at [176, 15] on icon at bounding box center [176, 13] width 12 height 12
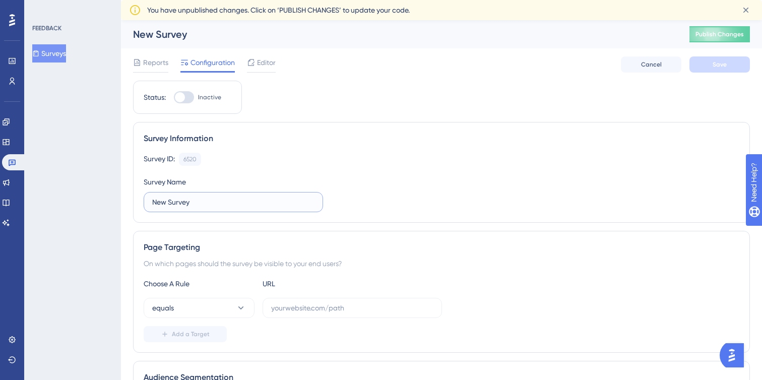
click at [230, 197] on input "New Survey" at bounding box center [233, 202] width 162 height 11
type input "Dashboard - Survey"
click at [711, 67] on button "Save" at bounding box center [719, 64] width 60 height 16
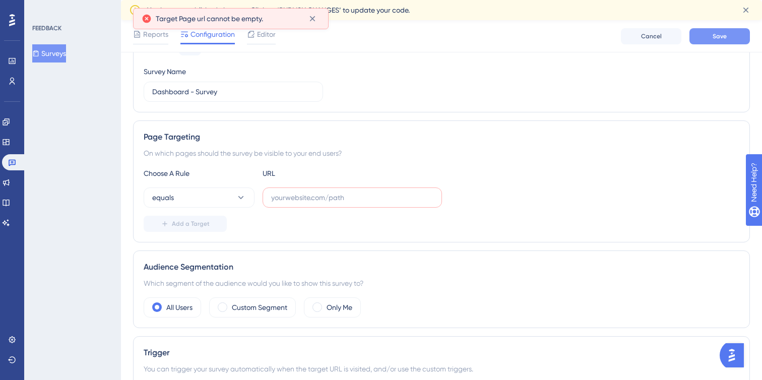
scroll to position [118, 0]
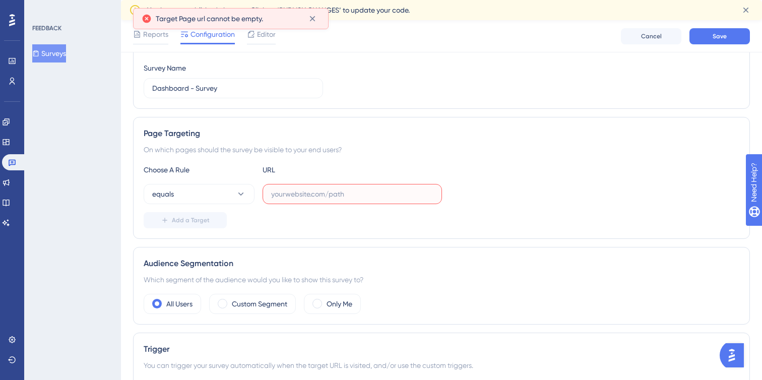
click at [348, 198] on input "text" at bounding box center [352, 193] width 162 height 11
click at [248, 195] on button "equals" at bounding box center [199, 194] width 111 height 20
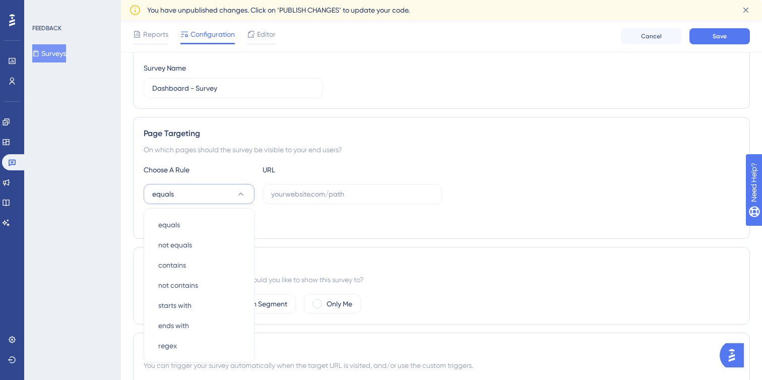
scroll to position [207, 0]
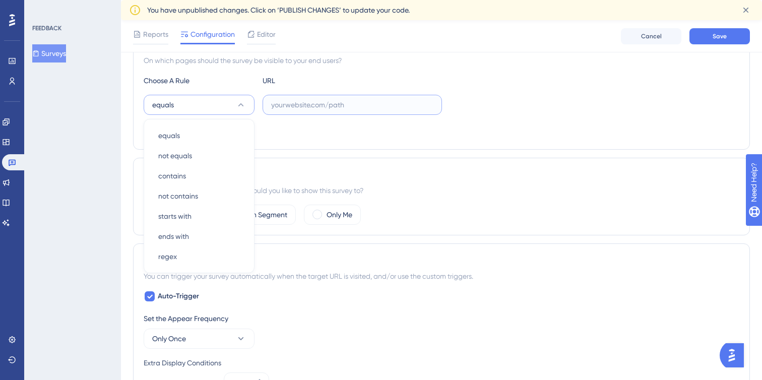
click at [300, 108] on input "text" at bounding box center [352, 104] width 162 height 11
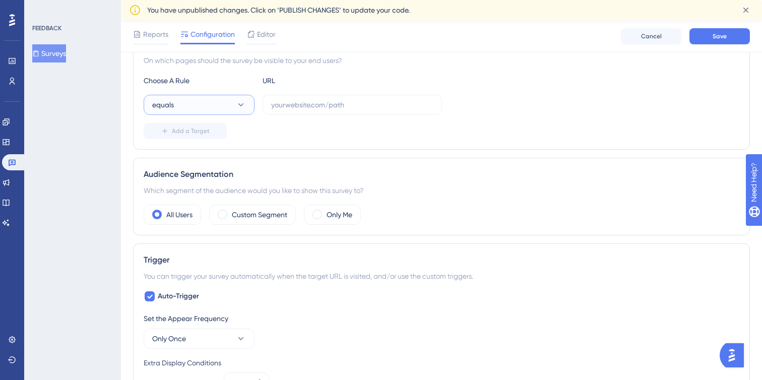
click at [247, 106] on button "equals" at bounding box center [199, 105] width 111 height 20
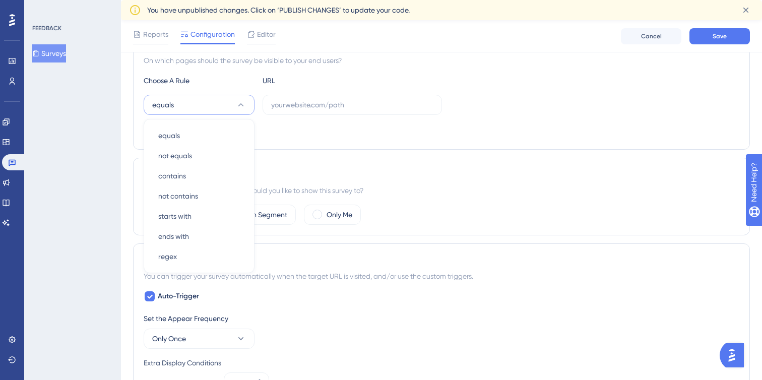
scroll to position [208, 0]
click at [323, 97] on label at bounding box center [352, 104] width 179 height 20
click at [323, 99] on input "text" at bounding box center [352, 104] width 162 height 11
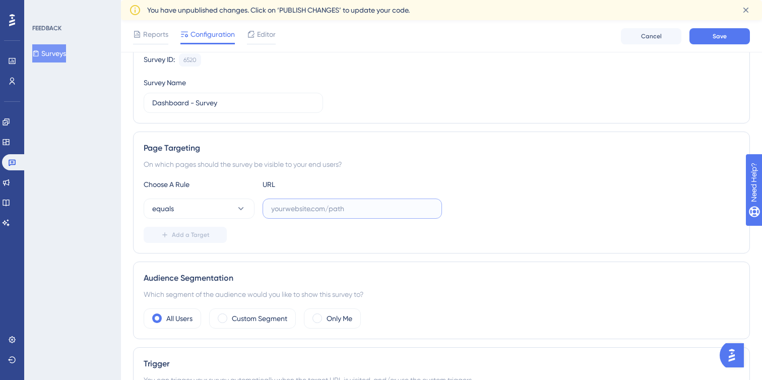
scroll to position [102, 0]
paste input "[URL][DOMAIN_NAME]"
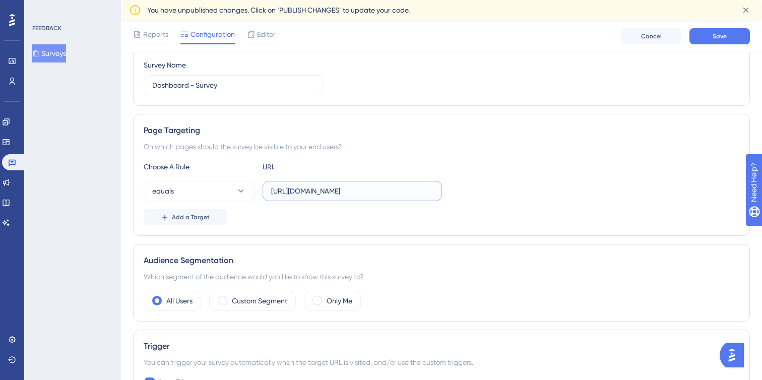
scroll to position [122, 0]
type input "[URL][DOMAIN_NAME]"
click at [203, 223] on button "Add a Target" at bounding box center [185, 216] width 83 height 16
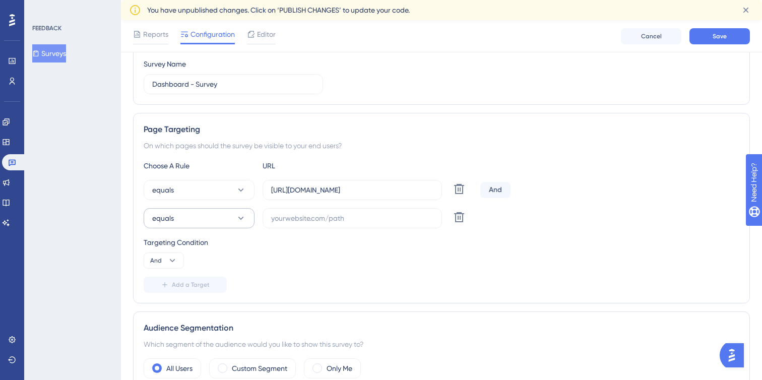
click at [185, 215] on button "equals" at bounding box center [199, 218] width 111 height 20
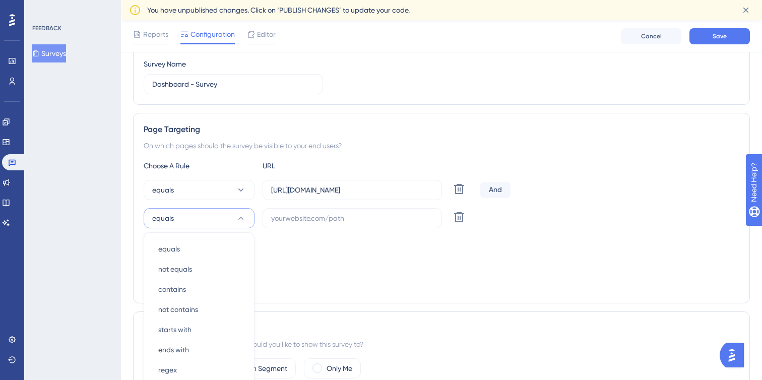
scroll to position [235, 0]
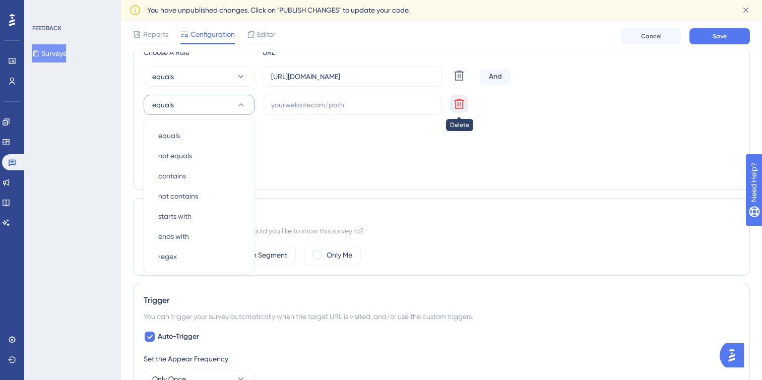
click at [460, 103] on icon at bounding box center [459, 104] width 10 height 10
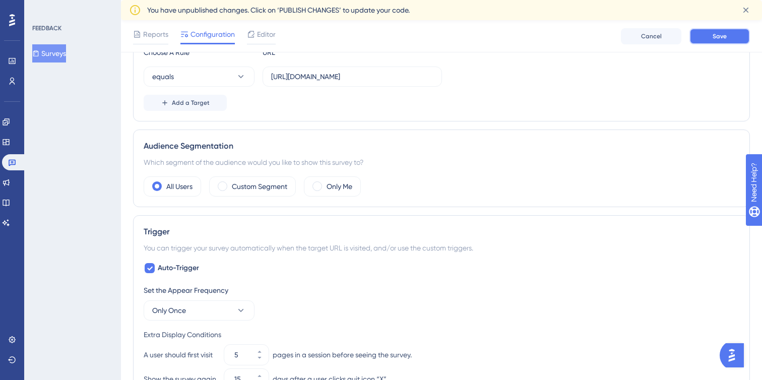
click at [716, 41] on button "Save" at bounding box center [719, 36] width 60 height 16
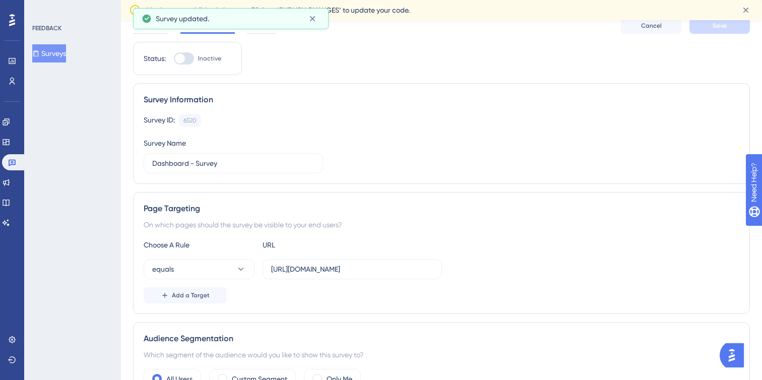
scroll to position [0, 0]
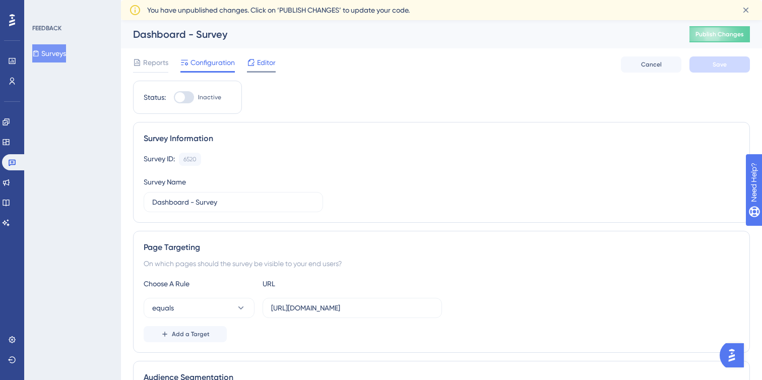
click at [259, 64] on span "Editor" at bounding box center [266, 62] width 19 height 12
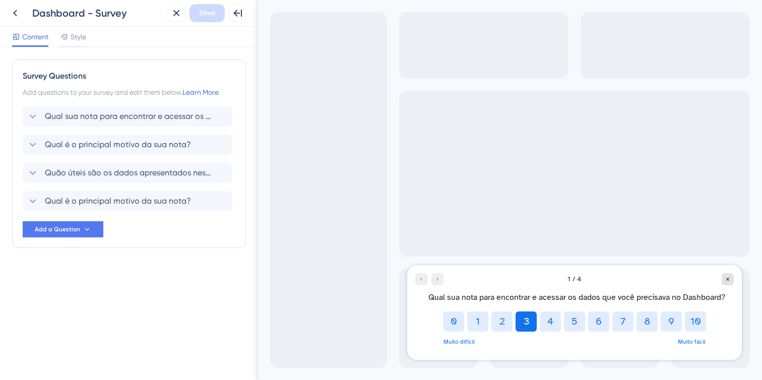
click at [526, 321] on button "3" at bounding box center [525, 321] width 21 height 20
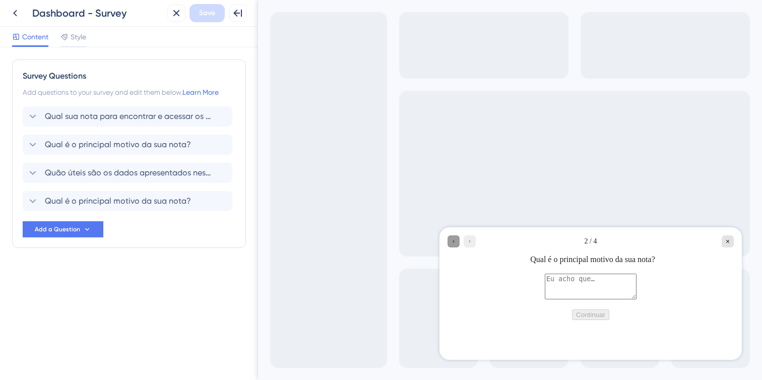
click at [451, 242] on icon "Go to Question 1" at bounding box center [453, 241] width 6 height 6
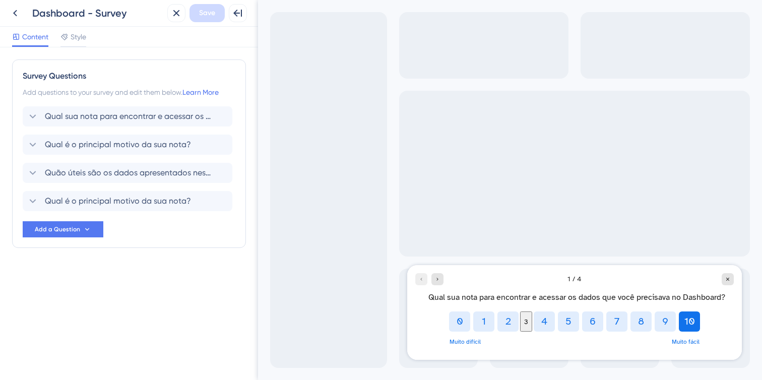
click at [687, 319] on button "10" at bounding box center [689, 321] width 21 height 20
click at [697, 325] on button "10" at bounding box center [695, 321] width 15 height 20
click at [442, 278] on div "Go to Question 2" at bounding box center [437, 279] width 12 height 12
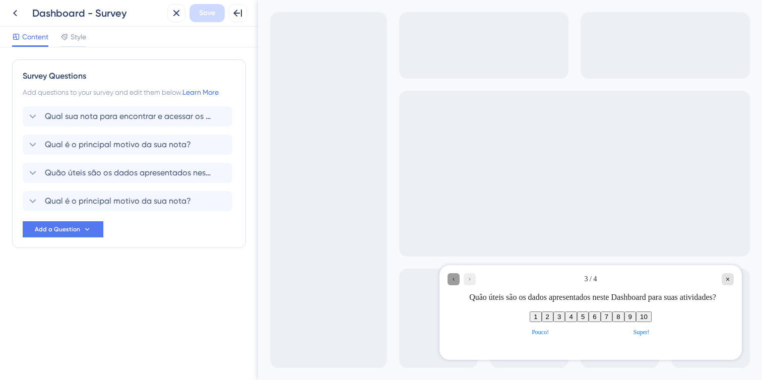
click at [456, 279] on icon "Go to Question 2" at bounding box center [453, 279] width 6 height 6
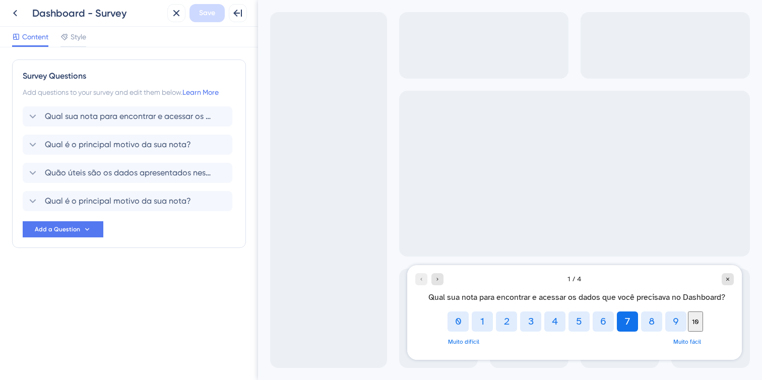
click at [627, 326] on button "7" at bounding box center [627, 321] width 21 height 20
click at [439, 282] on icon "Go to Question 2" at bounding box center [437, 279] width 6 height 6
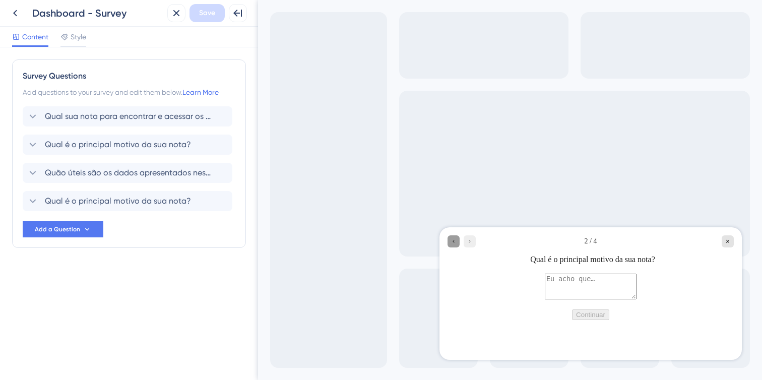
click at [453, 242] on icon "Go to Question 1" at bounding box center [453, 241] width 6 height 6
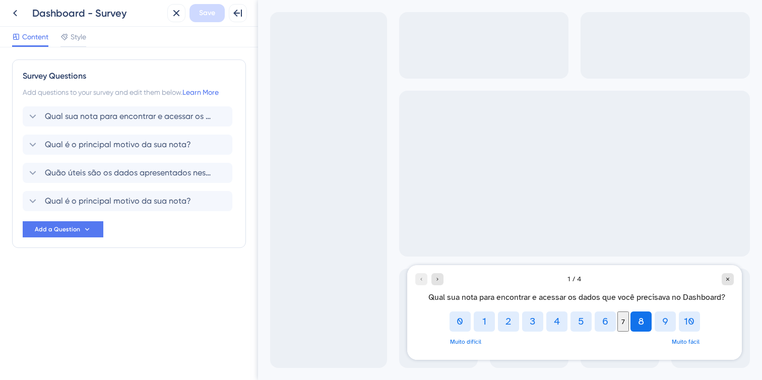
click at [643, 324] on button "8" at bounding box center [640, 321] width 21 height 20
click at [439, 278] on icon "Go to Question 2" at bounding box center [437, 279] width 6 height 6
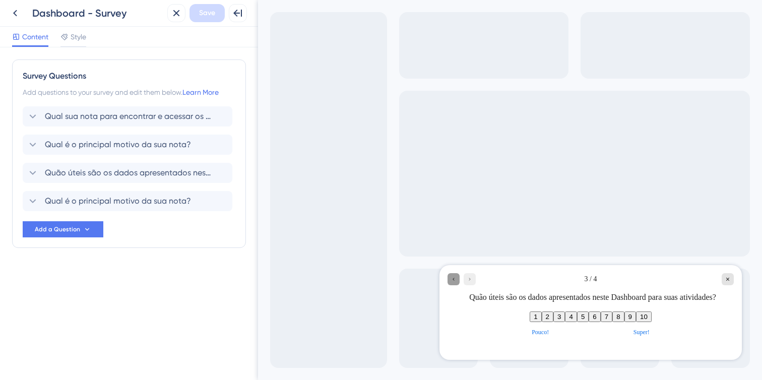
click at [452, 278] on icon "Go to Question 2" at bounding box center [453, 279] width 6 height 6
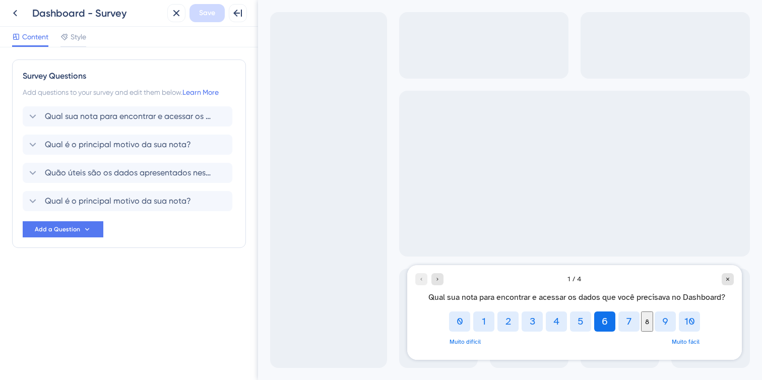
click at [597, 326] on button "6" at bounding box center [604, 321] width 21 height 20
click at [442, 279] on div "Go to Question 2" at bounding box center [437, 279] width 12 height 12
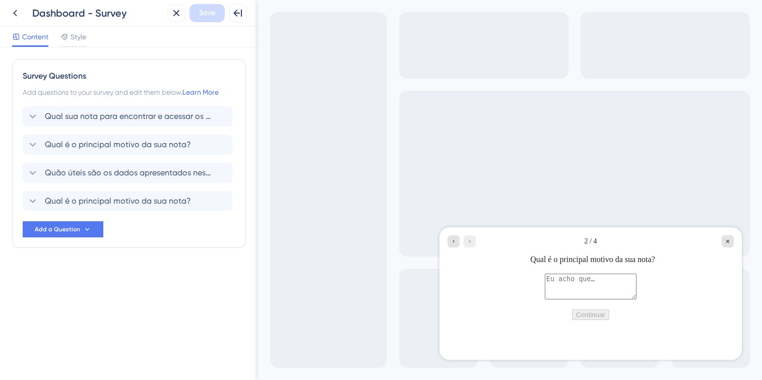
click at [545, 292] on textarea at bounding box center [591, 286] width 92 height 26
type textarea ","
click at [472, 238] on icon "Go to Question 3" at bounding box center [470, 241] width 6 height 6
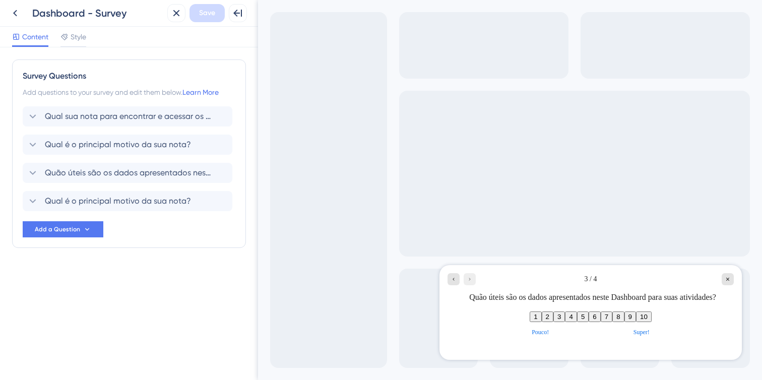
click at [624, 320] on button "8" at bounding box center [618, 316] width 12 height 11
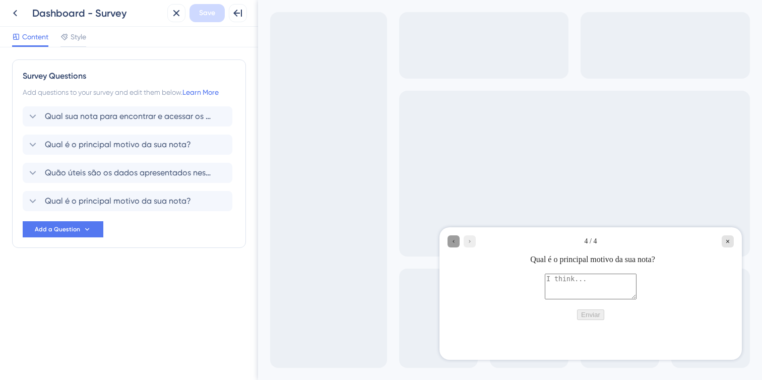
click at [451, 244] on div "Go to Question 3" at bounding box center [453, 241] width 12 height 12
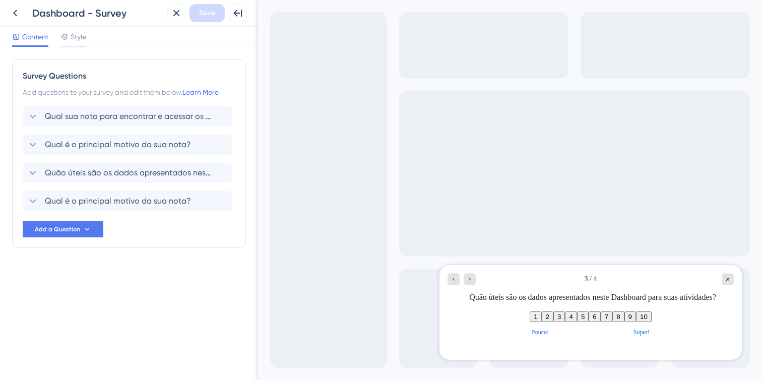
click at [577, 322] on button "5" at bounding box center [583, 316] width 12 height 11
click at [469, 277] on icon "Go to Question 4" at bounding box center [470, 279] width 6 height 6
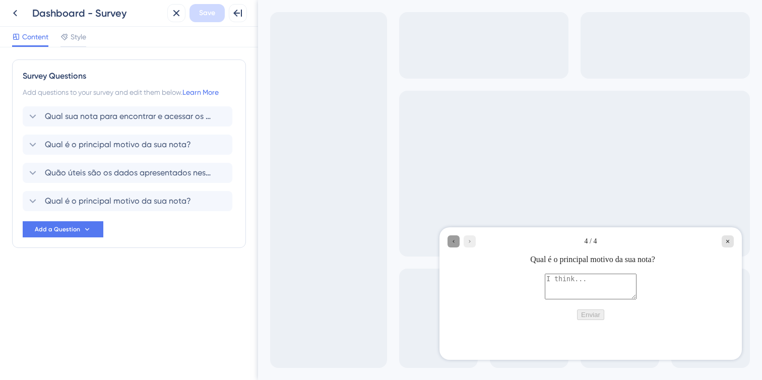
click at [453, 245] on div "Go to Question 3" at bounding box center [453, 241] width 12 height 12
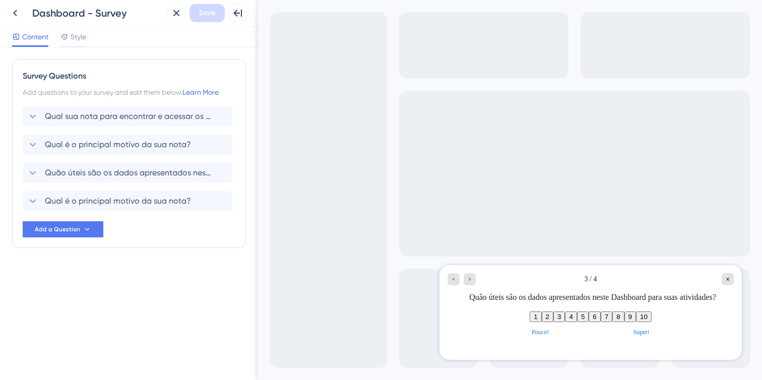
click at [652, 322] on button "10" at bounding box center [644, 316] width 16 height 11
click at [469, 281] on icon "Go to Question 4" at bounding box center [470, 279] width 6 height 6
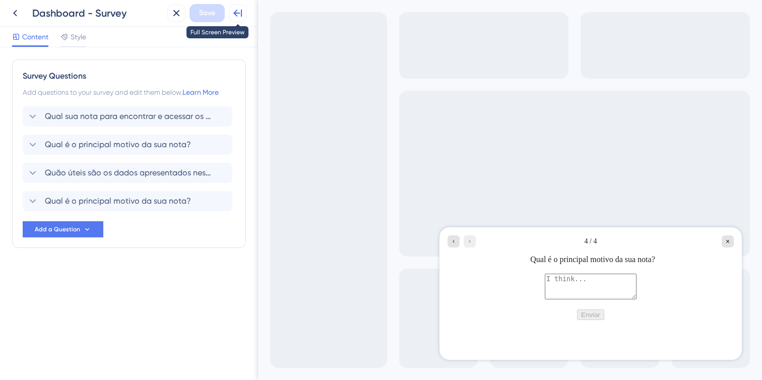
click at [240, 9] on icon at bounding box center [238, 13] width 12 height 12
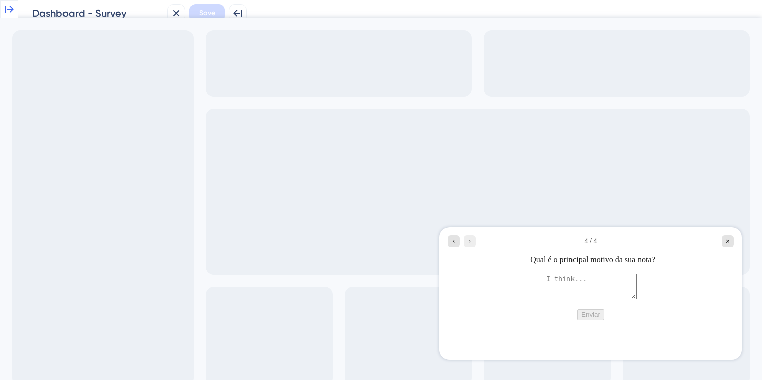
click at [9, 10] on icon at bounding box center [9, 9] width 9 height 7
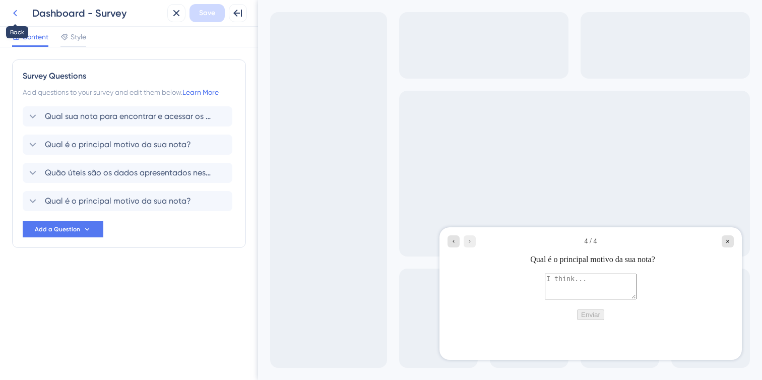
click at [19, 15] on icon at bounding box center [15, 13] width 12 height 12
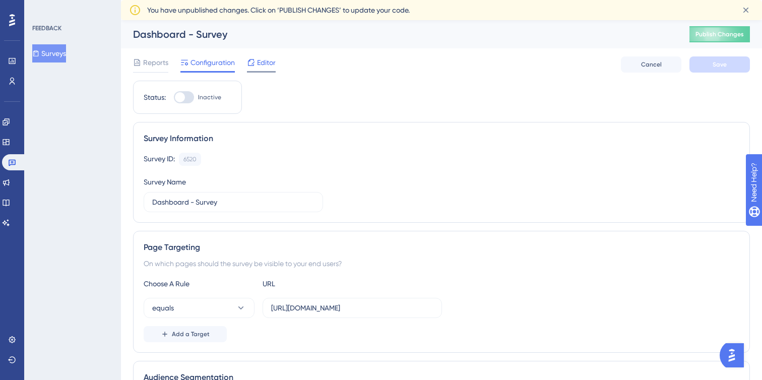
click at [267, 63] on span "Editor" at bounding box center [266, 62] width 19 height 12
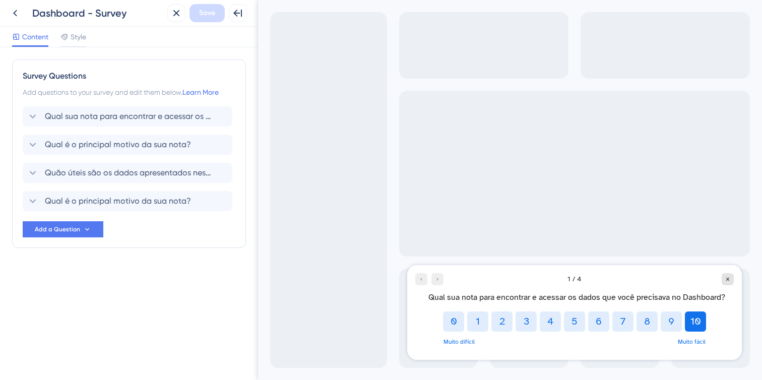
click at [695, 324] on button "10" at bounding box center [695, 321] width 21 height 20
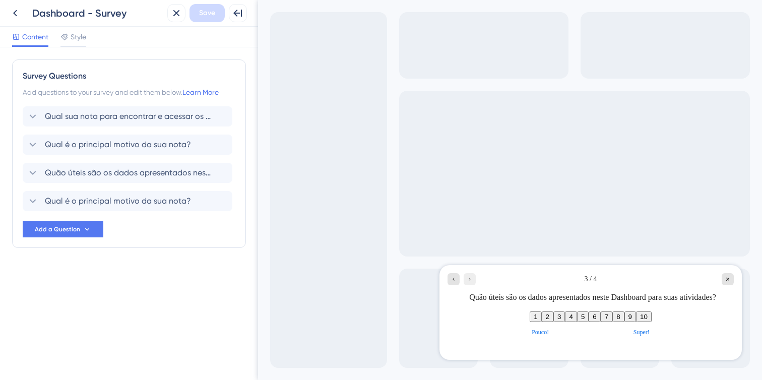
click at [652, 322] on button "10" at bounding box center [644, 316] width 16 height 11
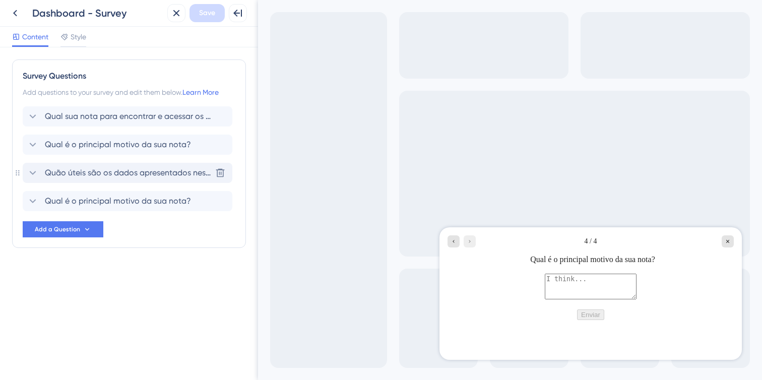
click at [181, 176] on span "Quão úteis são os dados apresentados neste Dashboard para suas atividades?" at bounding box center [128, 173] width 166 height 12
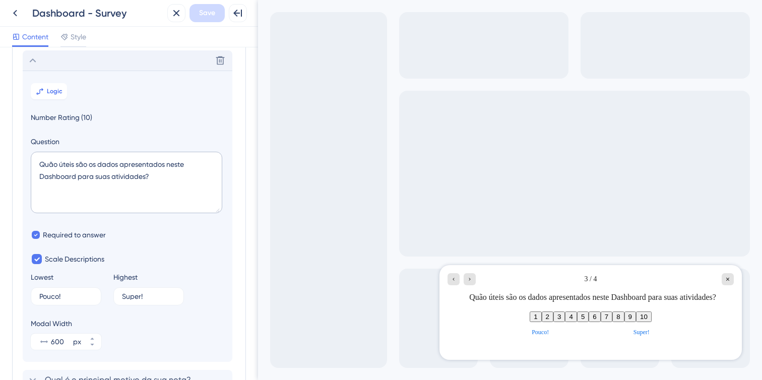
scroll to position [115, 0]
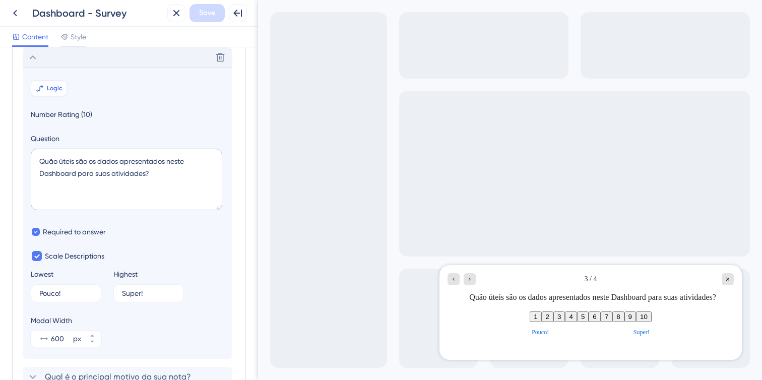
click at [47, 95] on button "Logic" at bounding box center [49, 88] width 36 height 16
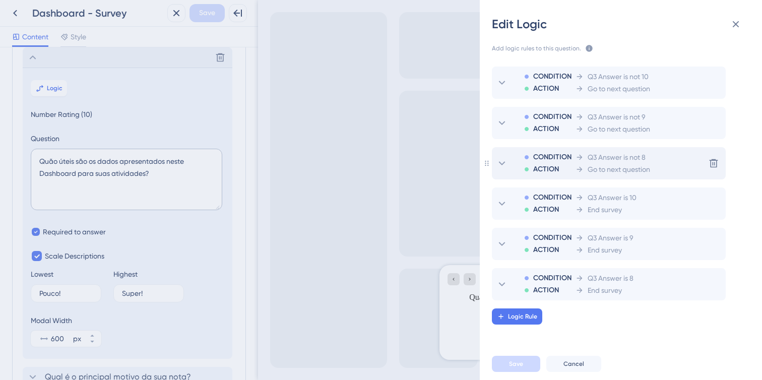
click at [501, 164] on icon at bounding box center [502, 163] width 12 height 12
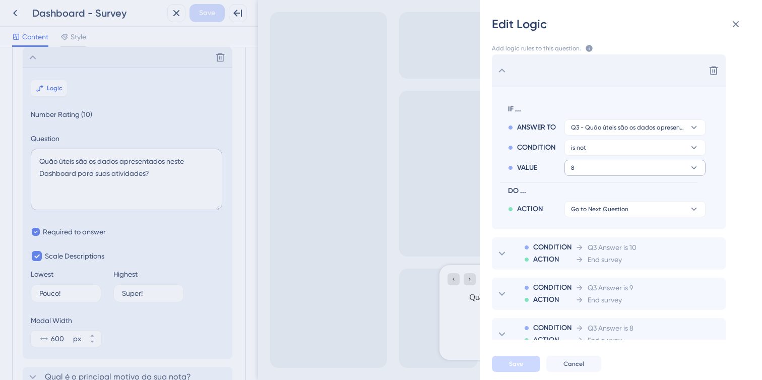
scroll to position [0, 0]
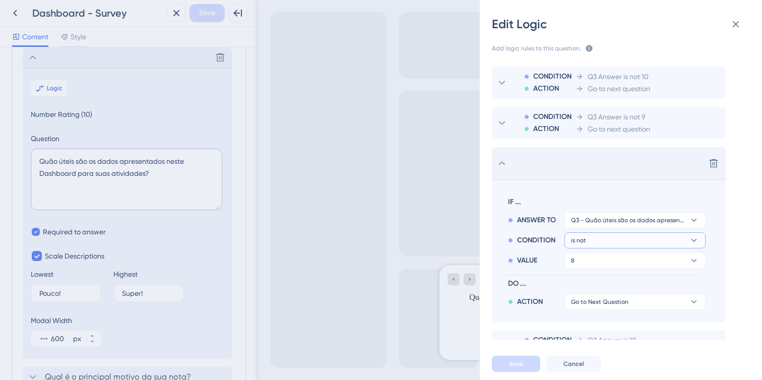
click at [651, 235] on button "is not" at bounding box center [634, 240] width 141 height 16
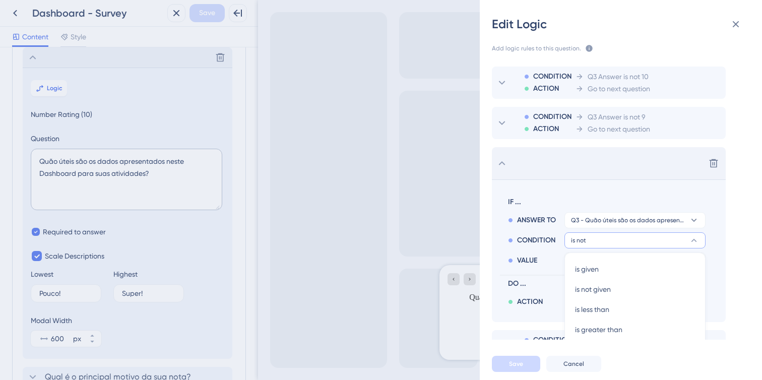
scroll to position [121, 0]
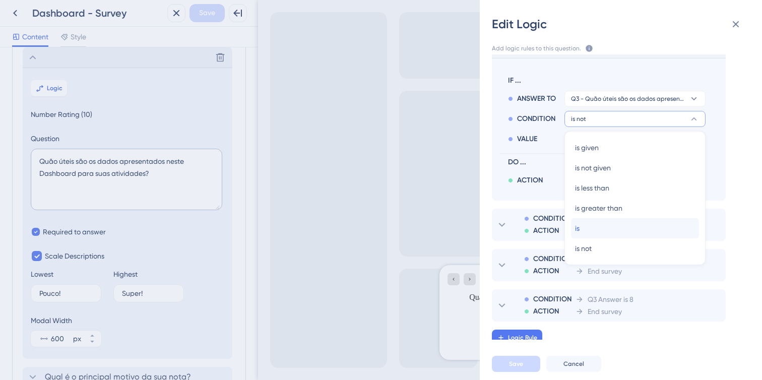
click at [623, 228] on div "is is" at bounding box center [635, 228] width 120 height 20
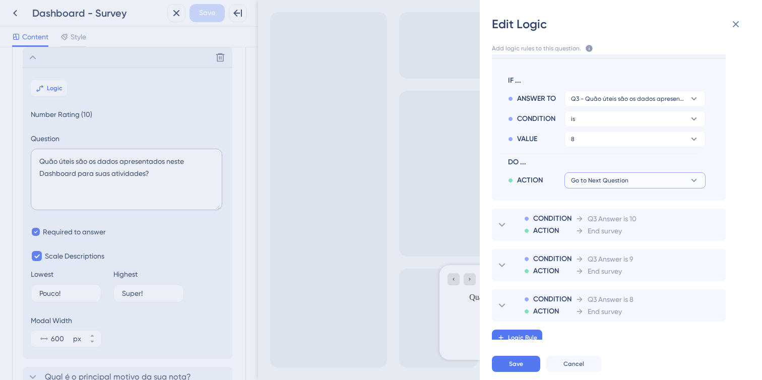
click at [629, 180] on button "Go to Next Question" at bounding box center [634, 180] width 141 height 16
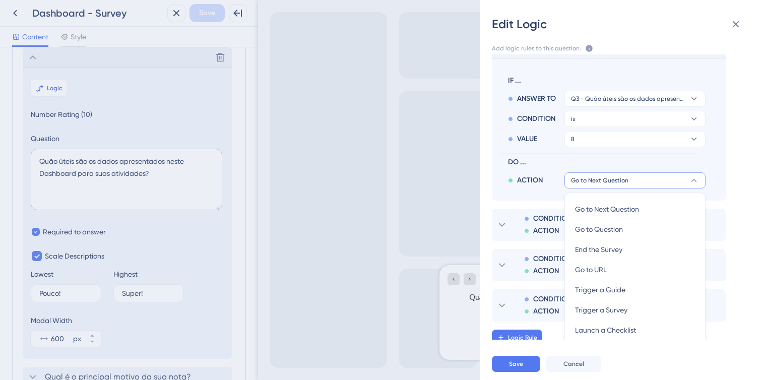
scroll to position [169, 0]
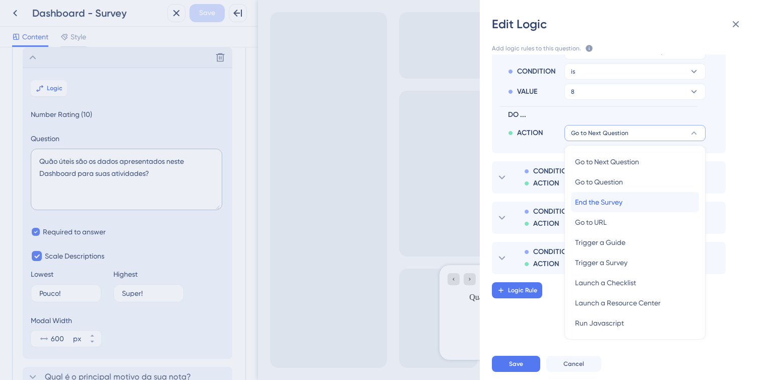
click at [631, 199] on div "End the Survey End the Survey" at bounding box center [635, 202] width 120 height 20
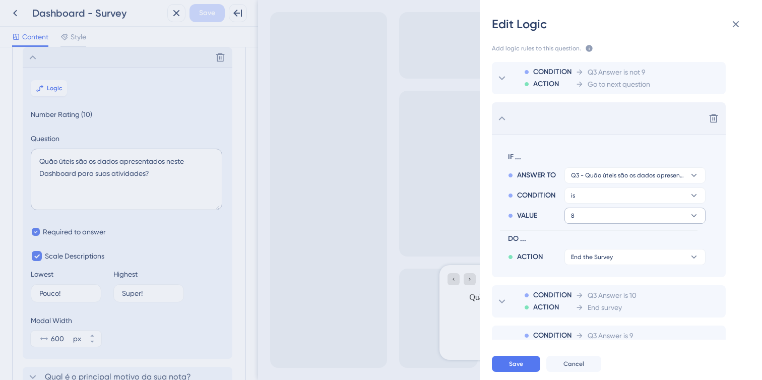
scroll to position [29, 0]
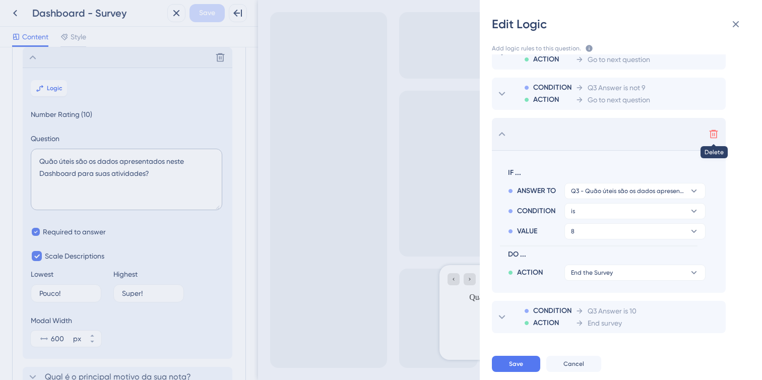
click at [714, 130] on icon at bounding box center [713, 134] width 9 height 9
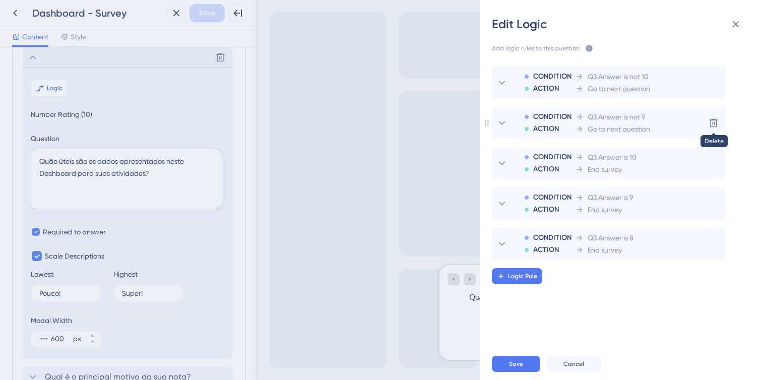
scroll to position [0, 0]
click at [714, 124] on icon at bounding box center [713, 123] width 10 height 10
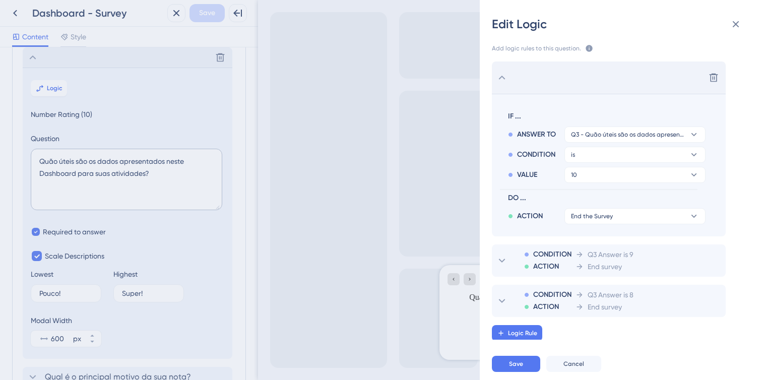
scroll to position [47, 0]
click at [710, 74] on icon at bounding box center [713, 76] width 9 height 9
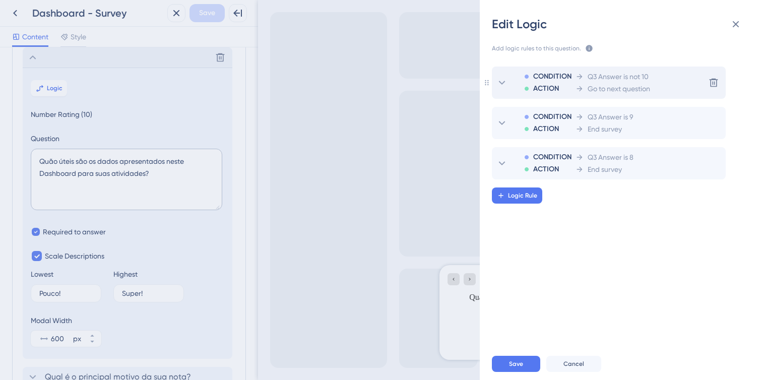
click at [649, 87] on span "Go to next question" at bounding box center [619, 89] width 62 height 12
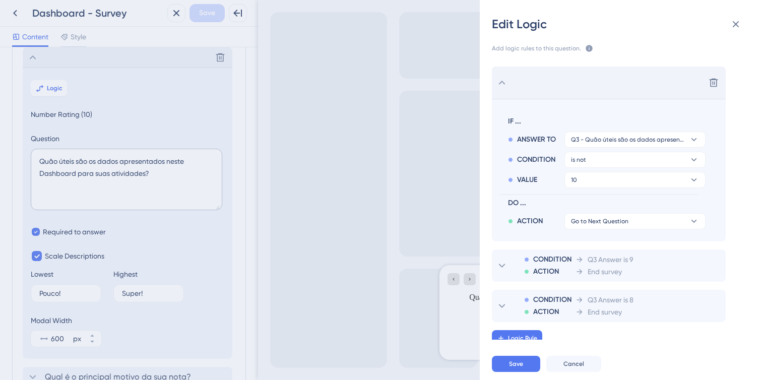
scroll to position [7, 0]
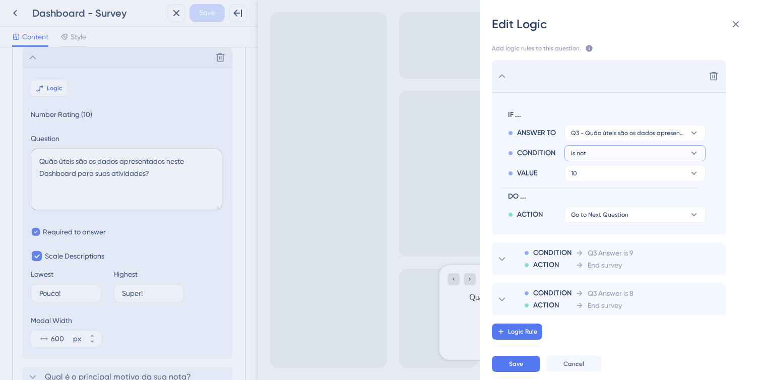
click at [627, 152] on button "is not" at bounding box center [634, 153] width 141 height 16
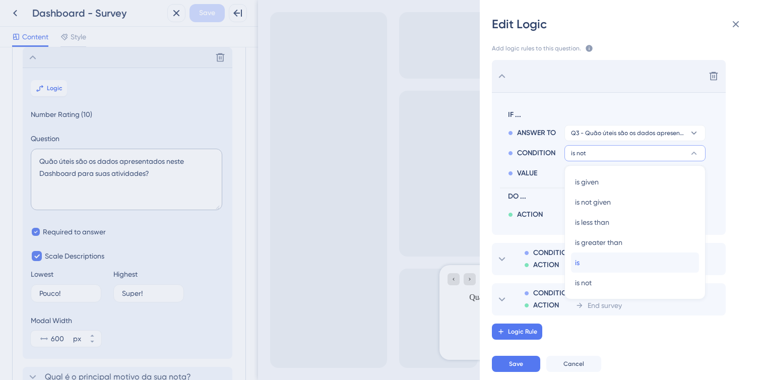
click at [618, 265] on div "is is" at bounding box center [635, 262] width 120 height 20
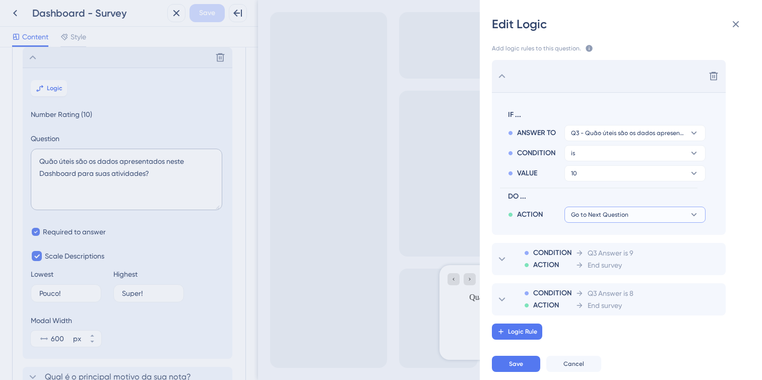
click at [661, 211] on button "Go to Next Question" at bounding box center [634, 215] width 141 height 16
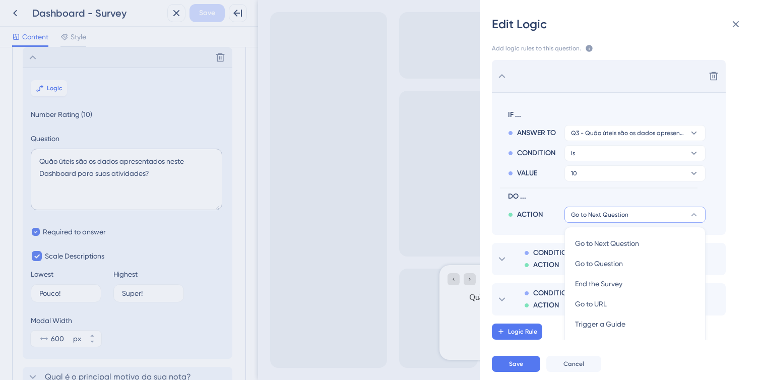
scroll to position [88, 0]
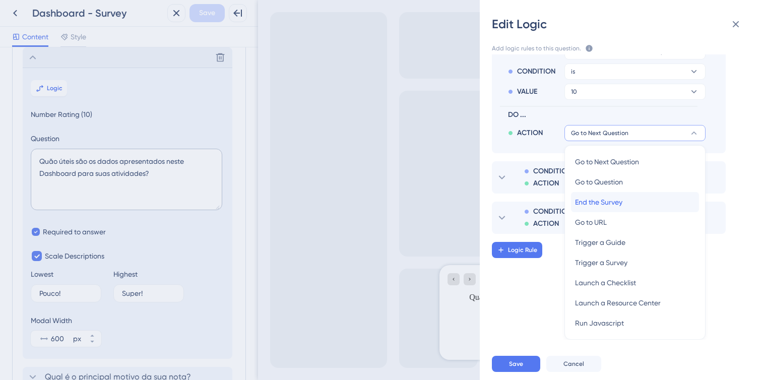
click at [629, 199] on div "End the Survey End the Survey" at bounding box center [635, 202] width 120 height 20
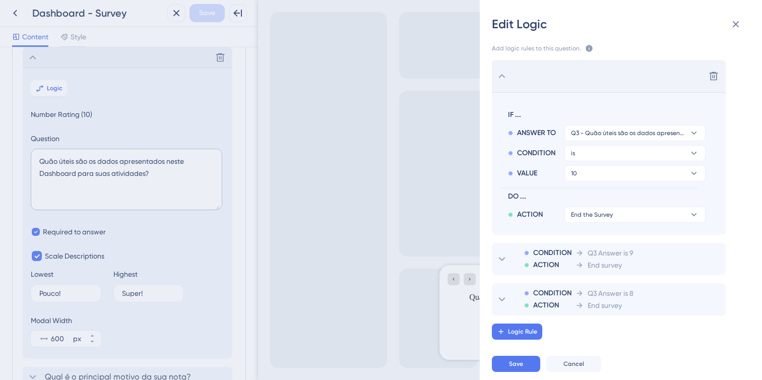
scroll to position [7, 0]
click at [524, 367] on button "Save" at bounding box center [516, 364] width 48 height 16
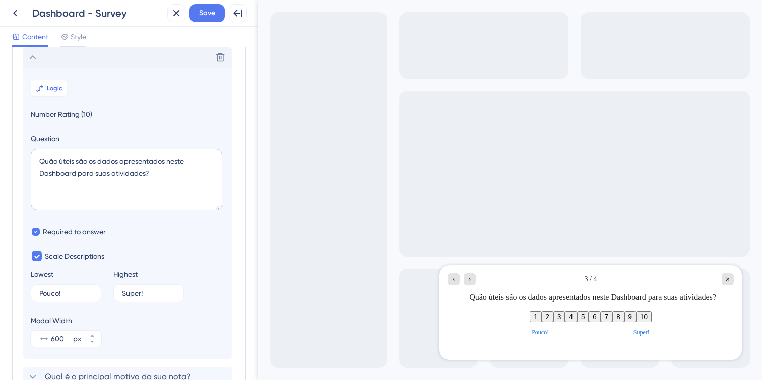
scroll to position [0, 0]
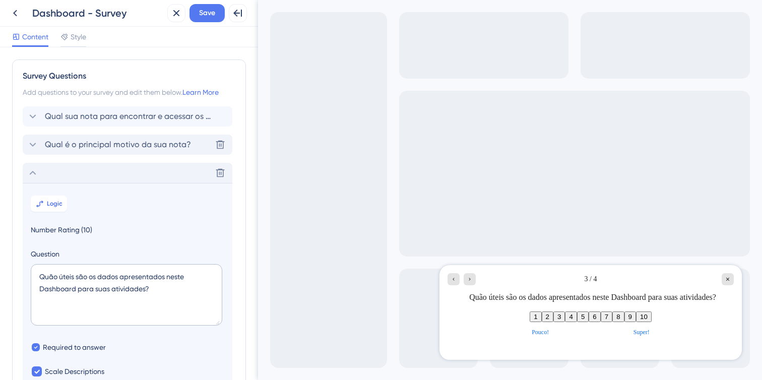
click at [29, 148] on icon at bounding box center [33, 145] width 12 height 12
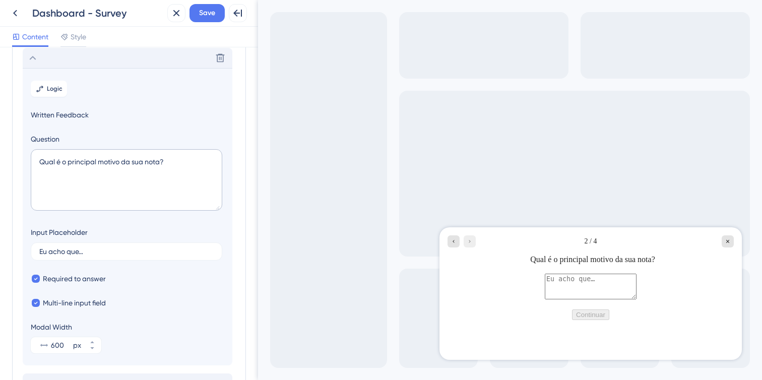
scroll to position [87, 0]
click at [216, 6] on button "Save" at bounding box center [206, 13] width 35 height 18
click at [453, 244] on div "Go to Question 1" at bounding box center [453, 241] width 12 height 12
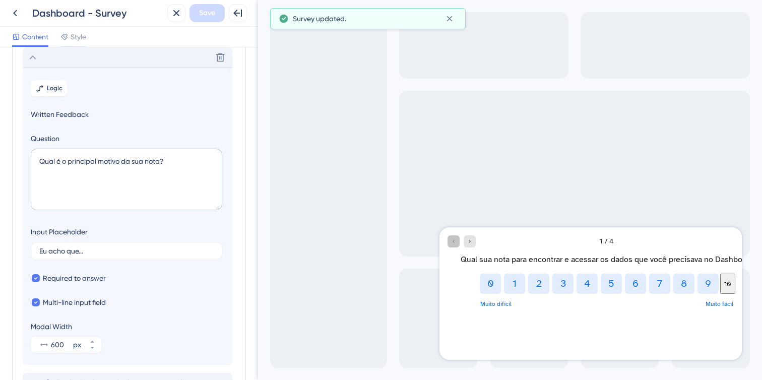
click at [453, 244] on div "Exit Full Screen" at bounding box center [510, 190] width 504 height 380
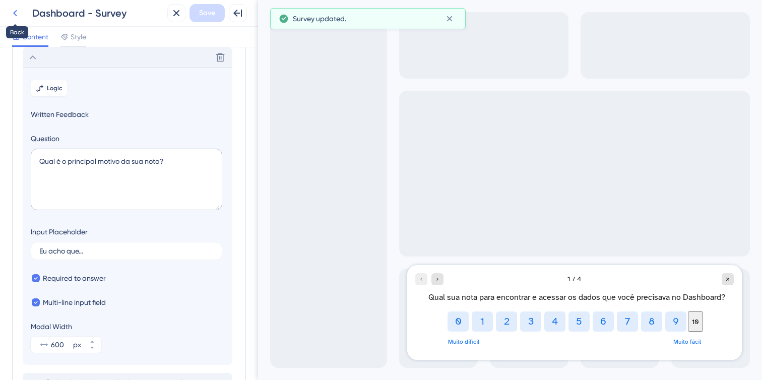
click at [16, 14] on icon at bounding box center [15, 13] width 12 height 12
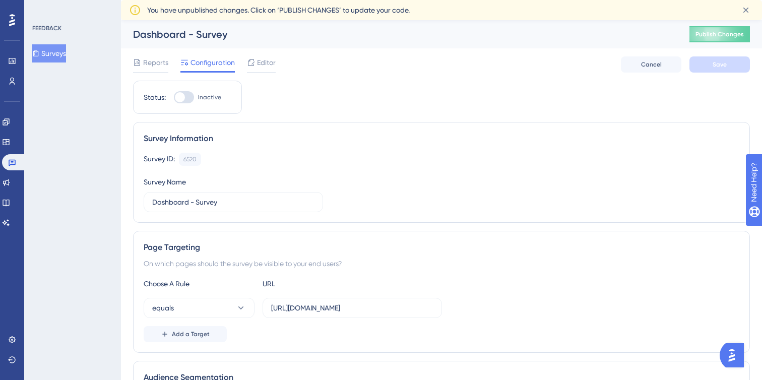
click at [277, 65] on div "Reports Configuration Editor Cancel Save" at bounding box center [441, 64] width 617 height 32
click at [265, 64] on span "Editor" at bounding box center [266, 62] width 19 height 12
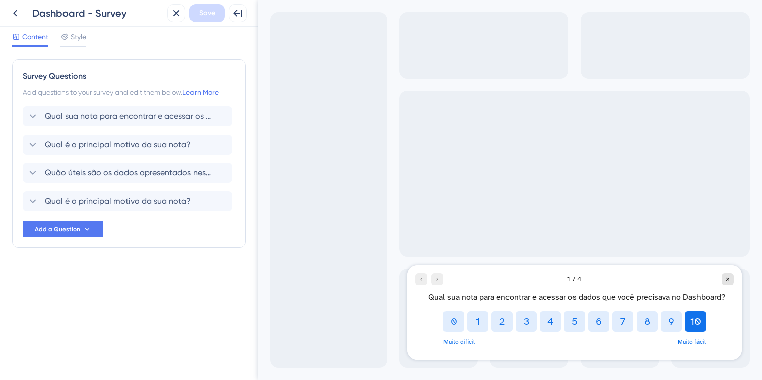
click at [698, 315] on button "10" at bounding box center [695, 321] width 21 height 20
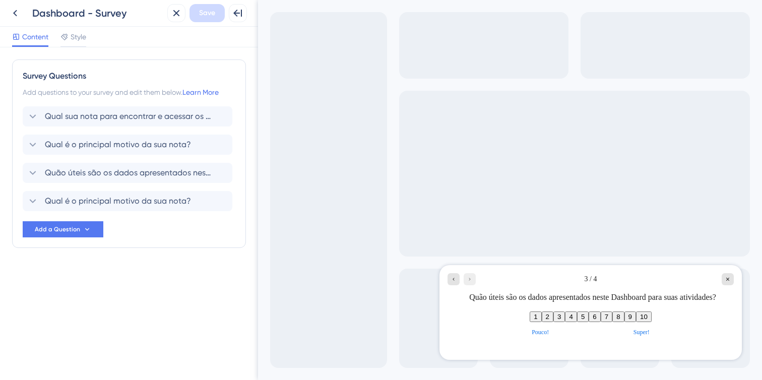
click at [636, 322] on button "9" at bounding box center [630, 316] width 12 height 11
click at [652, 322] on div "1 2 3 4 5 6 7 8 9 10" at bounding box center [591, 316] width 122 height 11
click at [612, 322] on button "7" at bounding box center [607, 316] width 12 height 11
click at [612, 319] on button "7" at bounding box center [607, 316] width 12 height 11
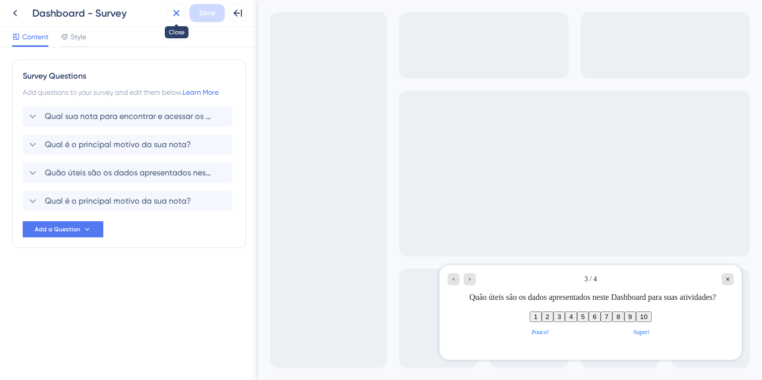
click at [180, 15] on icon at bounding box center [176, 13] width 12 height 12
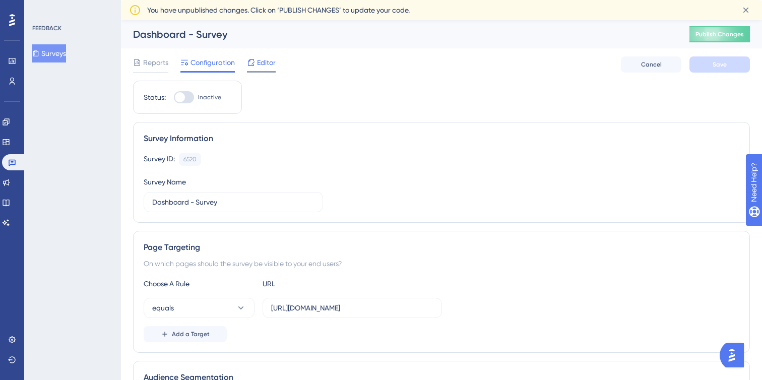
click at [266, 66] on span "Editor" at bounding box center [266, 62] width 19 height 12
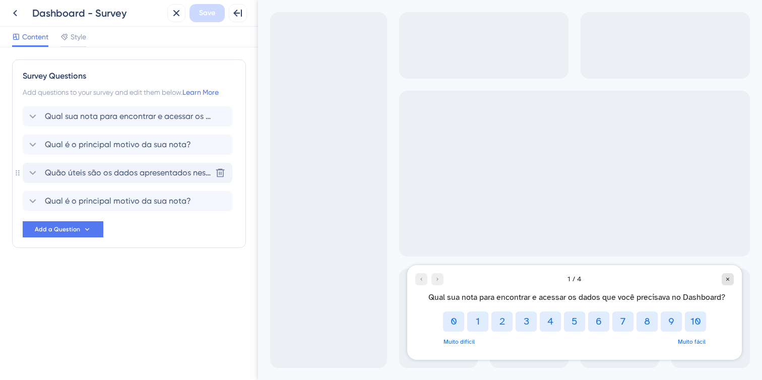
click at [191, 175] on span "Quão úteis são os dados apresentados neste Dashboard para suas atividades?" at bounding box center [128, 173] width 166 height 12
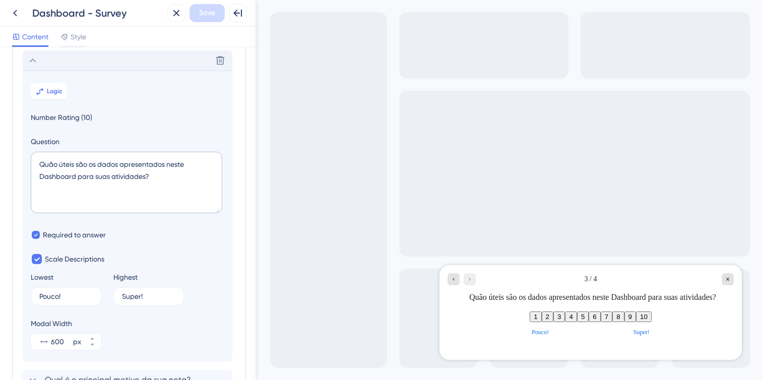
scroll to position [115, 0]
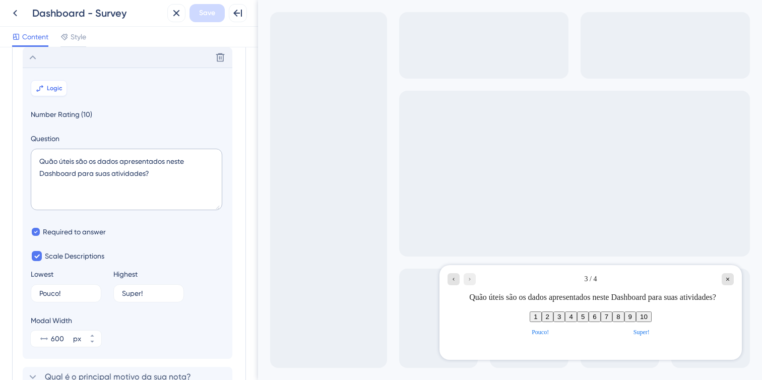
click at [49, 86] on span "Logic" at bounding box center [55, 88] width 16 height 8
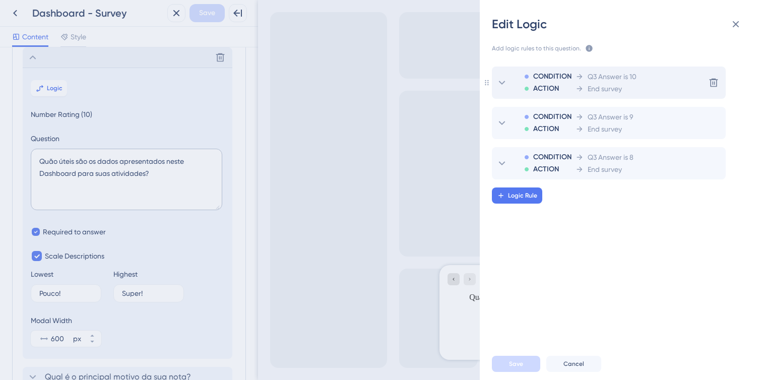
click at [637, 88] on div "CONDITION ACTION Q3 Answer is 10 End survey Delete" at bounding box center [609, 83] width 234 height 32
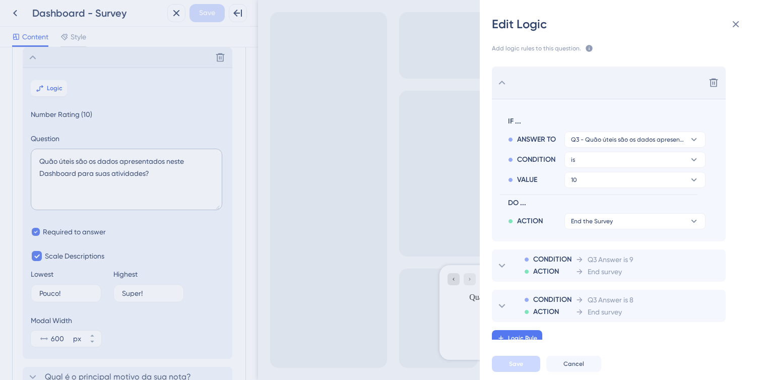
scroll to position [7, 0]
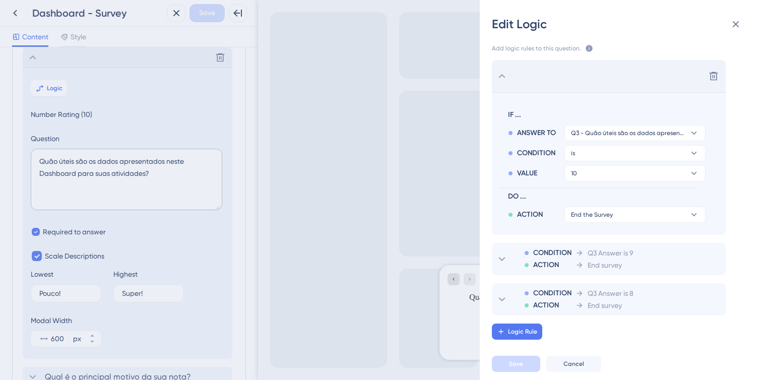
click at [508, 73] on div "Delete" at bounding box center [609, 76] width 234 height 32
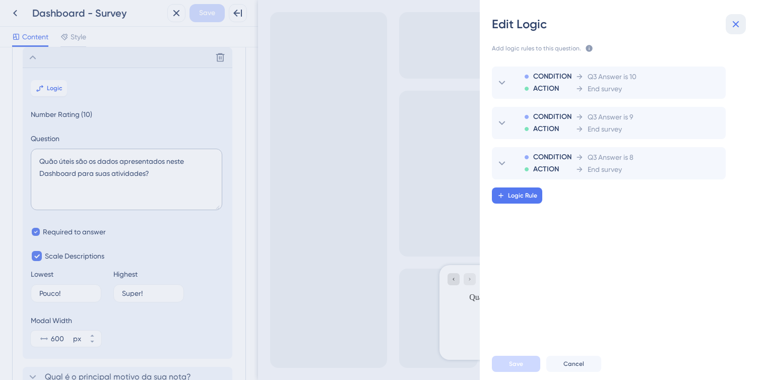
click at [739, 26] on icon at bounding box center [736, 24] width 12 height 12
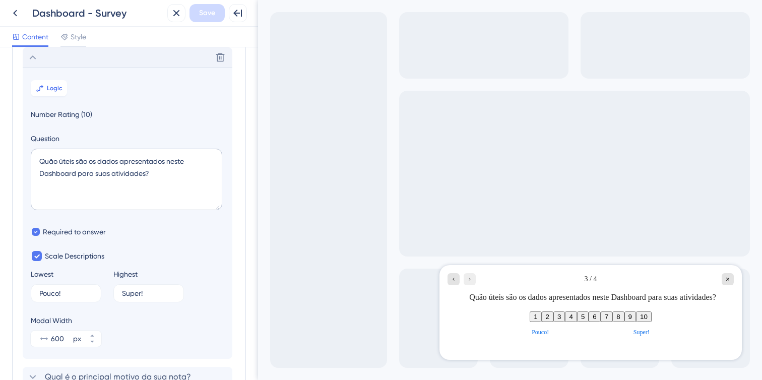
click at [652, 320] on button "10" at bounding box center [644, 316] width 16 height 11
click at [624, 317] on button "8" at bounding box center [618, 316] width 12 height 11
click at [458, 280] on div "Go to Question 2" at bounding box center [453, 279] width 12 height 12
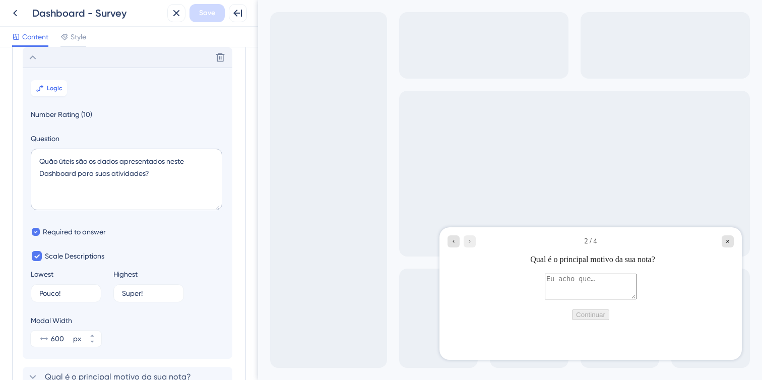
click at [573, 299] on textarea at bounding box center [591, 286] width 92 height 26
click at [182, 17] on icon at bounding box center [176, 13] width 12 height 12
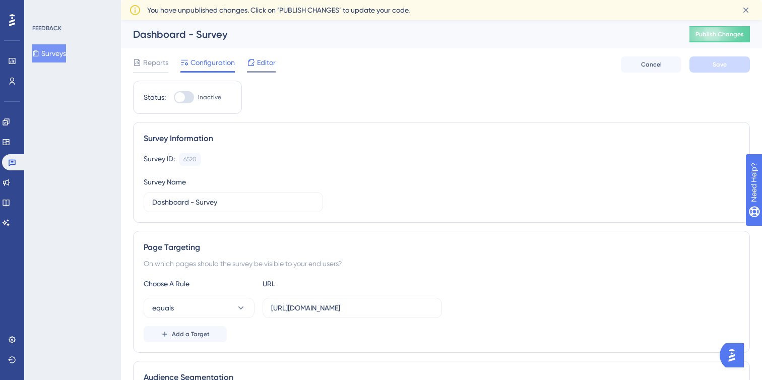
click at [268, 65] on span "Editor" at bounding box center [266, 62] width 19 height 12
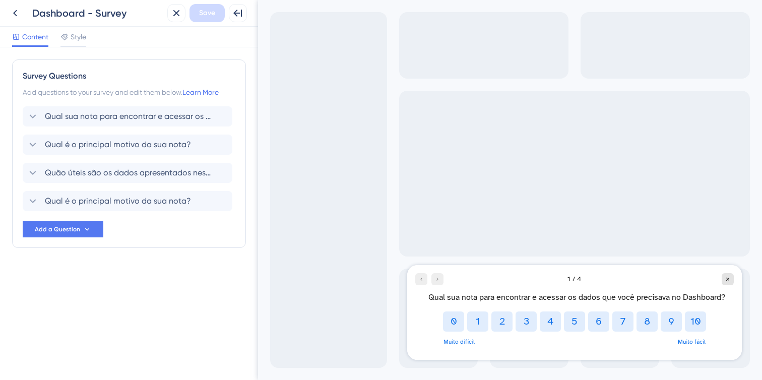
click at [682, 320] on div "0 1 2 3 4 5 6 7 8 9 10" at bounding box center [574, 321] width 266 height 20
click at [692, 323] on button "10" at bounding box center [695, 321] width 21 height 20
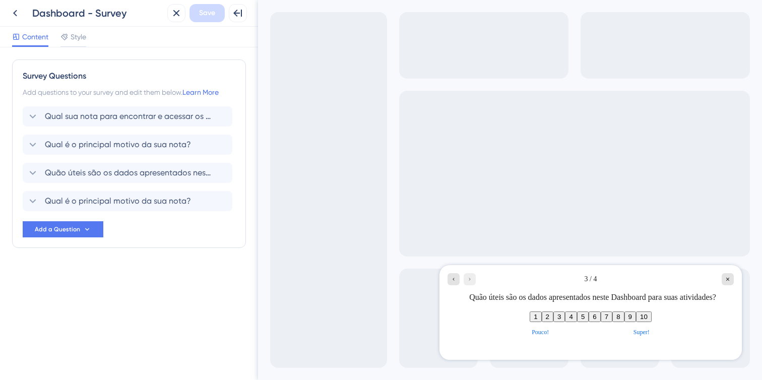
click at [636, 322] on button "9" at bounding box center [630, 316] width 12 height 11
click at [468, 282] on icon "Go to Question 4" at bounding box center [470, 279] width 6 height 6
click at [486, 284] on div "3 / 4" at bounding box center [590, 279] width 286 height 12
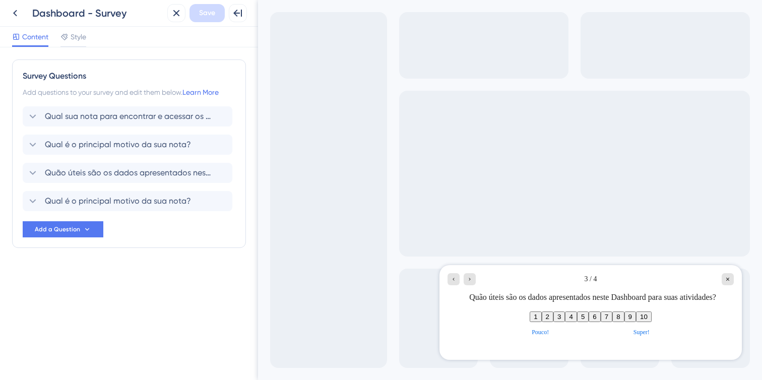
click at [553, 321] on button "3" at bounding box center [559, 316] width 12 height 11
click at [472, 281] on icon "Go to Question 4" at bounding box center [470, 279] width 6 height 6
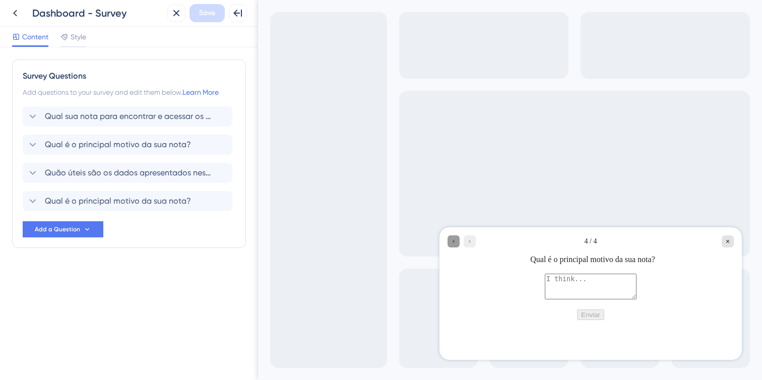
click at [452, 242] on icon "Go to Question 3" at bounding box center [453, 241] width 6 height 6
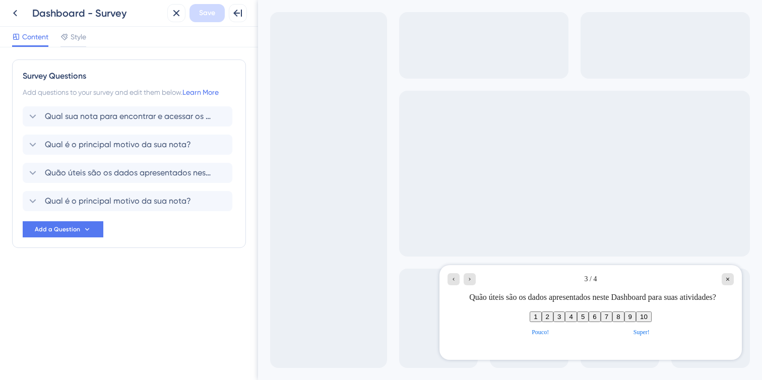
click at [565, 320] on button "4" at bounding box center [571, 316] width 12 height 11
click at [190, 183] on div "Qual sua nota para encontrar e acessar os dados que você precisava no Dashboard…" at bounding box center [129, 158] width 213 height 105
click at [192, 195] on div "Qual é o principal motivo da sua nota?" at bounding box center [128, 201] width 210 height 20
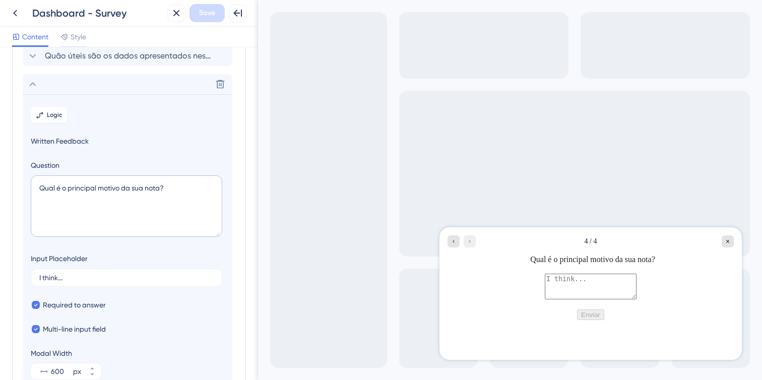
scroll to position [88, 0]
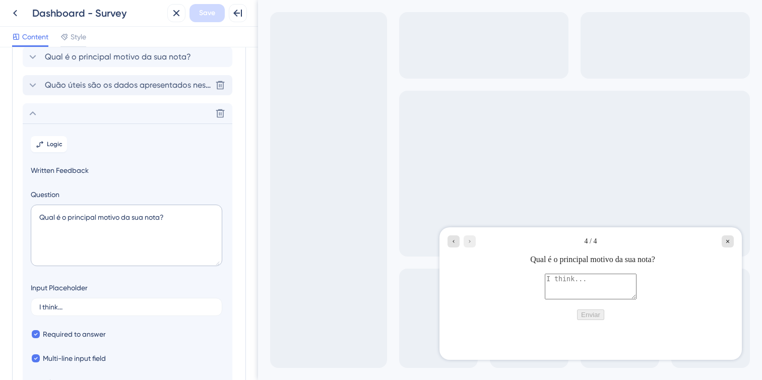
click at [107, 86] on span "Quão úteis são os dados apresentados neste Dashboard para suas atividades?" at bounding box center [128, 85] width 166 height 12
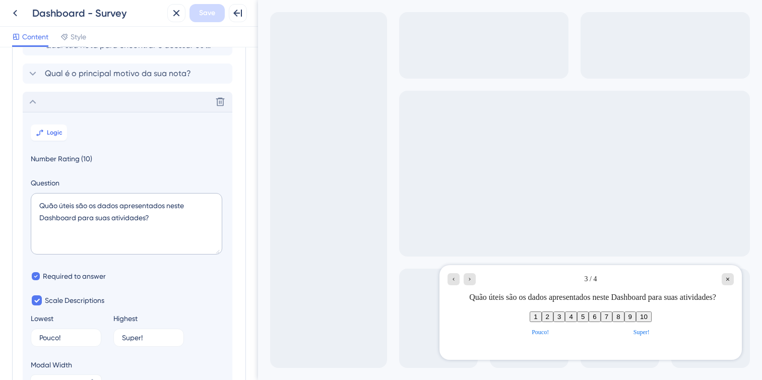
scroll to position [37, 0]
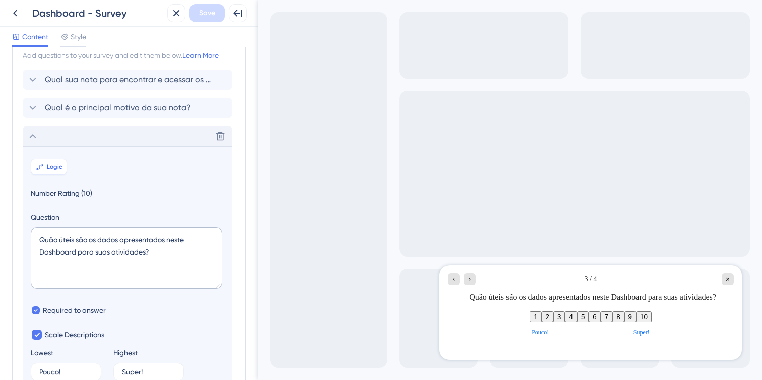
click at [55, 168] on span "Logic" at bounding box center [55, 167] width 16 height 8
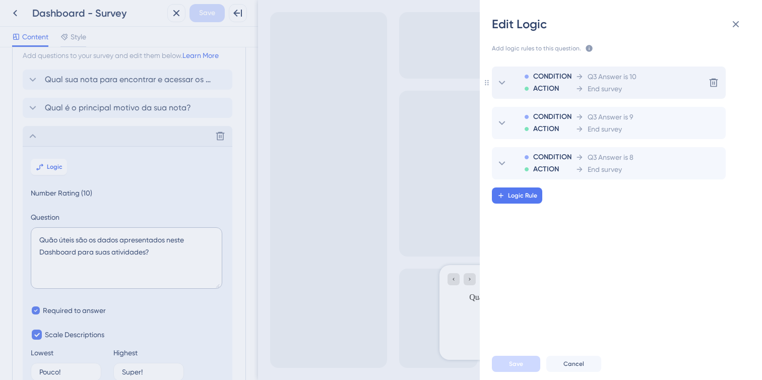
click at [624, 74] on span "Q3 Answer is 10" at bounding box center [612, 77] width 49 height 12
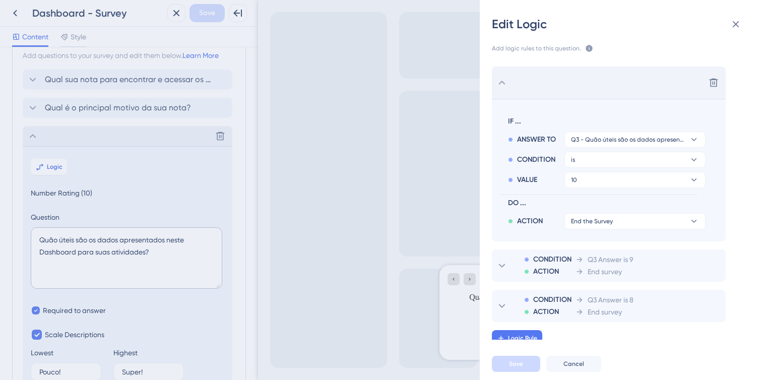
scroll to position [7, 0]
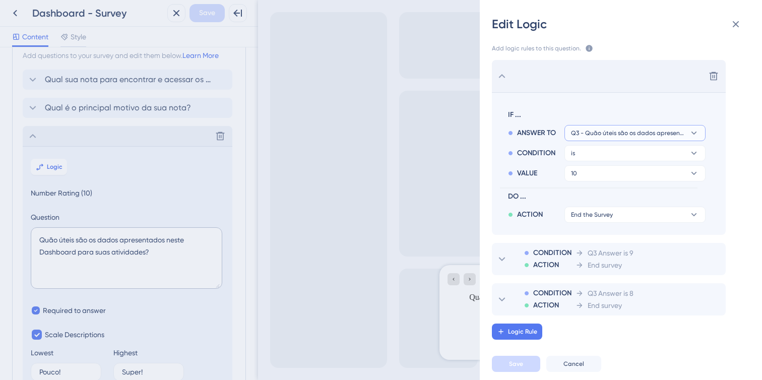
click at [641, 136] on span "Q3 - Quão úteis são os dados apresentados neste Dashboard para suas atividades?" at bounding box center [628, 133] width 114 height 8
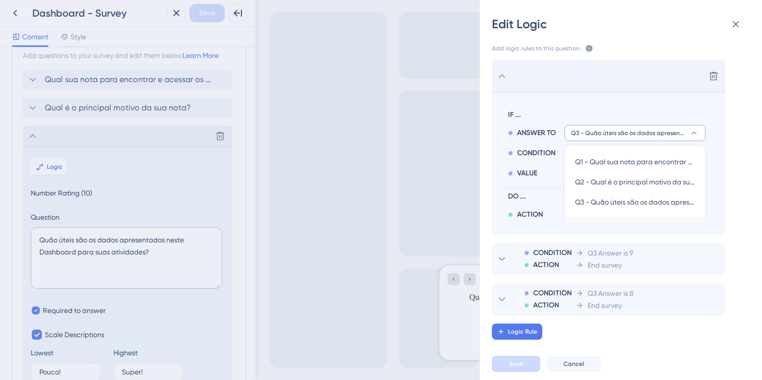
click at [625, 118] on span "IF ..." at bounding box center [604, 115] width 193 height 12
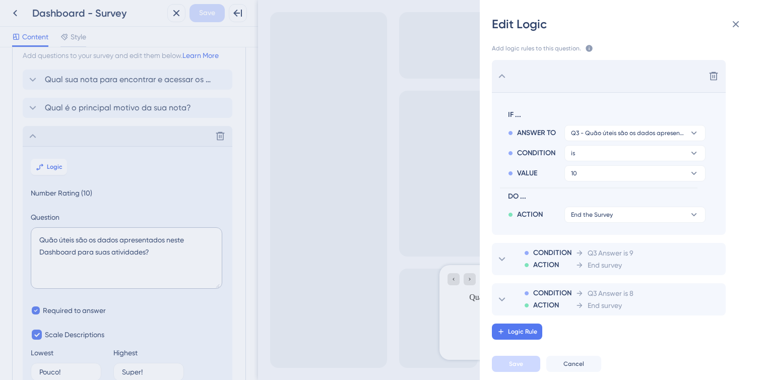
click at [160, 119] on div "Edit Logic Add logic rules to this question. The rules will apply after this qu…" at bounding box center [381, 190] width 762 height 380
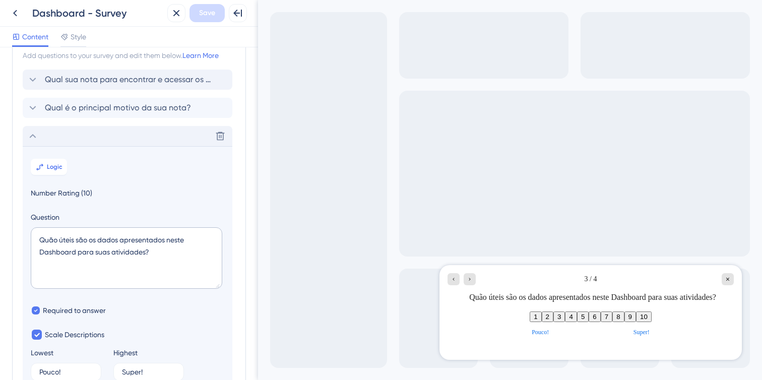
click at [160, 82] on span "Qual sua nota para encontrar e acessar os dados que você precisava no Dashboard?" at bounding box center [128, 80] width 166 height 12
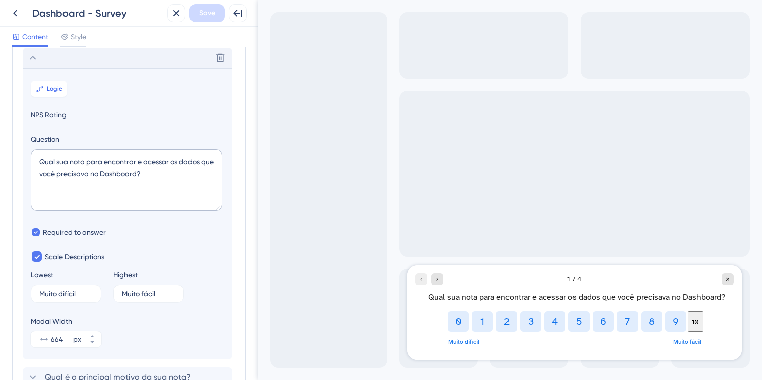
scroll to position [59, 0]
click at [59, 80] on button "Logic" at bounding box center [49, 88] width 36 height 16
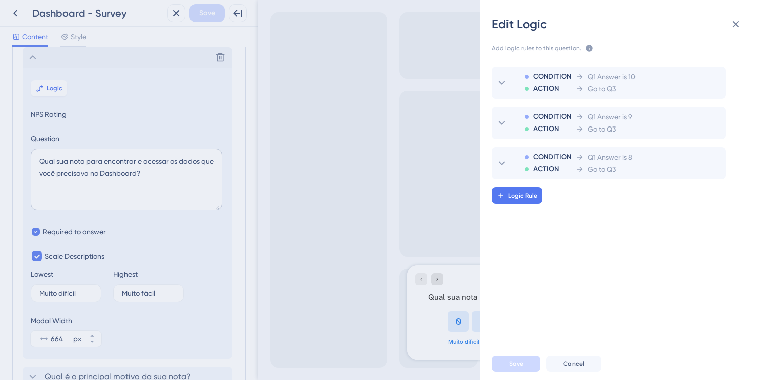
click at [53, 88] on div "Edit Logic Add logic rules to this question. The rules will apply after this qu…" at bounding box center [381, 190] width 762 height 380
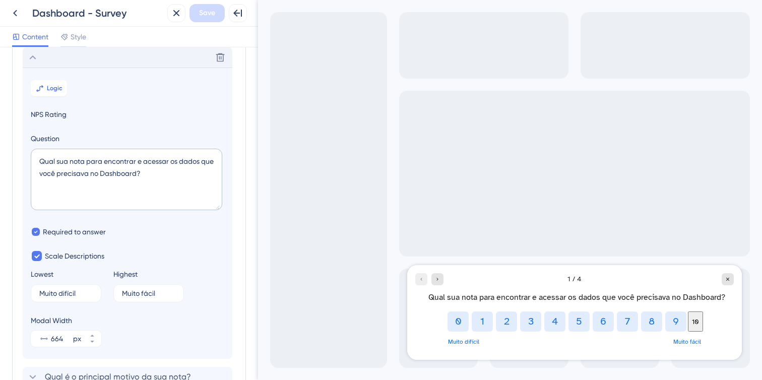
scroll to position [212, 0]
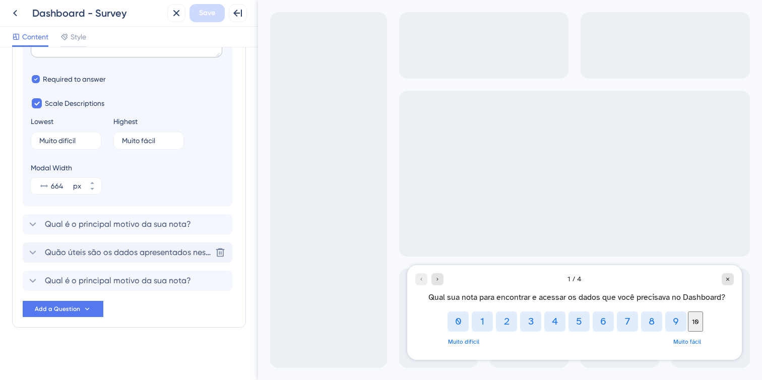
click at [107, 257] on span "Quão úteis são os dados apresentados neste Dashboard para suas atividades?" at bounding box center [128, 252] width 166 height 12
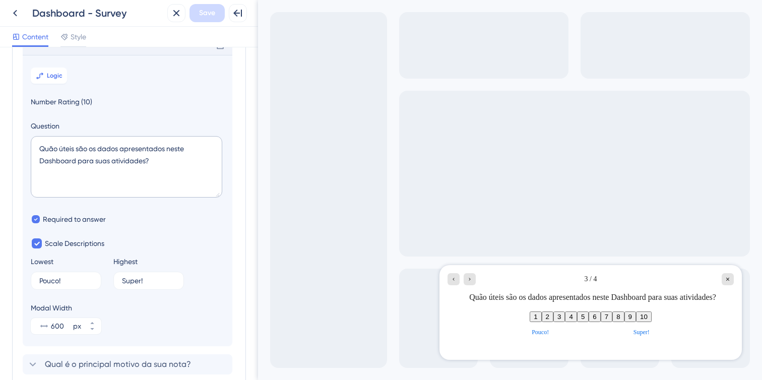
scroll to position [115, 0]
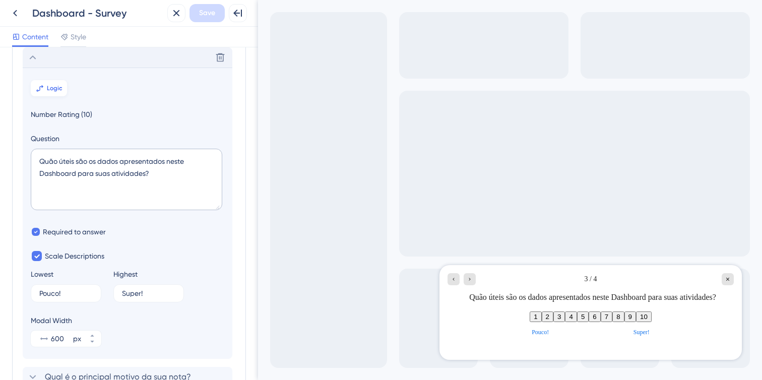
click at [57, 90] on span "Logic" at bounding box center [55, 88] width 16 height 8
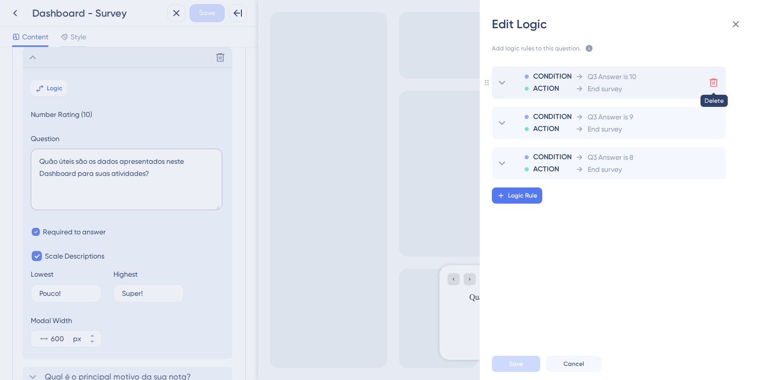
click at [715, 83] on icon at bounding box center [713, 83] width 10 height 10
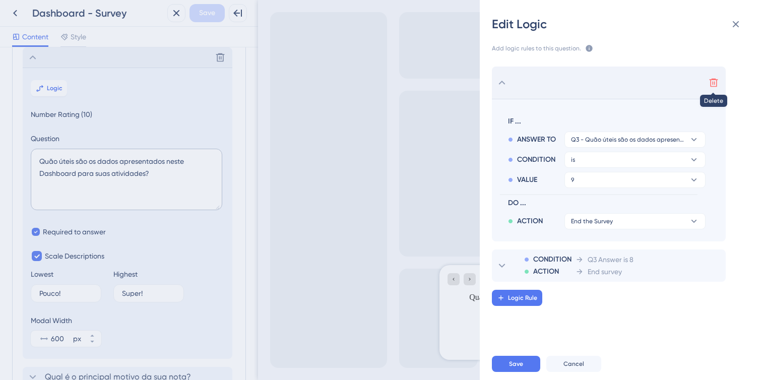
click at [713, 80] on icon at bounding box center [713, 83] width 10 height 10
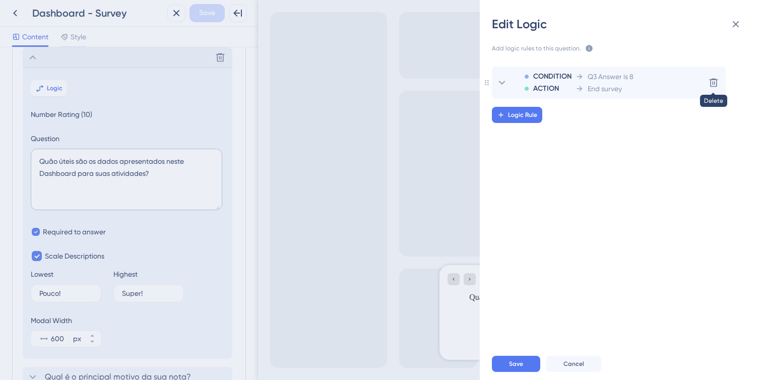
click at [713, 80] on icon at bounding box center [713, 83] width 10 height 10
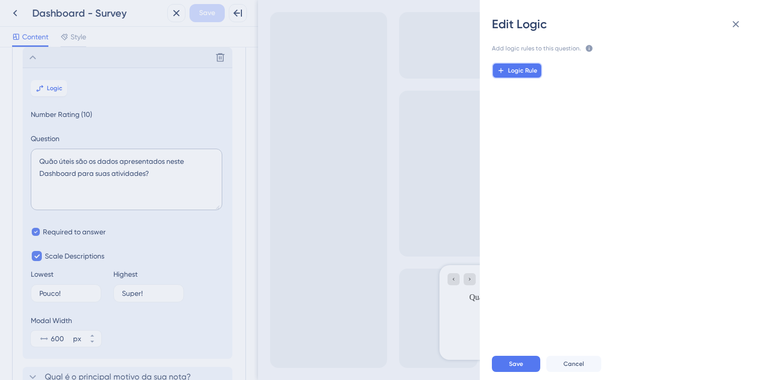
click at [523, 72] on span "Logic Rule" at bounding box center [522, 71] width 29 height 8
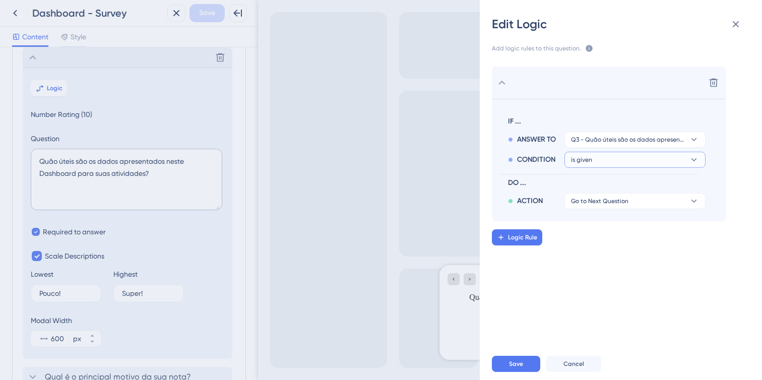
click at [609, 161] on button "is given" at bounding box center [634, 160] width 141 height 16
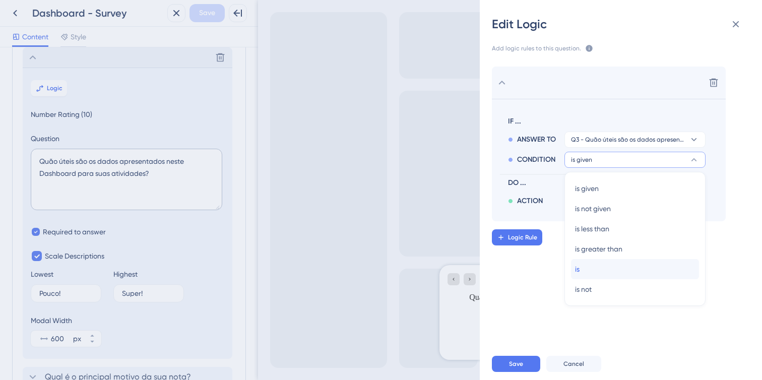
click at [616, 274] on div "is is" at bounding box center [635, 269] width 120 height 20
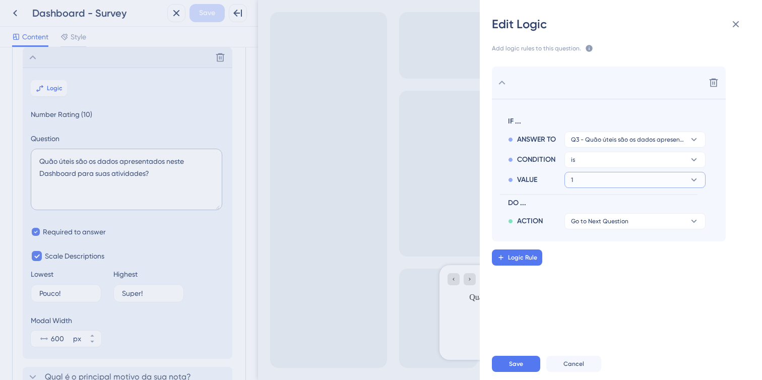
click at [619, 182] on button "1" at bounding box center [634, 180] width 141 height 16
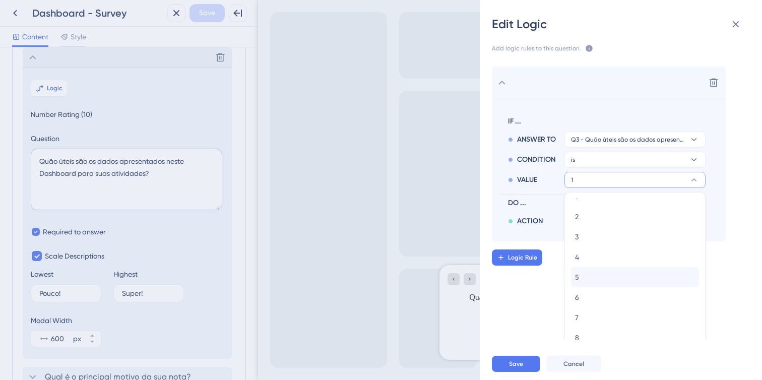
scroll to position [55, 0]
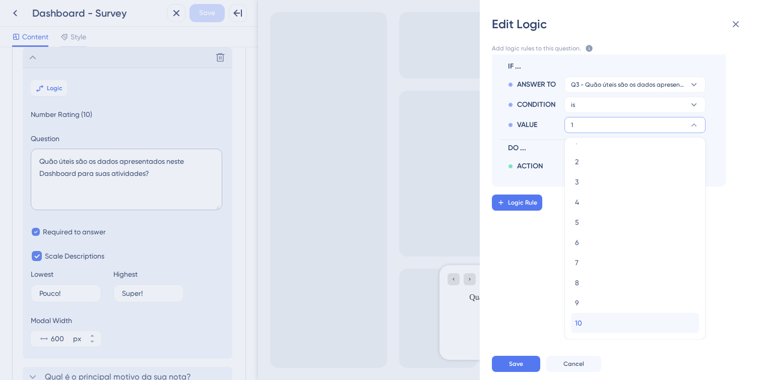
click at [624, 321] on div "10 10" at bounding box center [635, 323] width 120 height 20
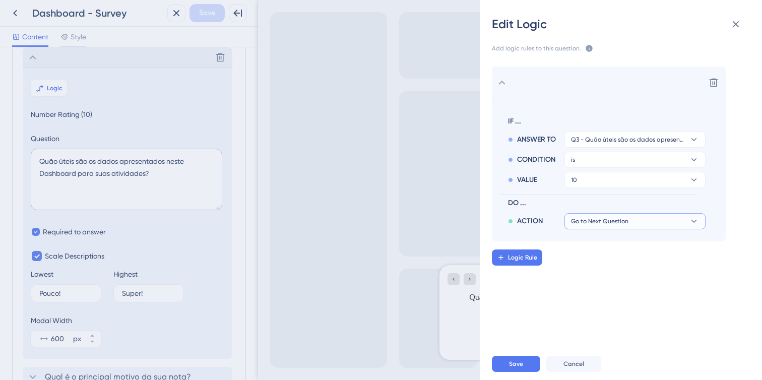
click at [599, 218] on span "Go to Next Question" at bounding box center [599, 221] width 57 height 8
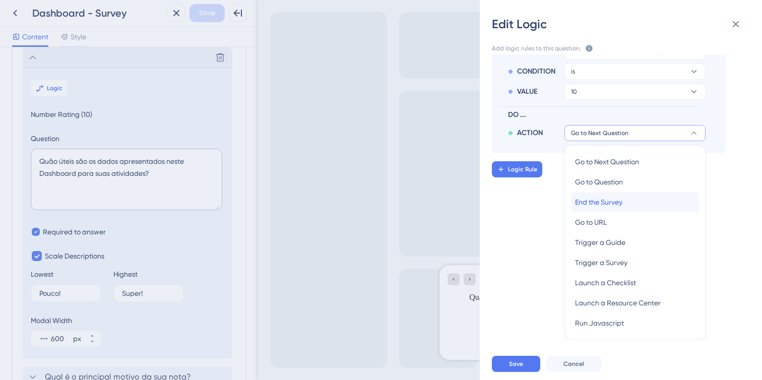
click at [626, 199] on div "End the Survey End the Survey" at bounding box center [635, 202] width 120 height 20
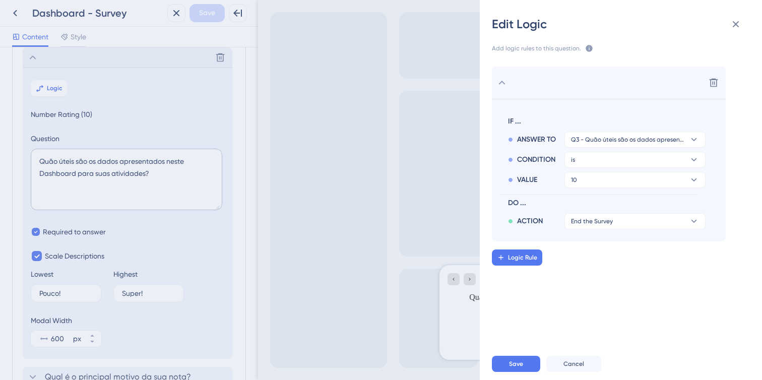
scroll to position [0, 0]
click at [532, 255] on span "Logic Rule" at bounding box center [522, 257] width 29 height 8
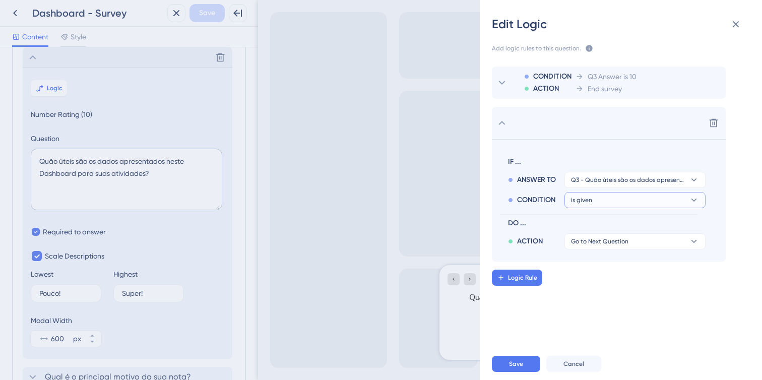
click at [632, 200] on button "is given" at bounding box center [634, 200] width 141 height 16
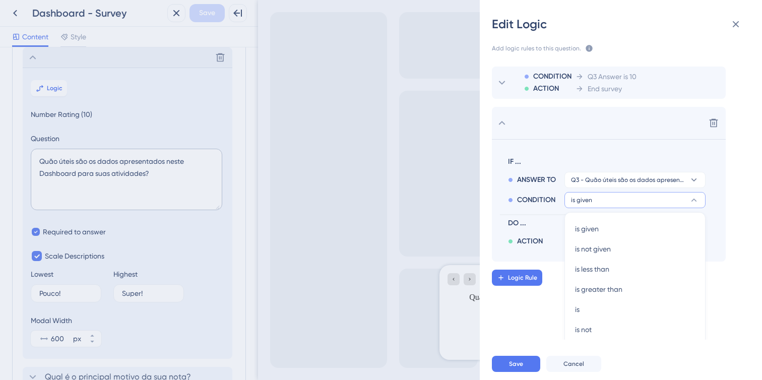
scroll to position [14, 0]
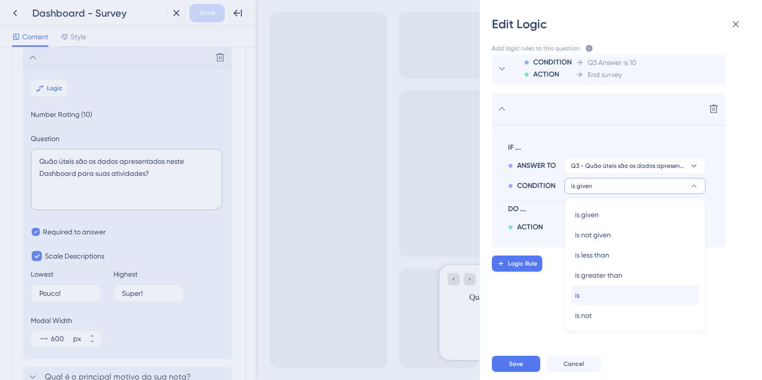
click at [629, 297] on div "is is" at bounding box center [635, 295] width 120 height 20
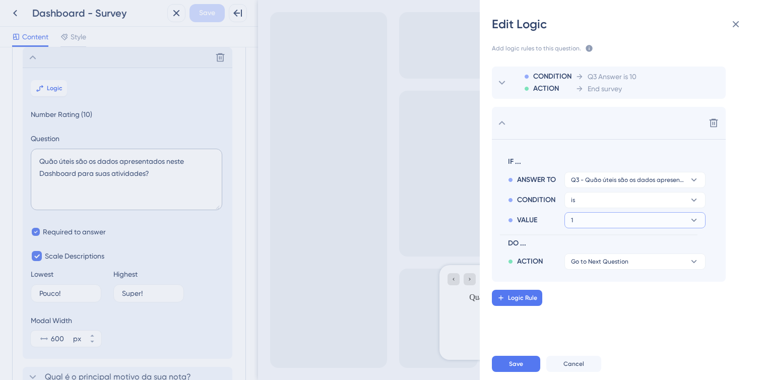
click at [631, 214] on button "1" at bounding box center [634, 220] width 141 height 16
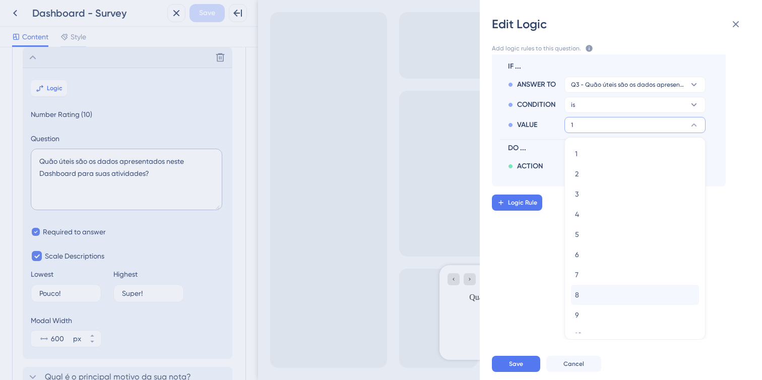
scroll to position [12, 0]
click at [621, 297] on div "9 9" at bounding box center [635, 303] width 120 height 20
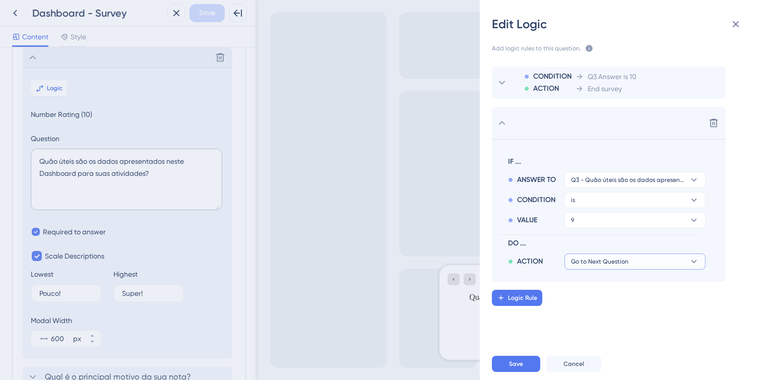
click at [631, 255] on button "Go to Next Question" at bounding box center [634, 261] width 141 height 16
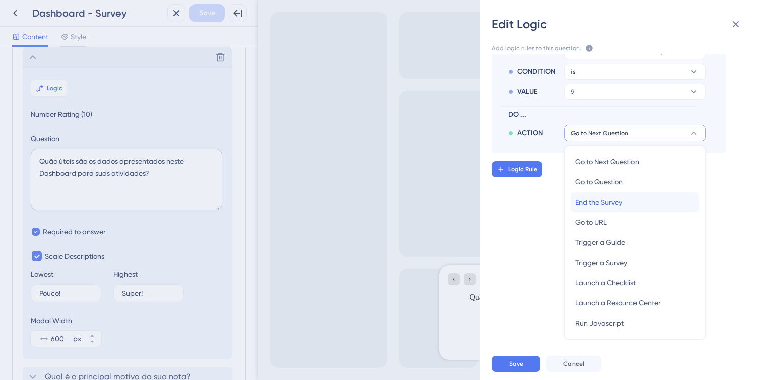
click at [620, 202] on span "End the Survey" at bounding box center [598, 202] width 47 height 12
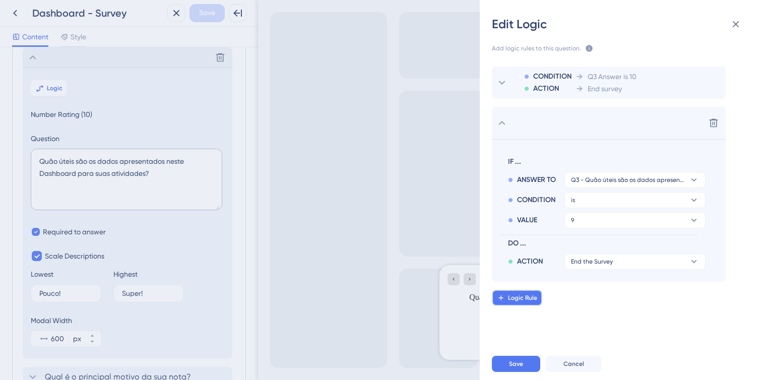
click at [536, 295] on span "Logic Rule" at bounding box center [522, 298] width 29 height 8
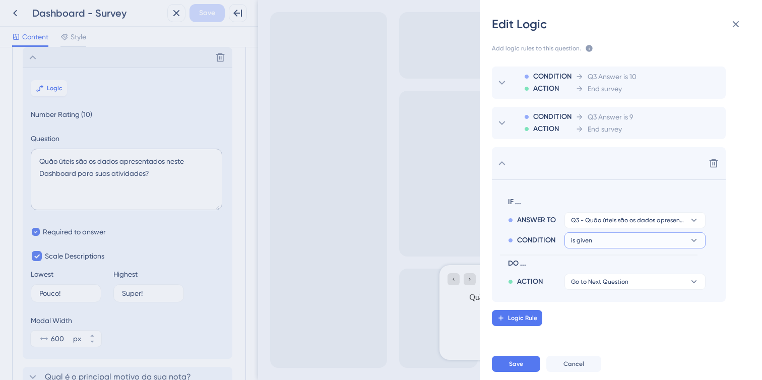
click at [591, 245] on button "is given" at bounding box center [634, 240] width 141 height 16
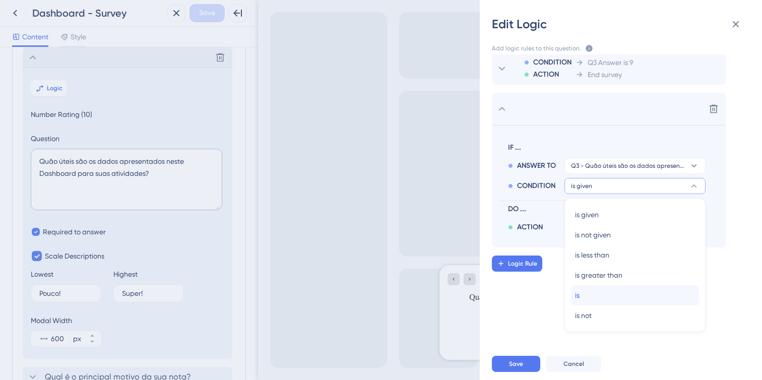
click at [595, 293] on div "is is" at bounding box center [635, 295] width 120 height 20
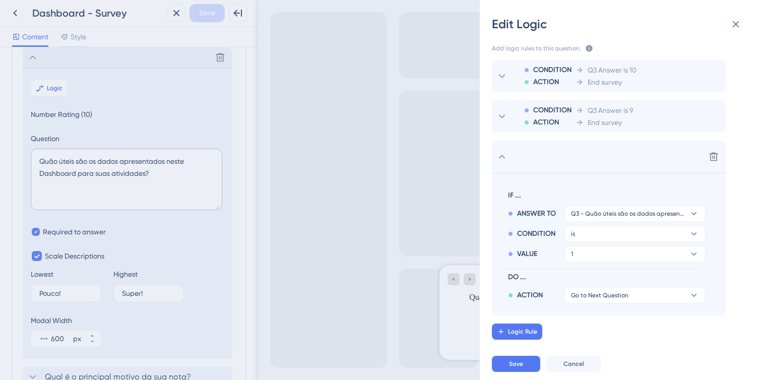
scroll to position [7, 0]
click at [616, 291] on button "Go to Next Question" at bounding box center [634, 295] width 141 height 16
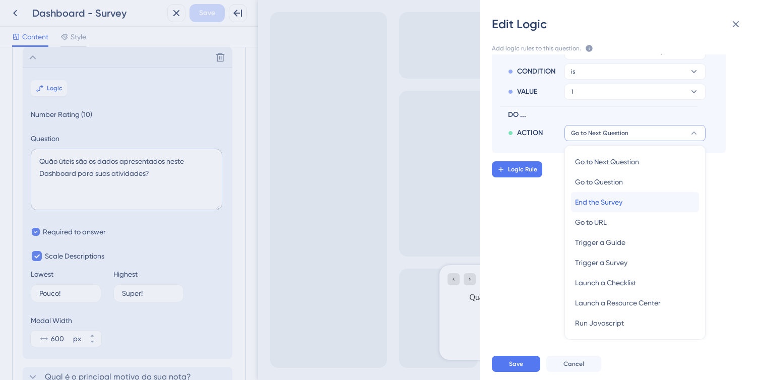
click at [604, 201] on span "End the Survey" at bounding box center [598, 202] width 47 height 12
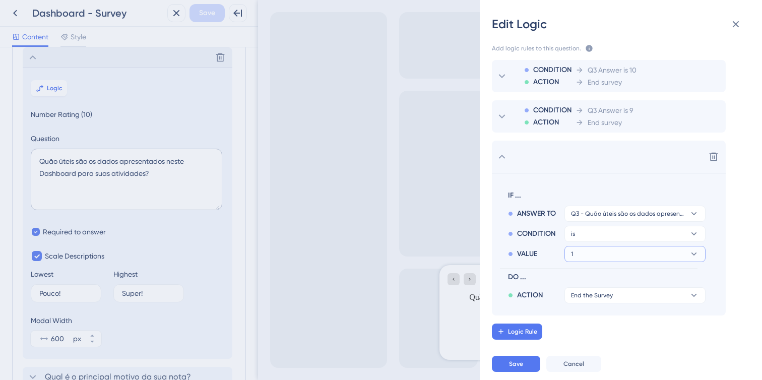
click at [593, 254] on button "1" at bounding box center [634, 254] width 141 height 16
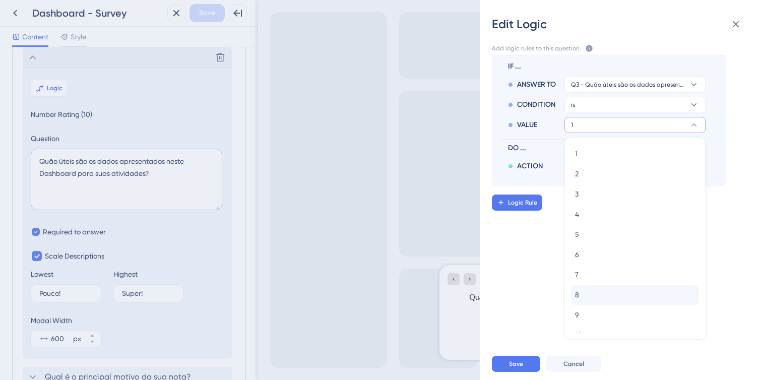
scroll to position [12, 0]
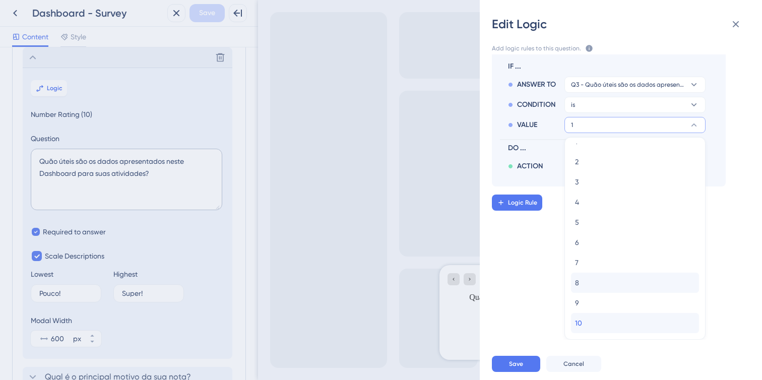
drag, startPoint x: 593, startPoint y: 317, endPoint x: 588, endPoint y: 276, distance: 41.6
click at [588, 276] on div "1 1 2 2 3 3 4 4 5 5 6 6 7 7 8 8 9 9 10 10" at bounding box center [635, 233] width 128 height 202
click at [588, 283] on div "8 8" at bounding box center [635, 283] width 120 height 20
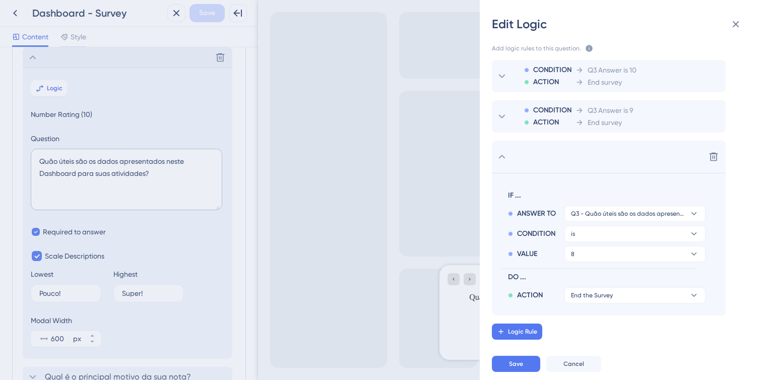
scroll to position [0, 0]
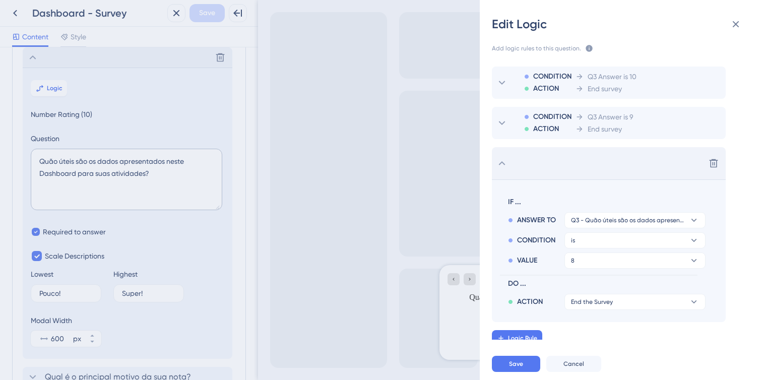
click at [504, 165] on icon at bounding box center [502, 163] width 12 height 12
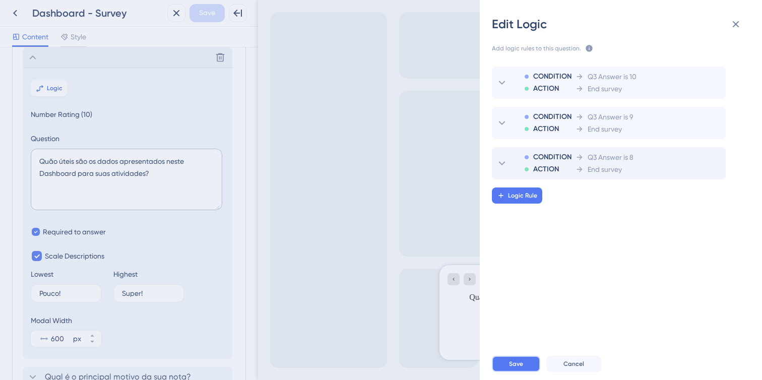
click at [524, 366] on button "Save" at bounding box center [516, 364] width 48 height 16
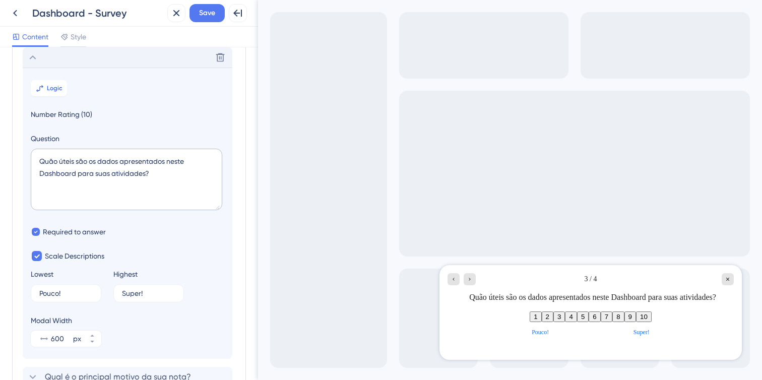
click at [624, 322] on button "8" at bounding box center [618, 316] width 12 height 11
click at [636, 321] on button "9" at bounding box center [630, 316] width 12 height 11
click at [652, 321] on button "10" at bounding box center [644, 316] width 16 height 11
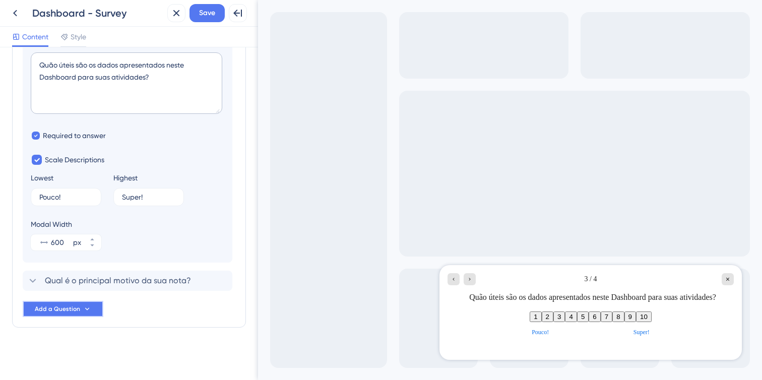
click at [75, 304] on button "Add a Question" at bounding box center [63, 309] width 81 height 16
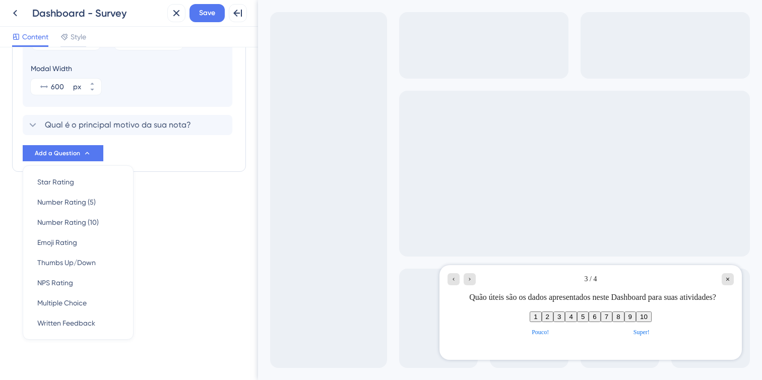
click at [160, 217] on div "Survey Questions Add questions to your survey and edit them below. Learn More Q…" at bounding box center [129, 213] width 258 height 333
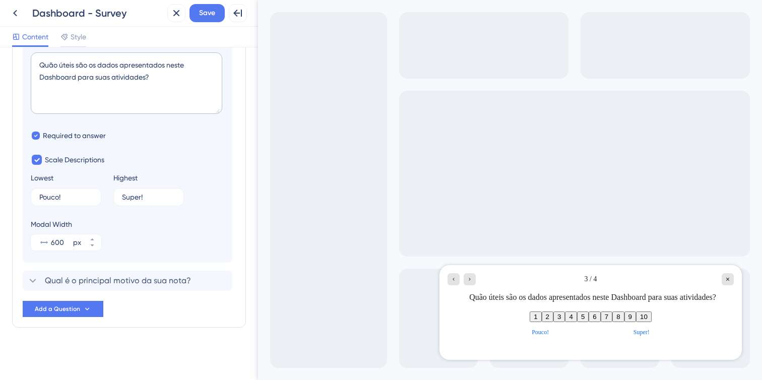
scroll to position [212, 0]
click at [161, 280] on span "Qual é o principal motivo da sua nota?" at bounding box center [118, 281] width 146 height 12
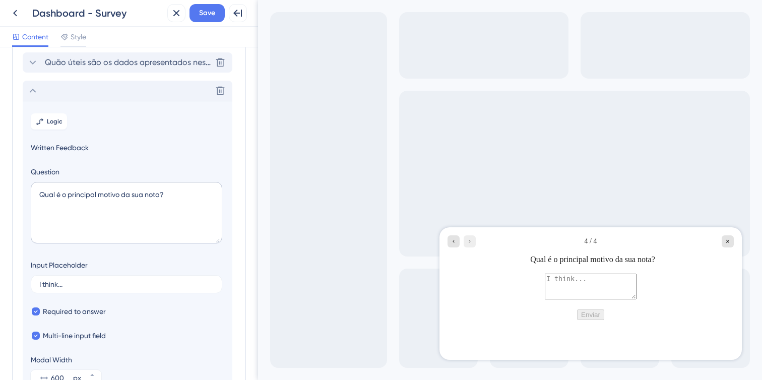
scroll to position [69, 0]
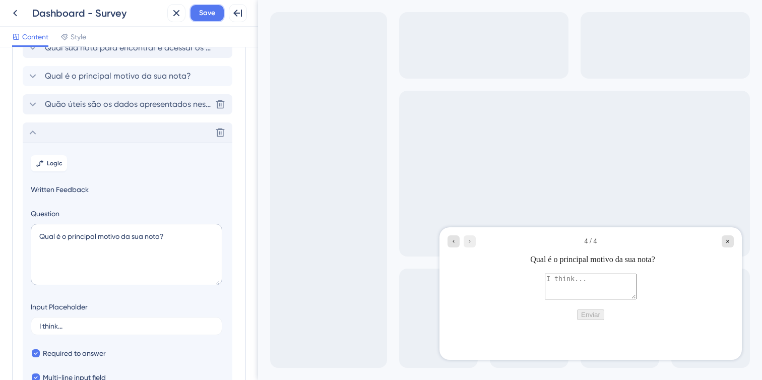
click at [210, 20] on button "Save" at bounding box center [206, 13] width 35 height 18
click at [171, 5] on button at bounding box center [176, 13] width 18 height 18
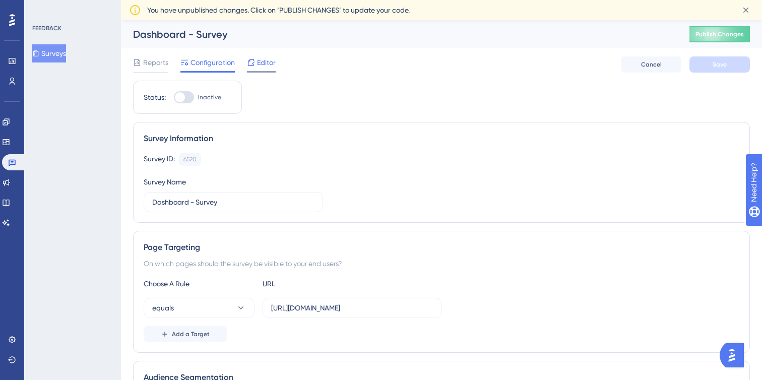
click at [266, 67] on span "Editor" at bounding box center [266, 62] width 19 height 12
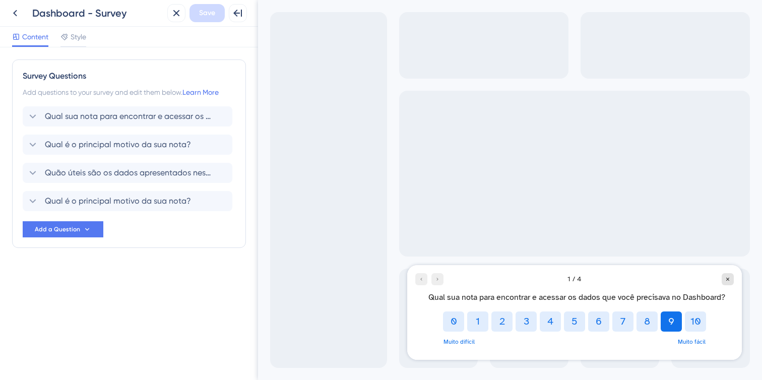
click at [671, 321] on button "9" at bounding box center [671, 321] width 21 height 20
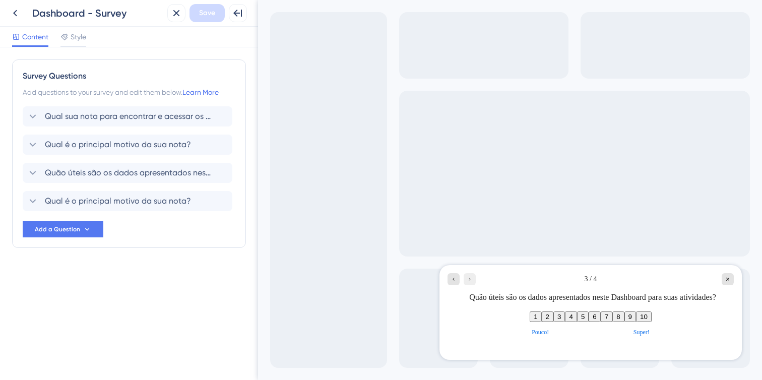
click at [636, 321] on button "9" at bounding box center [630, 316] width 12 height 11
click at [565, 322] on button "4" at bounding box center [571, 316] width 12 height 11
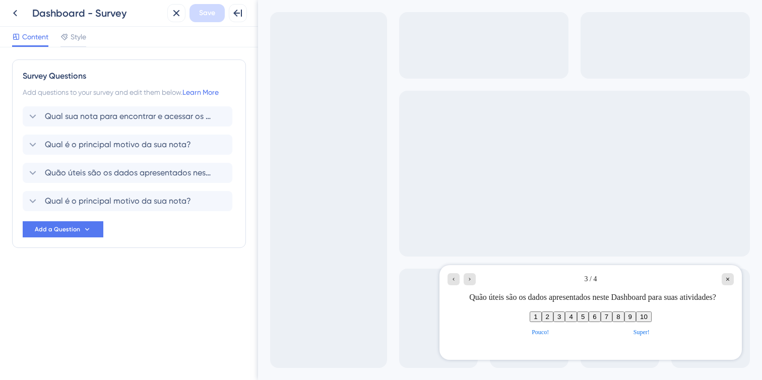
click at [542, 315] on button "2" at bounding box center [548, 316] width 12 height 11
click at [530, 317] on button "1" at bounding box center [536, 316] width 12 height 11
click at [180, 174] on span "Quão úteis são os dados apresentados neste Dashboard para suas atividades?" at bounding box center [128, 173] width 166 height 12
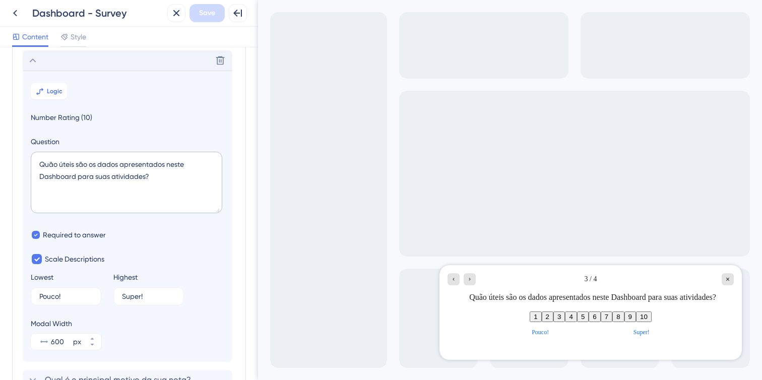
scroll to position [115, 0]
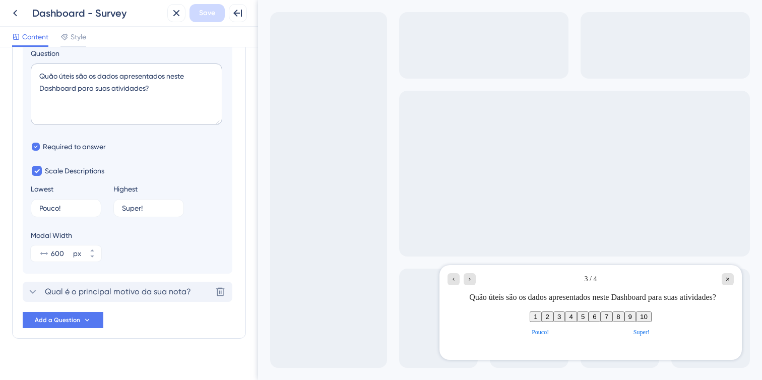
click at [91, 289] on span "Qual é o principal motivo da sua nota?" at bounding box center [118, 292] width 146 height 12
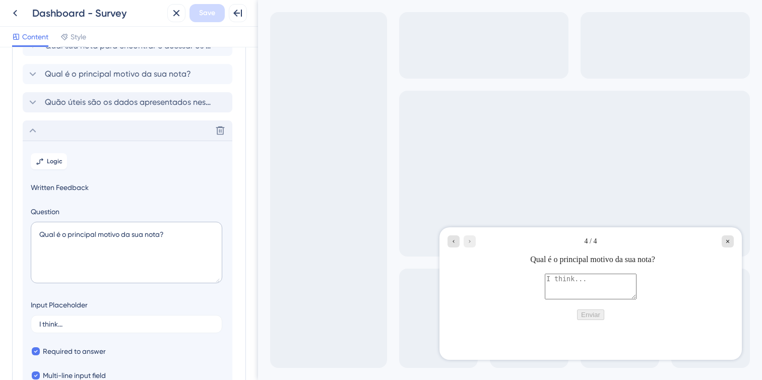
scroll to position [48, 0]
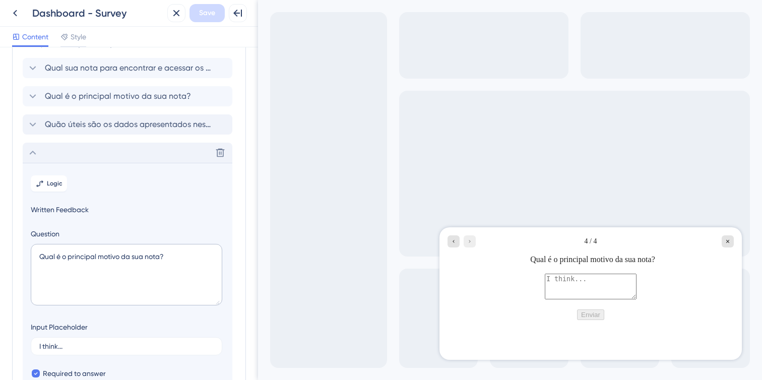
click at [46, 150] on div "Delete" at bounding box center [128, 153] width 210 height 20
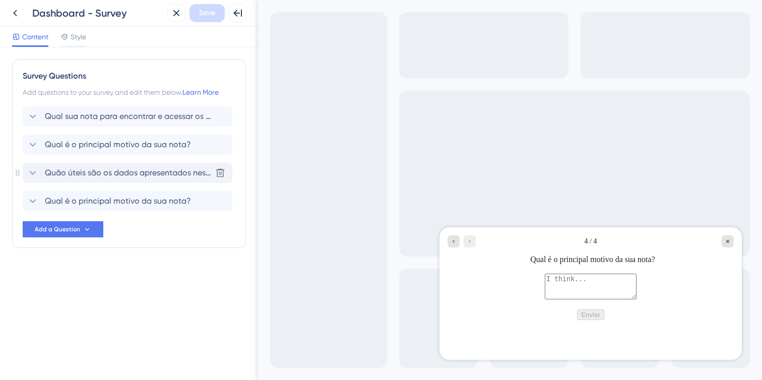
click at [163, 176] on span "Quão úteis são os dados apresentados neste Dashboard para suas atividades?" at bounding box center [128, 173] width 166 height 12
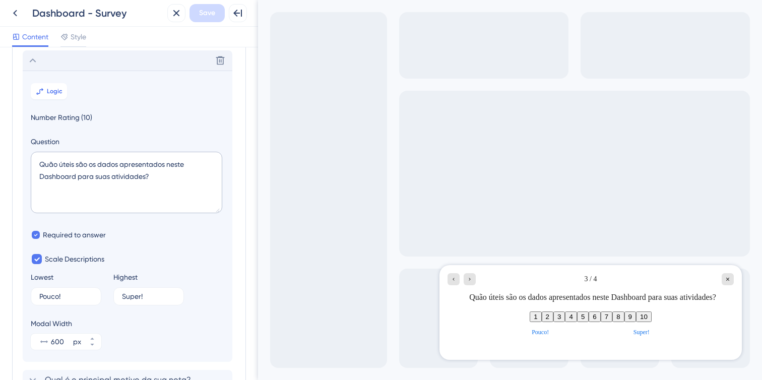
scroll to position [115, 0]
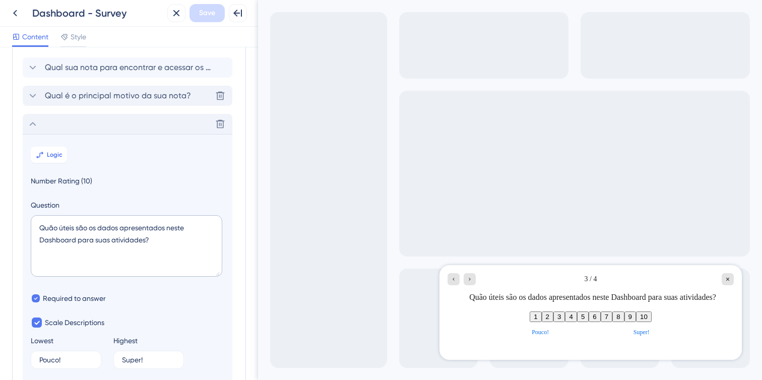
click at [148, 86] on div "Qual é o principal motivo da sua nota? [GEOGRAPHIC_DATA]" at bounding box center [128, 96] width 210 height 20
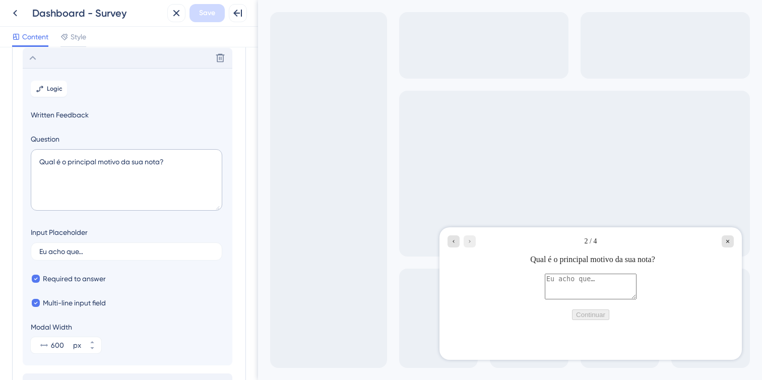
scroll to position [87, 0]
click at [181, 16] on icon at bounding box center [176, 13] width 12 height 12
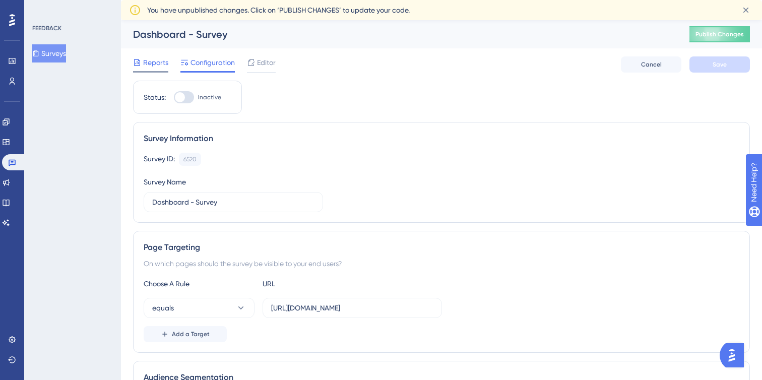
click at [159, 62] on span "Reports" at bounding box center [155, 62] width 25 height 12
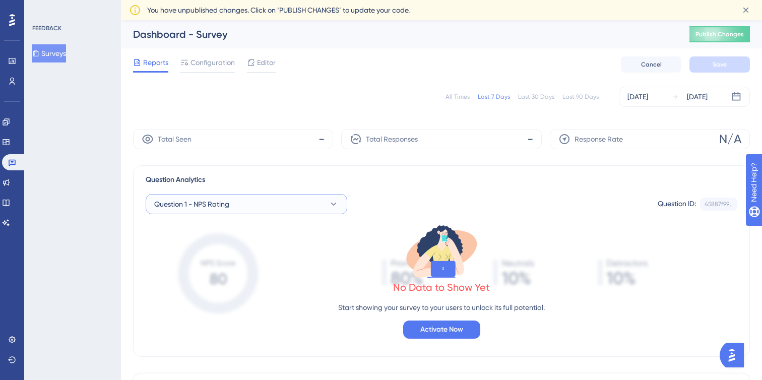
click at [323, 203] on button "Question 1 - NPS Rating" at bounding box center [247, 204] width 202 height 20
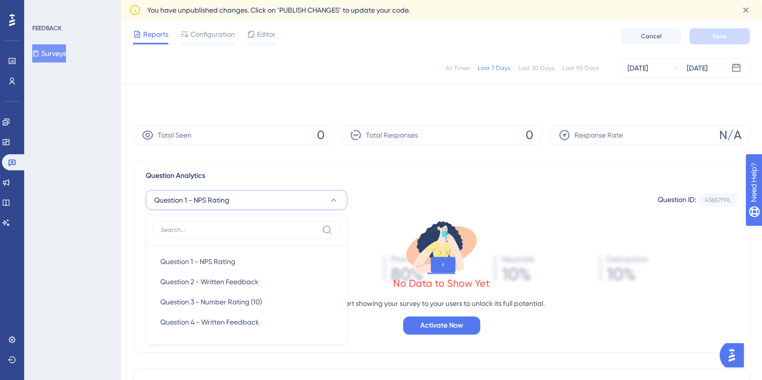
scroll to position [89, 0]
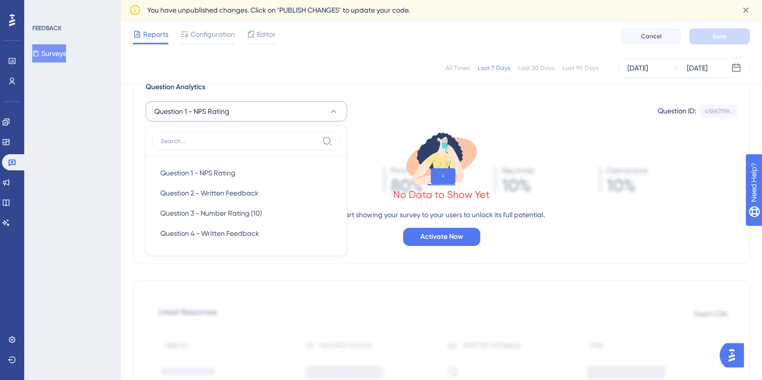
click at [385, 135] on div "No Data to Show Yet Start showing your survey to your users to unlock its full …" at bounding box center [442, 187] width 592 height 132
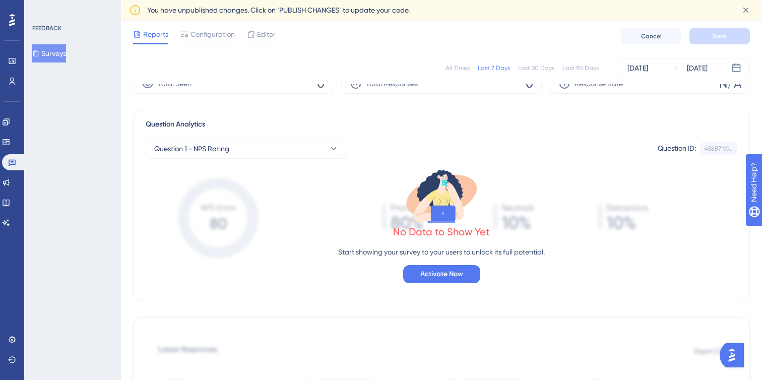
scroll to position [0, 0]
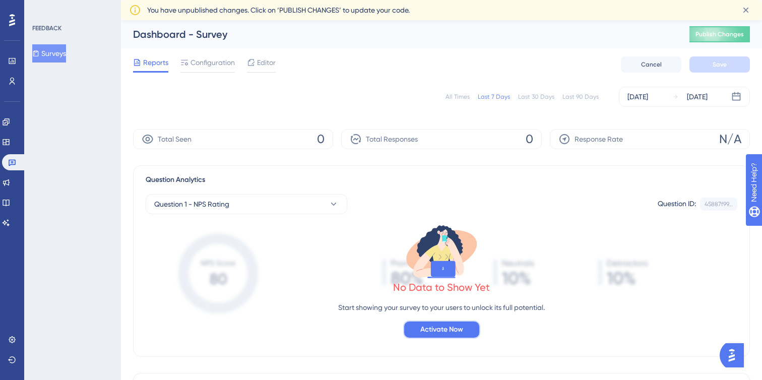
click at [466, 328] on button "Activate Now" at bounding box center [441, 329] width 77 height 18
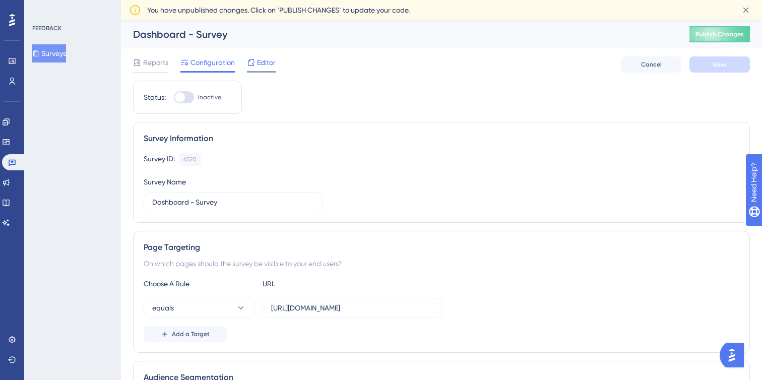
click at [270, 60] on span "Editor" at bounding box center [266, 62] width 19 height 12
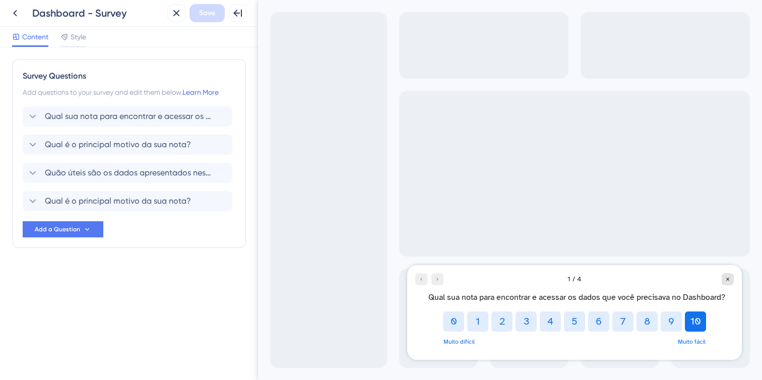
click at [689, 321] on button "10" at bounding box center [695, 321] width 21 height 20
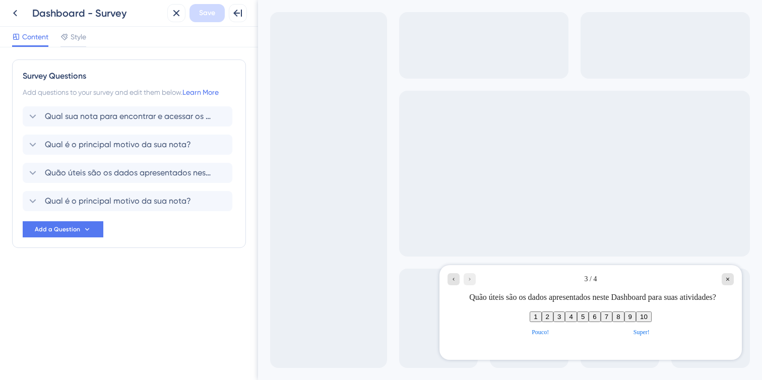
click at [652, 322] on button "10" at bounding box center [644, 316] width 16 height 11
click at [472, 278] on icon "Go to Question 4" at bounding box center [470, 279] width 6 height 6
click at [467, 280] on icon "Go to Question 4" at bounding box center [470, 279] width 6 height 6
click at [455, 279] on icon "Go to Question 2" at bounding box center [453, 279] width 6 height 6
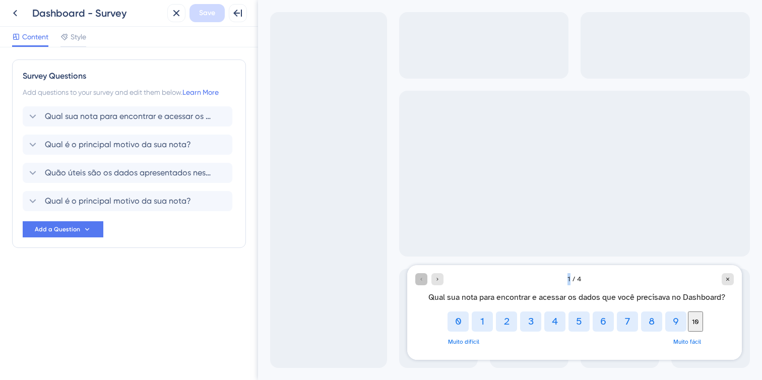
click at [455, 279] on div "1 / 4" at bounding box center [574, 279] width 318 height 12
click at [652, 274] on div "1 / 4" at bounding box center [574, 279] width 318 height 12
click at [171, 179] on div "Quão úteis são os dados apresentados neste Dashboard para suas atividades? [GEO…" at bounding box center [128, 173] width 210 height 20
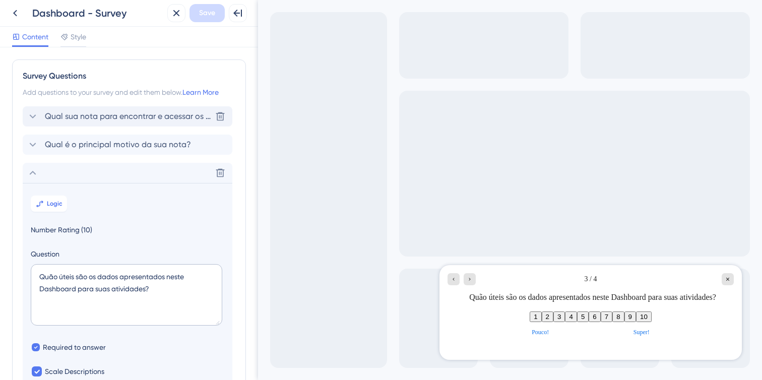
click at [149, 120] on span "Qual sua nota para encontrar e acessar os dados que você precisava no Dashboard?" at bounding box center [128, 116] width 166 height 12
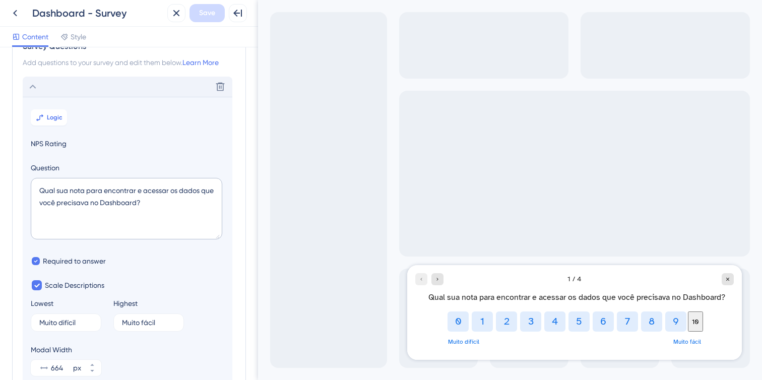
scroll to position [29, 0]
click at [104, 90] on div "Delete" at bounding box center [128, 88] width 210 height 20
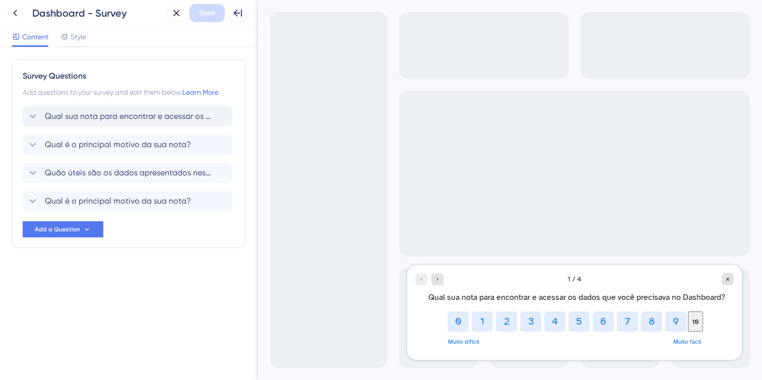
scroll to position [0, 0]
click at [112, 121] on span "Qual sua nota para encontrar e acessar os dados que você precisava no Dashboard?" at bounding box center [128, 116] width 166 height 12
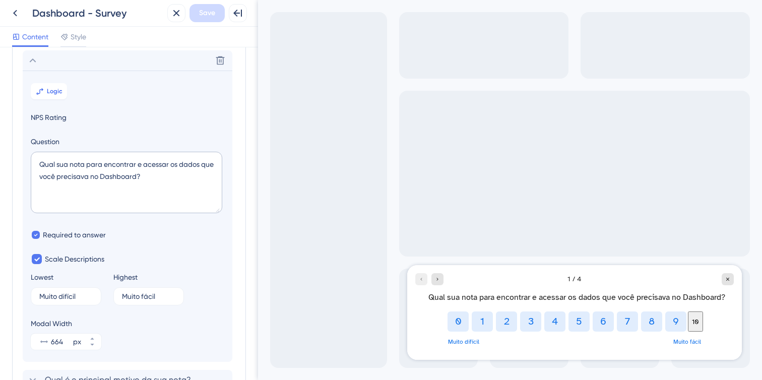
scroll to position [59, 0]
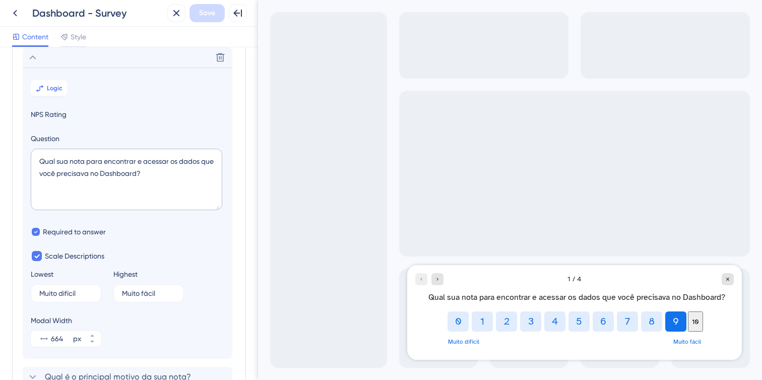
click at [672, 330] on button "9" at bounding box center [675, 321] width 21 height 20
click at [726, 275] on div "Close survey" at bounding box center [728, 279] width 12 height 12
click at [12, 16] on icon at bounding box center [15, 13] width 12 height 12
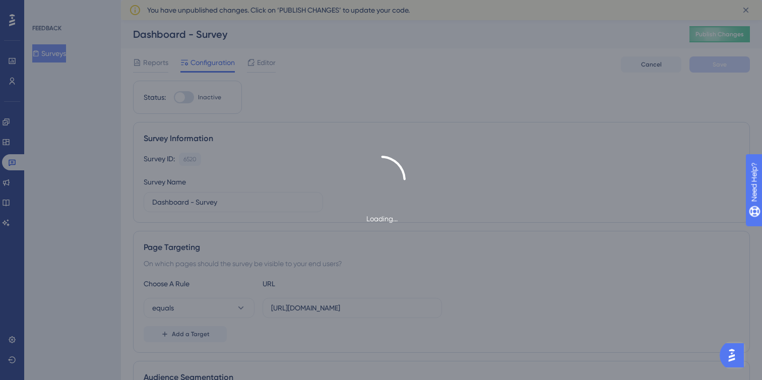
click at [255, 55] on div "Loading..." at bounding box center [381, 190] width 762 height 380
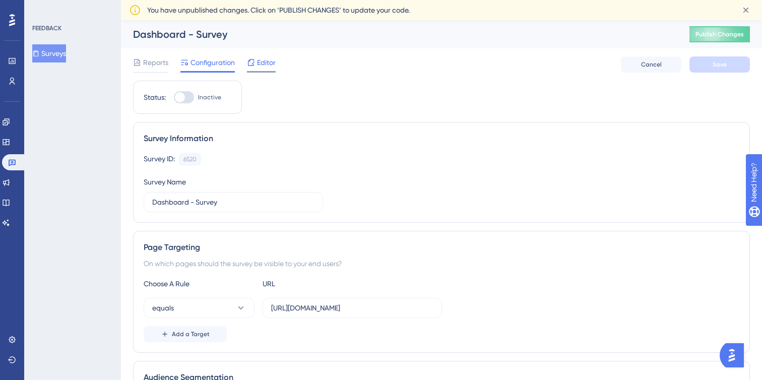
click at [261, 62] on span "Editor" at bounding box center [266, 62] width 19 height 12
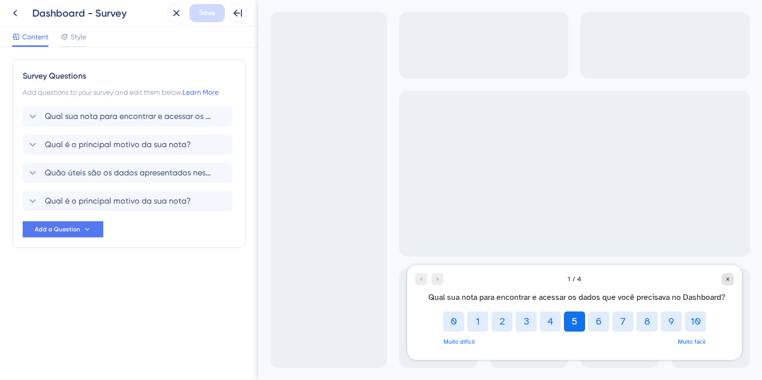
click at [573, 327] on button "5" at bounding box center [574, 321] width 21 height 20
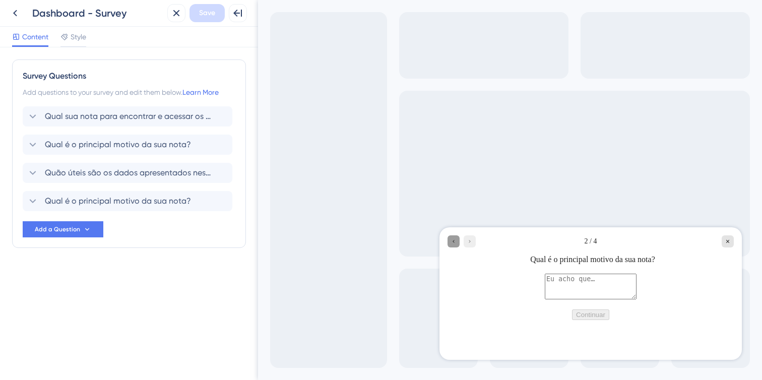
click at [449, 242] on div "Go to Question 1" at bounding box center [453, 241] width 12 height 12
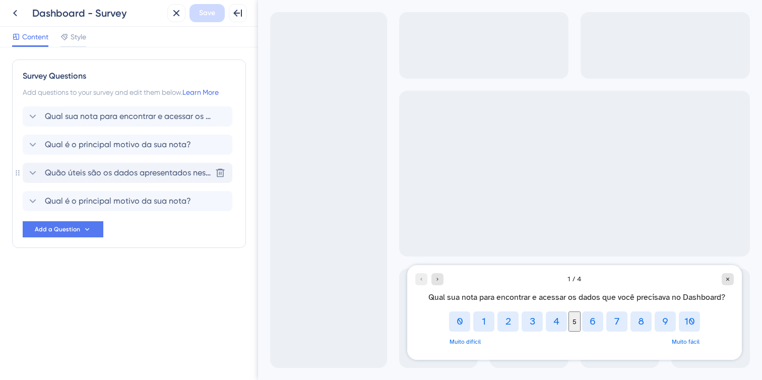
click at [130, 174] on span "Quão úteis são os dados apresentados neste Dashboard para suas atividades?" at bounding box center [128, 173] width 166 height 12
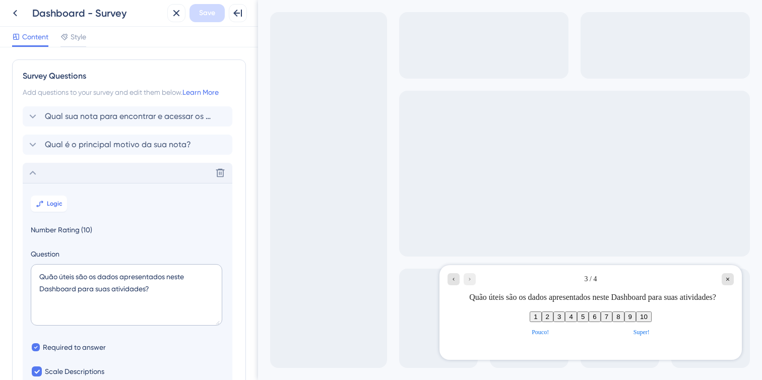
click at [636, 317] on button "9" at bounding box center [630, 316] width 12 height 11
click at [181, 13] on icon at bounding box center [176, 13] width 12 height 12
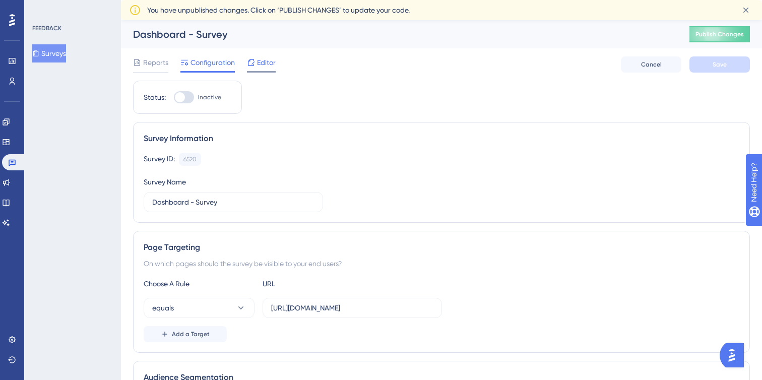
click at [264, 60] on span "Editor" at bounding box center [266, 62] width 19 height 12
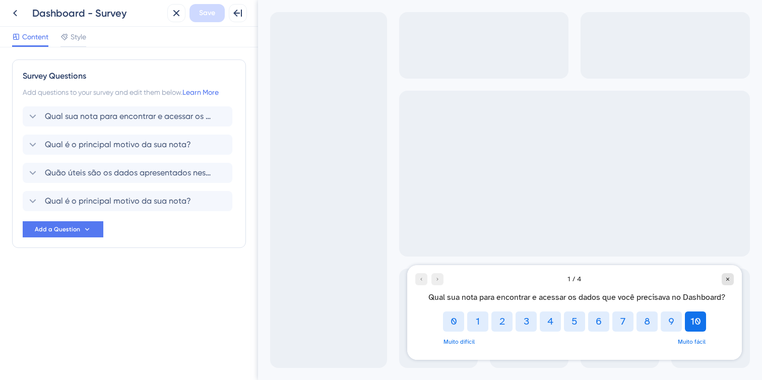
click at [693, 321] on button "10" at bounding box center [695, 321] width 21 height 20
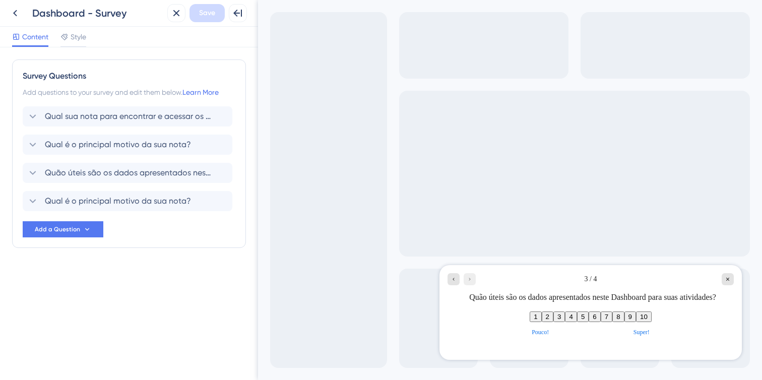
click at [652, 322] on button "10" at bounding box center [644, 316] width 16 height 11
click at [466, 276] on div "Go to Question 4" at bounding box center [470, 279] width 12 height 12
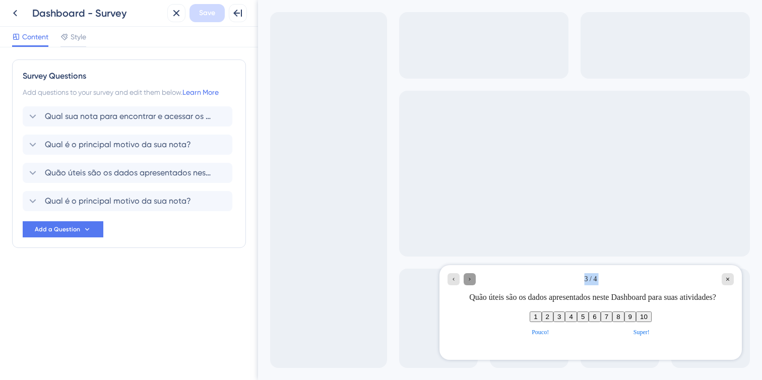
click at [466, 276] on div "Go to Question 4" at bounding box center [470, 279] width 12 height 12
click at [471, 276] on div "Go to Question 4" at bounding box center [470, 279] width 12 height 12
click at [565, 319] on button "4" at bounding box center [571, 316] width 12 height 11
click at [477, 279] on div "3 / 4" at bounding box center [590, 279] width 286 height 12
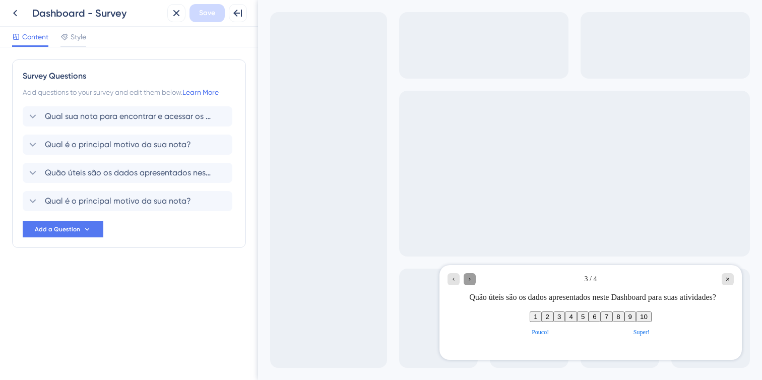
click at [474, 279] on div "Go to Question 4" at bounding box center [470, 279] width 12 height 12
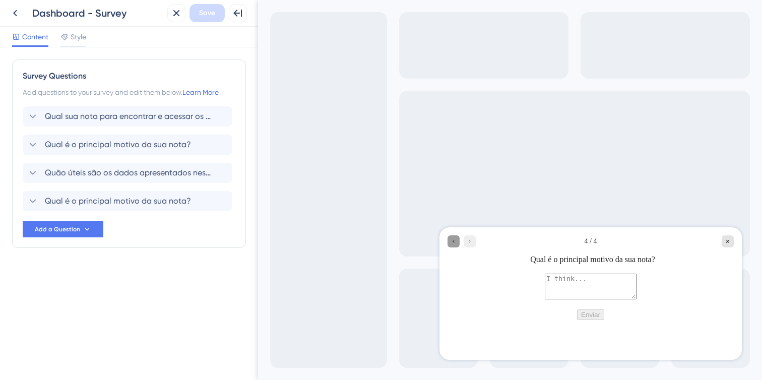
click at [457, 236] on div "Go to Question 3" at bounding box center [453, 241] width 12 height 12
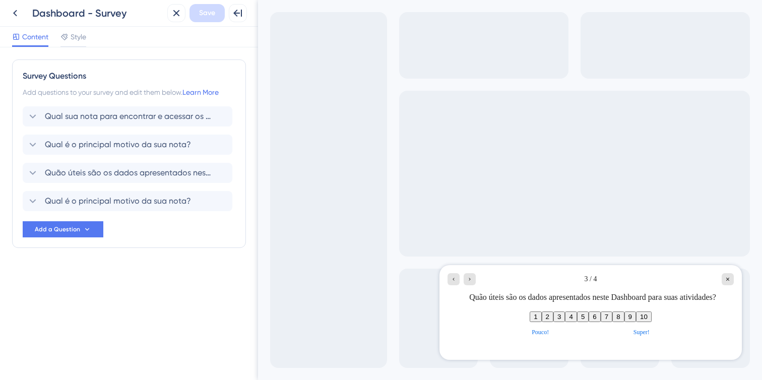
click at [652, 322] on button "10" at bounding box center [644, 316] width 16 height 11
click at [73, 37] on span "Style" at bounding box center [79, 37] width 16 height 12
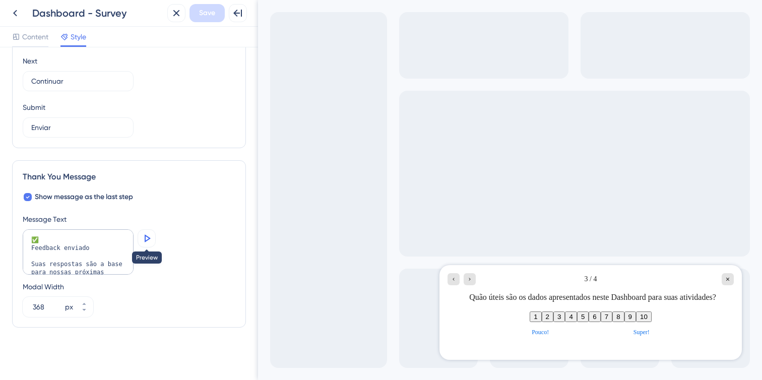
click at [155, 235] on button at bounding box center [147, 238] width 18 height 18
click at [636, 320] on button "9" at bounding box center [630, 316] width 12 height 11
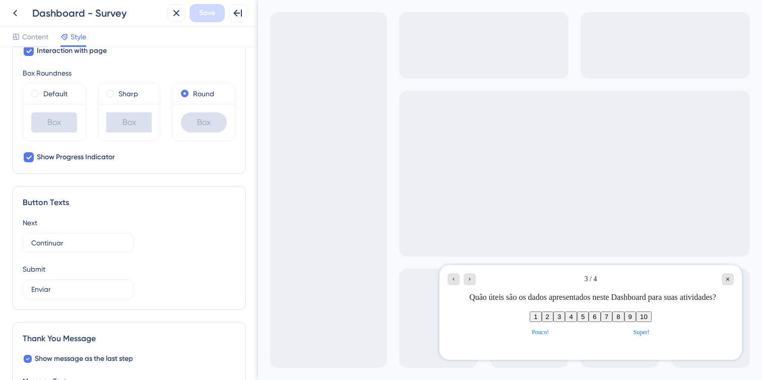
scroll to position [282, 0]
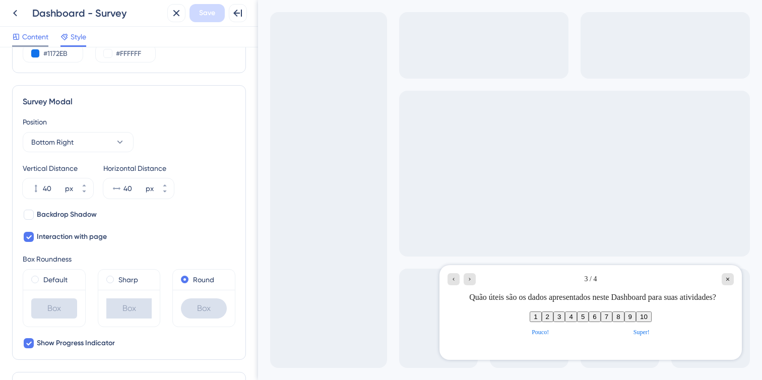
click at [42, 37] on span "Content" at bounding box center [35, 37] width 26 height 12
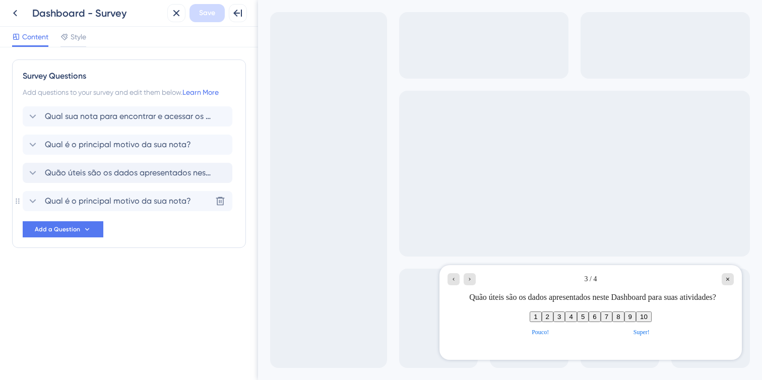
click at [107, 176] on span "Quão úteis são os dados apresentados neste Dashboard para suas atividades?" at bounding box center [128, 173] width 166 height 12
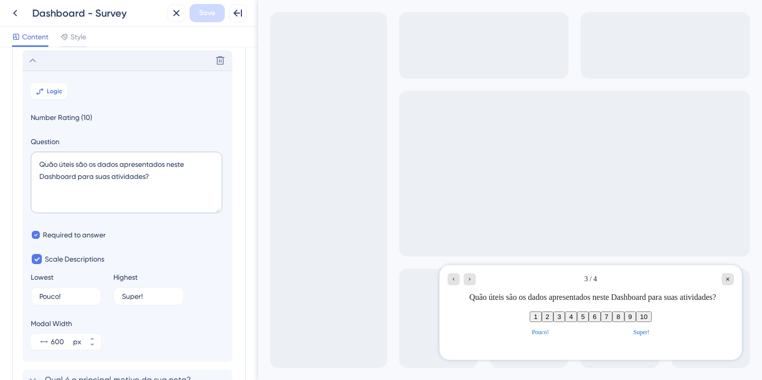
scroll to position [115, 0]
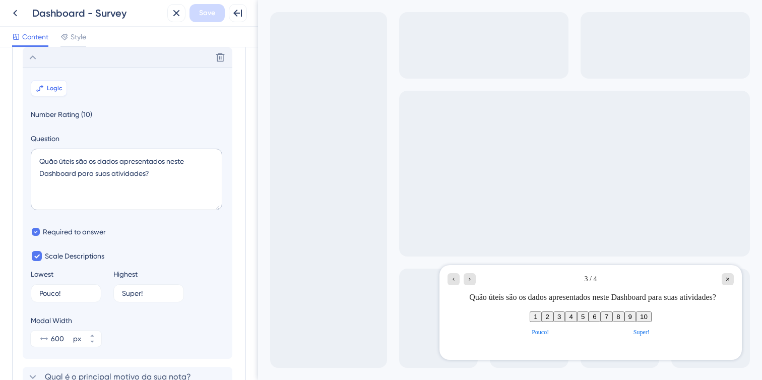
click at [36, 87] on icon at bounding box center [40, 88] width 8 height 8
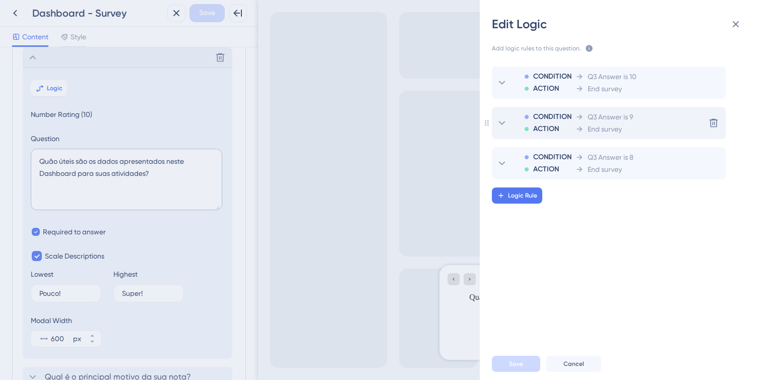
click at [621, 124] on span "End survey" at bounding box center [605, 129] width 34 height 12
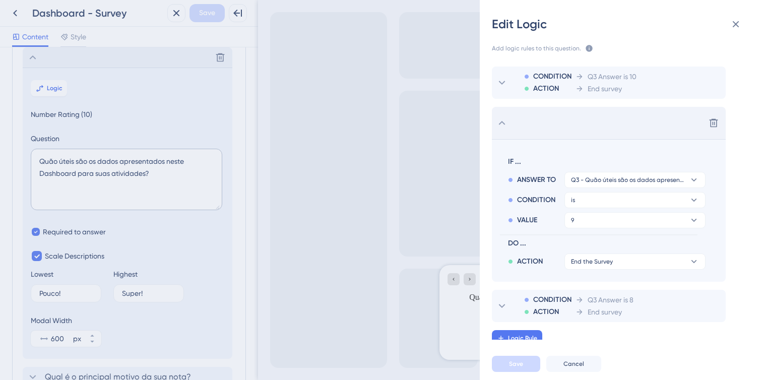
scroll to position [7, 0]
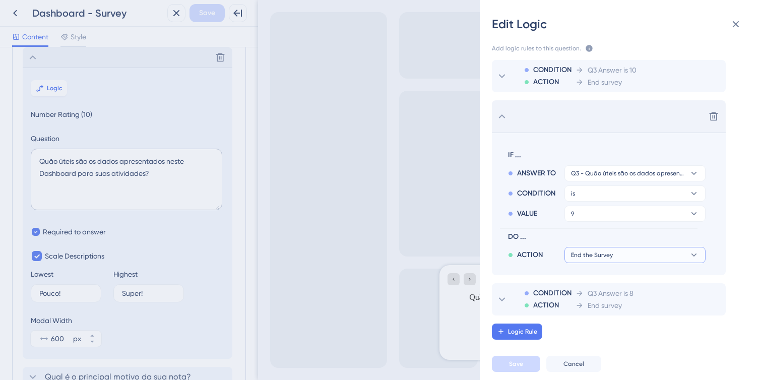
click at [647, 263] on button "End the Survey" at bounding box center [634, 255] width 141 height 16
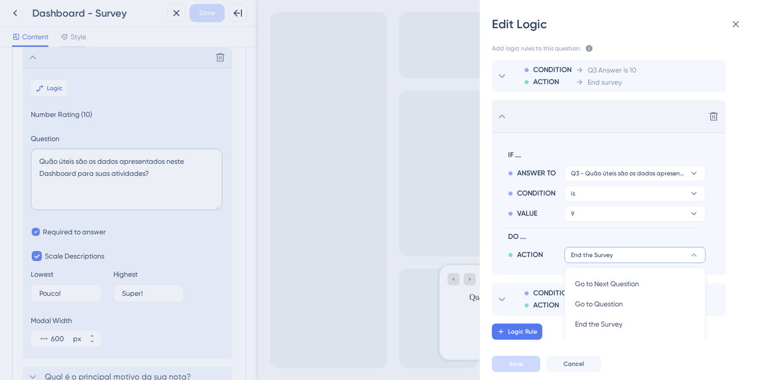
scroll to position [128, 0]
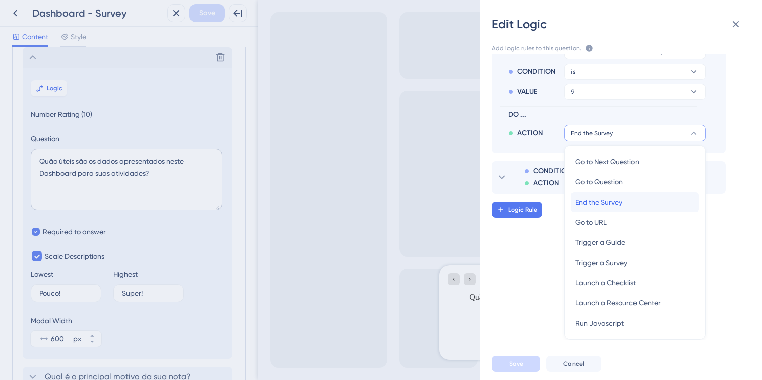
click at [642, 199] on div "End the Survey End the Survey" at bounding box center [635, 202] width 120 height 20
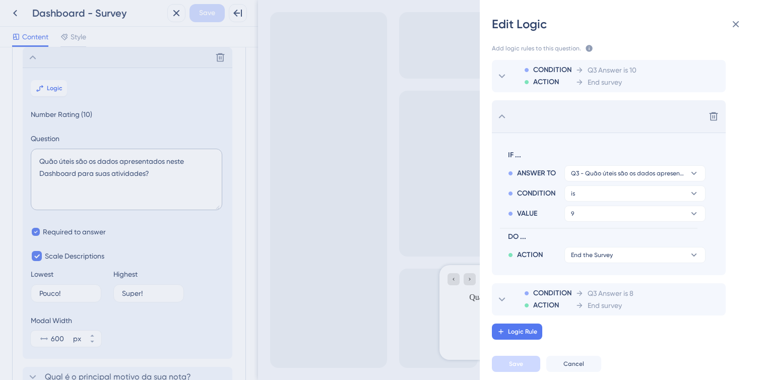
scroll to position [7, 0]
click at [594, 125] on div "Delete" at bounding box center [609, 116] width 234 height 32
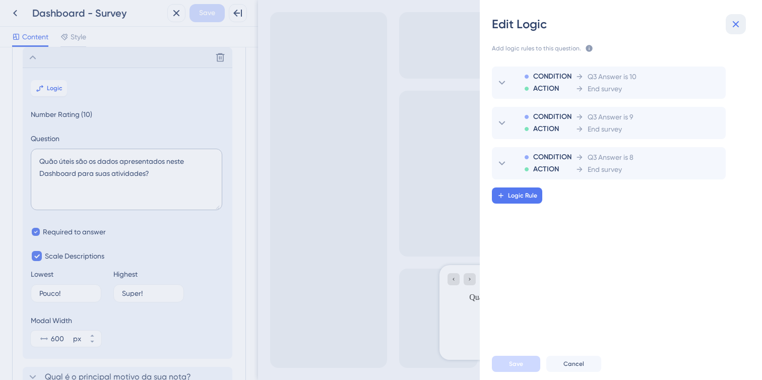
click at [741, 22] on icon at bounding box center [736, 24] width 12 height 12
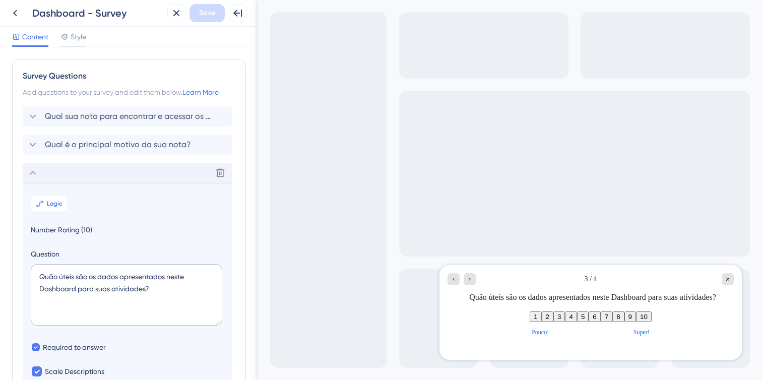
click at [37, 178] on icon at bounding box center [33, 173] width 12 height 12
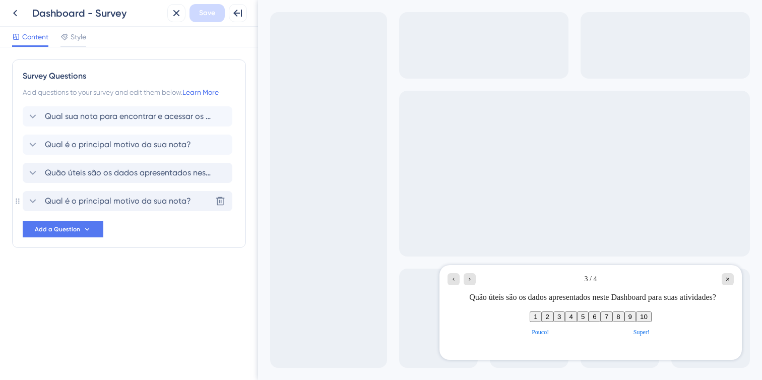
click at [56, 199] on span "Qual é o principal motivo da sua nota?" at bounding box center [118, 201] width 146 height 12
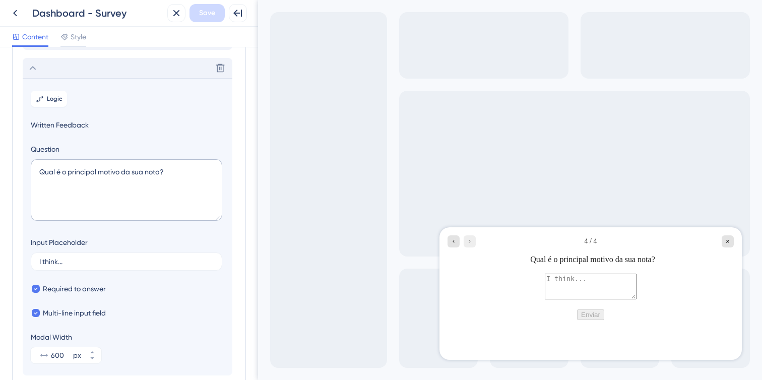
scroll to position [122, 0]
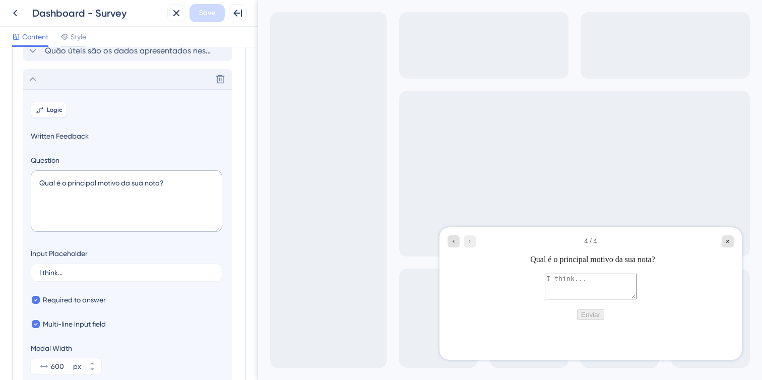
click at [57, 107] on span "Logic" at bounding box center [55, 110] width 16 height 8
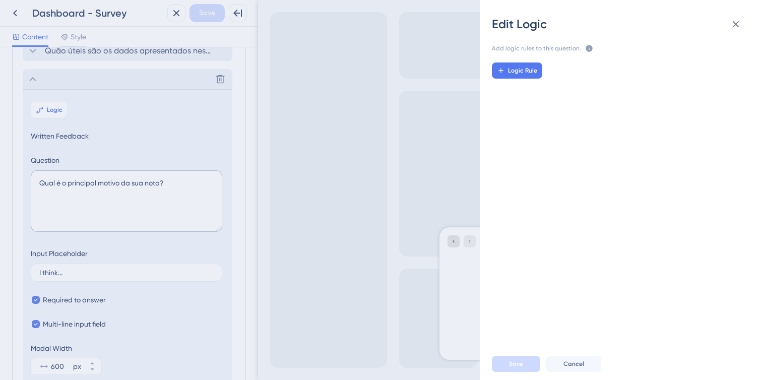
click at [588, 48] on icon at bounding box center [589, 48] width 7 height 7
click at [588, 55] on div "Logic Rule" at bounding box center [625, 196] width 298 height 285
click at [733, 26] on icon at bounding box center [736, 24] width 7 height 7
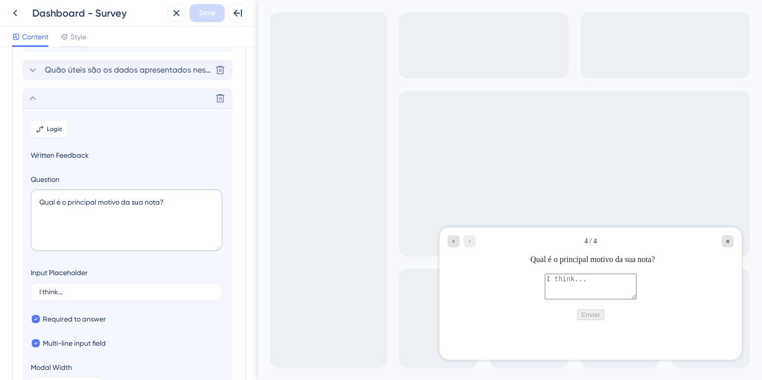
scroll to position [123, 0]
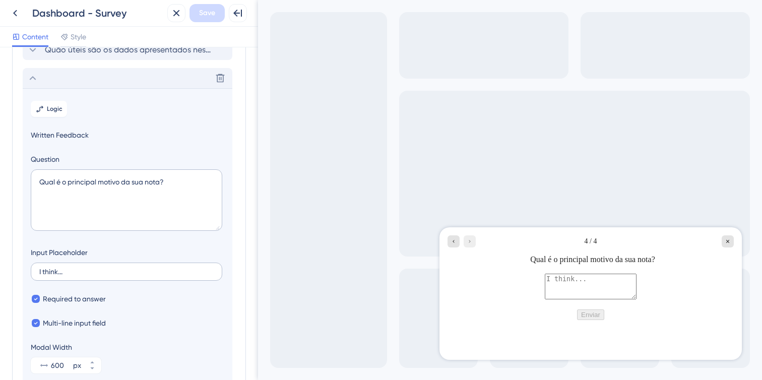
click at [66, 277] on label "I think..." at bounding box center [126, 272] width 191 height 18
click at [66, 275] on input "I think..." at bounding box center [126, 271] width 174 height 7
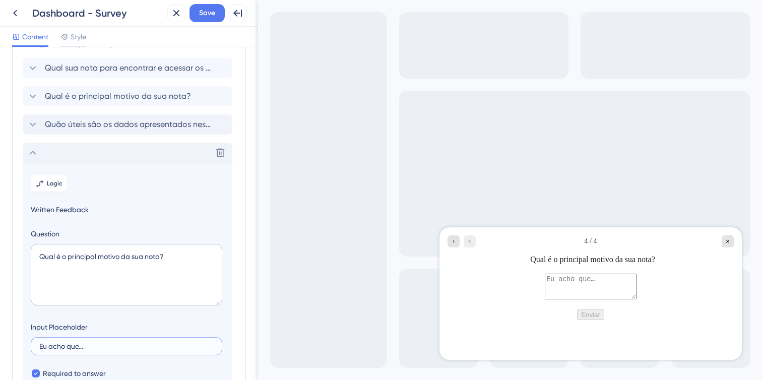
scroll to position [0, 0]
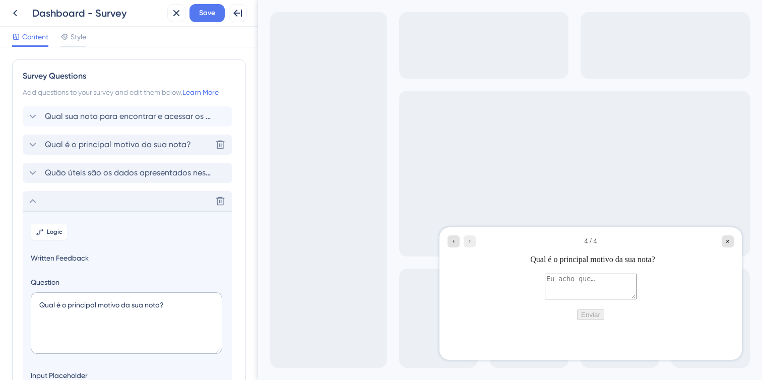
type input "Eu acho que…"
click at [68, 150] on span "Qual é o principal motivo da sua nota?" at bounding box center [118, 145] width 146 height 12
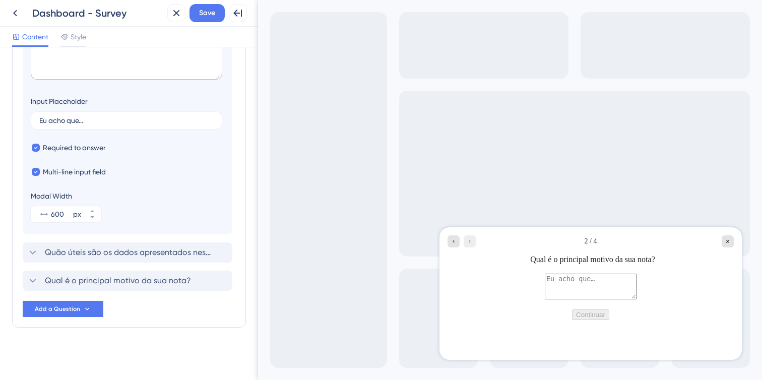
scroll to position [218, 0]
click at [200, 17] on span "Save" at bounding box center [207, 13] width 16 height 12
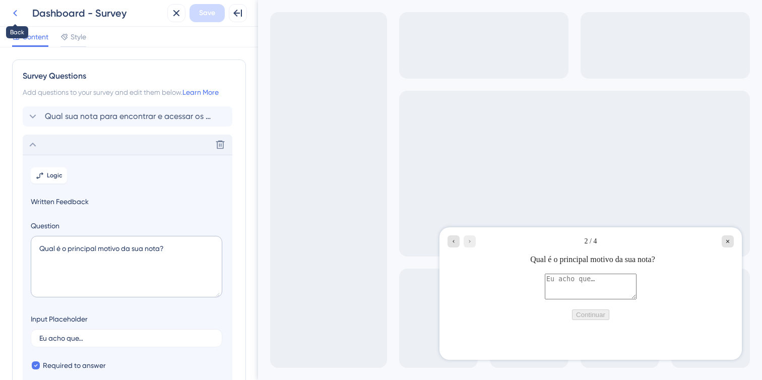
click at [16, 13] on icon at bounding box center [15, 13] width 12 height 12
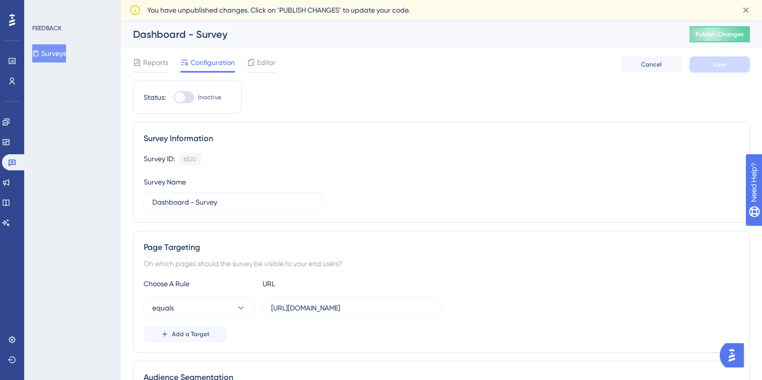
click at [66, 56] on button "Surveys" at bounding box center [49, 53] width 34 height 18
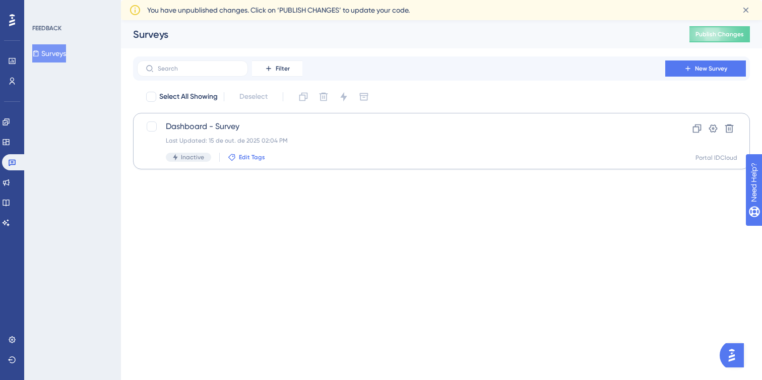
click at [239, 157] on span "Edit Tags" at bounding box center [252, 157] width 26 height 8
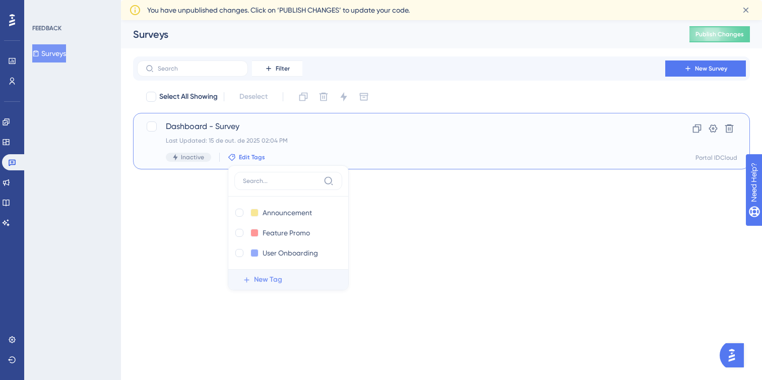
click at [271, 275] on span "New Tag" at bounding box center [268, 280] width 28 height 12
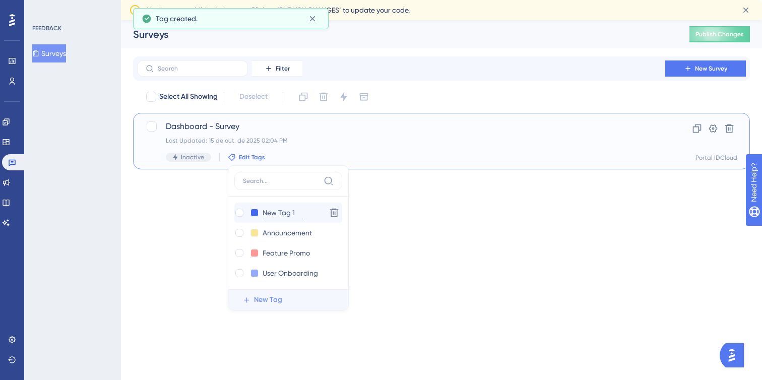
click at [289, 212] on input "New Tag 1" at bounding box center [283, 213] width 40 height 13
type input "Das"
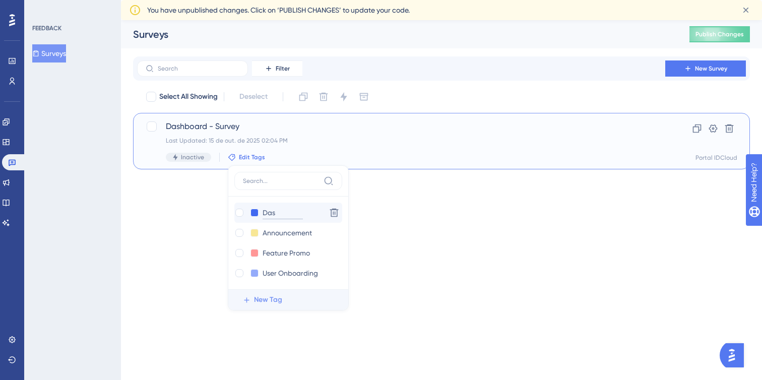
click at [286, 212] on input "Das" at bounding box center [283, 213] width 40 height 13
type input "Dashboard"
click at [367, 202] on html "Performance Users Engagement Widgets Feedback Product Updates Knowledge Base AI…" at bounding box center [381, 101] width 762 height 202
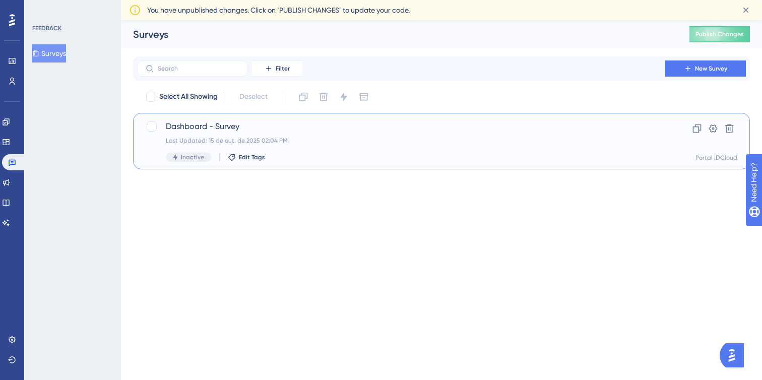
click at [242, 153] on div "Inactive Edit Tags" at bounding box center [401, 157] width 471 height 9
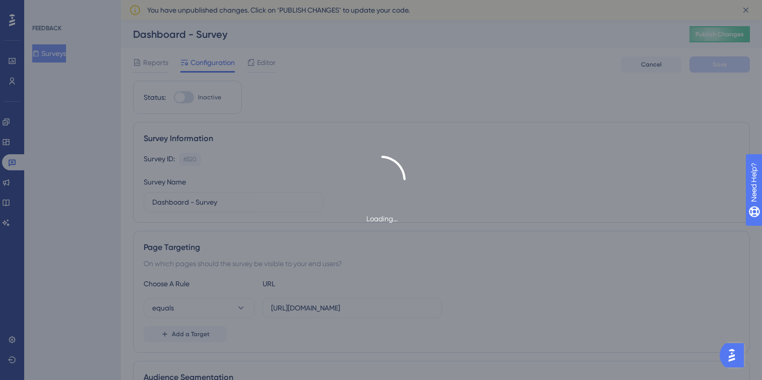
click at [69, 56] on div "Loading..." at bounding box center [381, 190] width 762 height 380
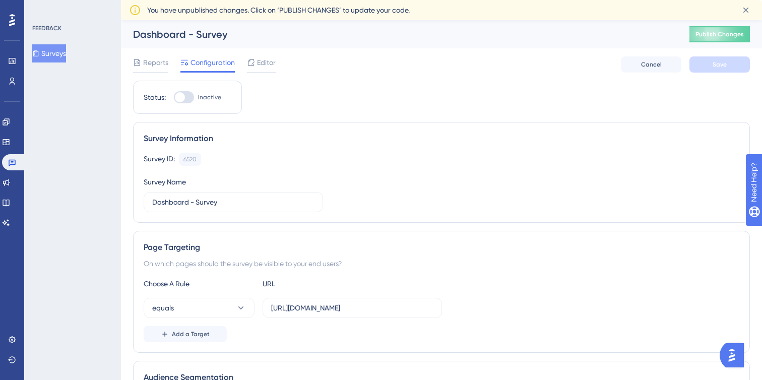
click at [66, 55] on button "Surveys" at bounding box center [49, 53] width 34 height 18
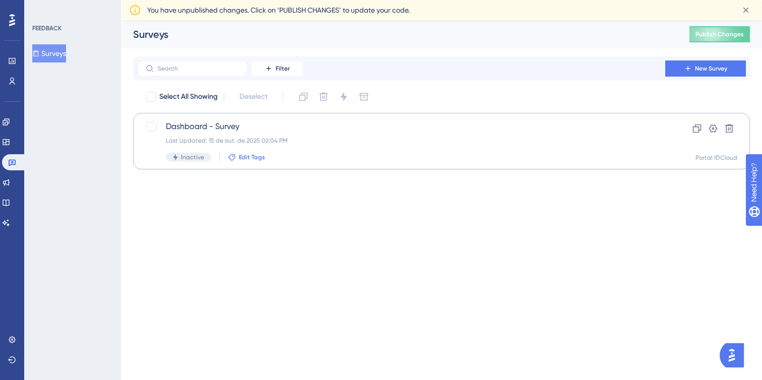
click at [255, 156] on span "Edit Tags" at bounding box center [252, 157] width 26 height 8
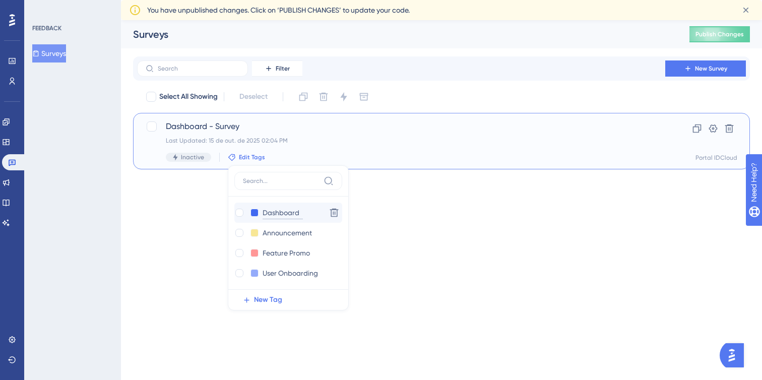
click at [274, 211] on input "Dashboard" at bounding box center [283, 213] width 40 height 13
click at [238, 213] on div at bounding box center [239, 213] width 8 height 8
checkbox input "true"
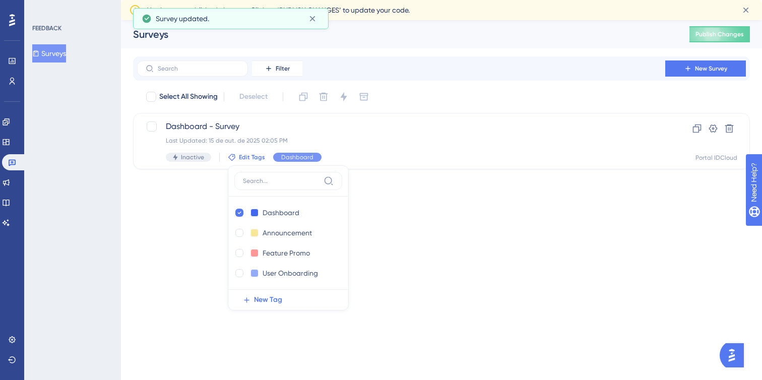
click at [396, 202] on html "Performance Users Engagement Widgets Feedback Product Updates Knowledge Base AI…" at bounding box center [381, 101] width 762 height 202
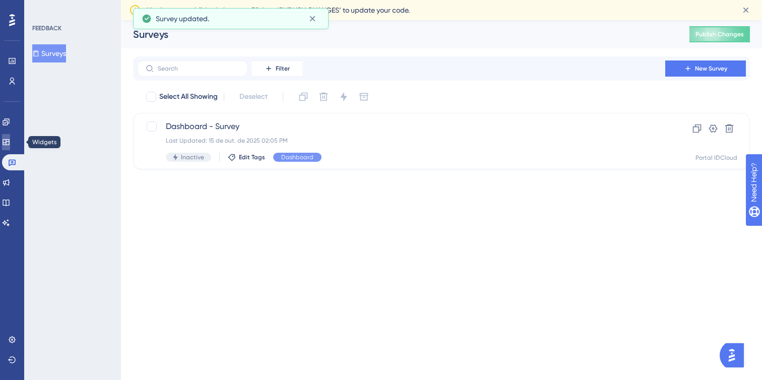
click at [10, 140] on icon at bounding box center [6, 142] width 8 height 8
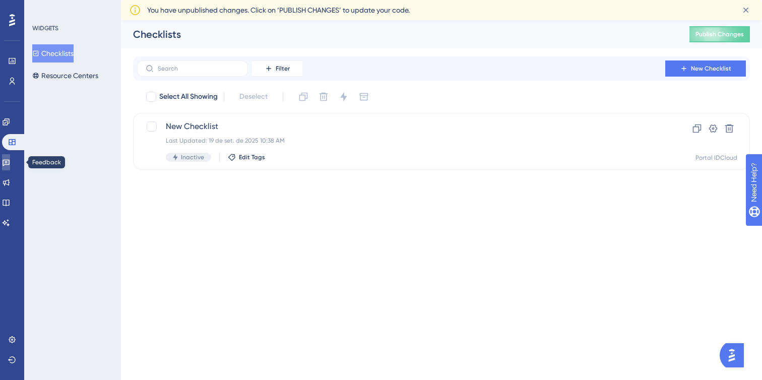
click at [10, 167] on link at bounding box center [6, 162] width 8 height 16
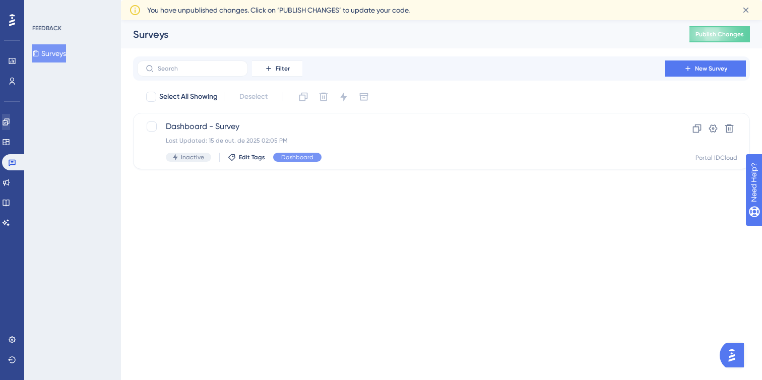
click at [9, 122] on icon at bounding box center [6, 121] width 7 height 7
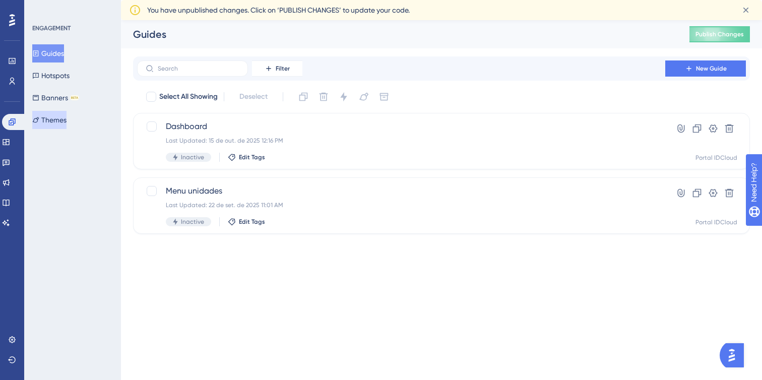
click at [60, 120] on button "Themes" at bounding box center [49, 120] width 34 height 18
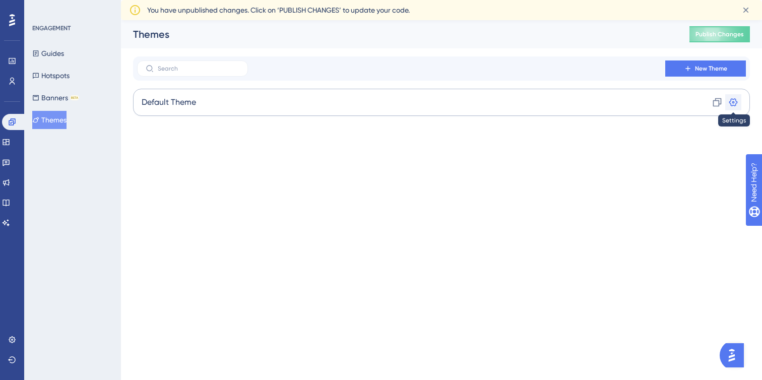
click at [736, 101] on icon at bounding box center [733, 102] width 9 height 8
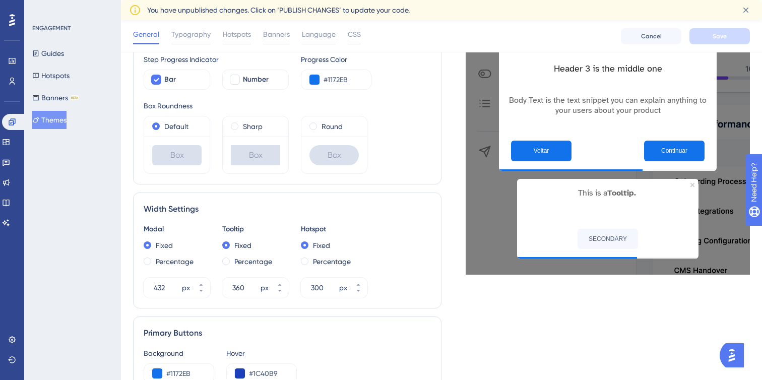
scroll to position [252, 0]
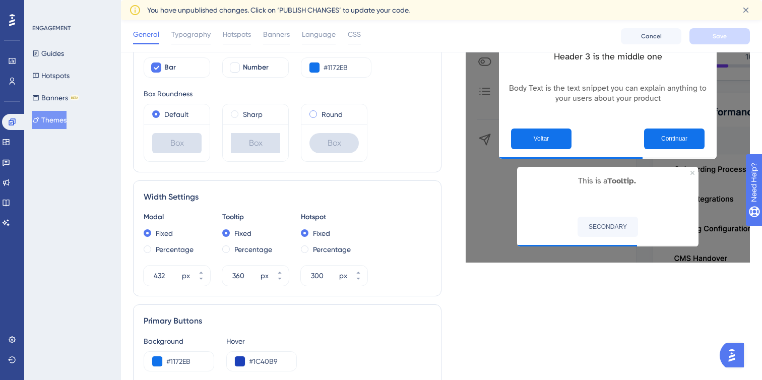
click at [324, 113] on label "Round" at bounding box center [331, 114] width 21 height 12
click at [198, 117] on div "Default" at bounding box center [176, 114] width 49 height 12
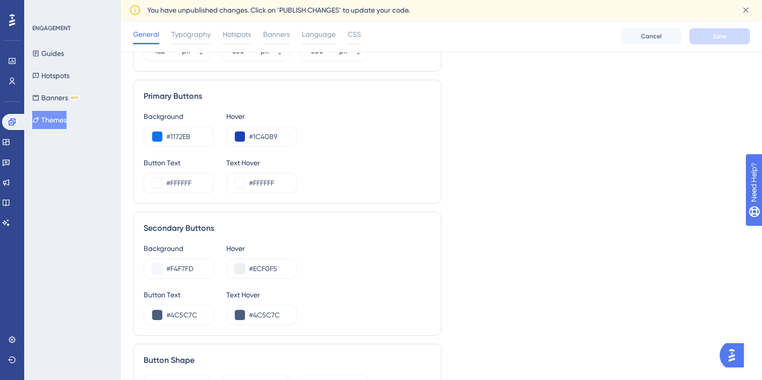
scroll to position [486, 0]
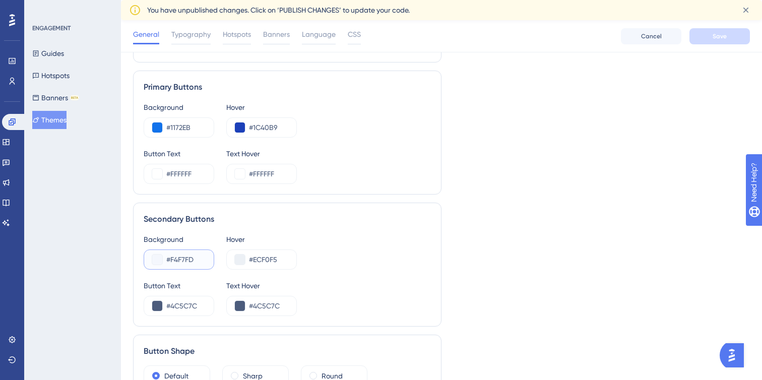
click at [196, 260] on input "#F4F7FD" at bounding box center [185, 259] width 39 height 12
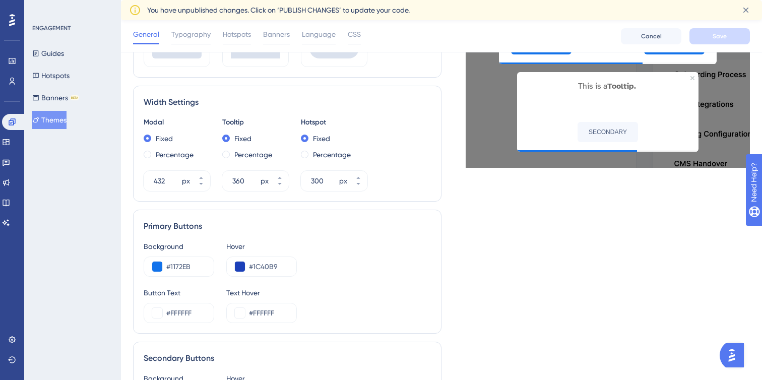
scroll to position [280, 0]
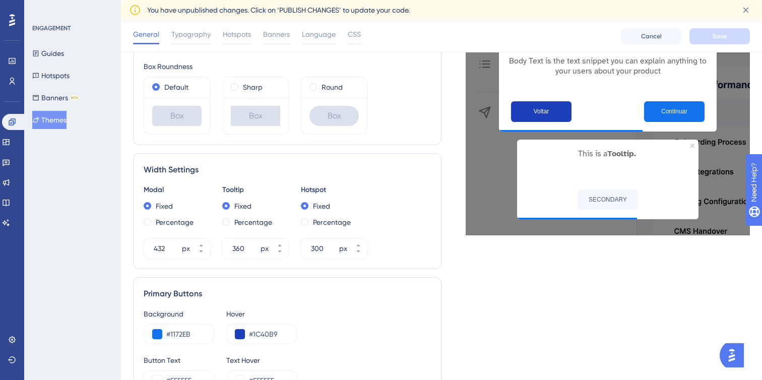
click at [519, 105] on button "Voltar" at bounding box center [541, 111] width 60 height 21
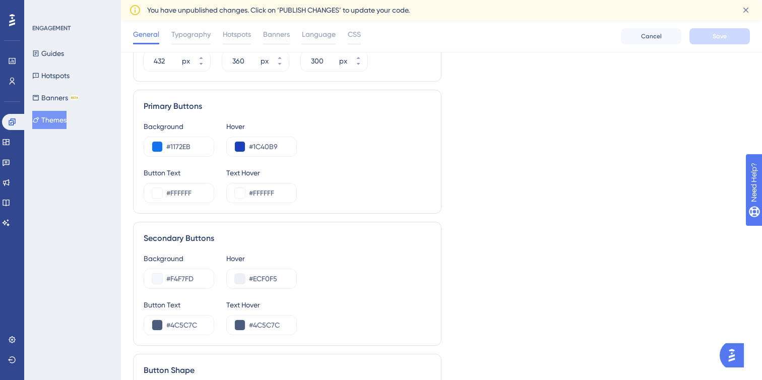
scroll to position [580, 0]
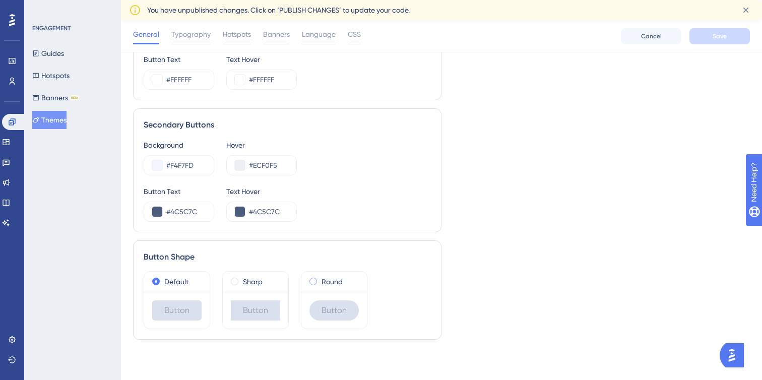
click at [329, 280] on label "Round" at bounding box center [331, 282] width 21 height 12
click at [186, 285] on label "Default" at bounding box center [176, 282] width 24 height 12
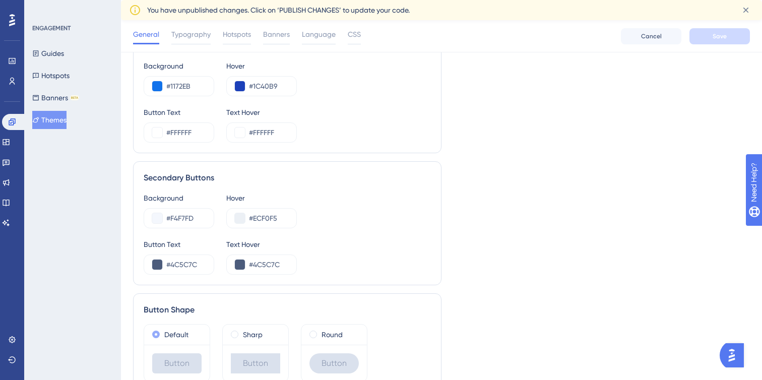
scroll to position [532, 0]
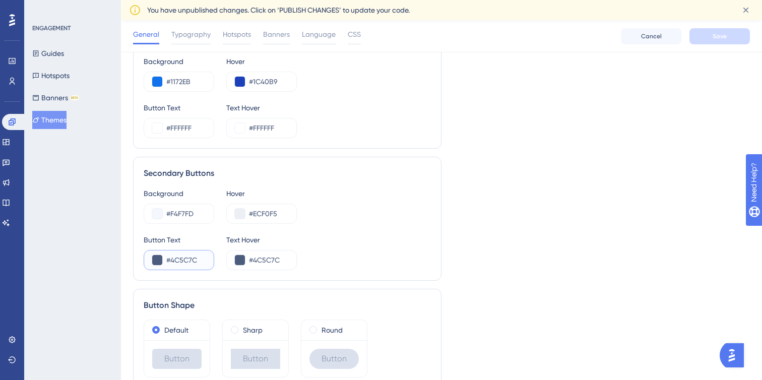
click at [186, 258] on input "#4C5C7C" at bounding box center [185, 260] width 39 height 12
click at [255, 256] on input "#4C5C7C" at bounding box center [268, 260] width 39 height 12
click at [196, 210] on input "#F4F7FD" at bounding box center [185, 214] width 39 height 12
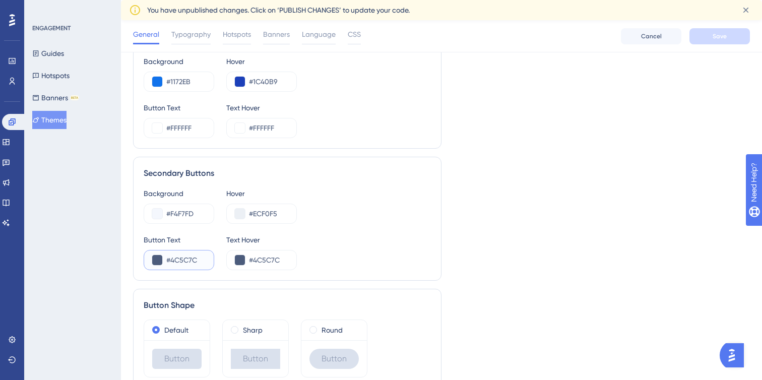
click at [194, 257] on input "#4C5C7C" at bounding box center [185, 260] width 39 height 12
paste input "161616"
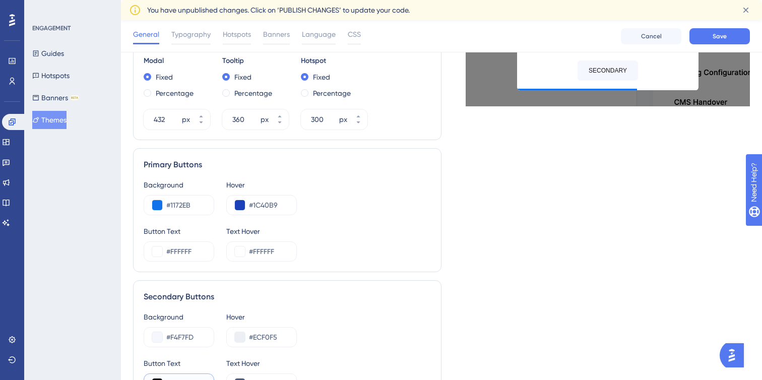
scroll to position [580, 0]
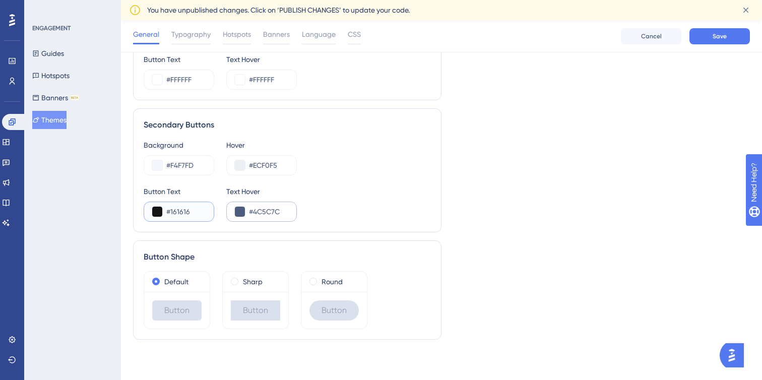
type input "#161616"
click at [277, 213] on input "#4C5C7C" at bounding box center [268, 212] width 39 height 12
paste input "161616"
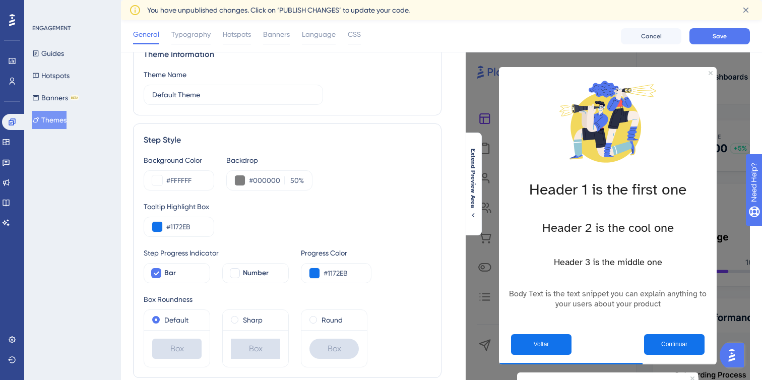
scroll to position [78, 0]
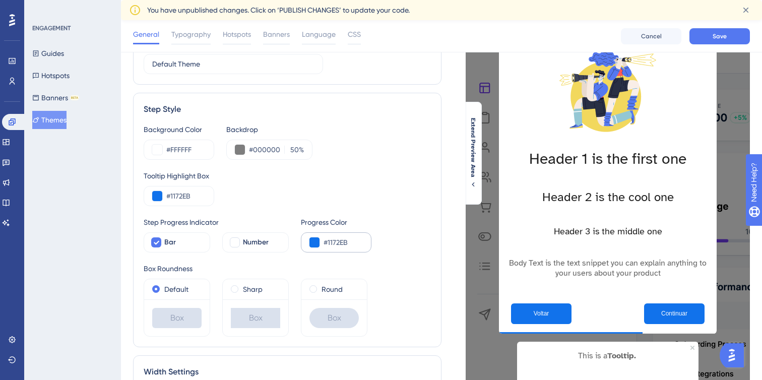
type input "#212121"
click at [338, 238] on input "#1172EB" at bounding box center [343, 242] width 39 height 12
paste input "61616"
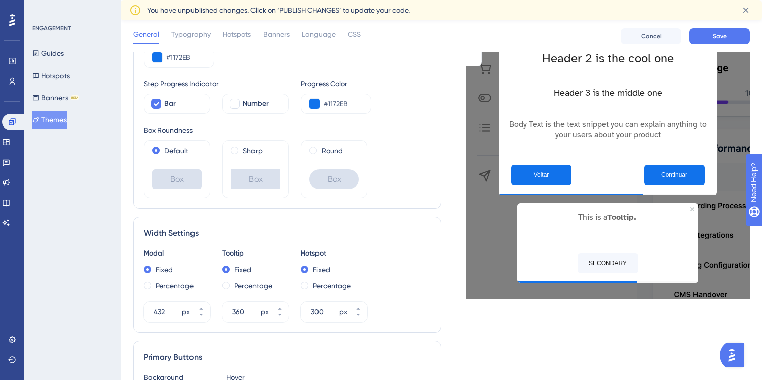
scroll to position [206, 0]
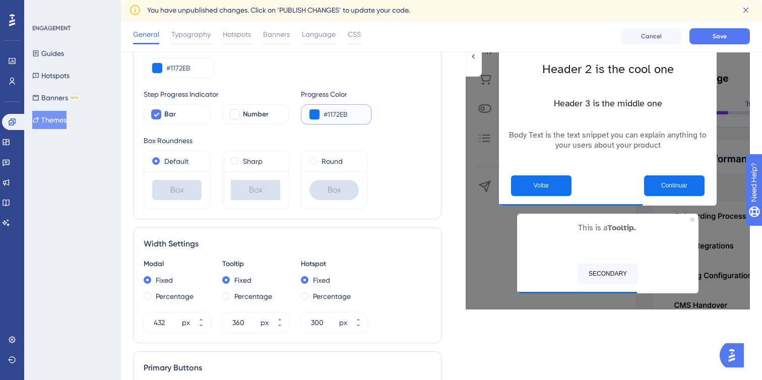
paste input "C3DCFA"
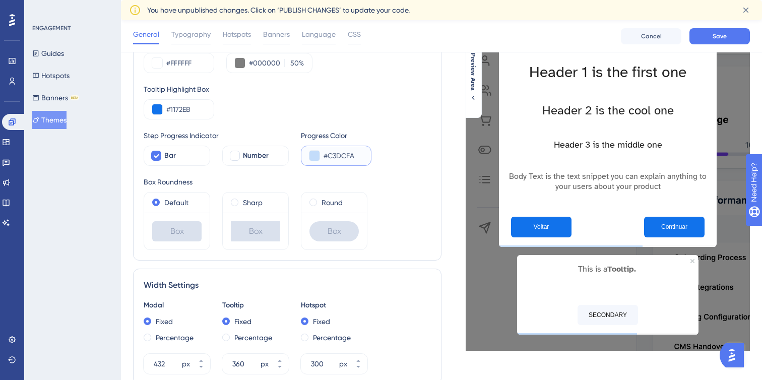
scroll to position [130, 0]
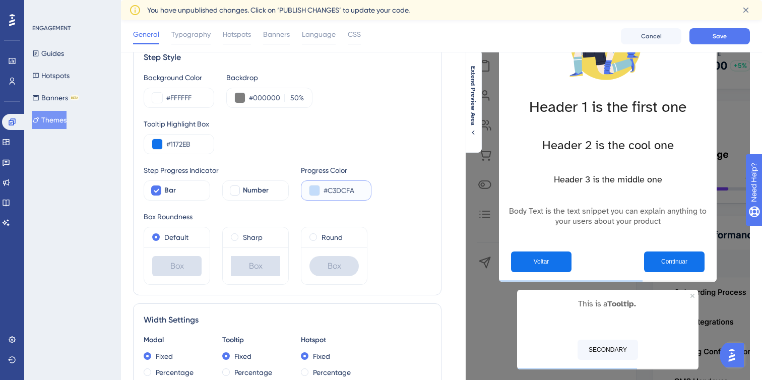
click at [341, 186] on input "#C3DCFA" at bounding box center [343, 190] width 39 height 12
paste input "B8D5F9"
type input "#B8D5F9"
click at [380, 223] on div "Box Roundness Default Box Sharp Box Round Box" at bounding box center [287, 248] width 287 height 74
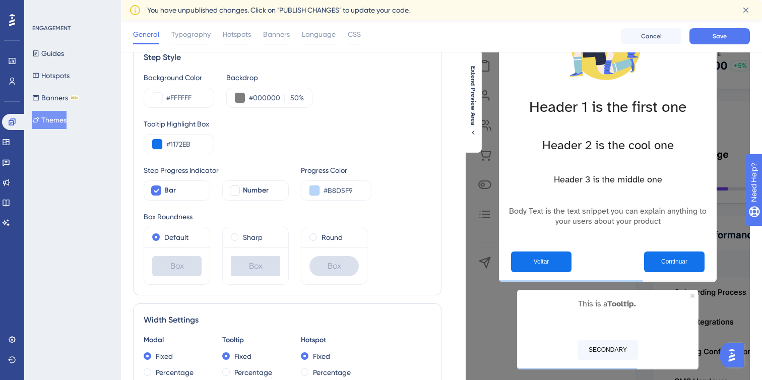
click at [210, 212] on div "Box Roundness" at bounding box center [287, 217] width 287 height 12
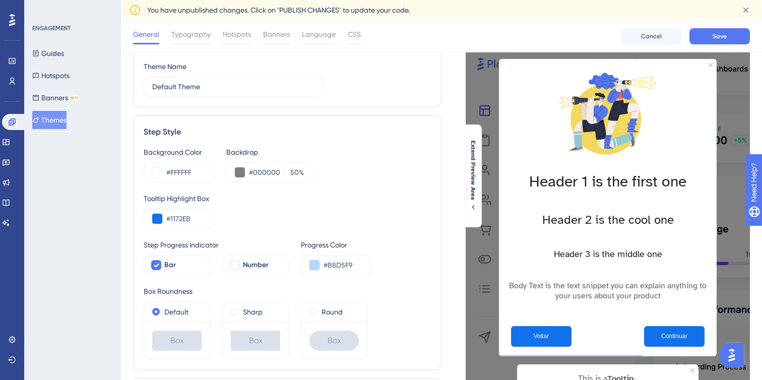
scroll to position [54, 0]
click at [710, 38] on button "Save" at bounding box center [719, 36] width 60 height 16
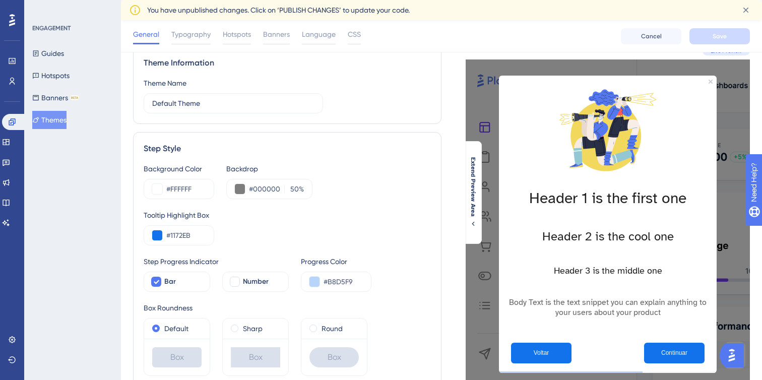
scroll to position [0, 0]
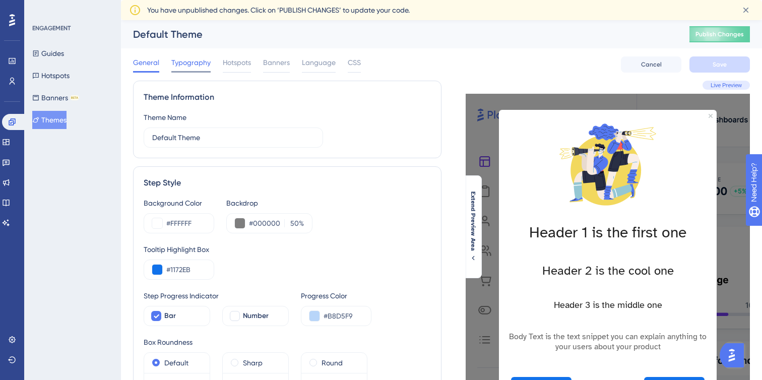
click at [195, 63] on span "Typography" at bounding box center [190, 62] width 39 height 12
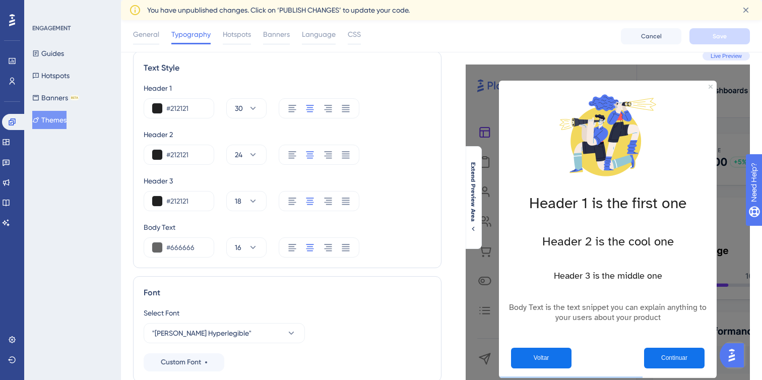
scroll to position [34, 0]
click at [290, 242] on icon at bounding box center [292, 247] width 10 height 10
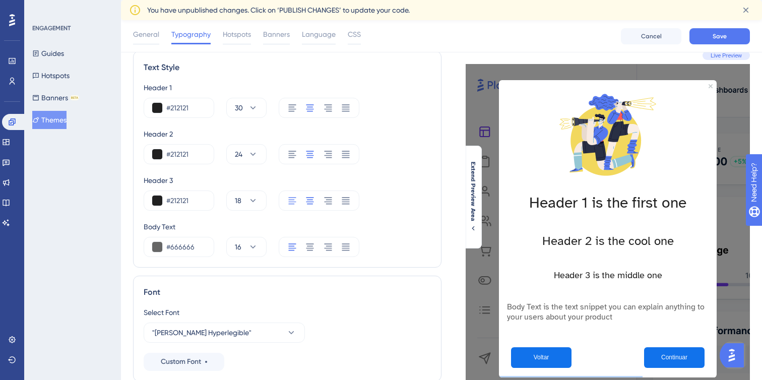
click at [287, 207] on div at bounding box center [292, 200] width 10 height 20
click at [292, 148] on div at bounding box center [292, 154] width 10 height 20
click at [295, 102] on div at bounding box center [292, 108] width 10 height 20
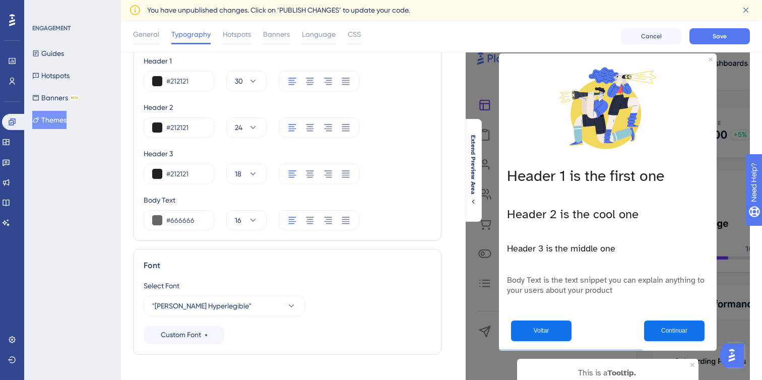
scroll to position [0, 0]
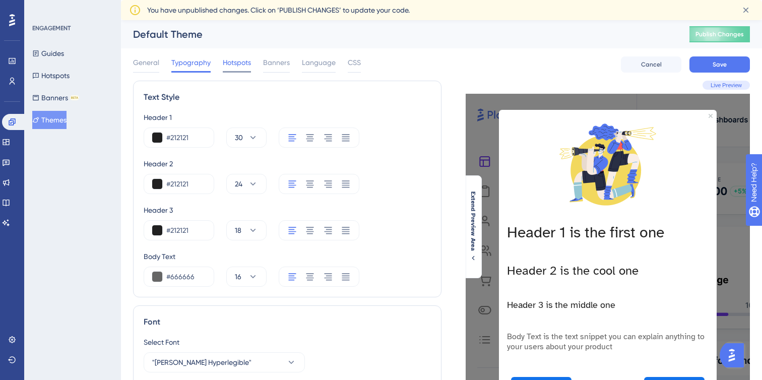
click at [241, 67] on span "Hotspots" at bounding box center [237, 62] width 28 height 12
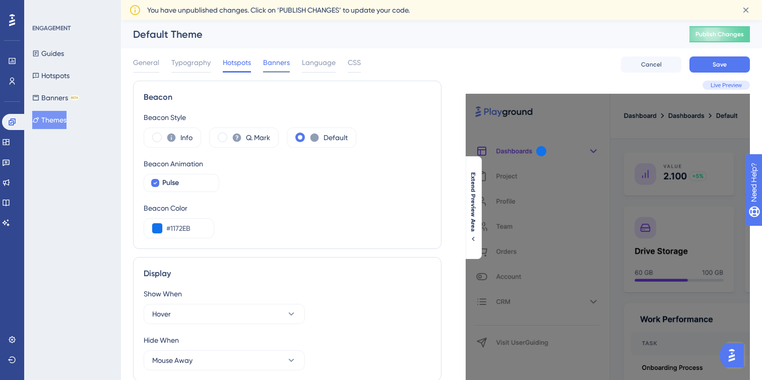
click at [288, 62] on span "Banners" at bounding box center [276, 62] width 27 height 12
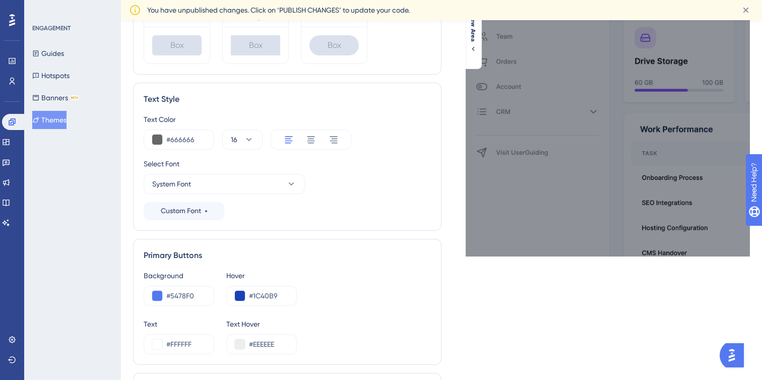
scroll to position [293, 0]
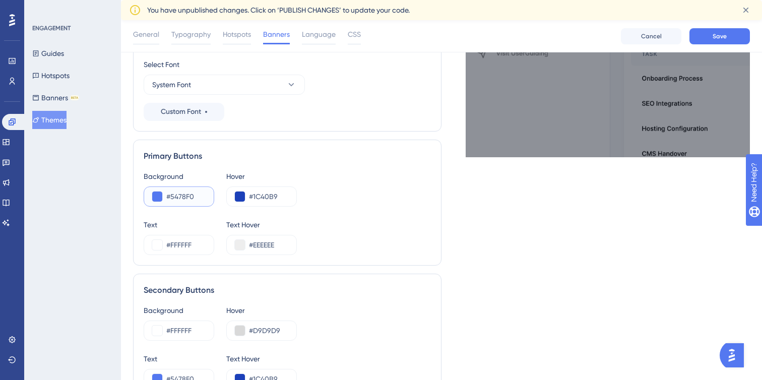
click at [186, 190] on input "#5478F0" at bounding box center [185, 196] width 39 height 12
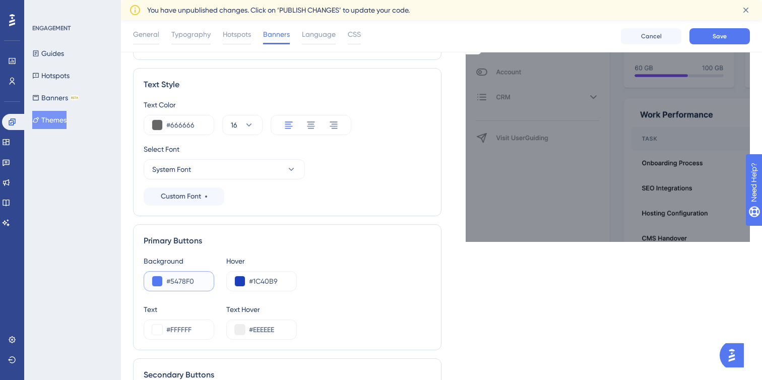
scroll to position [227, 0]
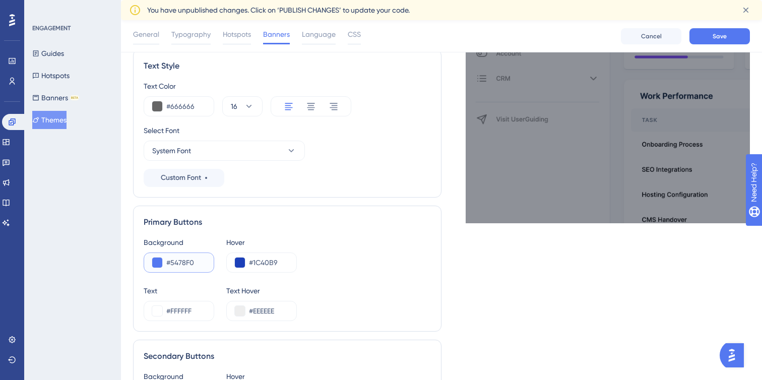
click at [179, 261] on input "#5478F0" at bounding box center [185, 262] width 39 height 12
click at [182, 263] on input "#5478F0" at bounding box center [185, 262] width 39 height 12
paste input "1172EB"
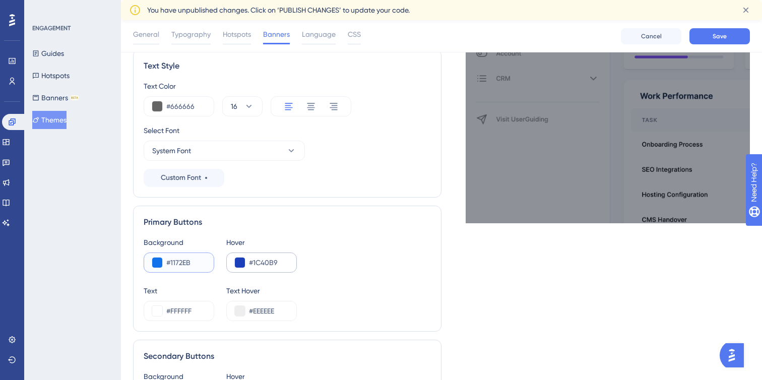
type input "#1172EB"
click at [262, 262] on input "#1C40B9" at bounding box center [268, 262] width 39 height 12
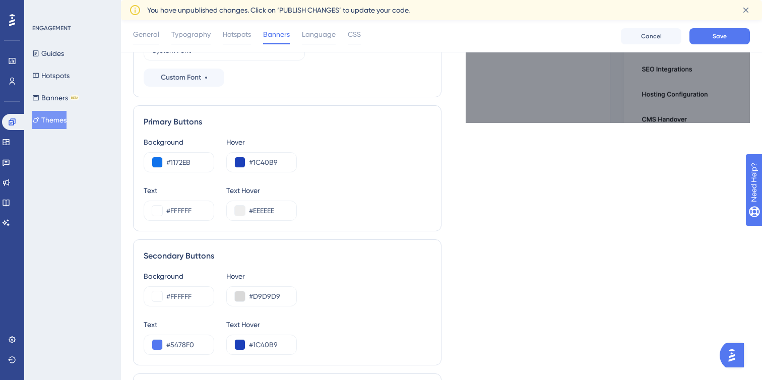
scroll to position [376, 0]
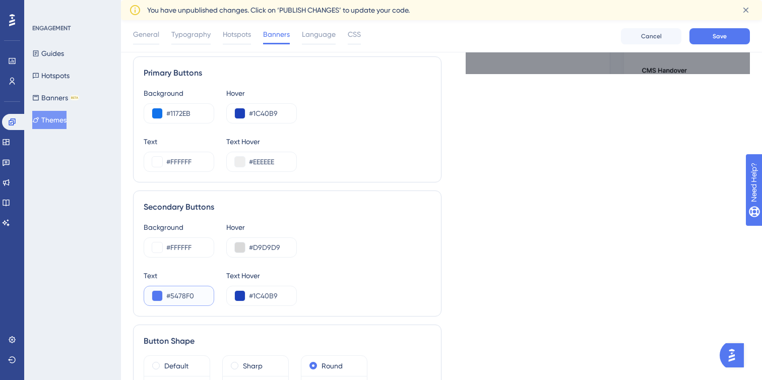
click at [185, 296] on input "#5478F0" at bounding box center [185, 296] width 39 height 12
paste input "1172EB"
type input "#1172EB"
click at [274, 296] on input "#1C40B9" at bounding box center [268, 296] width 39 height 12
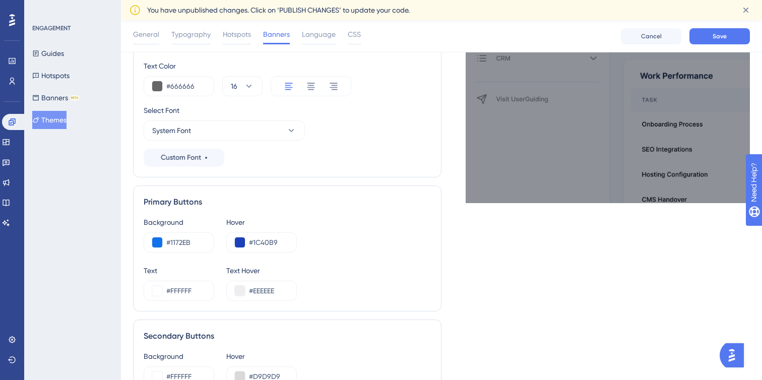
scroll to position [247, 0]
click at [283, 140] on button "System Font" at bounding box center [224, 131] width 161 height 20
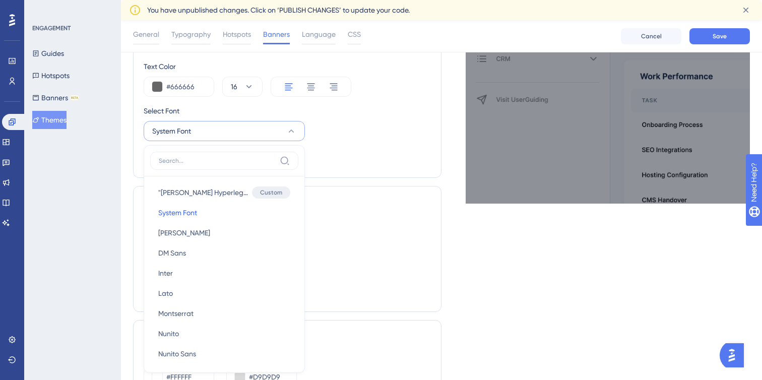
scroll to position [315, 0]
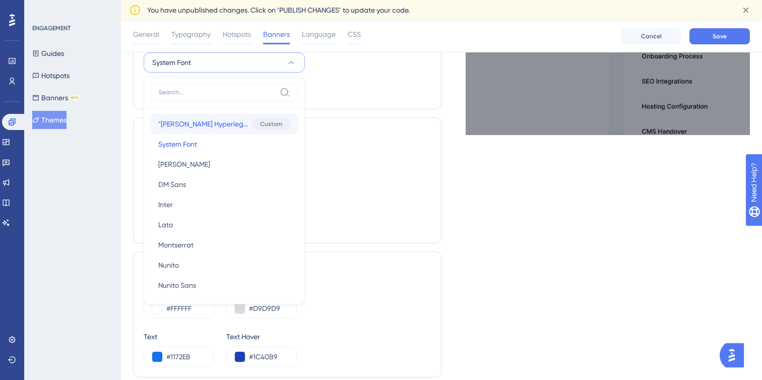
click at [216, 124] on span ""[PERSON_NAME] Hyperlegible"" at bounding box center [203, 124] width 90 height 12
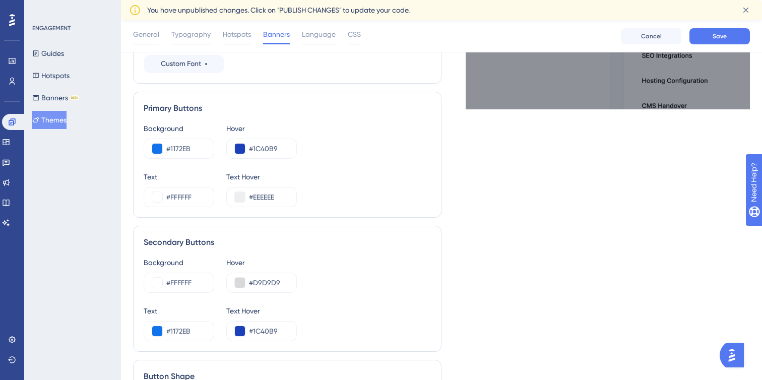
scroll to position [461, 0]
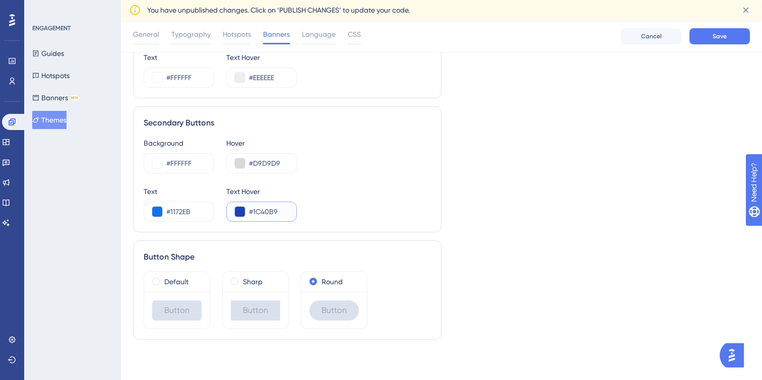
click at [267, 212] on input "#1C40B9" at bounding box center [268, 212] width 39 height 12
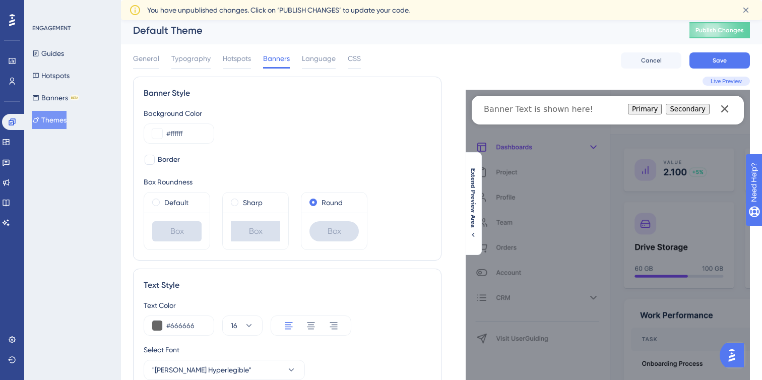
scroll to position [0, 0]
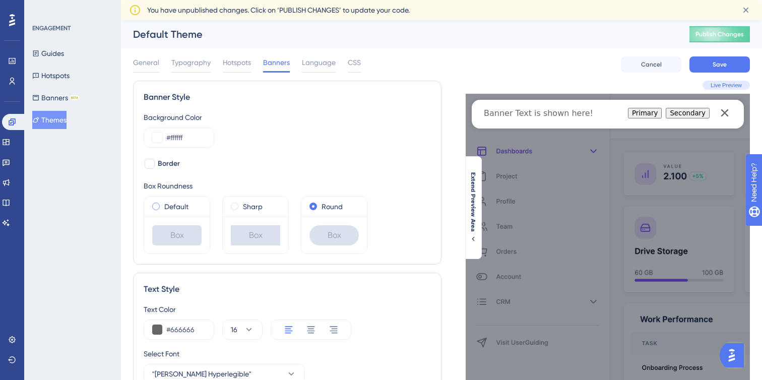
click at [193, 211] on div "Default" at bounding box center [176, 207] width 49 height 12
click at [711, 64] on button "Save" at bounding box center [719, 64] width 60 height 16
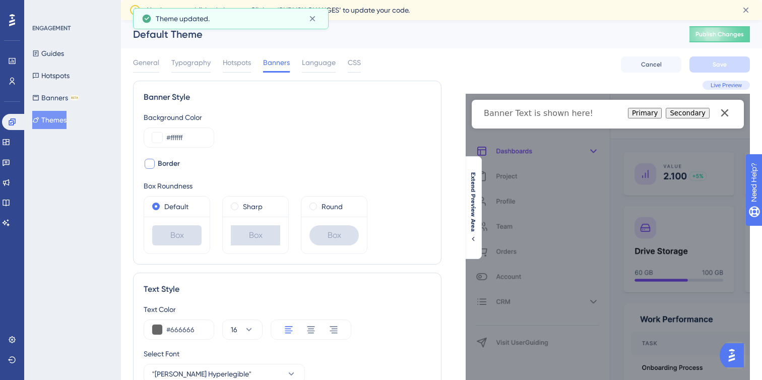
click at [155, 164] on div at bounding box center [150, 164] width 12 height 12
checkbox input "true"
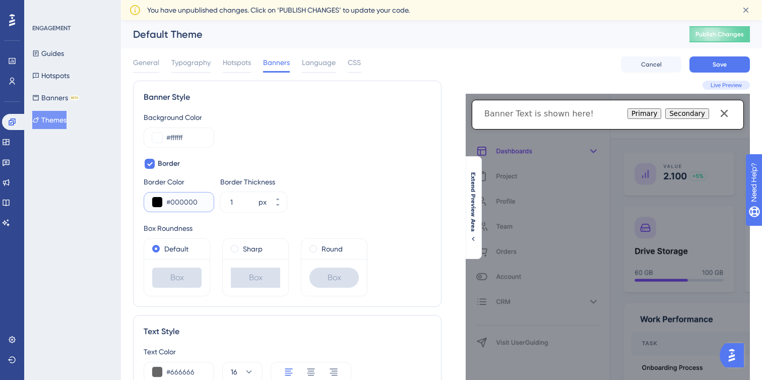
click at [181, 199] on input "#000000" at bounding box center [185, 202] width 39 height 12
paste input "B8D5F9"
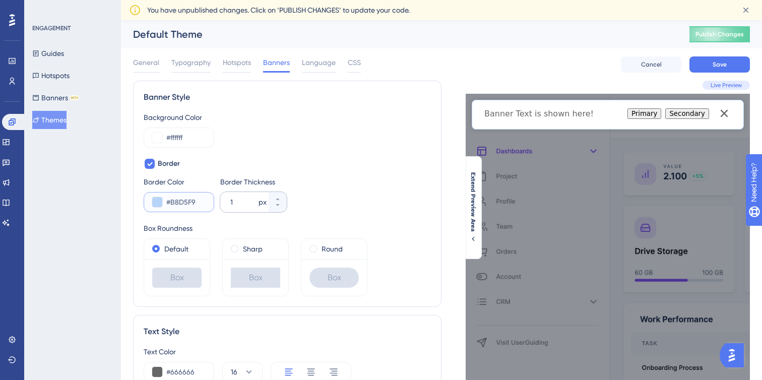
type input "#B8D5F9"
click at [264, 202] on div "px" at bounding box center [262, 202] width 8 height 12
click at [256, 202] on input "1" at bounding box center [243, 202] width 26 height 12
click at [731, 63] on button "Save" at bounding box center [719, 64] width 60 height 16
click at [153, 163] on div at bounding box center [150, 164] width 10 height 10
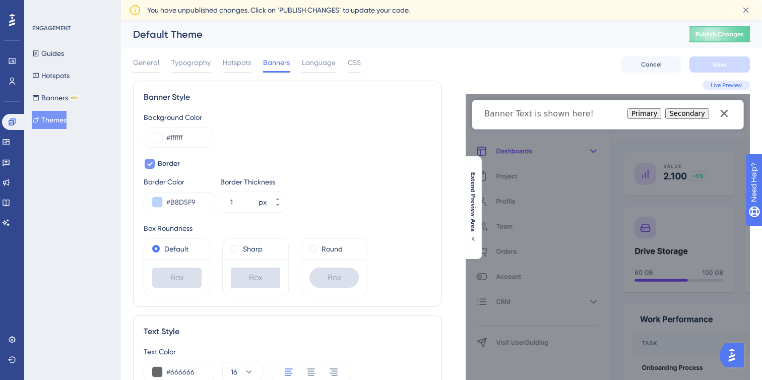
checkbox input "false"
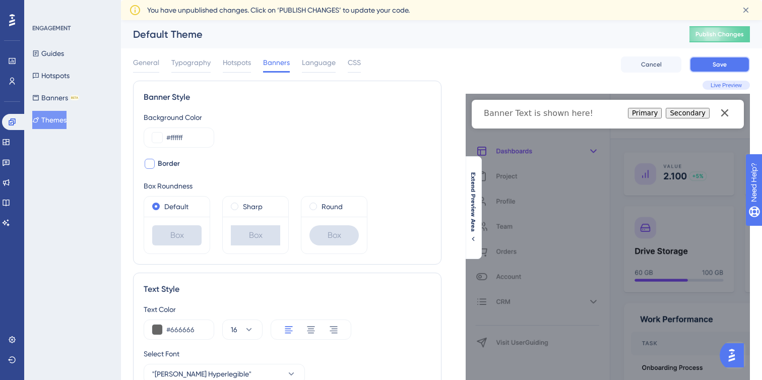
click at [737, 61] on button "Save" at bounding box center [719, 64] width 60 height 16
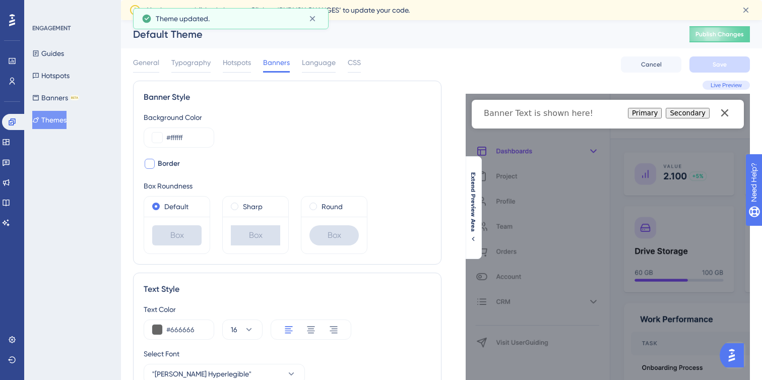
click at [315, 73] on div "General Typography Hotspots Banners Language CSS Cancel Save" at bounding box center [441, 64] width 617 height 32
click at [326, 61] on span "Language" at bounding box center [319, 62] width 34 height 12
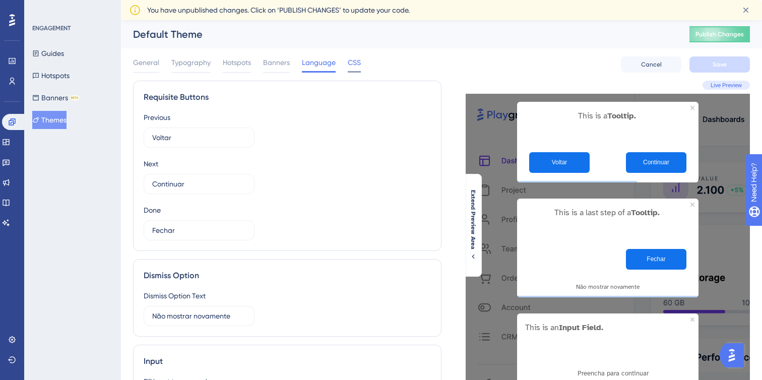
click at [354, 64] on span "CSS" at bounding box center [354, 62] width 13 height 12
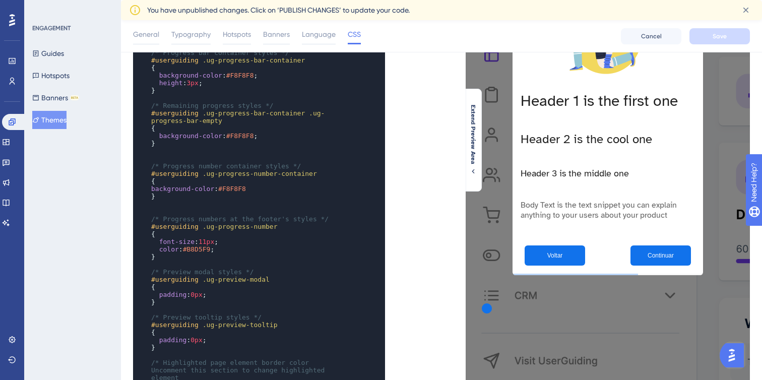
scroll to position [314, 0]
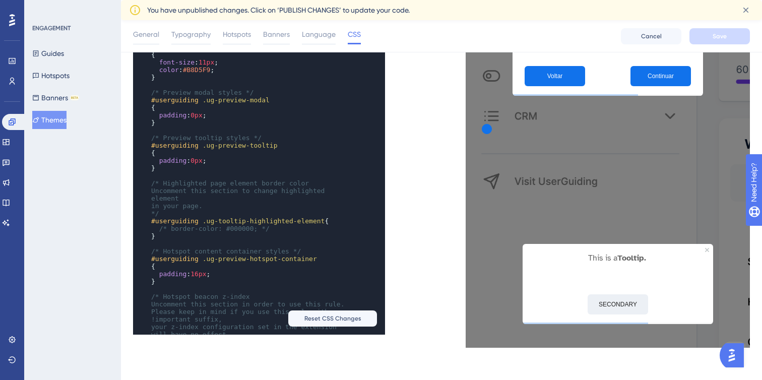
click at [630, 301] on button "SECONDARY" at bounding box center [618, 304] width 60 height 20
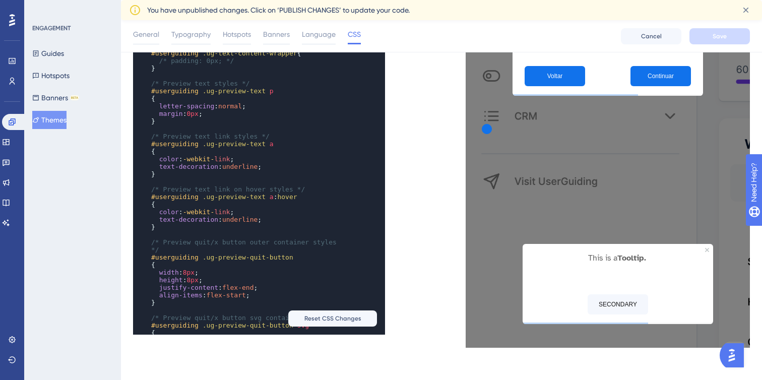
scroll to position [642, 0]
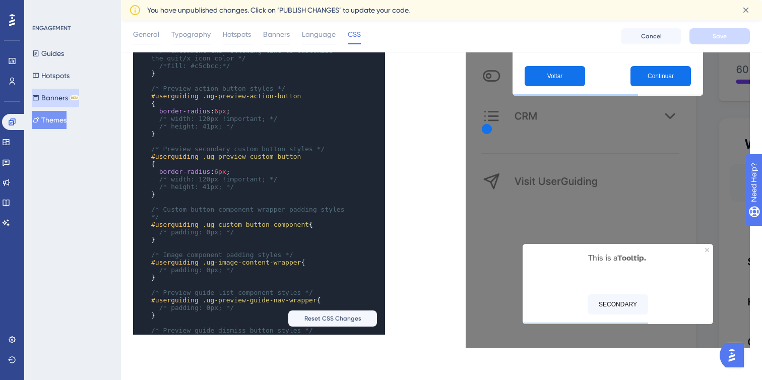
click at [60, 101] on button "Banners BETA" at bounding box center [55, 98] width 47 height 18
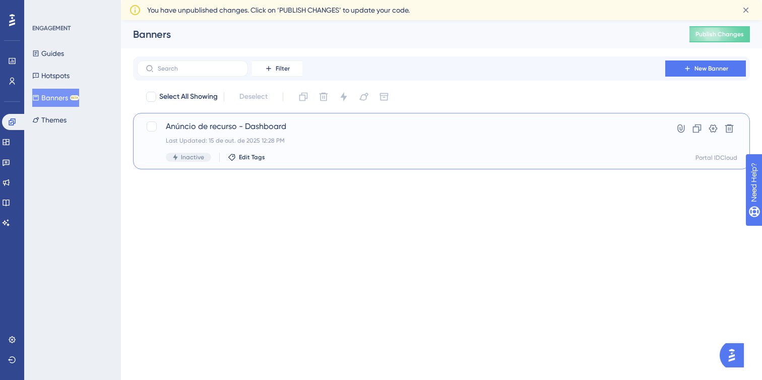
click at [253, 131] on span "Anúncio de recurso - Dashboard" at bounding box center [401, 126] width 471 height 12
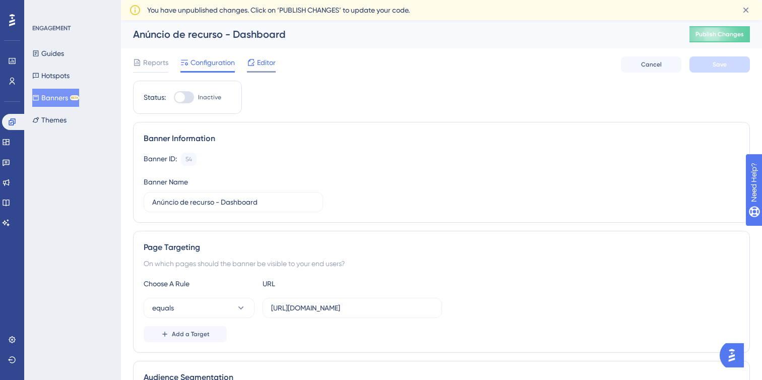
click at [257, 64] on span "Editor" at bounding box center [266, 62] width 19 height 12
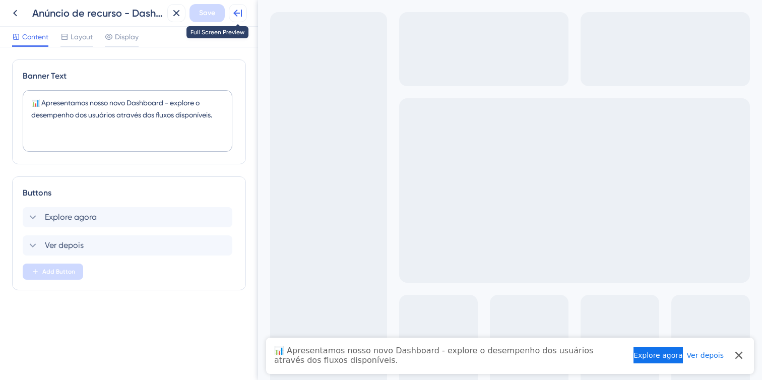
click at [241, 10] on icon at bounding box center [237, 13] width 9 height 7
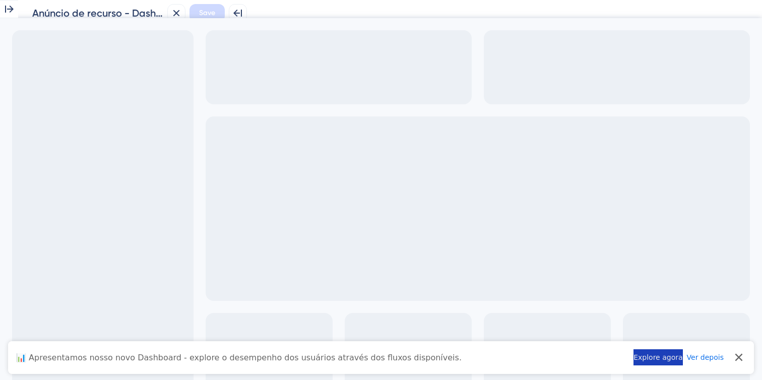
click at [635, 360] on button "Explore agora" at bounding box center [657, 357] width 49 height 16
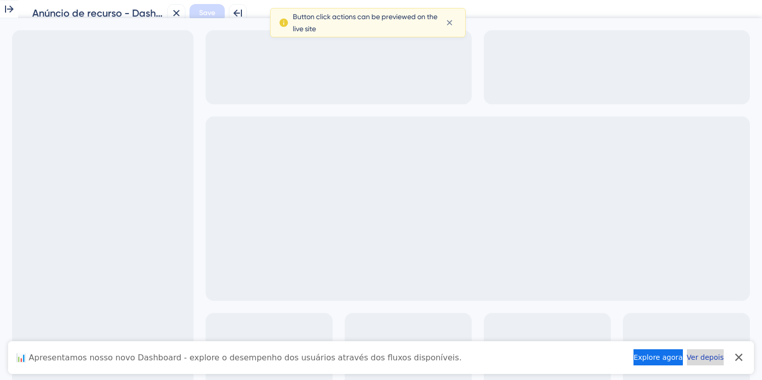
click at [707, 358] on button "Ver depois" at bounding box center [705, 357] width 37 height 16
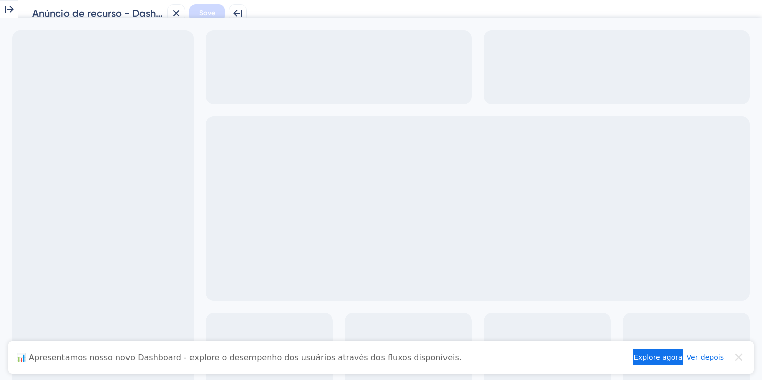
click at [735, 359] on icon "Close banner" at bounding box center [739, 357] width 14 height 14
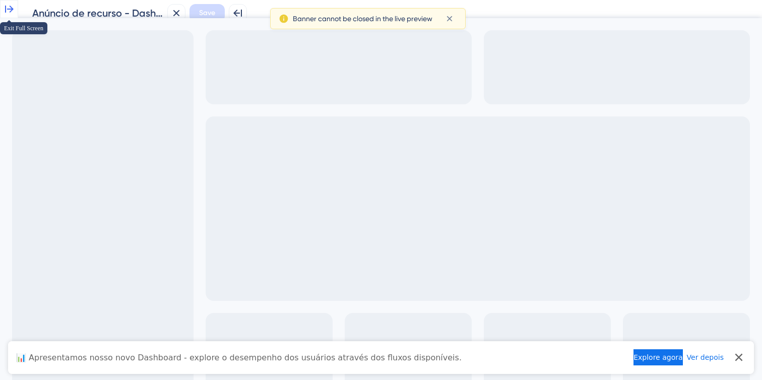
click at [15, 15] on icon at bounding box center [9, 9] width 12 height 12
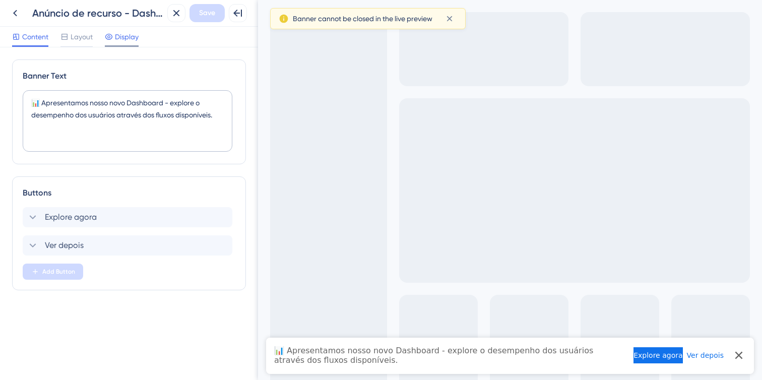
click at [131, 42] on span "Display" at bounding box center [127, 37] width 24 height 12
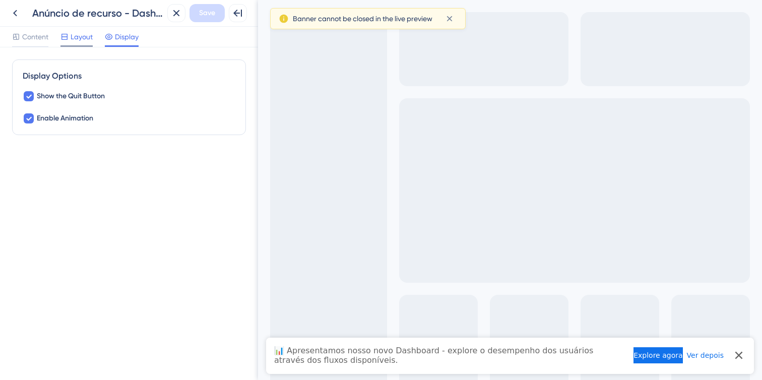
click at [88, 36] on span "Layout" at bounding box center [82, 37] width 22 height 12
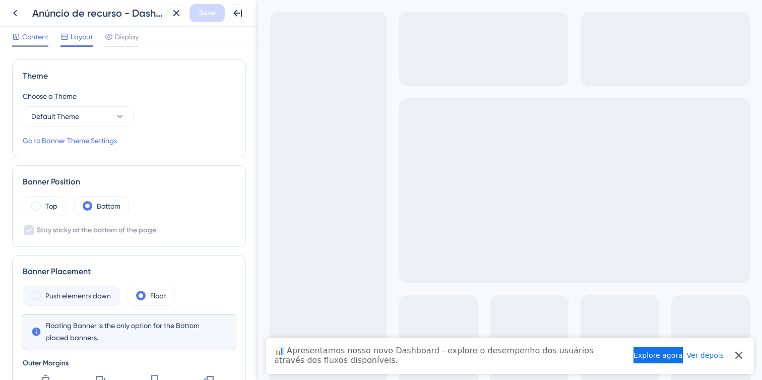
click at [40, 38] on span "Content" at bounding box center [35, 37] width 26 height 12
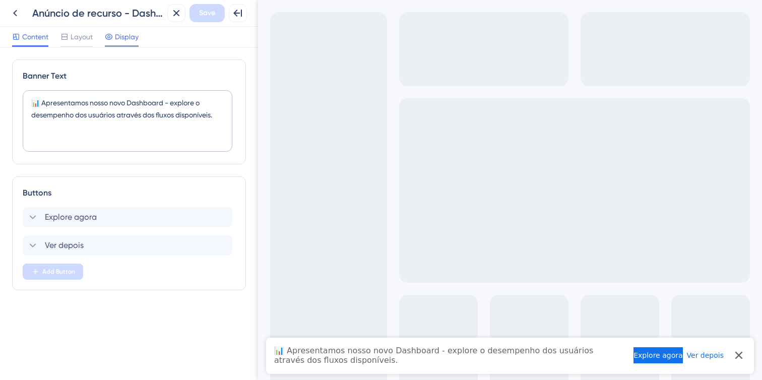
click at [119, 43] on div "Display" at bounding box center [122, 39] width 34 height 16
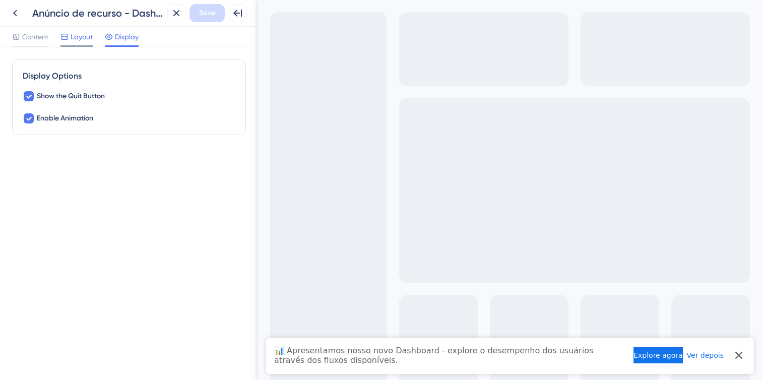
click at [86, 37] on span "Layout" at bounding box center [82, 37] width 22 height 12
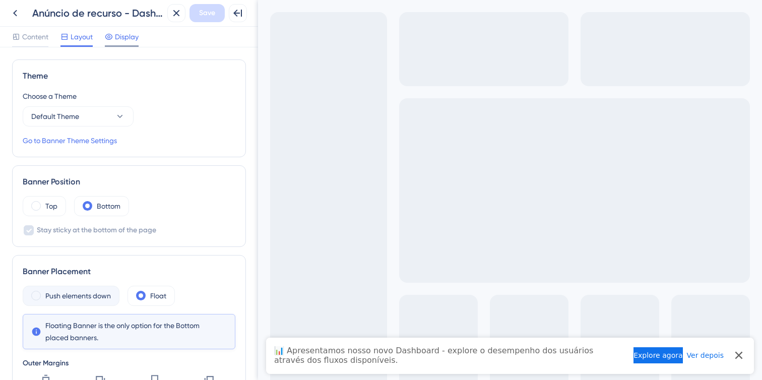
click at [111, 46] on div at bounding box center [122, 46] width 34 height 2
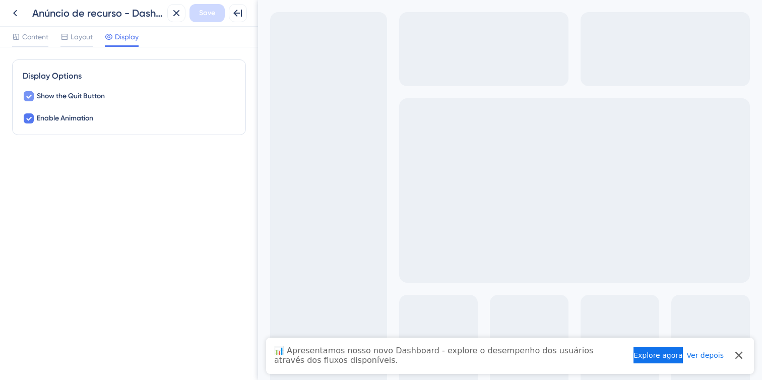
click at [73, 94] on span "Show the Quit Button" at bounding box center [71, 96] width 68 height 12
checkbox input "true"
click at [77, 116] on span "Enable Animation" at bounding box center [65, 118] width 56 height 12
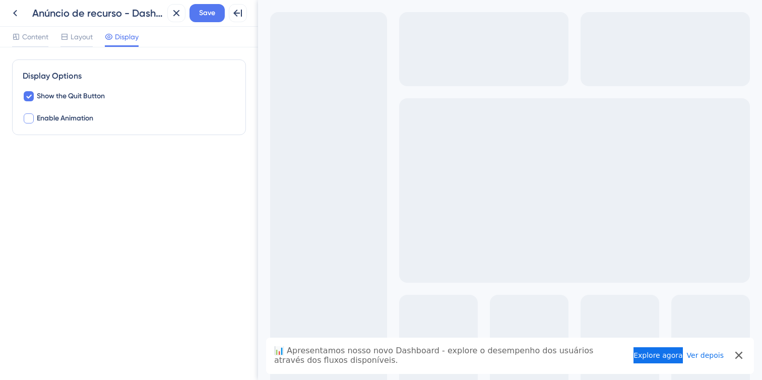
checkbox input "true"
click at [89, 42] on span "Layout" at bounding box center [82, 37] width 22 height 12
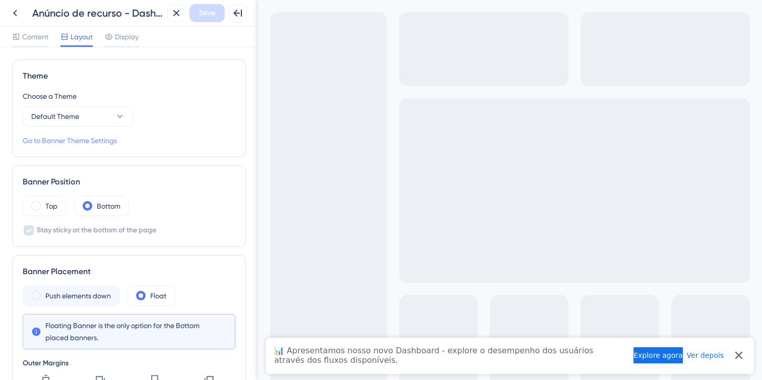
click at [104, 143] on link "Go to Banner Theme Settings" at bounding box center [70, 141] width 94 height 12
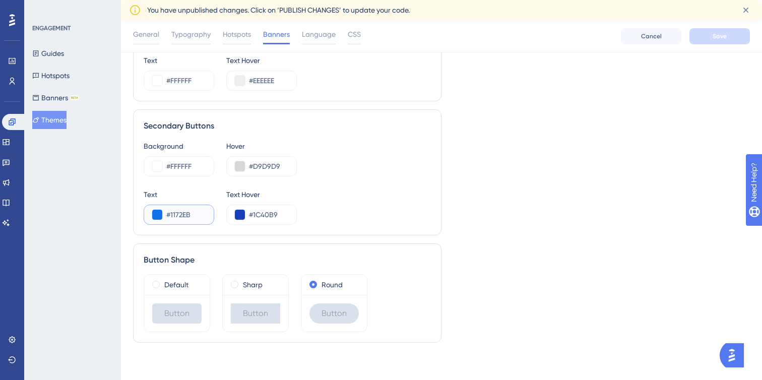
click at [188, 210] on input "#1172EB" at bounding box center [185, 215] width 39 height 12
paste input "61616"
type input "#161616"
click at [248, 217] on div "#1C40B9" at bounding box center [261, 215] width 71 height 20
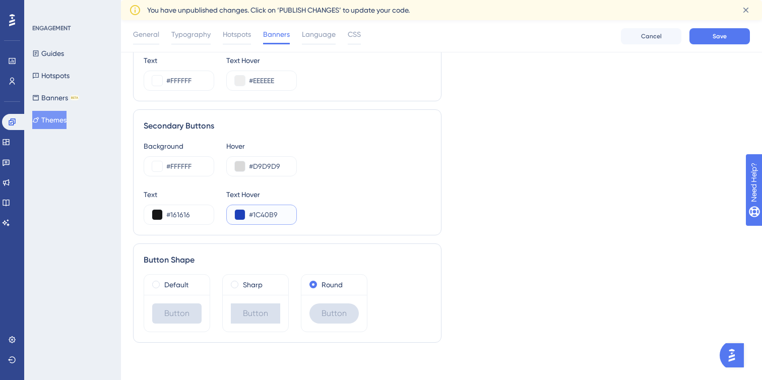
click at [259, 214] on input "#1C40B9" at bounding box center [268, 215] width 39 height 12
type input "#212121"
click at [718, 40] on button "Save" at bounding box center [719, 36] width 60 height 16
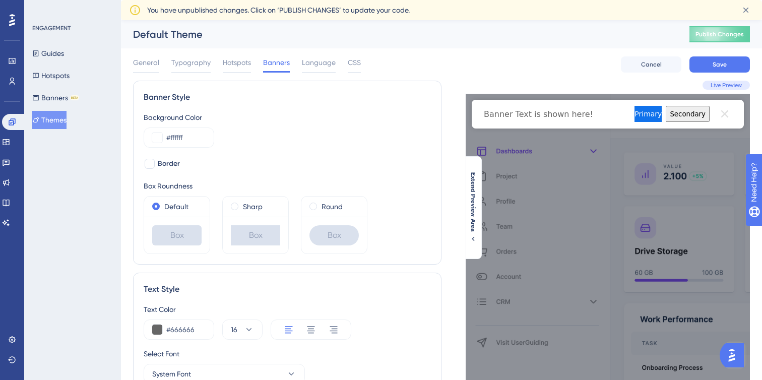
click at [727, 112] on icon "Close banner" at bounding box center [725, 114] width 14 height 14
click at [701, 66] on button "Save" at bounding box center [719, 64] width 60 height 16
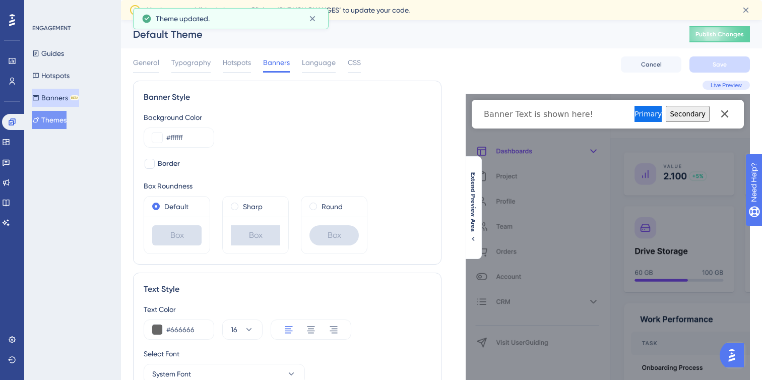
click at [64, 91] on button "Banners BETA" at bounding box center [55, 98] width 47 height 18
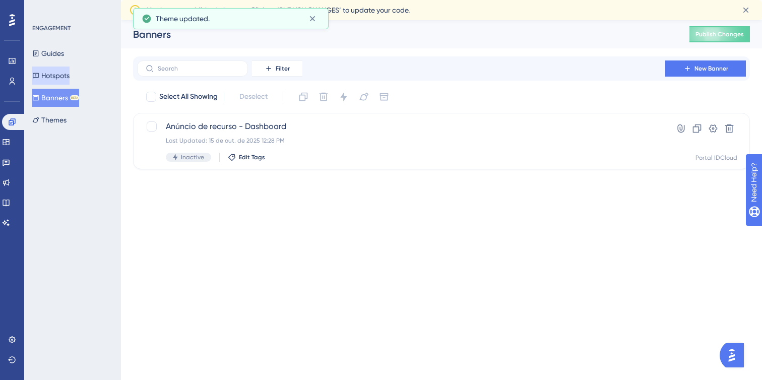
click at [64, 76] on button "Hotspots" at bounding box center [50, 76] width 37 height 18
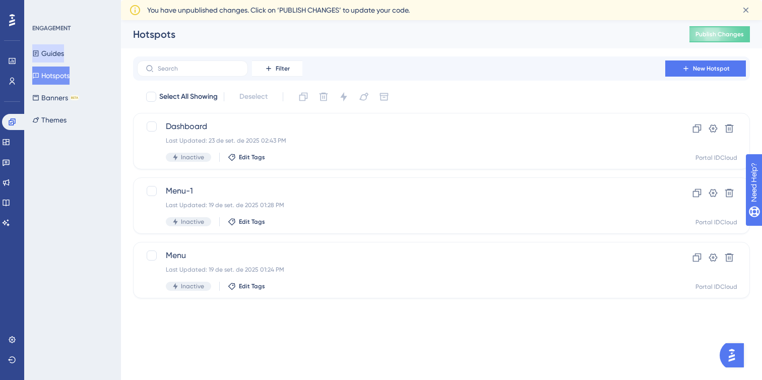
click at [64, 45] on button "Guides" at bounding box center [48, 53] width 32 height 18
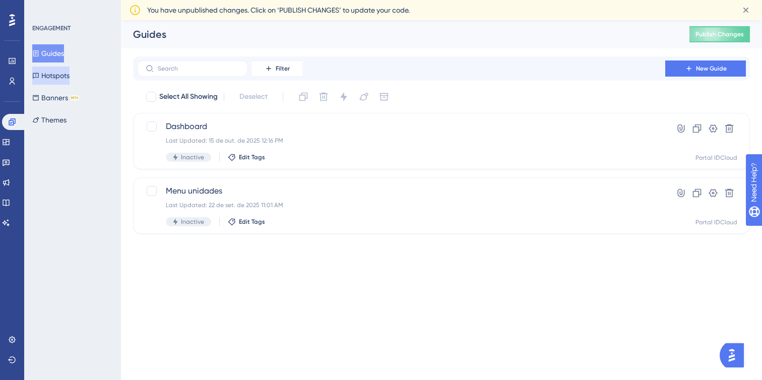
click at [64, 69] on button "Hotspots" at bounding box center [50, 76] width 37 height 18
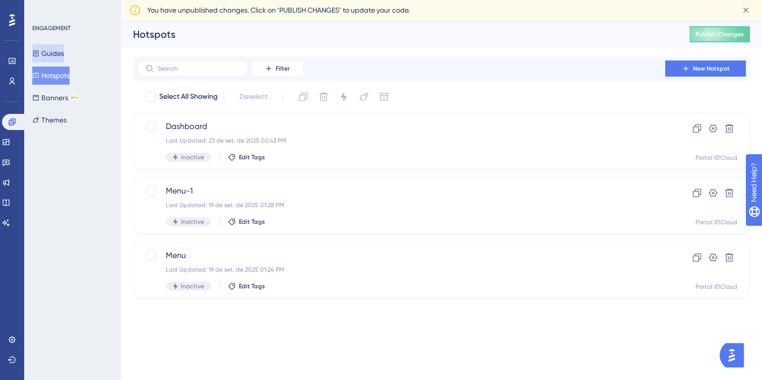
click at [57, 52] on button "Guides" at bounding box center [48, 53] width 32 height 18
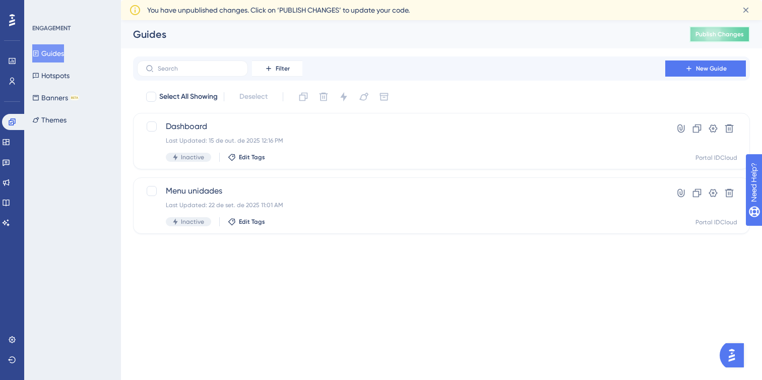
click at [697, 35] on button "Publish Changes" at bounding box center [719, 34] width 60 height 16
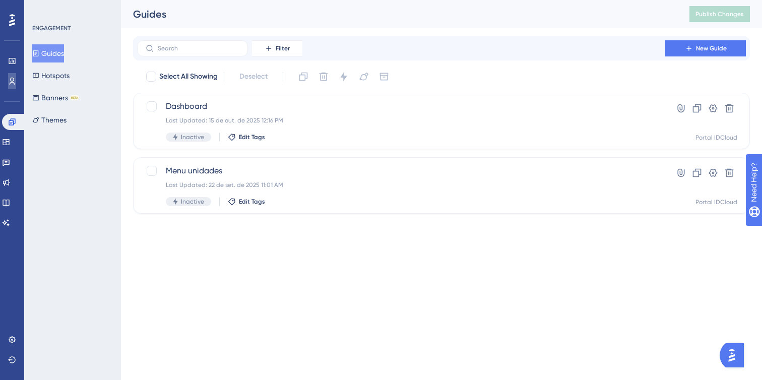
click at [16, 82] on link at bounding box center [12, 81] width 8 height 16
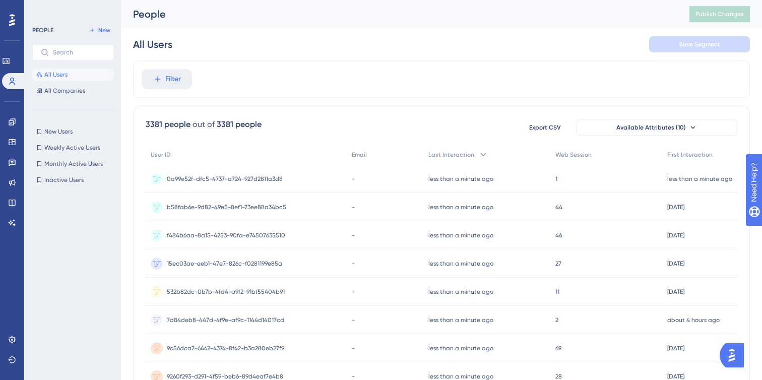
click at [320, 179] on div "0a99e52f-dfc5-4737-a724-927d2811a3d8 0a99e52f-dfc5-4737-a724-927d2811a3d8" at bounding box center [246, 179] width 201 height 28
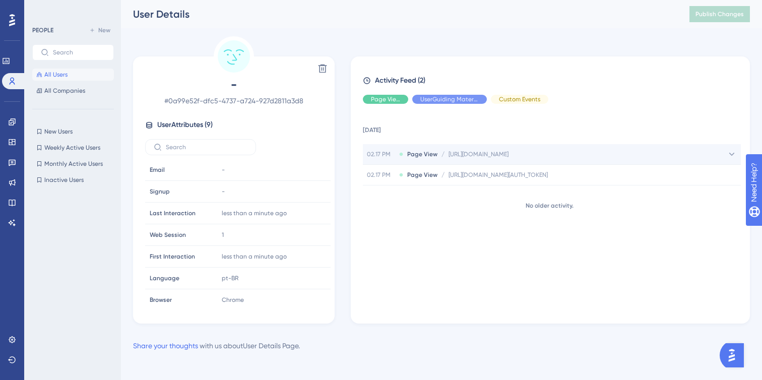
click at [475, 157] on span "[URL][DOMAIN_NAME]" at bounding box center [478, 154] width 60 height 8
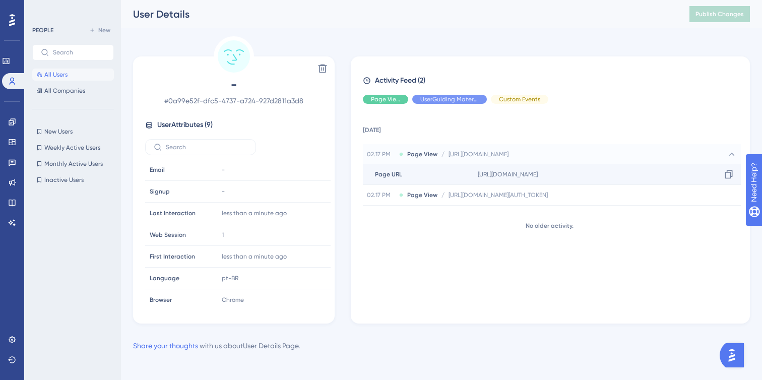
click at [499, 172] on span "[URL][DOMAIN_NAME]" at bounding box center [508, 174] width 60 height 8
click at [436, 150] on span "Page View" at bounding box center [422, 154] width 30 height 8
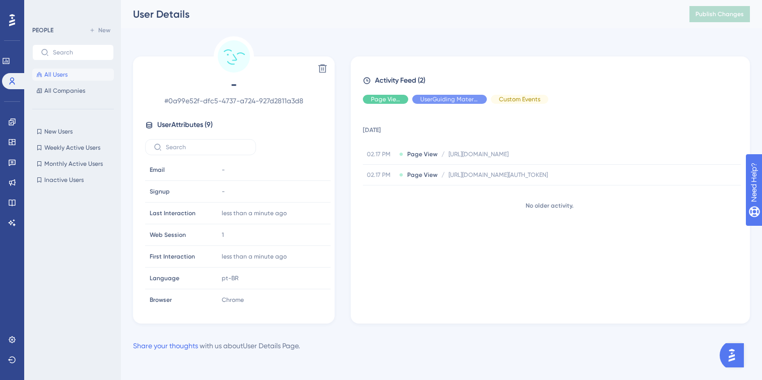
click at [229, 82] on span "-" at bounding box center [233, 85] width 177 height 16
click at [74, 89] on span "All Companies" at bounding box center [64, 91] width 41 height 8
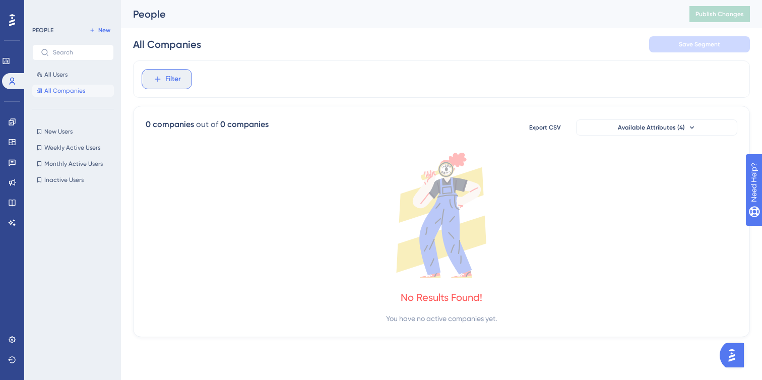
click at [156, 85] on button "Filter" at bounding box center [167, 79] width 50 height 20
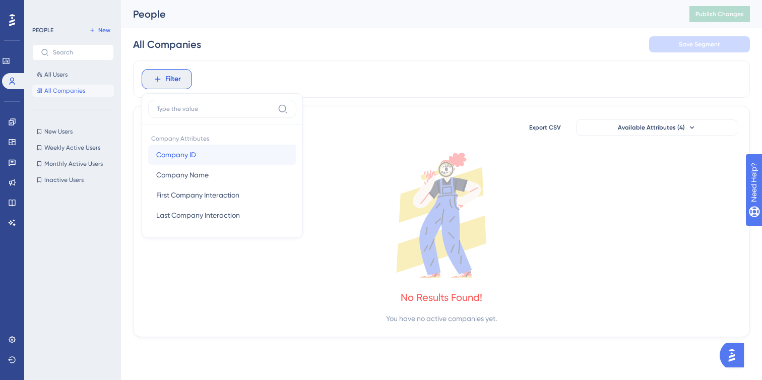
click at [190, 149] on span "Company ID" at bounding box center [176, 155] width 40 height 12
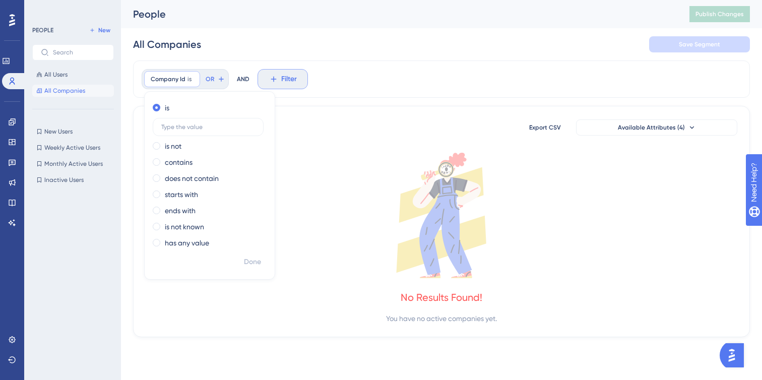
click at [278, 82] on button "Filter" at bounding box center [282, 79] width 50 height 20
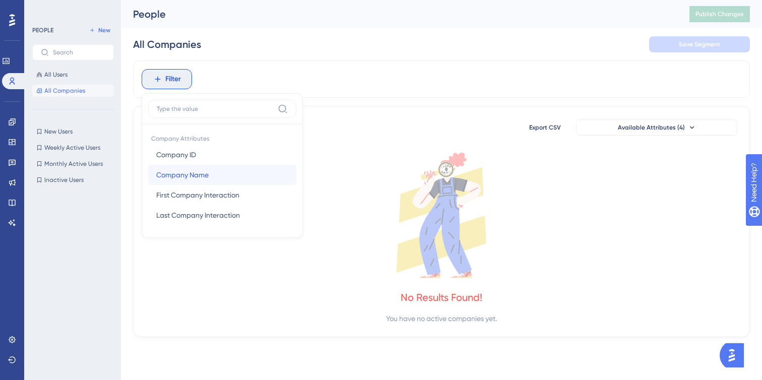
click at [244, 178] on button "Company Name Company Name" at bounding box center [222, 175] width 148 height 20
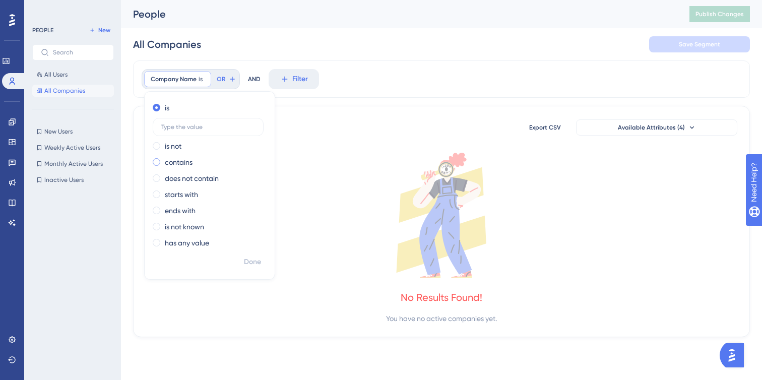
click at [217, 161] on div "contains" at bounding box center [208, 162] width 110 height 12
click at [338, 128] on div "0 companies out of 0 companies Export CSV Available Attributes (4)" at bounding box center [442, 127] width 592 height 18
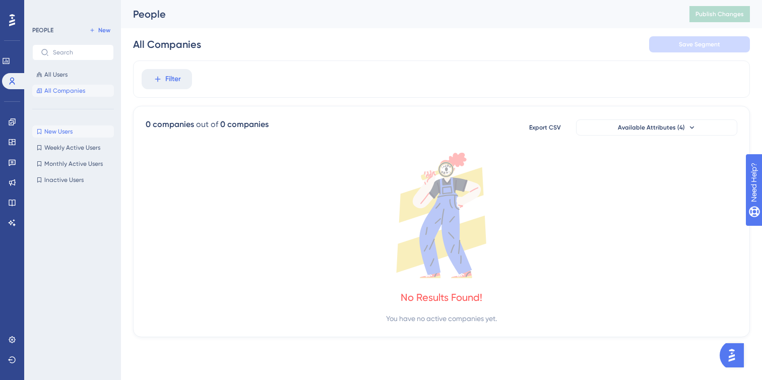
click at [65, 131] on span "New Users" at bounding box center [58, 131] width 28 height 8
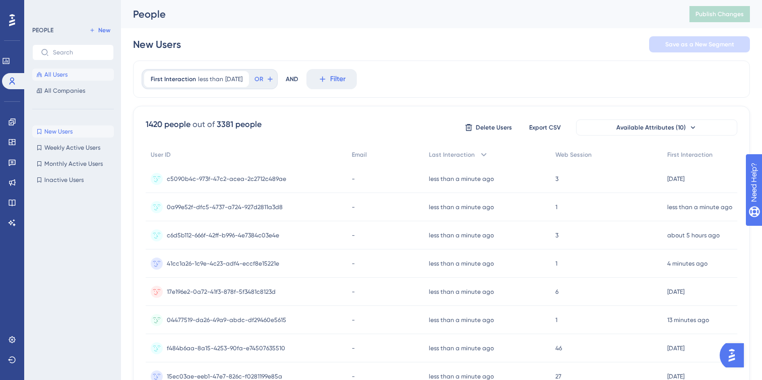
click at [65, 77] on span "All Users" at bounding box center [55, 75] width 23 height 8
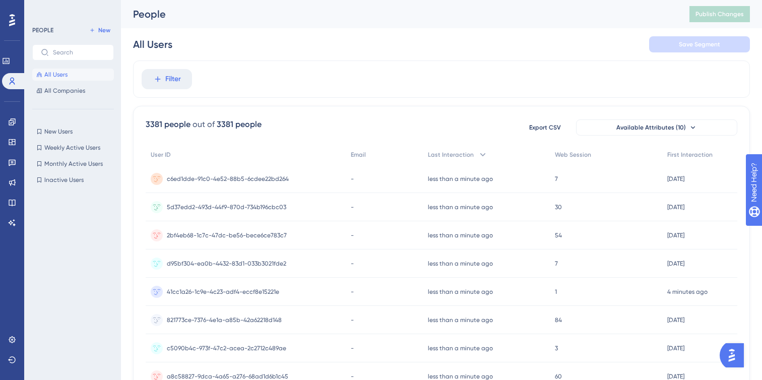
click at [25, 65] on div "PEOPLE New All Users All Companies New Users New Users Weekly Active Users Week…" at bounding box center [72, 190] width 97 height 380
click at [10, 64] on link at bounding box center [6, 61] width 8 height 16
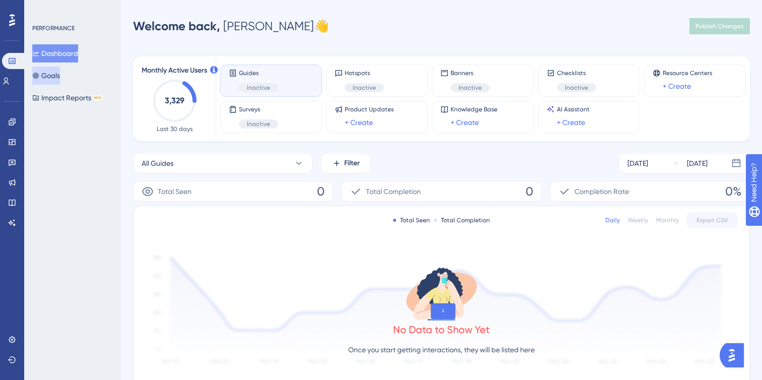
click at [60, 74] on button "Goals" at bounding box center [46, 76] width 28 height 18
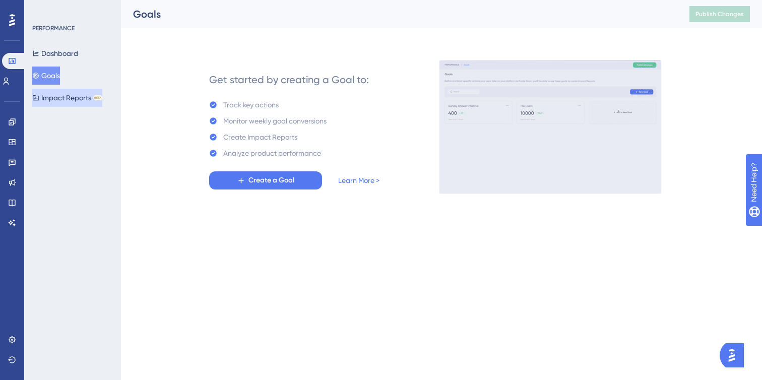
click at [81, 100] on button "Impact Reports BETA" at bounding box center [67, 98] width 70 height 18
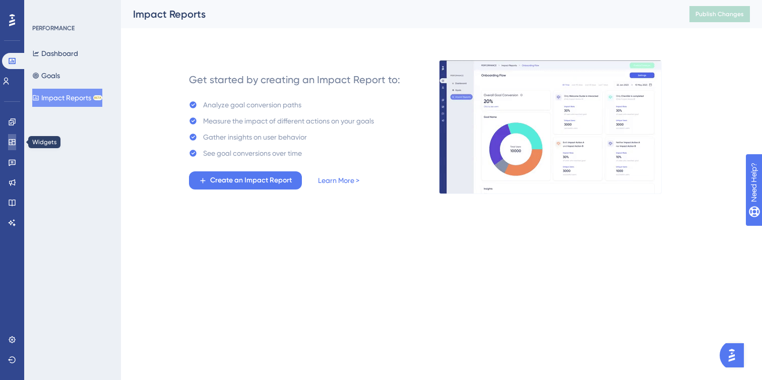
click at [14, 139] on icon at bounding box center [12, 142] width 8 height 8
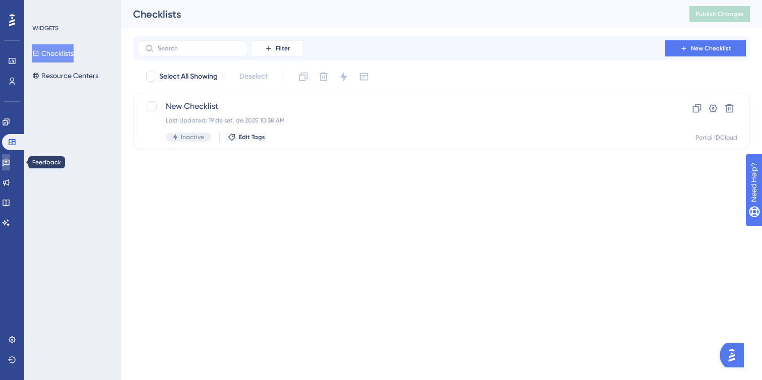
click at [6, 167] on link at bounding box center [6, 162] width 8 height 16
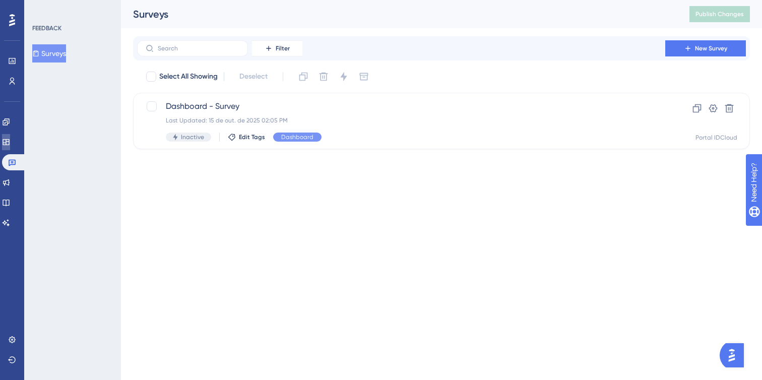
click at [10, 138] on icon at bounding box center [6, 142] width 8 height 8
click at [9, 142] on icon at bounding box center [6, 142] width 7 height 6
click at [10, 143] on icon at bounding box center [6, 142] width 8 height 8
click at [9, 123] on icon at bounding box center [12, 122] width 8 height 8
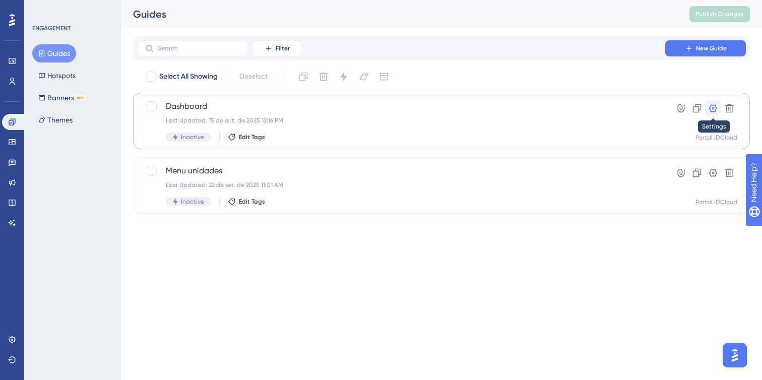
click at [710, 112] on icon at bounding box center [713, 108] width 10 height 10
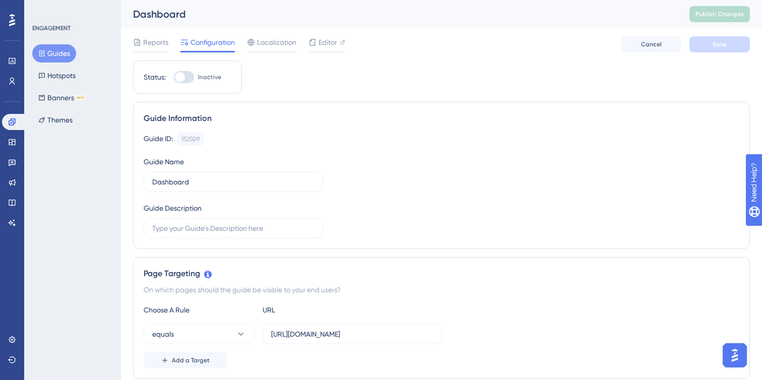
click at [189, 81] on div at bounding box center [184, 77] width 20 height 12
click at [174, 78] on input "Inactive" at bounding box center [173, 77] width 1 height 1
checkbox input "true"
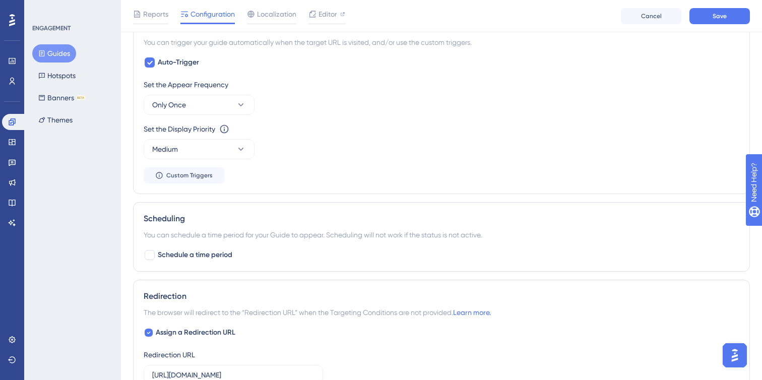
scroll to position [448, 0]
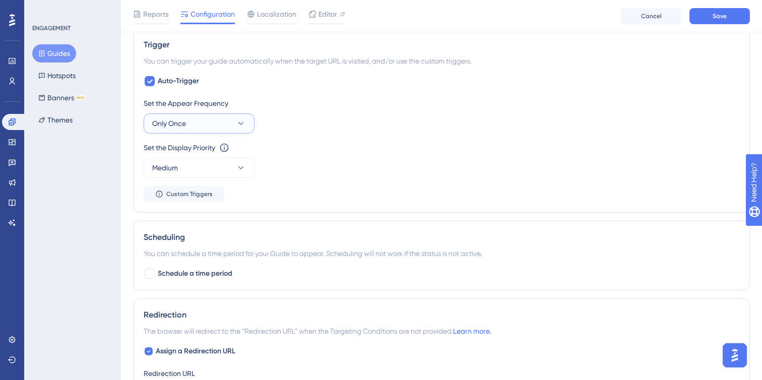
click at [235, 114] on button "Only Once" at bounding box center [199, 123] width 111 height 20
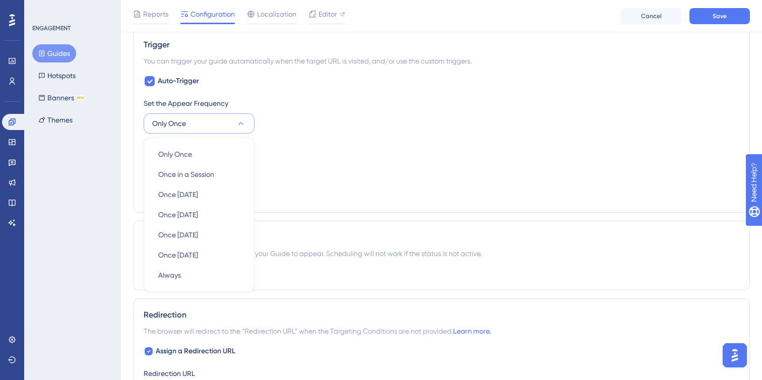
scroll to position [473, 0]
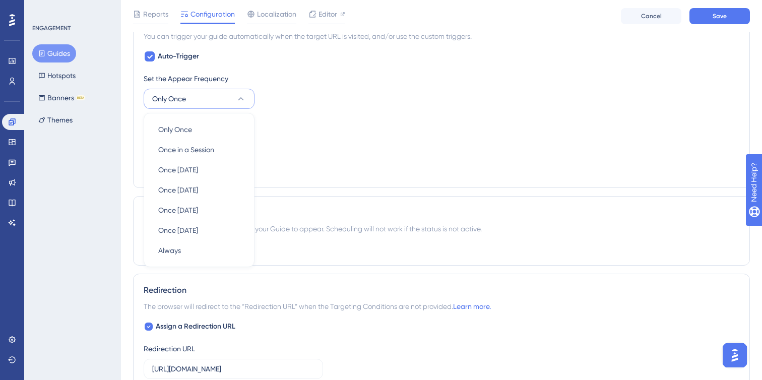
click at [271, 90] on div "Set the Appear Frequency Only Once Only Once Only Once Once in a Session Once i…" at bounding box center [442, 91] width 596 height 36
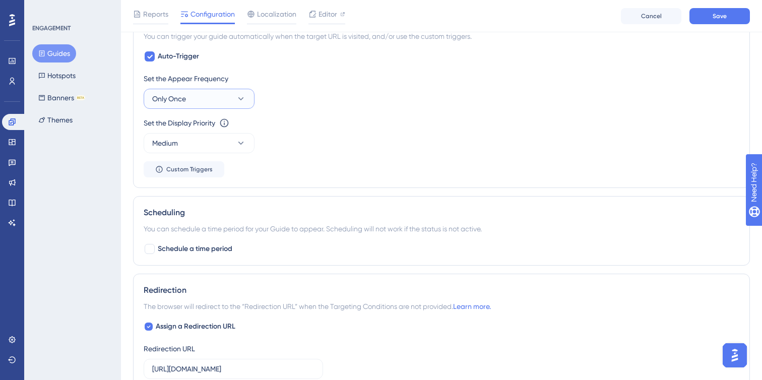
click at [218, 89] on button "Only Once" at bounding box center [199, 99] width 111 height 20
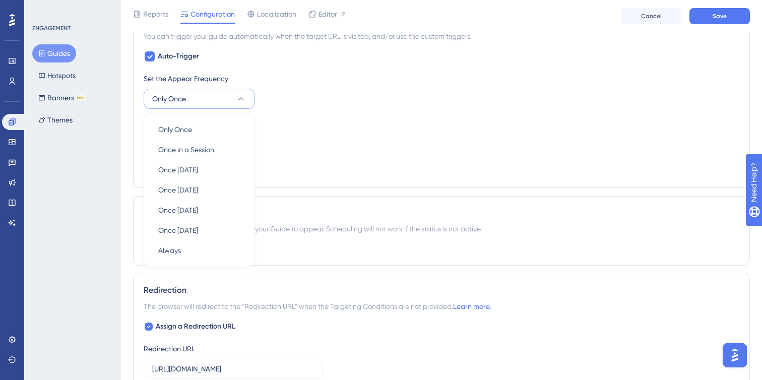
click at [277, 89] on div "Set the Appear Frequency Only Once Only Once Only Once Once in a Session Once i…" at bounding box center [442, 91] width 596 height 36
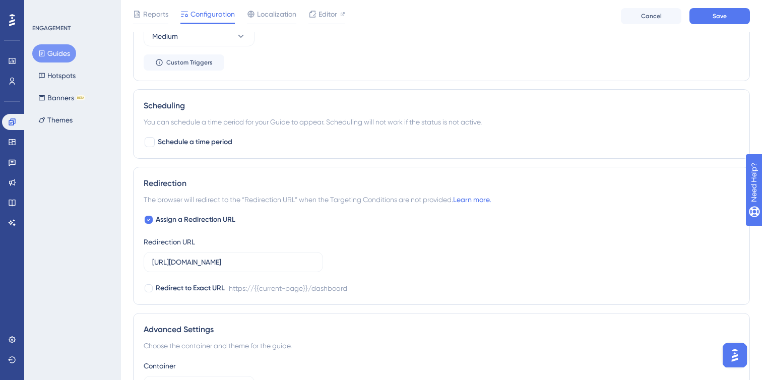
scroll to position [580, 0]
click at [208, 140] on span "Schedule a time period" at bounding box center [195, 142] width 75 height 12
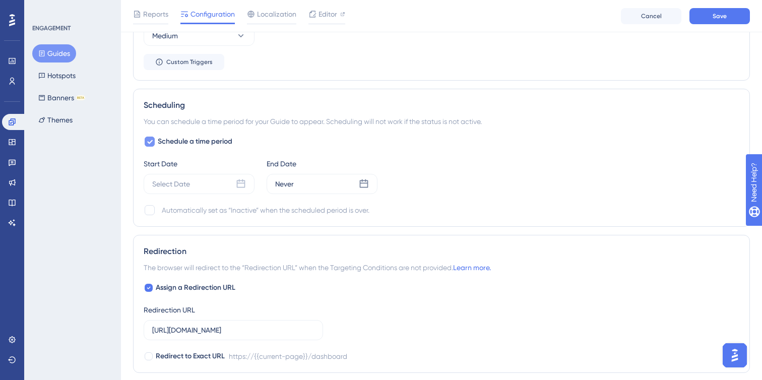
click at [208, 140] on span "Schedule a time period" at bounding box center [195, 142] width 75 height 12
checkbox input "false"
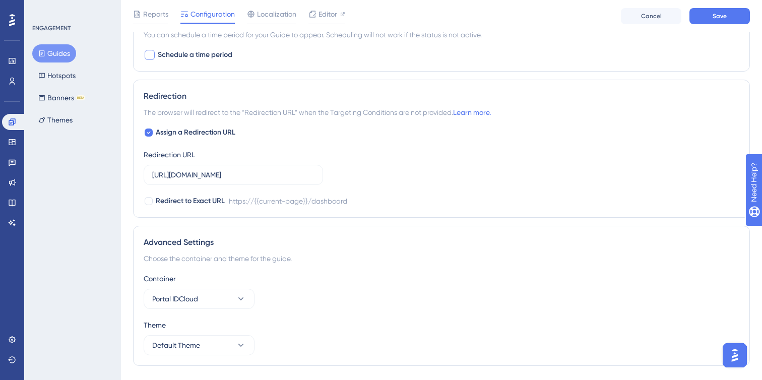
scroll to position [693, 0]
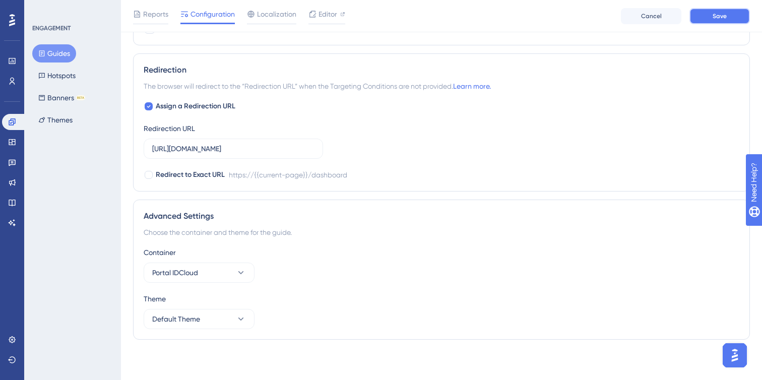
click at [713, 21] on button "Save" at bounding box center [719, 16] width 60 height 16
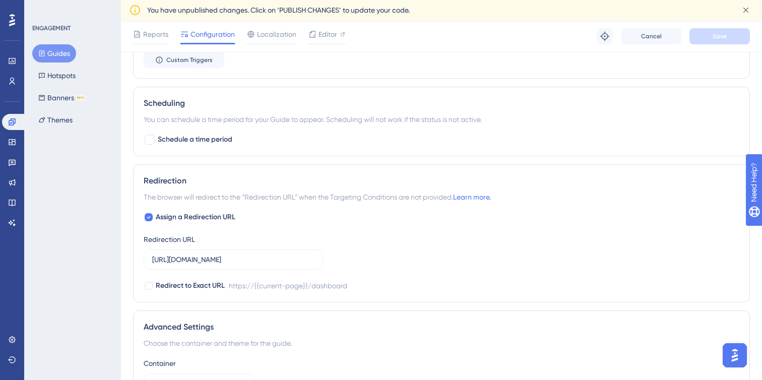
scroll to position [714, 0]
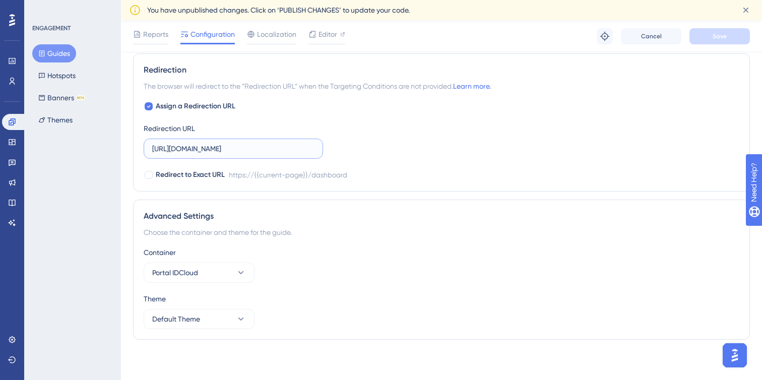
click at [308, 149] on input "[URL][DOMAIN_NAME]" at bounding box center [233, 148] width 162 height 11
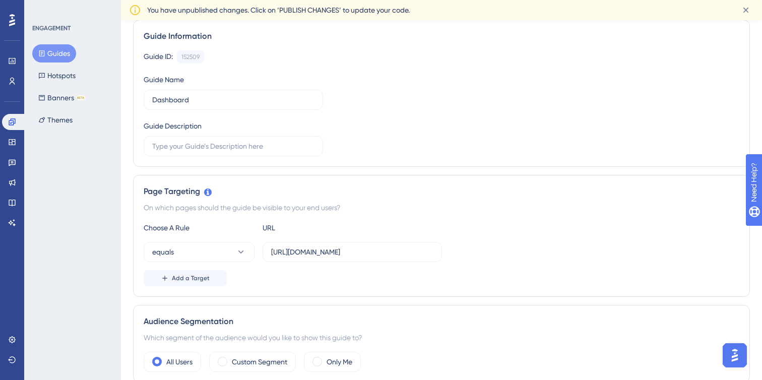
scroll to position [0, 0]
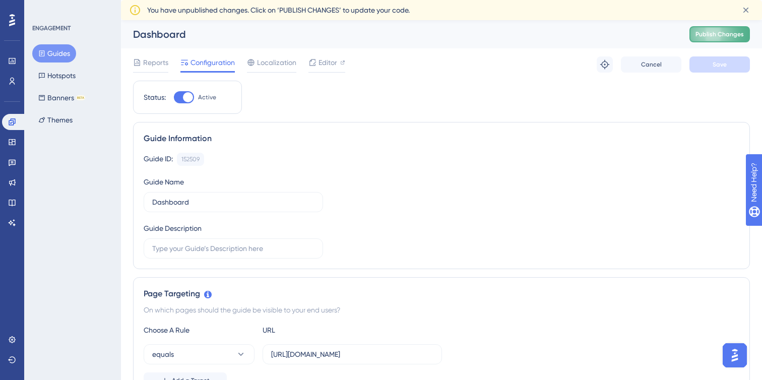
click at [732, 41] on button "Publish Changes" at bounding box center [719, 34] width 60 height 16
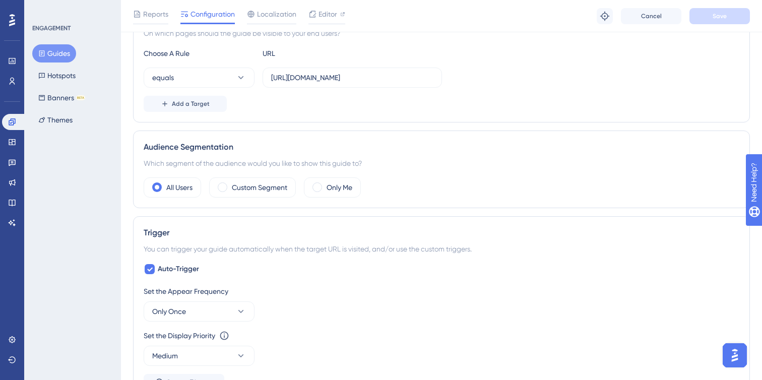
scroll to position [261, 0]
click at [326, 187] on div "Only Me" at bounding box center [332, 187] width 57 height 20
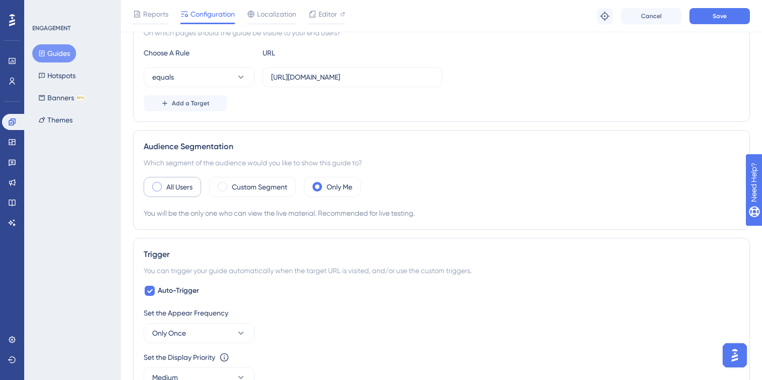
click at [185, 184] on label "All Users" at bounding box center [179, 187] width 26 height 12
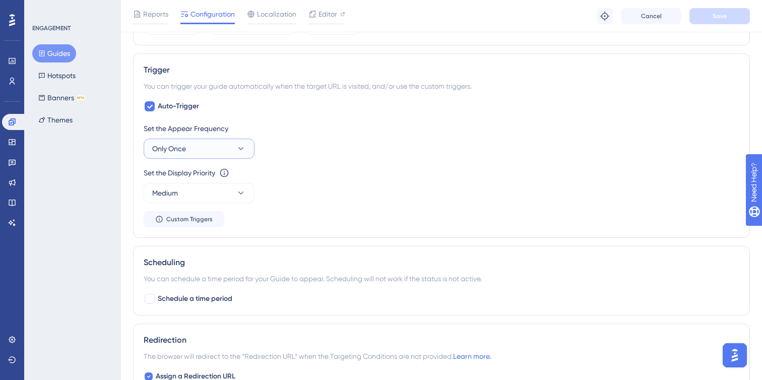
click at [205, 144] on button "Only Once" at bounding box center [199, 149] width 111 height 20
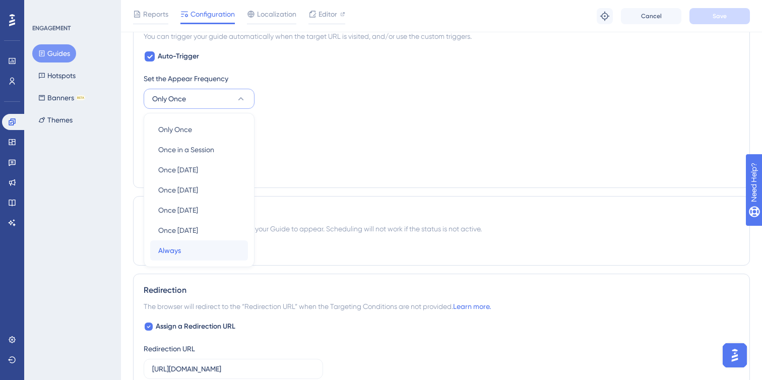
click at [193, 259] on div "Always Always" at bounding box center [199, 250] width 82 height 20
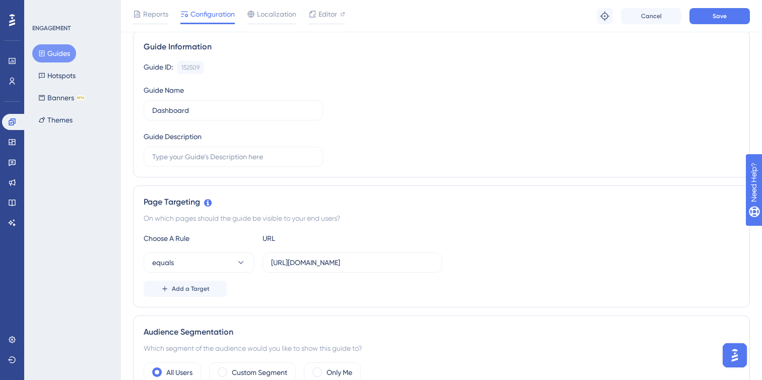
scroll to position [0, 0]
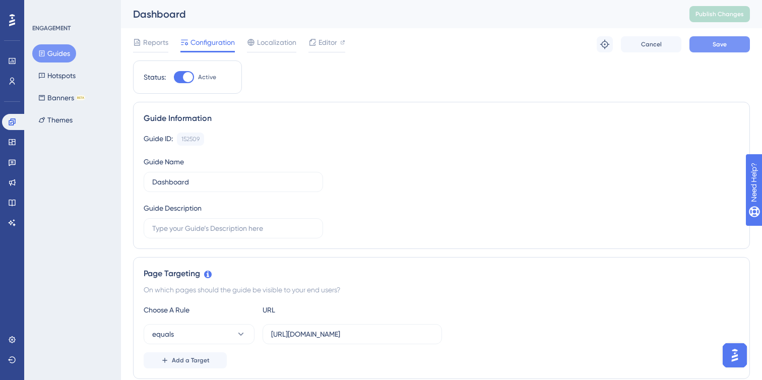
click at [720, 38] on button "Save" at bounding box center [719, 44] width 60 height 16
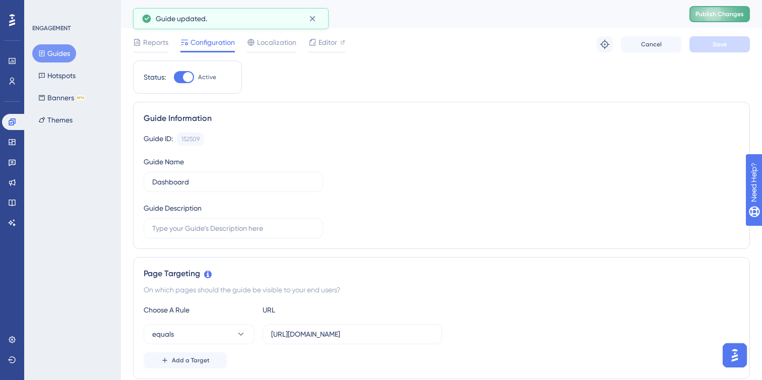
click at [710, 19] on button "Publish Changes" at bounding box center [719, 14] width 60 height 16
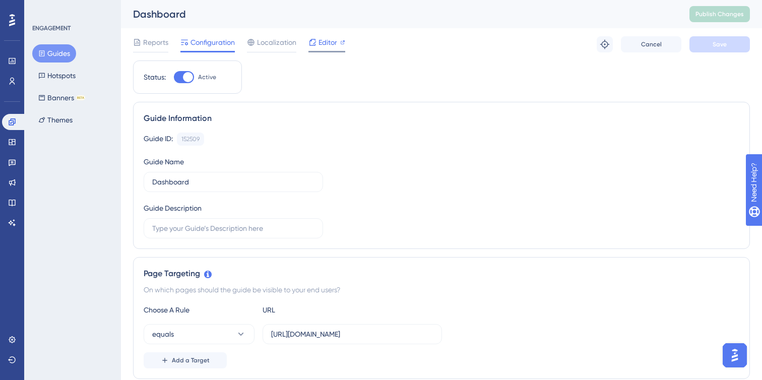
click at [325, 43] on span "Editor" at bounding box center [327, 42] width 19 height 12
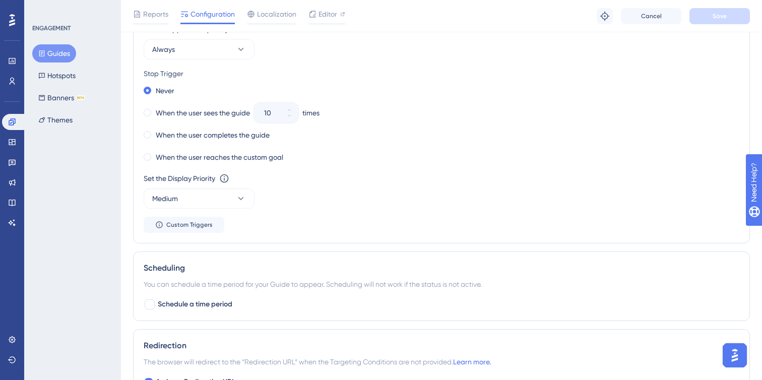
scroll to position [399, 0]
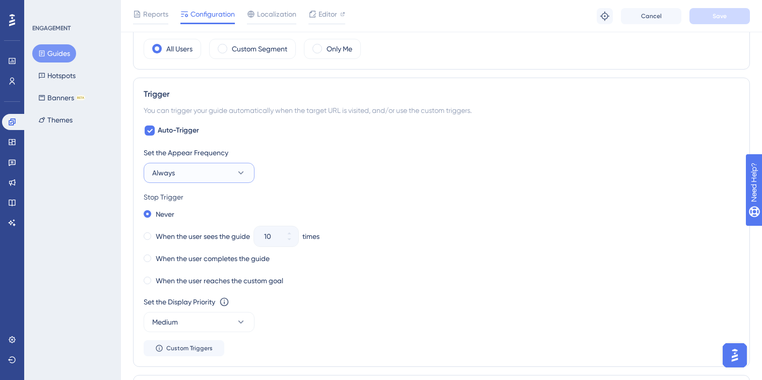
click at [230, 172] on button "Always" at bounding box center [199, 173] width 111 height 20
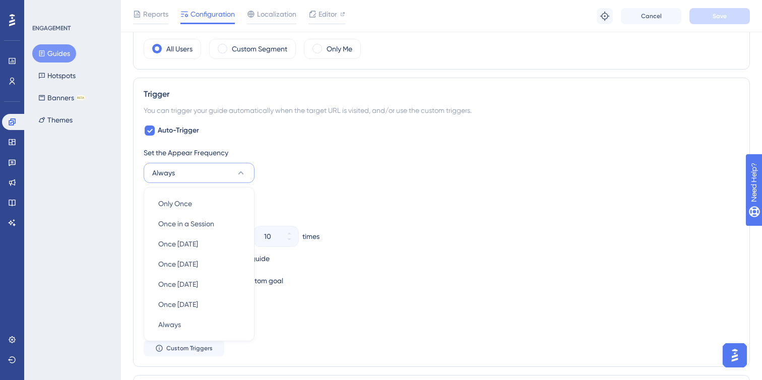
scroll to position [473, 0]
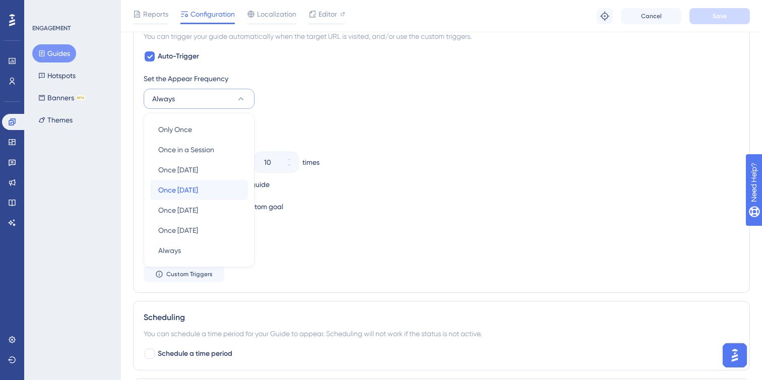
click at [220, 195] on div "Once in 7 days Once in 7 days" at bounding box center [199, 190] width 82 height 20
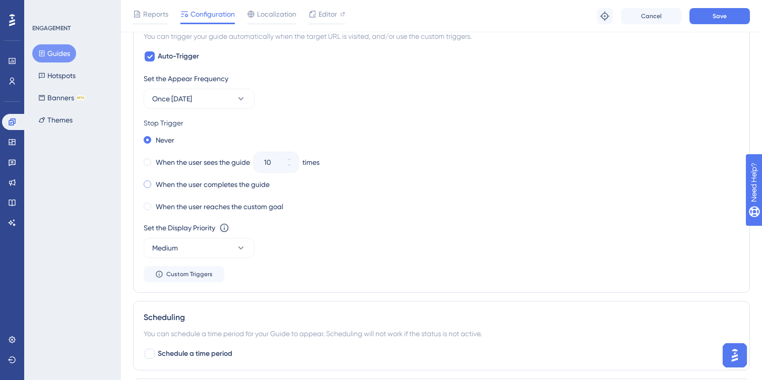
click at [232, 186] on label "When the user completes the guide" at bounding box center [213, 184] width 114 height 12
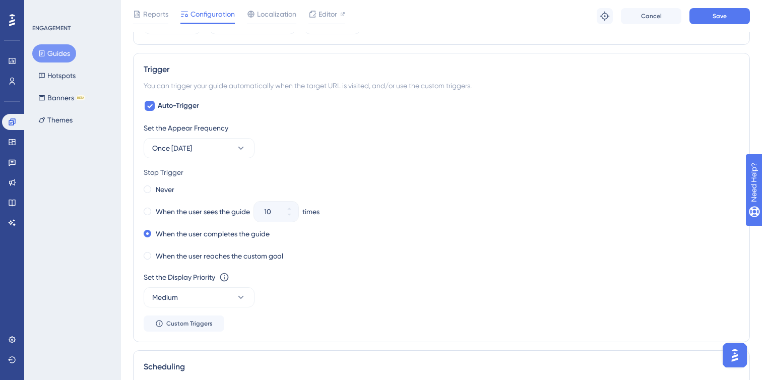
scroll to position [418, 0]
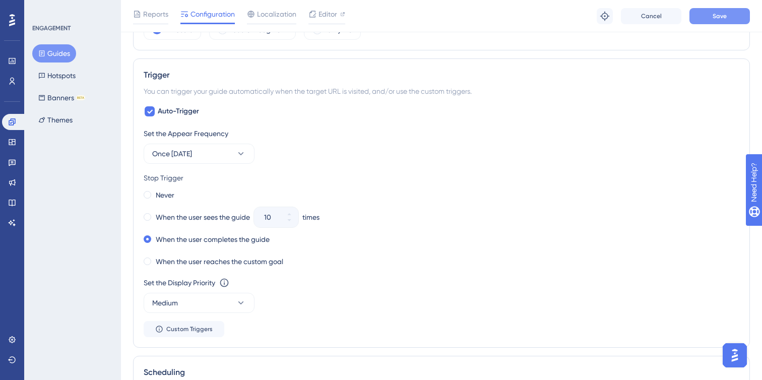
click at [739, 18] on button "Save" at bounding box center [719, 16] width 60 height 16
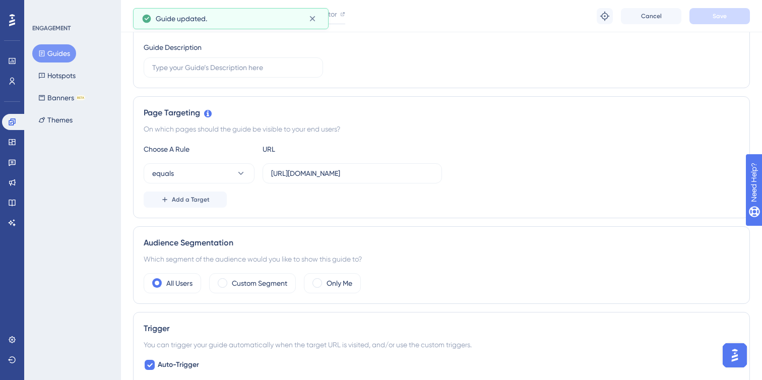
scroll to position [0, 0]
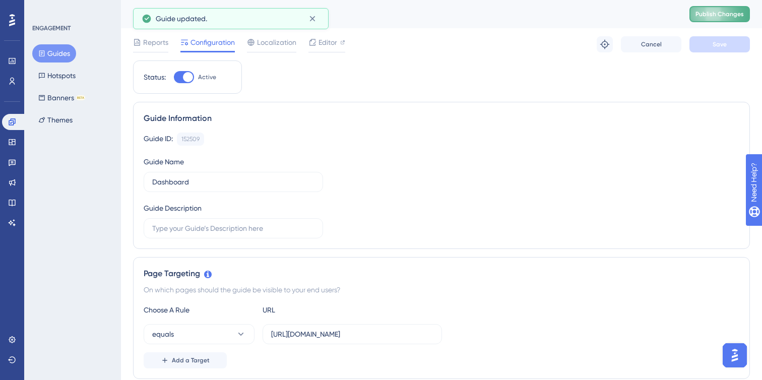
click at [725, 17] on span "Publish Changes" at bounding box center [719, 14] width 48 height 8
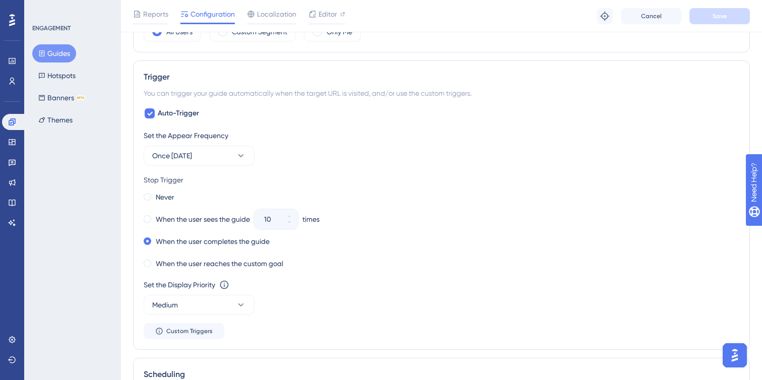
scroll to position [452, 0]
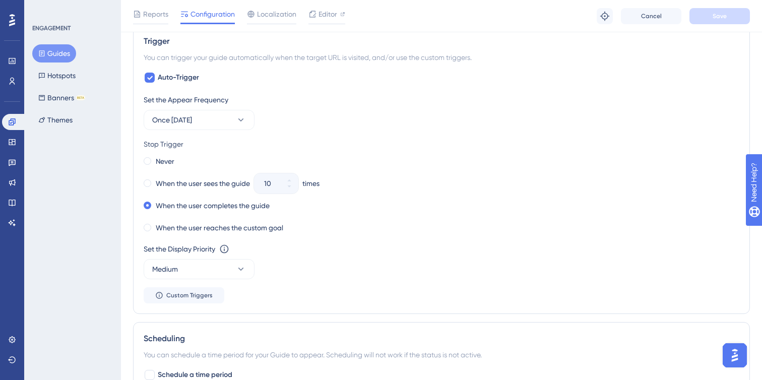
click at [173, 144] on div "Stop Trigger" at bounding box center [442, 144] width 596 height 12
copy div "Stop Trigger Never When the user sees the guide"
click at [224, 166] on div "Never" at bounding box center [442, 161] width 596 height 14
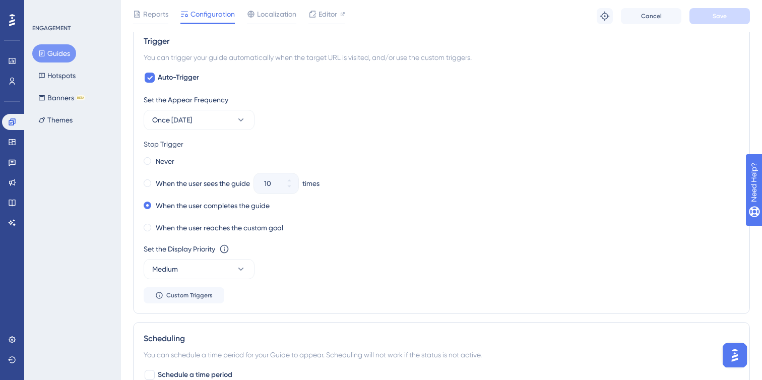
click at [225, 257] on div "Set the Display Priority This option will set the display priority between auto…" at bounding box center [442, 261] width 596 height 36
click at [231, 273] on button "Medium" at bounding box center [199, 269] width 111 height 20
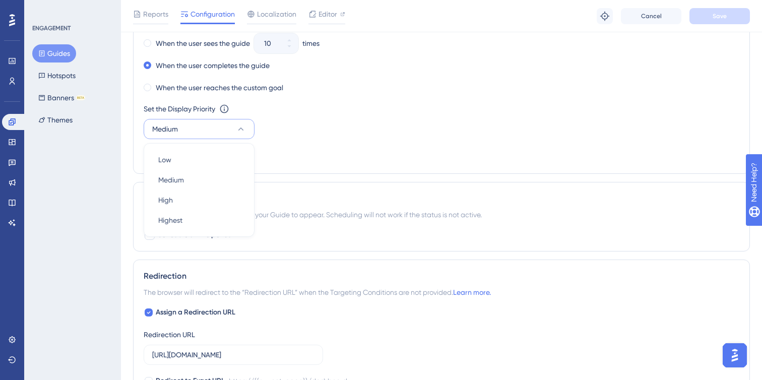
click at [305, 139] on div "Set the Appear Frequency Once in 7 days Stop Trigger Never When the user sees t…" at bounding box center [442, 59] width 596 height 210
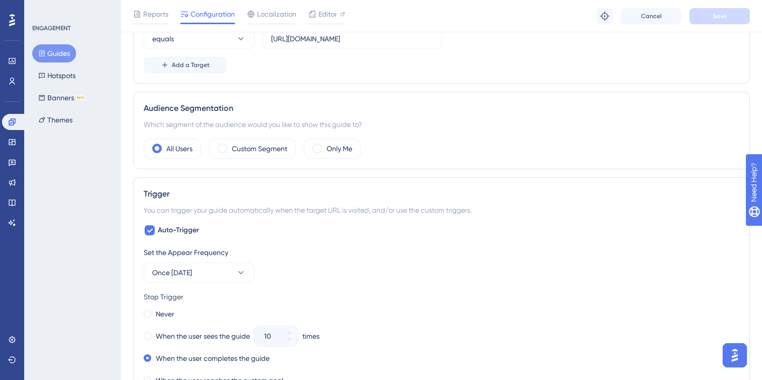
scroll to position [300, 0]
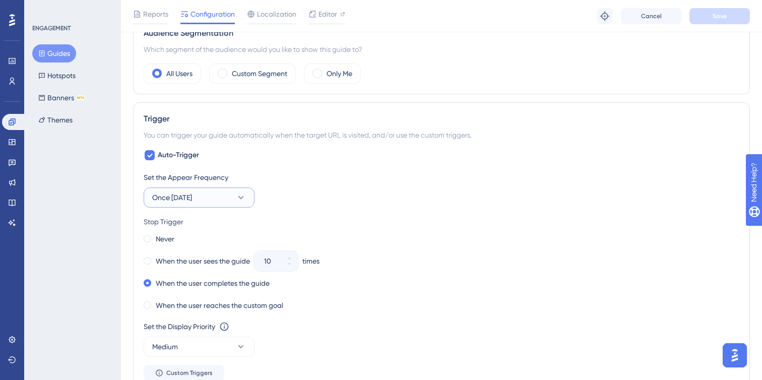
click at [235, 192] on button "Once in 7 days" at bounding box center [199, 197] width 111 height 20
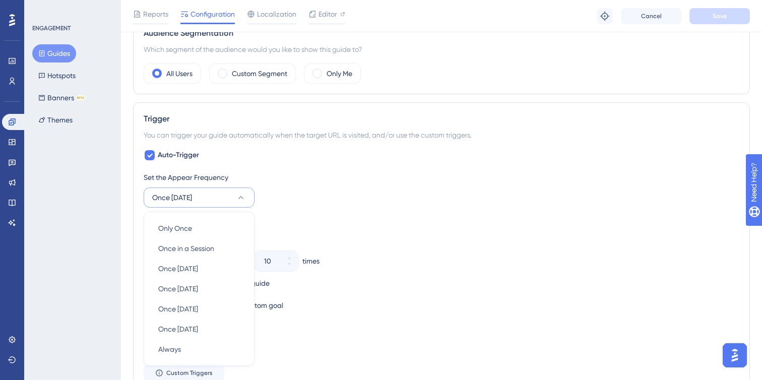
scroll to position [473, 0]
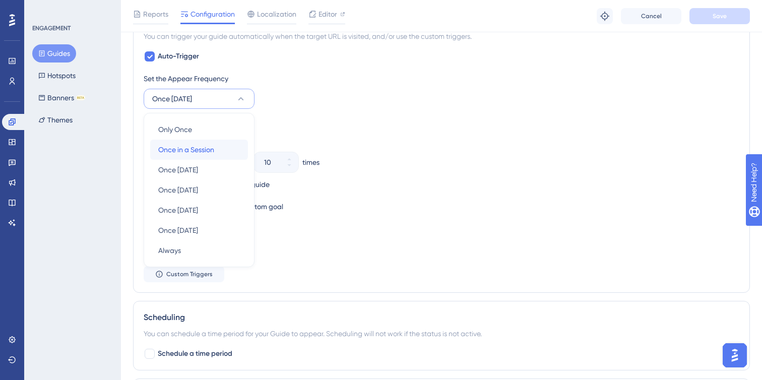
click at [224, 146] on div "Once in a Session Once in a Session" at bounding box center [199, 150] width 82 height 20
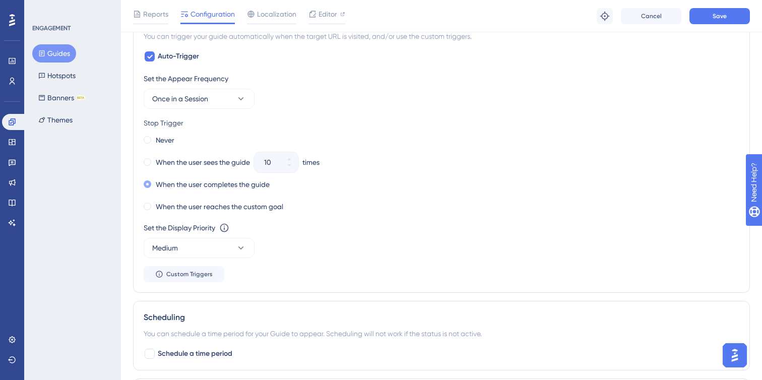
click at [196, 183] on label "When the user completes the guide" at bounding box center [213, 184] width 114 height 12
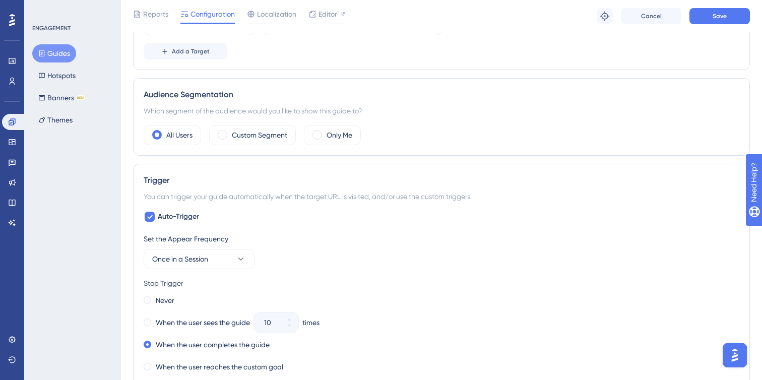
scroll to position [313, 0]
click at [720, 9] on button "Save" at bounding box center [719, 16] width 60 height 16
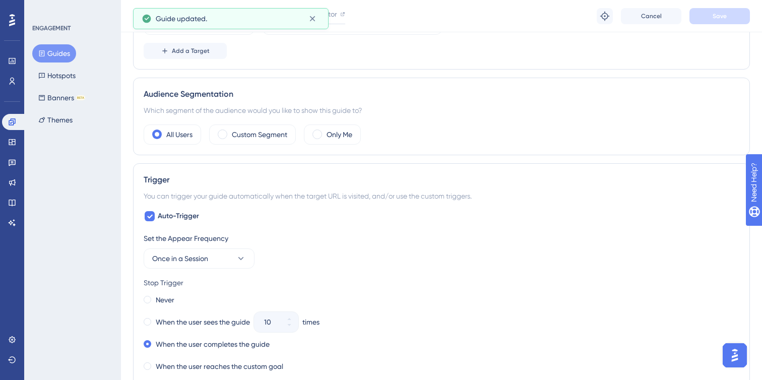
scroll to position [0, 0]
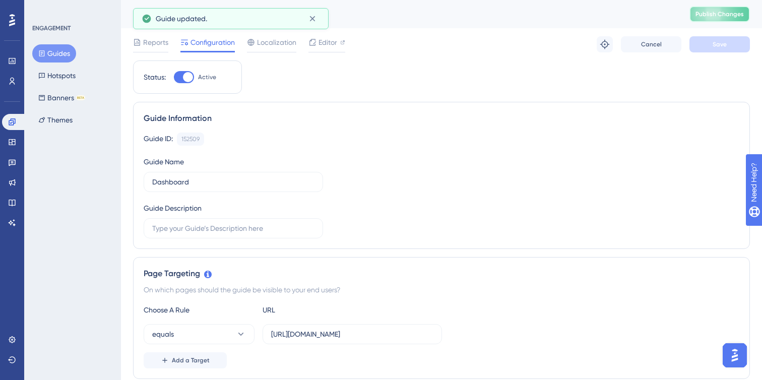
click at [718, 17] on span "Publish Changes" at bounding box center [719, 14] width 48 height 8
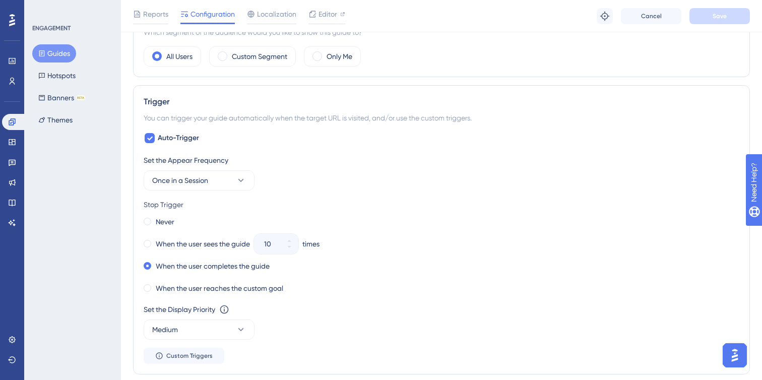
scroll to position [381, 0]
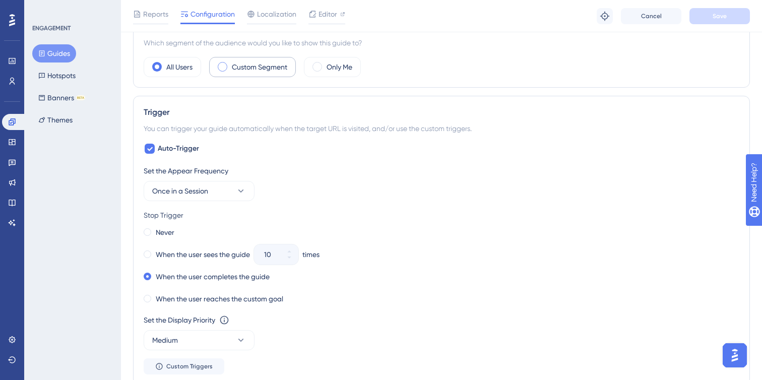
click at [266, 66] on label "Custom Segment" at bounding box center [259, 67] width 55 height 12
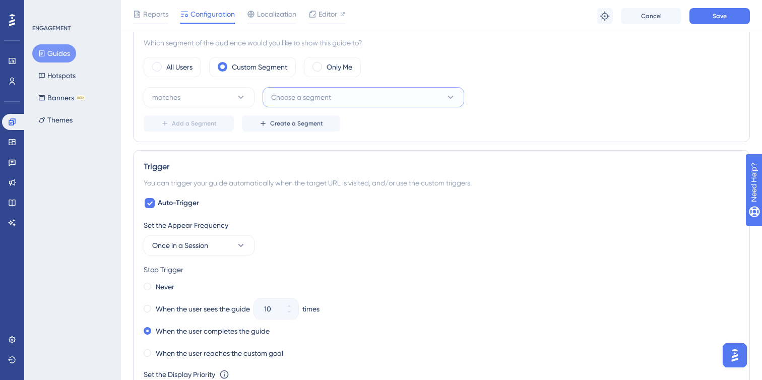
click at [301, 92] on span "Choose a segment" at bounding box center [301, 97] width 60 height 12
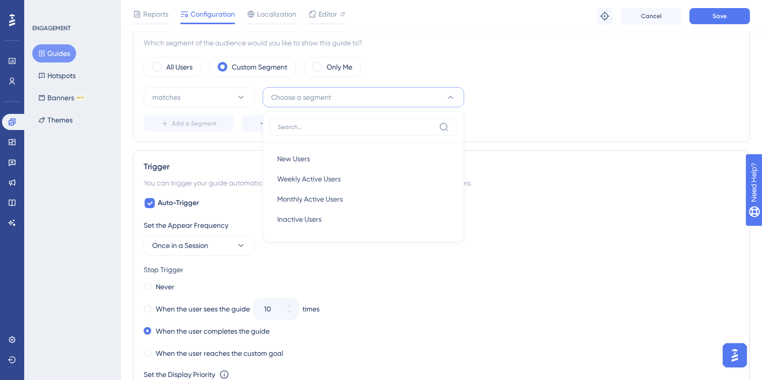
click at [382, 60] on div "All Users Custom Segment Only Me" at bounding box center [442, 67] width 596 height 20
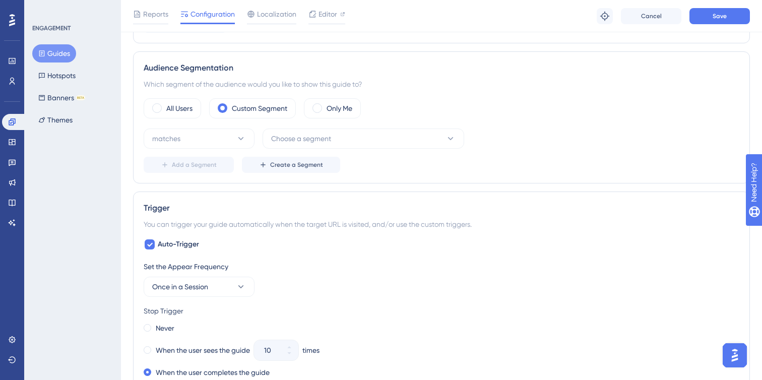
scroll to position [280, 0]
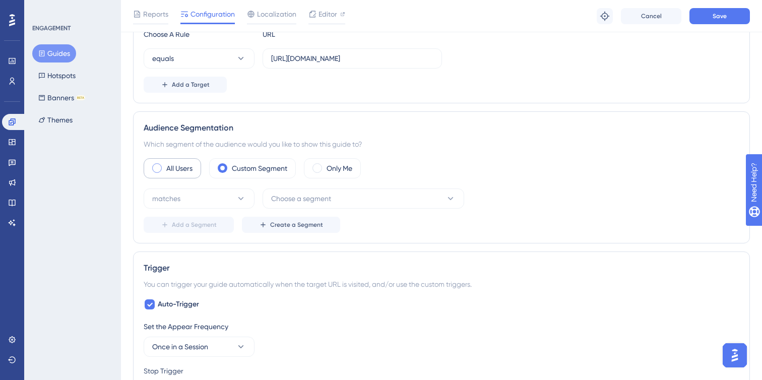
click at [186, 167] on label "All Users" at bounding box center [179, 168] width 26 height 12
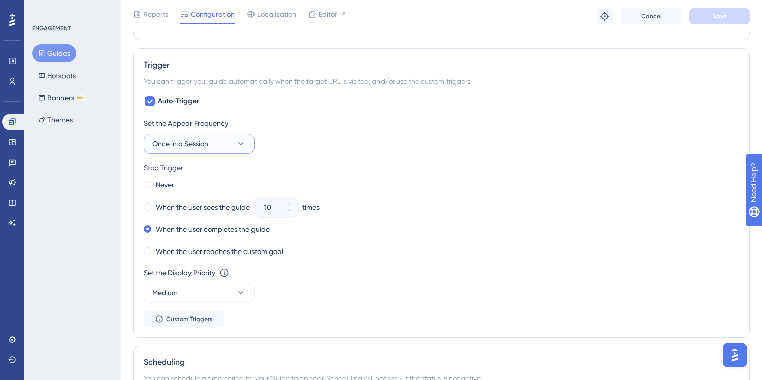
click at [238, 148] on icon at bounding box center [241, 144] width 10 height 10
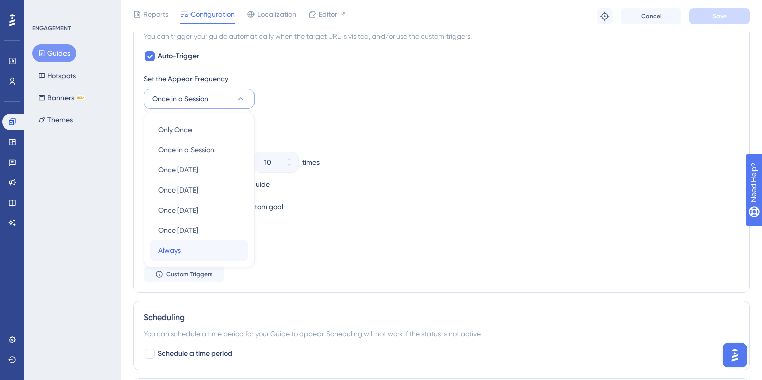
click at [215, 249] on div "Always Always" at bounding box center [199, 250] width 82 height 20
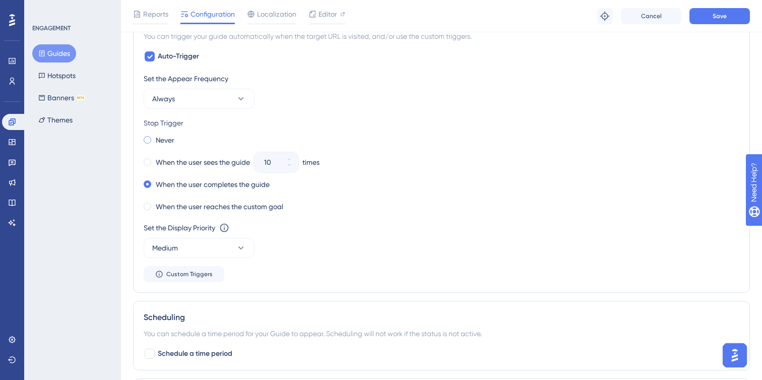
click at [160, 140] on label "Never" at bounding box center [165, 140] width 19 height 12
click at [207, 163] on label "When the user sees the guide" at bounding box center [203, 162] width 94 height 12
click at [275, 161] on input "10" at bounding box center [271, 162] width 14 height 12
click at [714, 20] on button "Save" at bounding box center [719, 16] width 60 height 16
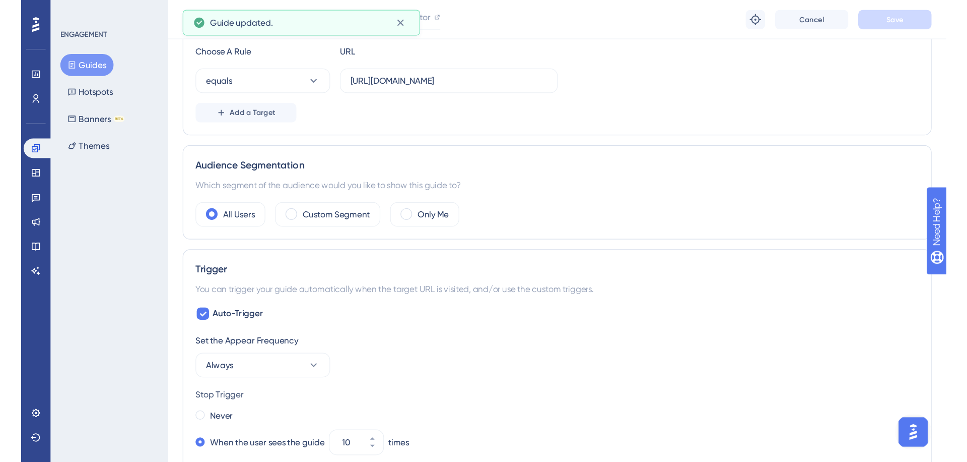
scroll to position [0, 0]
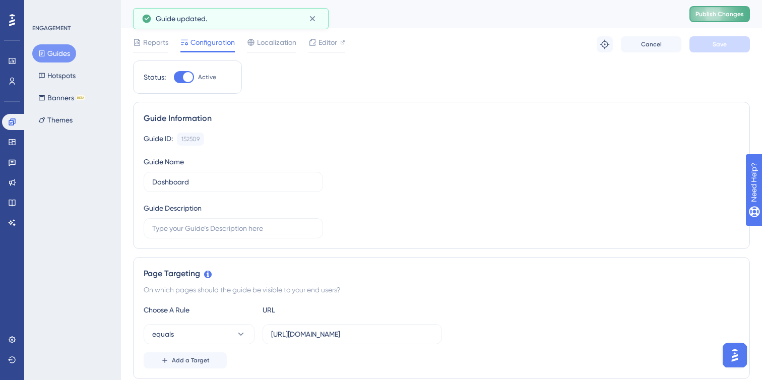
click at [721, 15] on span "Publish Changes" at bounding box center [719, 14] width 48 height 8
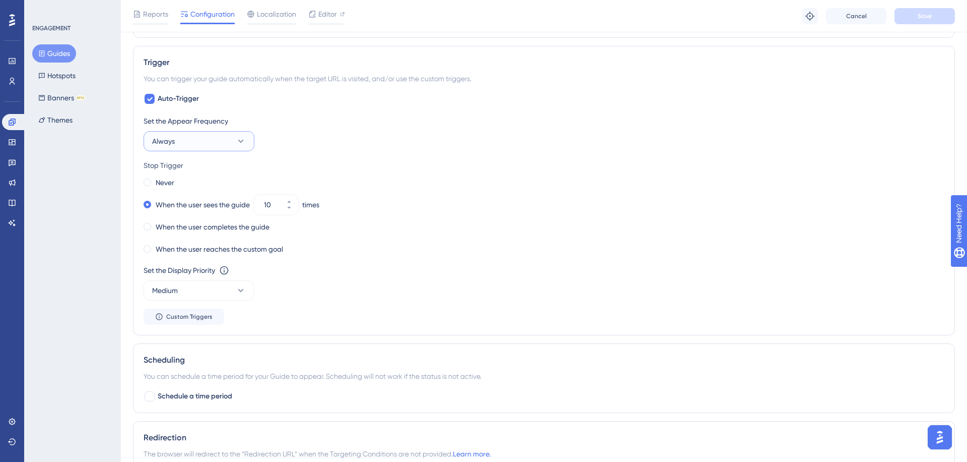
click at [213, 138] on button "Always" at bounding box center [199, 141] width 111 height 20
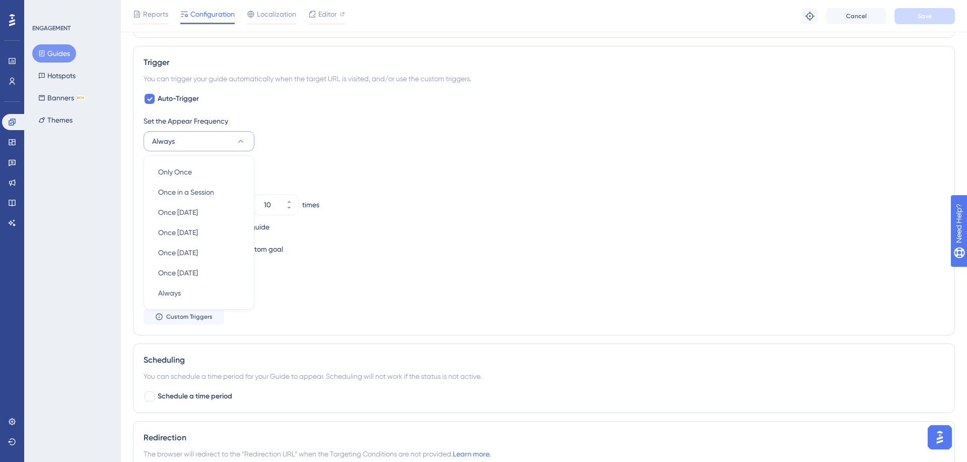
scroll to position [432, 0]
click at [298, 264] on div "Set the Display Priority This option will set the display priority between auto…" at bounding box center [544, 269] width 801 height 12
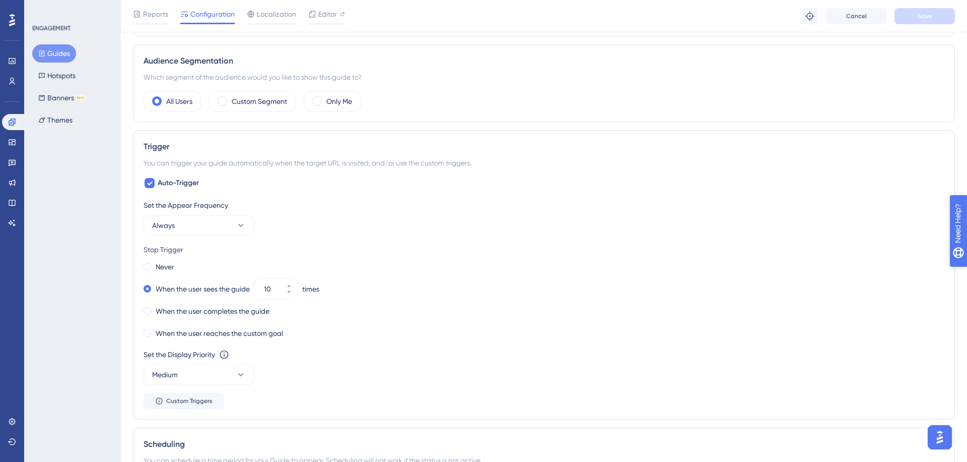
scroll to position [348, 0]
drag, startPoint x: 277, startPoint y: 287, endPoint x: 252, endPoint y: 287, distance: 24.2
click at [252, 287] on div "When the user sees the guide 10 times" at bounding box center [544, 287] width 801 height 14
type input "3"
click at [245, 230] on button "Always" at bounding box center [199, 224] width 111 height 20
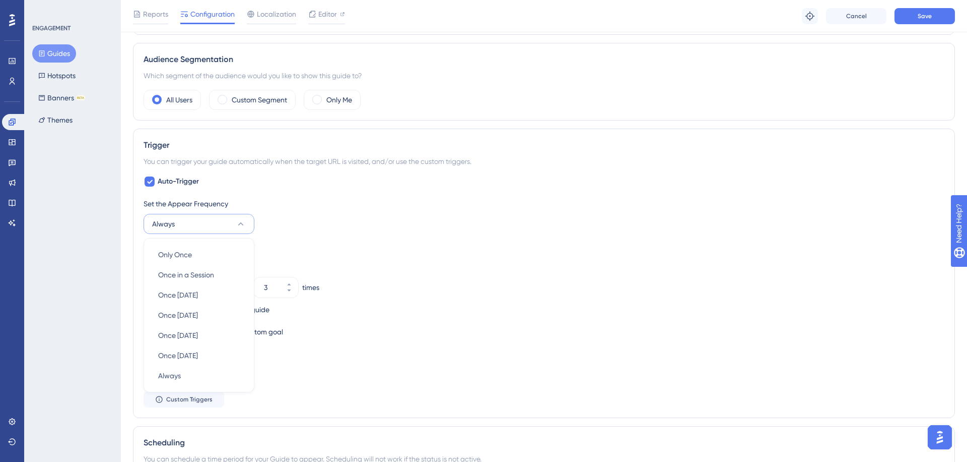
scroll to position [432, 0]
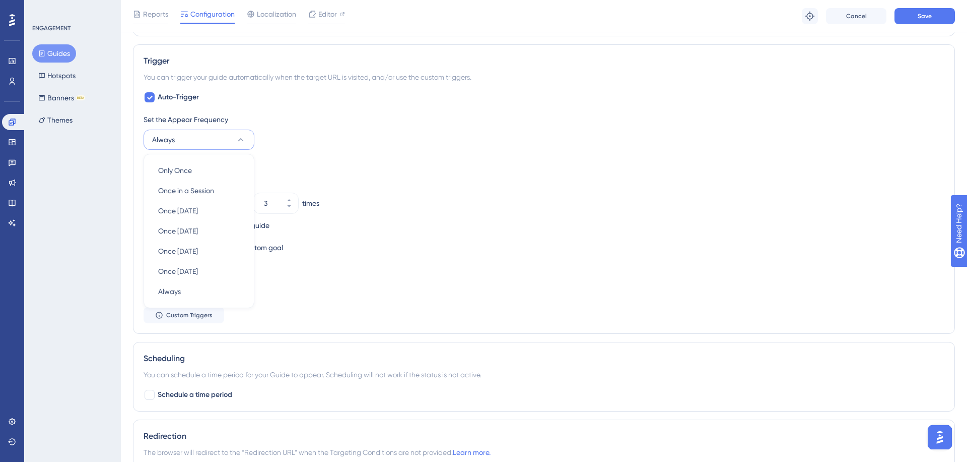
click at [288, 149] on div "Set the Appear Frequency Always Only Once Only Once Once in a Session Once in a…" at bounding box center [544, 131] width 801 height 36
click at [227, 143] on button "Always" at bounding box center [199, 140] width 111 height 20
click at [308, 202] on div "times" at bounding box center [310, 203] width 17 height 12
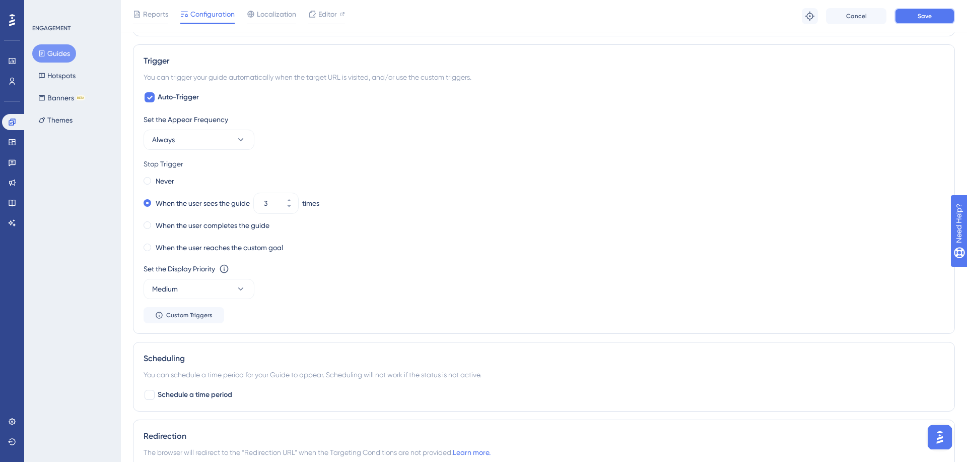
click at [761, 21] on button "Save" at bounding box center [925, 16] width 60 height 16
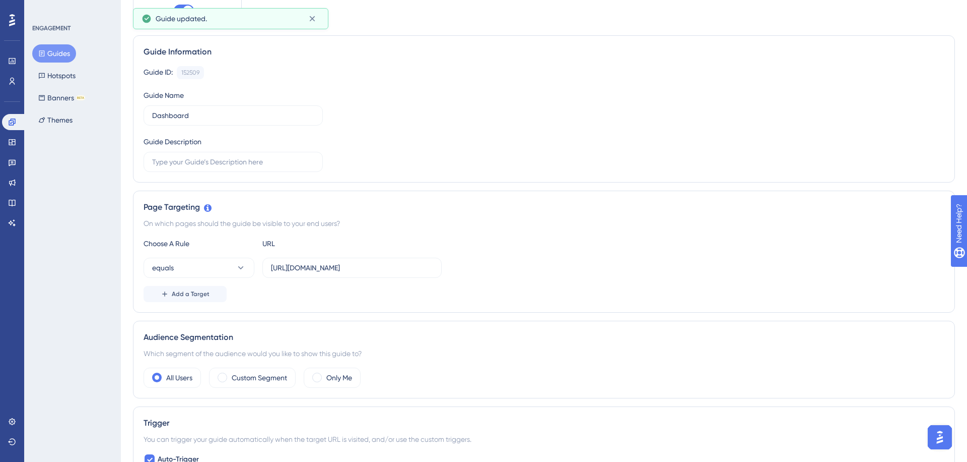
scroll to position [0, 0]
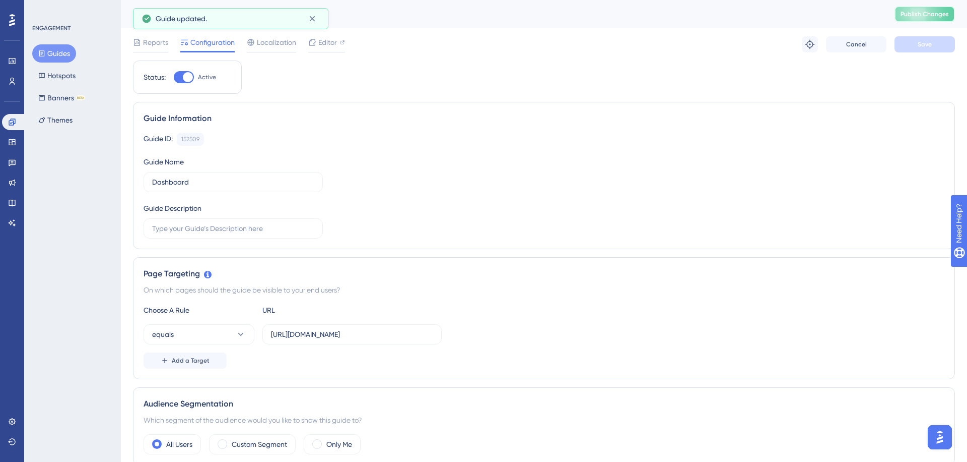
click at [761, 13] on span "Publish Changes" at bounding box center [925, 14] width 48 height 8
click at [12, 86] on link at bounding box center [12, 81] width 20 height 16
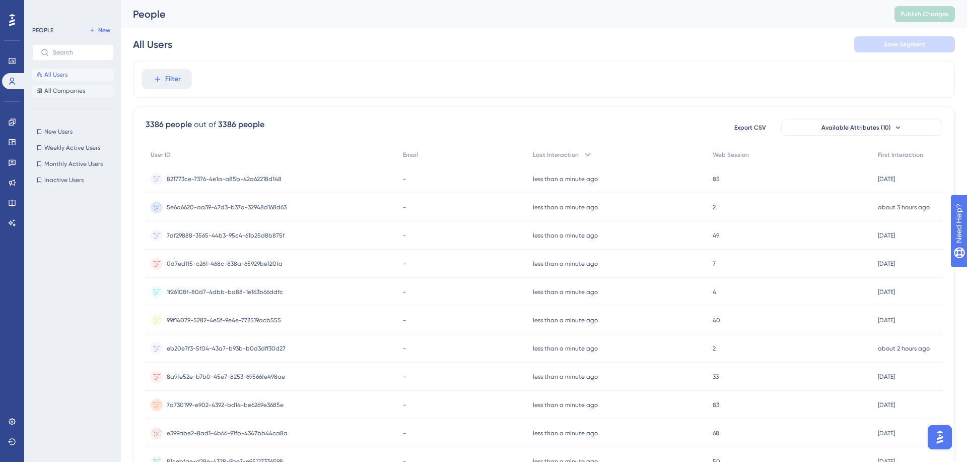
click at [68, 92] on span "All Companies" at bounding box center [64, 91] width 41 height 8
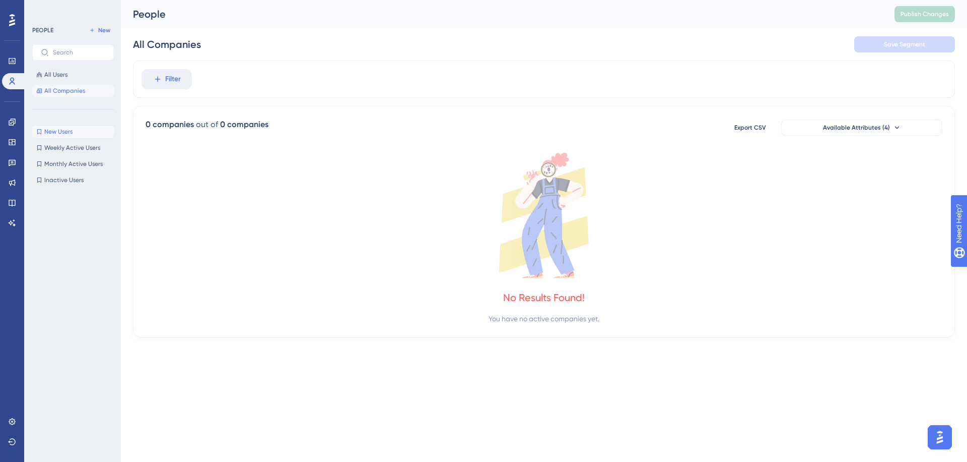
click at [81, 128] on button "New Users New Users" at bounding box center [73, 131] width 82 height 12
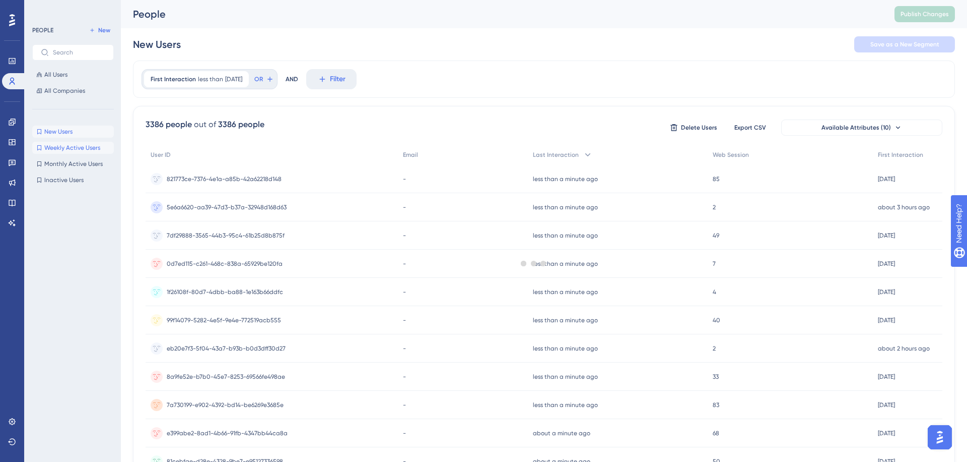
click at [79, 146] on span "Weekly Active Users" at bounding box center [72, 148] width 56 height 8
click at [77, 128] on button "New Users New Users" at bounding box center [73, 131] width 82 height 12
click at [76, 143] on button "Weekly Active Users Weekly Active Users" at bounding box center [73, 148] width 82 height 12
click at [73, 166] on span "Monthly Active Users" at bounding box center [73, 164] width 58 height 8
click at [71, 179] on span "Inactive Users" at bounding box center [63, 180] width 39 height 8
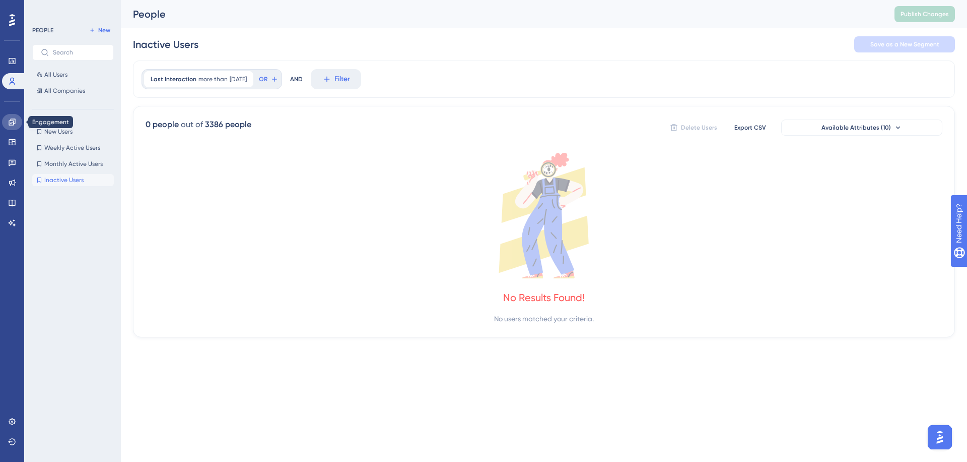
click at [15, 123] on icon at bounding box center [12, 122] width 8 height 8
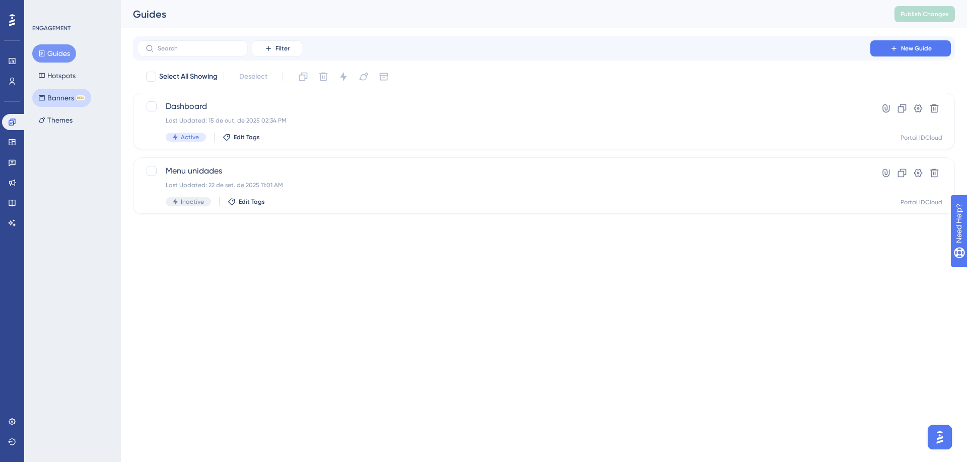
click at [51, 99] on button "Banners BETA" at bounding box center [61, 98] width 59 height 18
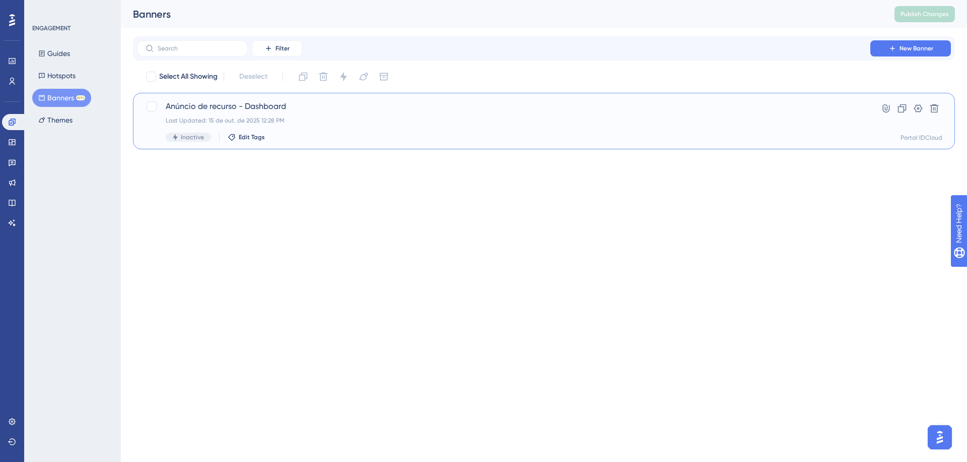
click at [299, 131] on div "Anúncio de recurso - Dashboard Last Updated: 15 de out. de 2025 12:28 PM Inacti…" at bounding box center [504, 120] width 676 height 41
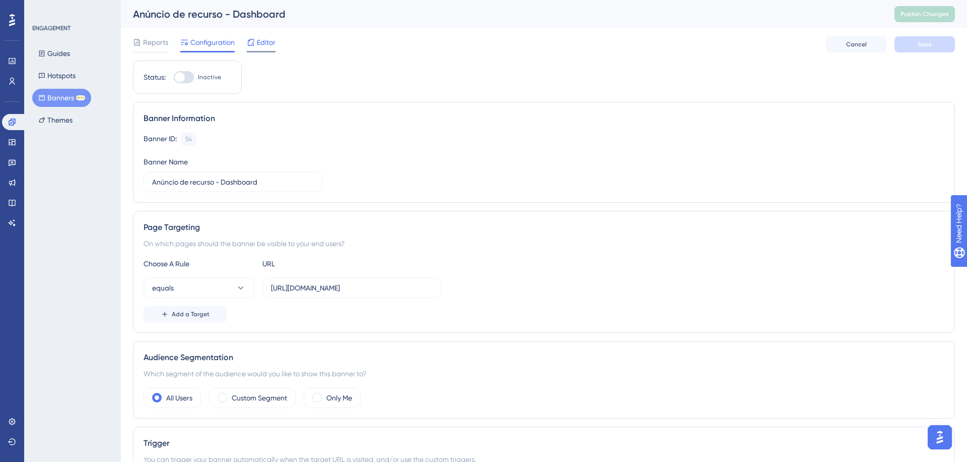
click at [270, 41] on span "Editor" at bounding box center [266, 42] width 19 height 12
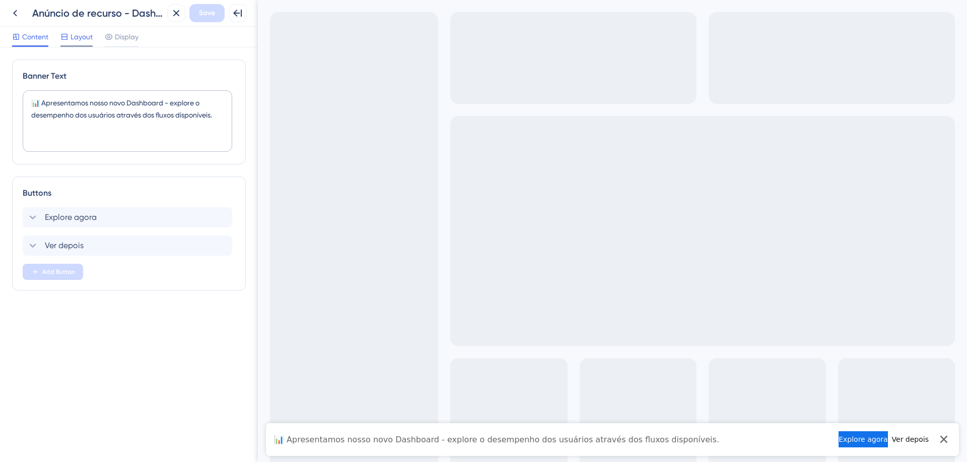
click at [82, 41] on span "Layout" at bounding box center [82, 37] width 22 height 12
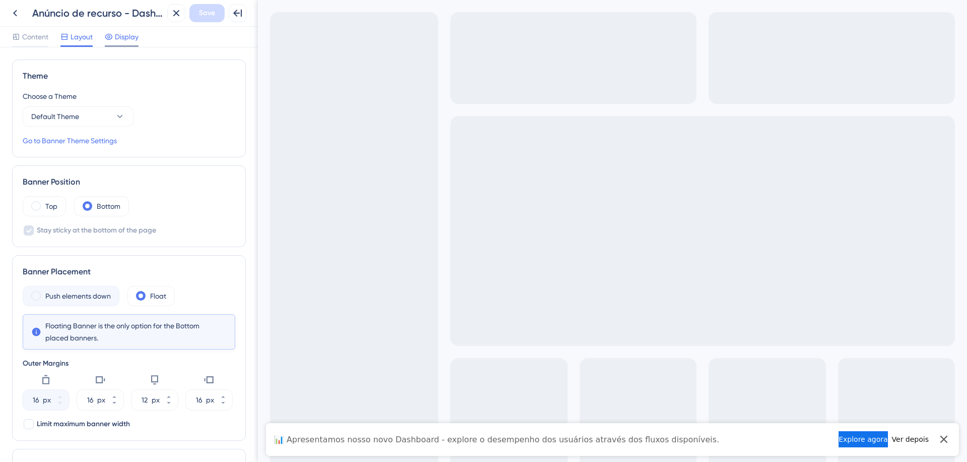
click at [120, 40] on span "Display" at bounding box center [127, 37] width 24 height 12
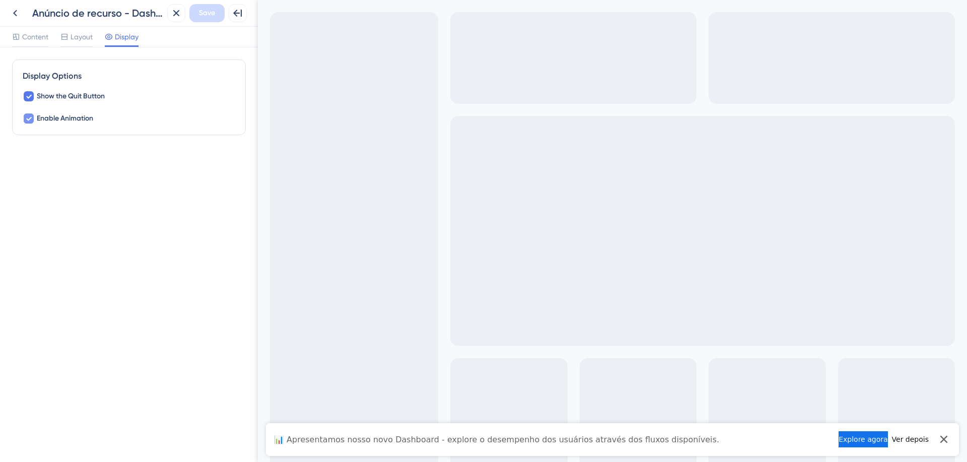
click at [44, 116] on span "Enable Animation" at bounding box center [65, 118] width 56 height 12
checkbox input "true"
click at [761, 379] on button "Explore agora" at bounding box center [863, 439] width 49 height 16
click at [18, 13] on icon at bounding box center [15, 13] width 12 height 12
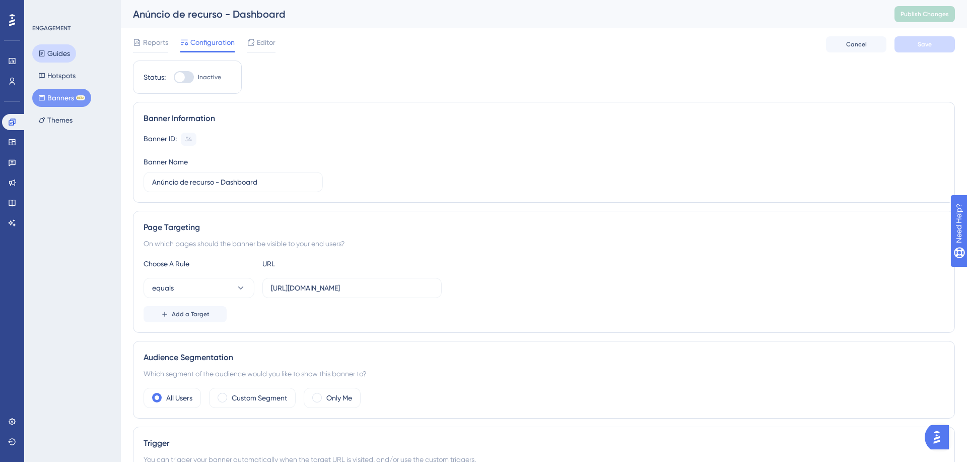
click at [59, 47] on button "Guides" at bounding box center [54, 53] width 44 height 18
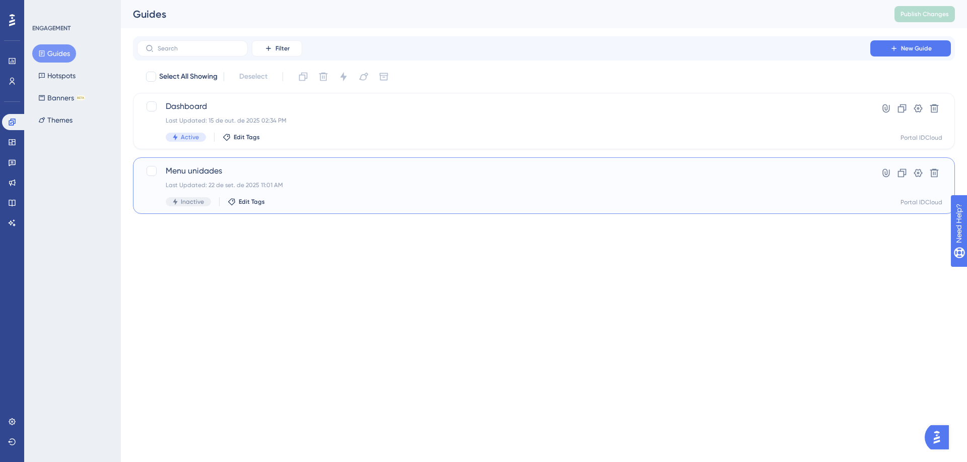
click at [237, 177] on div "Menu unidades Last Updated: 22 de set. de 2025 11:01 AM Inactive Edit Tags" at bounding box center [504, 185] width 676 height 41
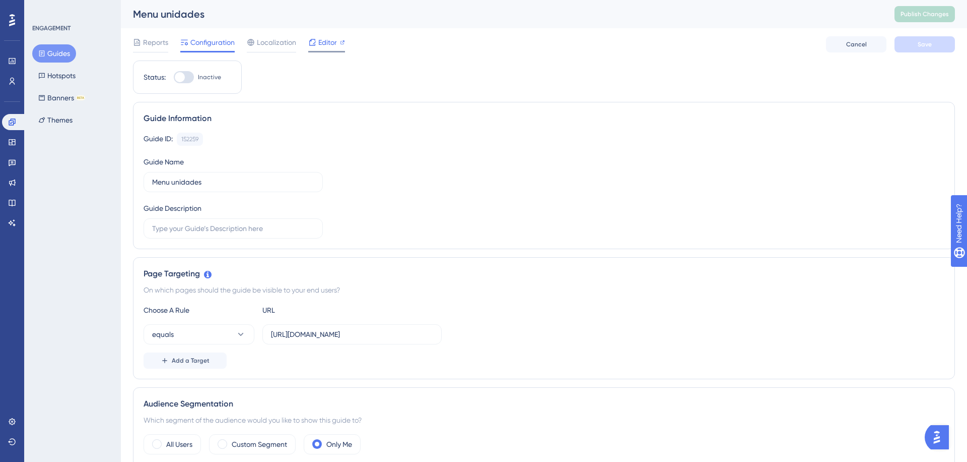
click at [323, 44] on span "Editor" at bounding box center [327, 42] width 19 height 12
